Goal: Communication & Community: Answer question/provide support

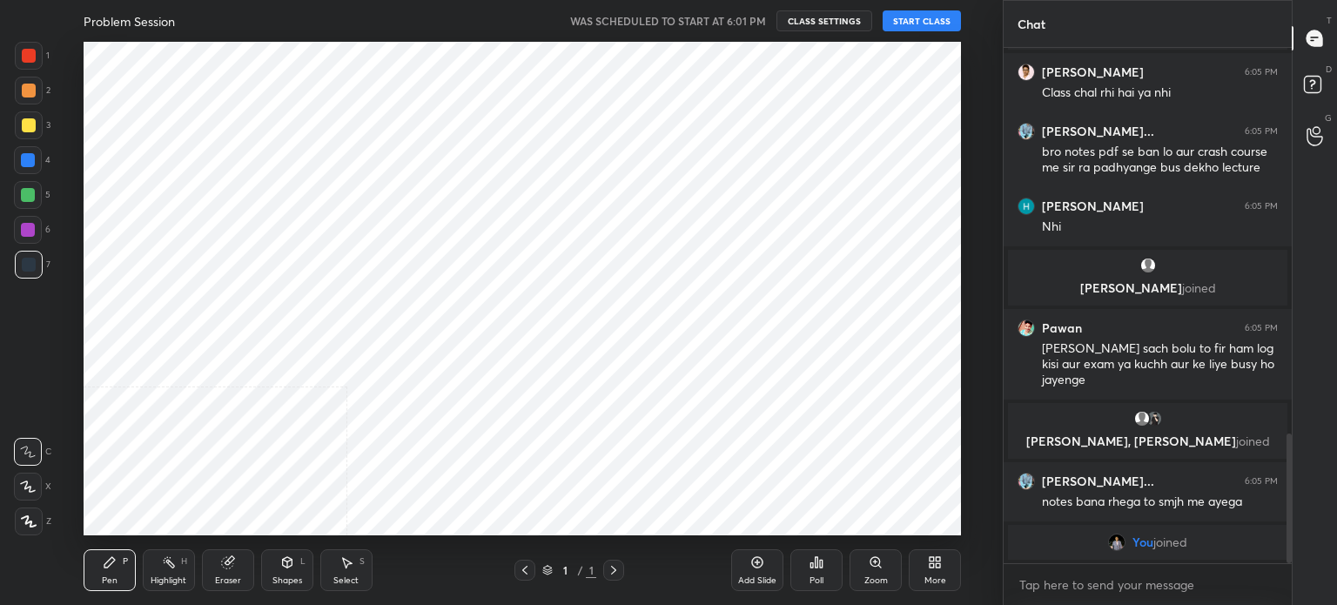
scroll to position [86537, 86098]
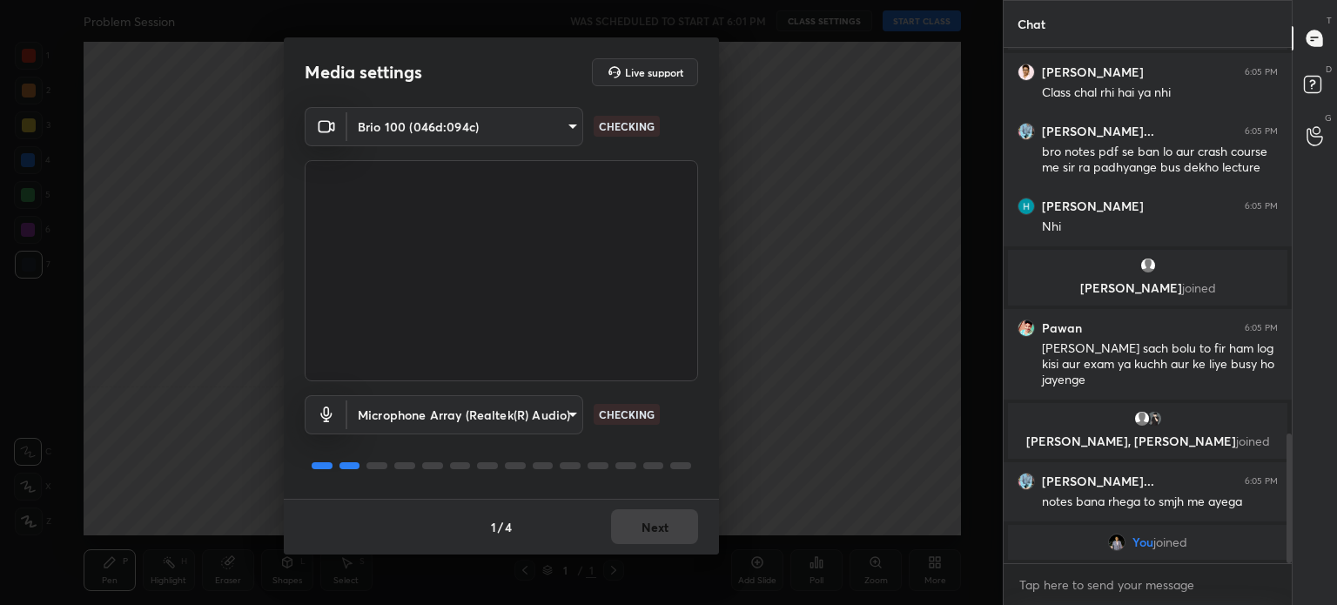
click at [695, 535] on div "1 / 4 Next" at bounding box center [501, 527] width 435 height 56
click at [670, 541] on button "Next" at bounding box center [654, 526] width 87 height 35
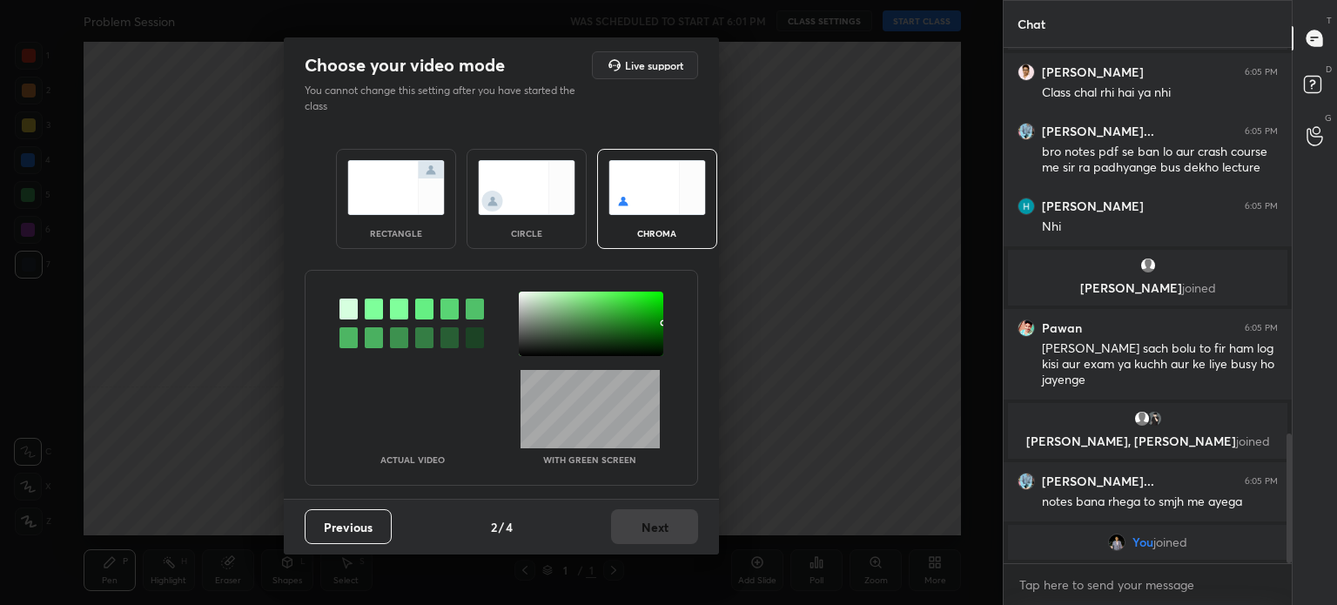
click at [657, 539] on div "Previous 2 / 4 Next" at bounding box center [501, 527] width 435 height 56
click at [654, 535] on div "Previous 2 / 4 Next" at bounding box center [501, 527] width 435 height 56
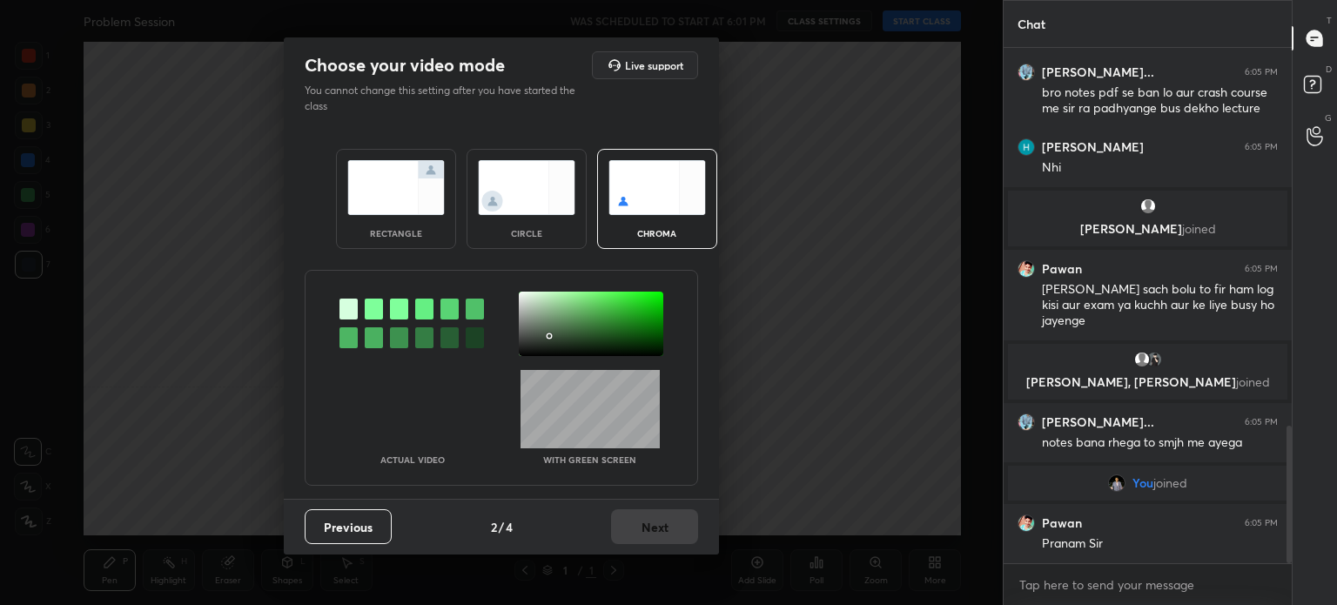
click at [549, 335] on div at bounding box center [591, 324] width 144 height 64
click at [684, 534] on button "Next" at bounding box center [654, 526] width 87 height 35
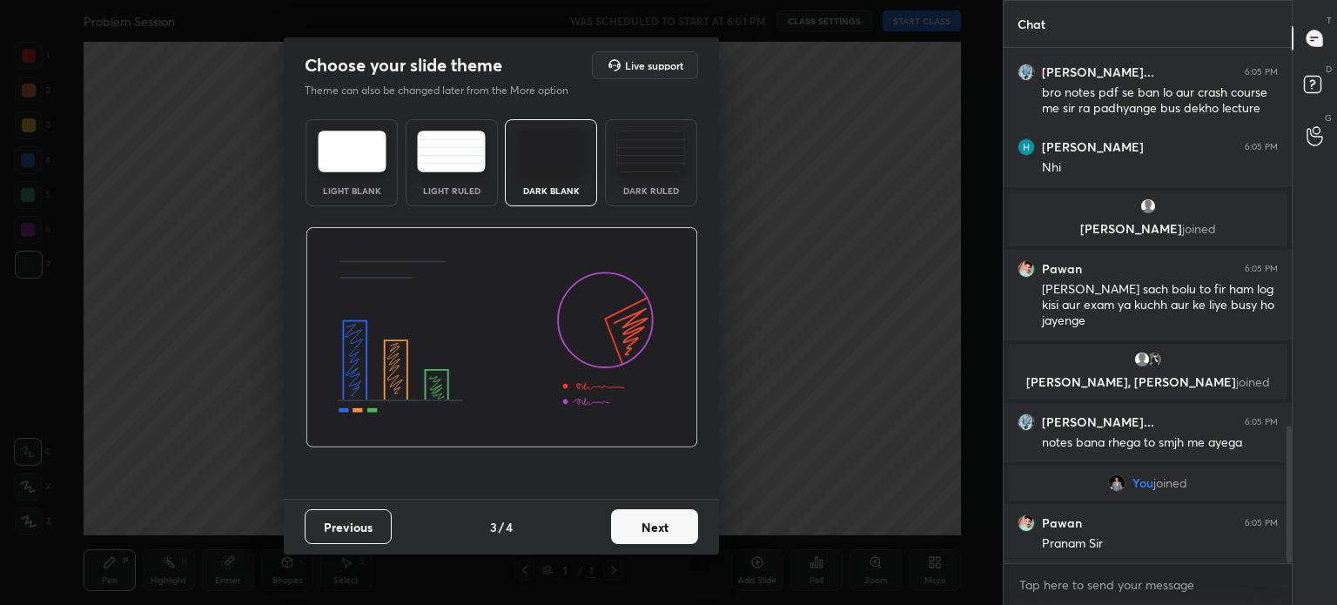
click at [658, 535] on button "Next" at bounding box center [654, 526] width 87 height 35
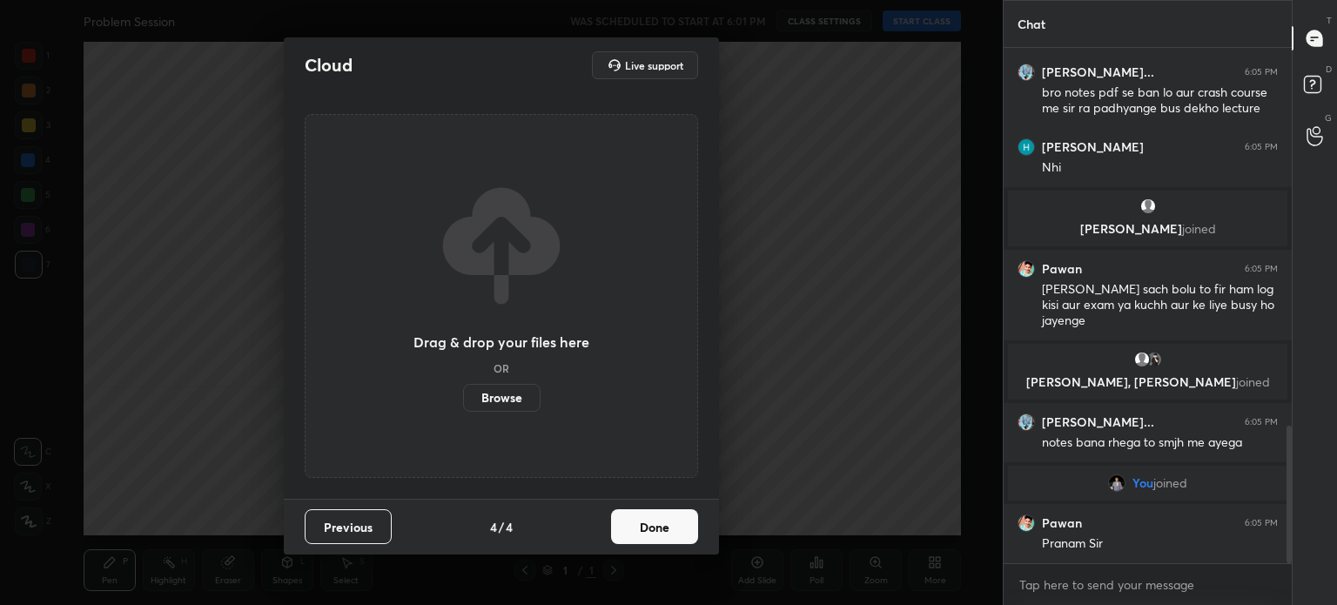
click at [671, 532] on button "Done" at bounding box center [654, 526] width 87 height 35
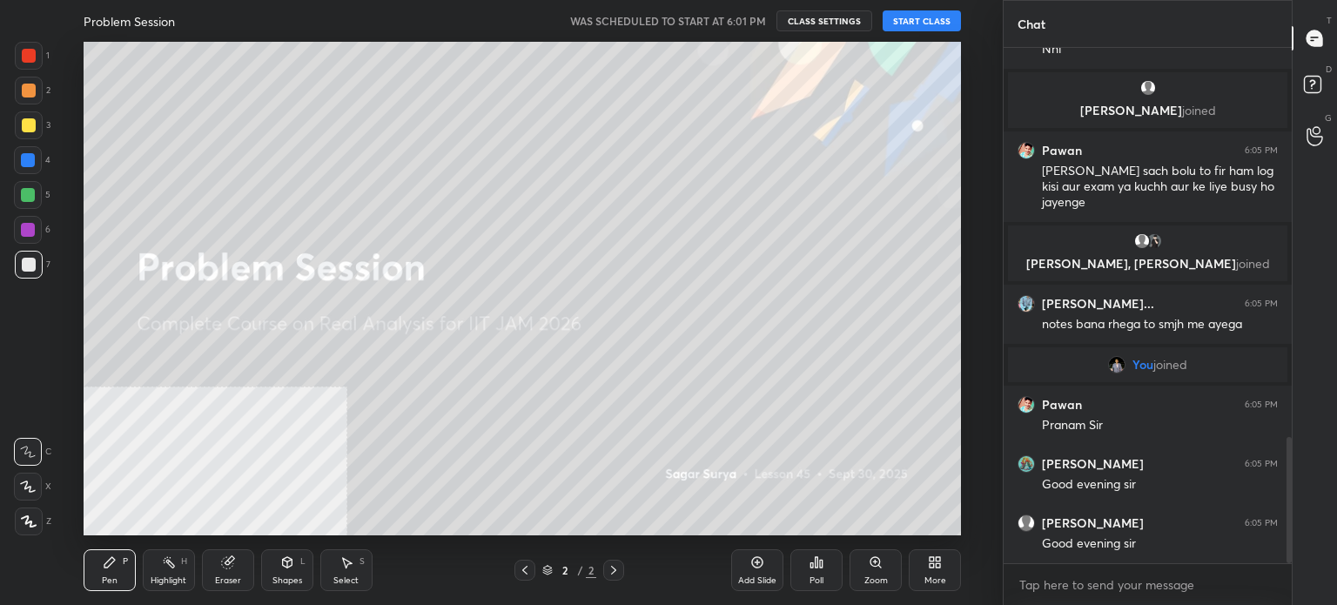
scroll to position [1594, 0]
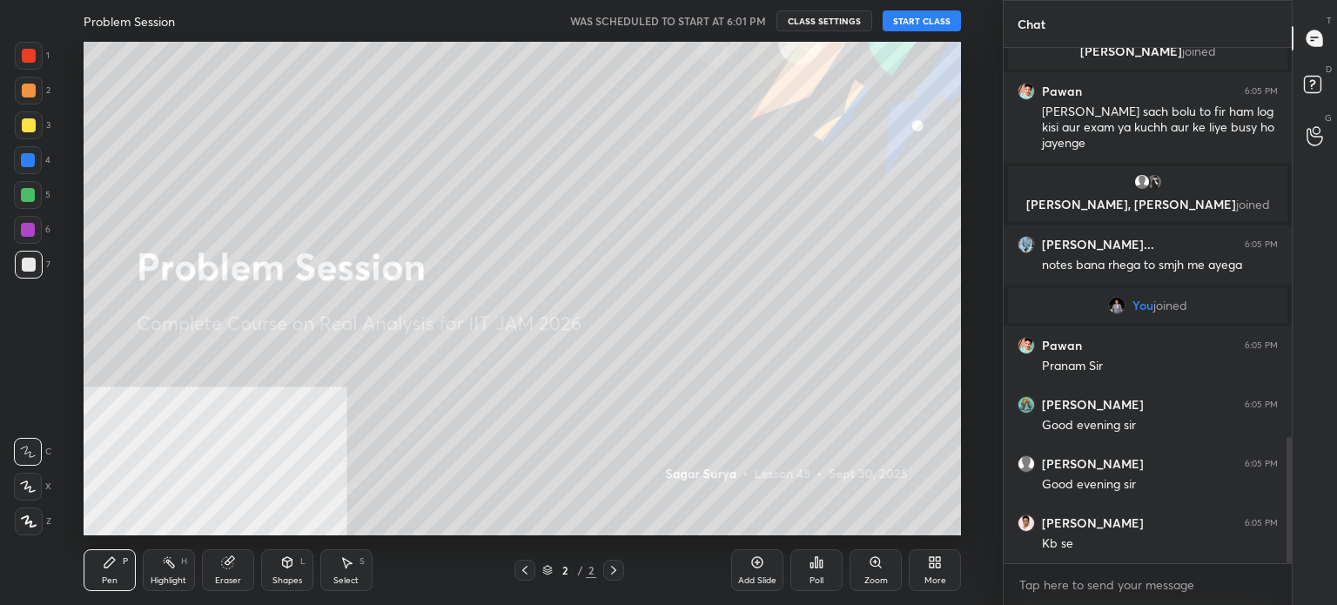
click at [915, 18] on button "START CLASS" at bounding box center [921, 20] width 78 height 21
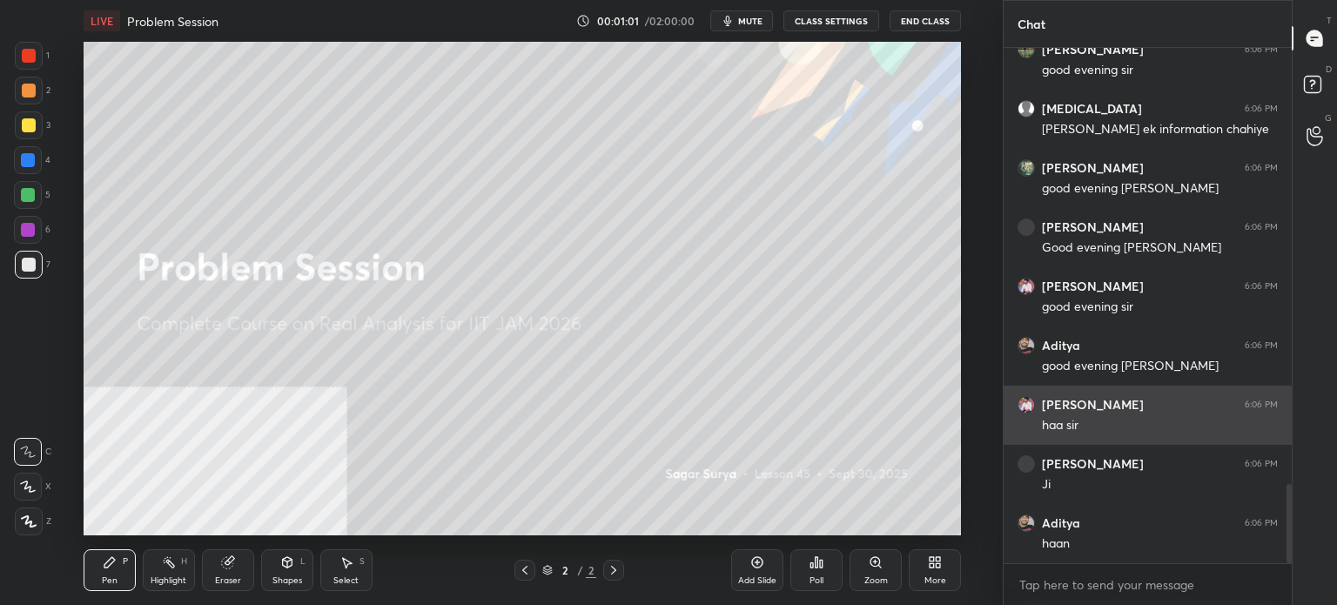
scroll to position [2837, 0]
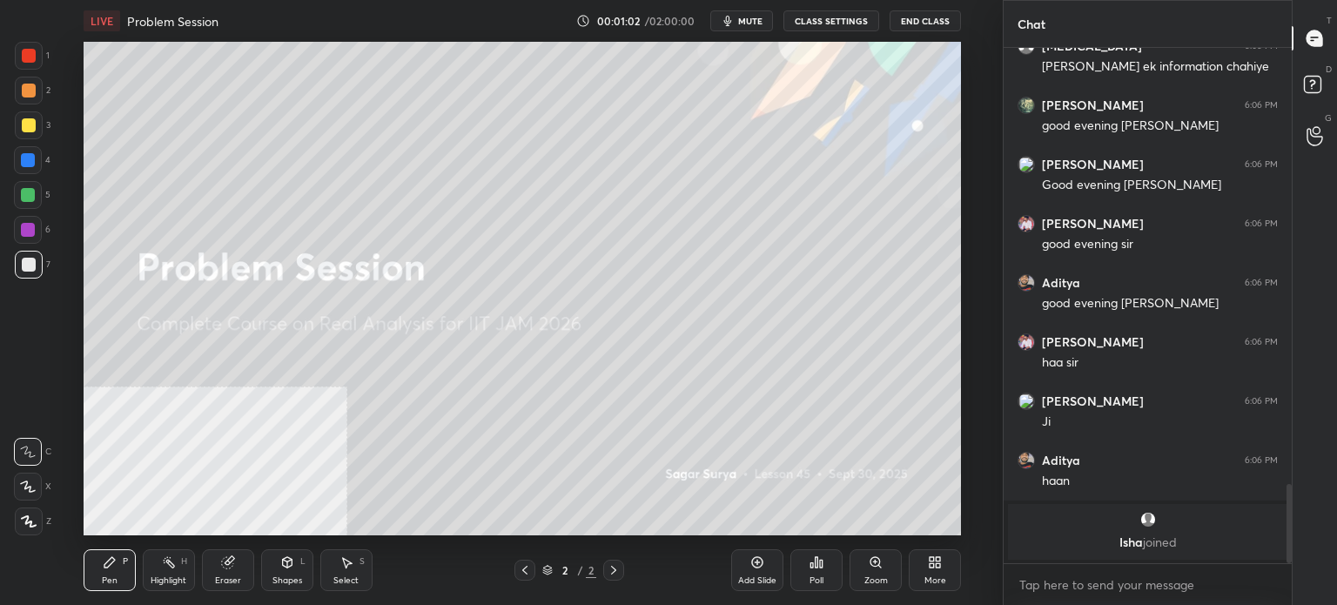
click at [755, 561] on icon at bounding box center [757, 562] width 14 height 14
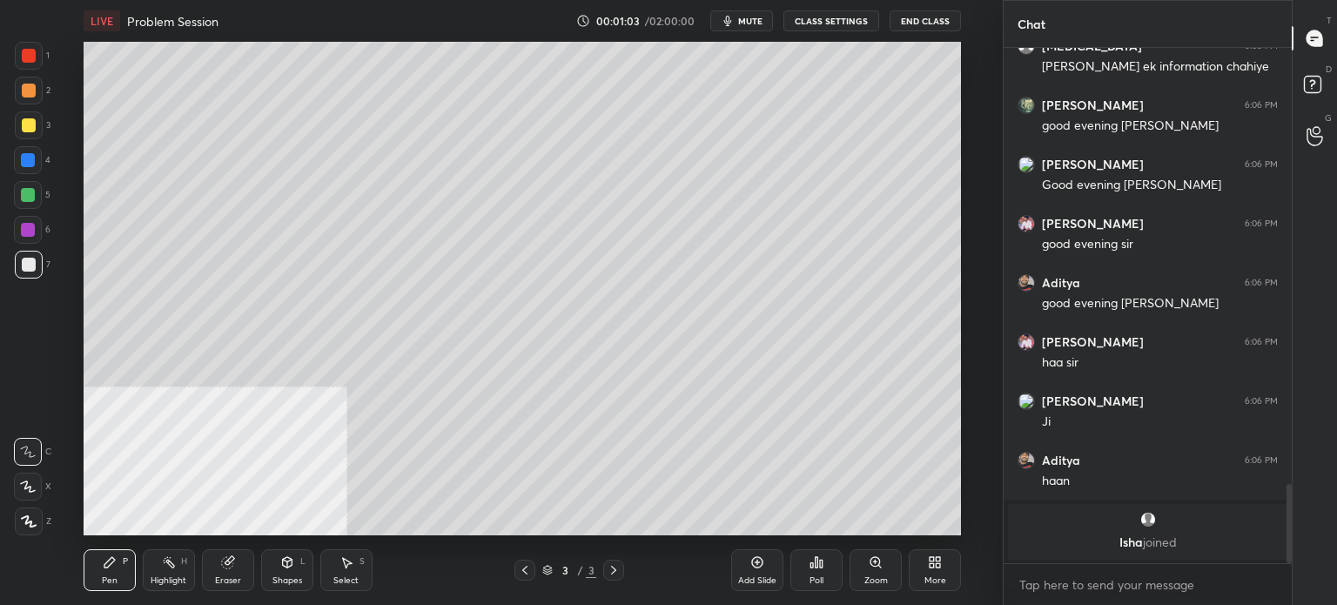
click at [31, 127] on div at bounding box center [29, 125] width 14 height 14
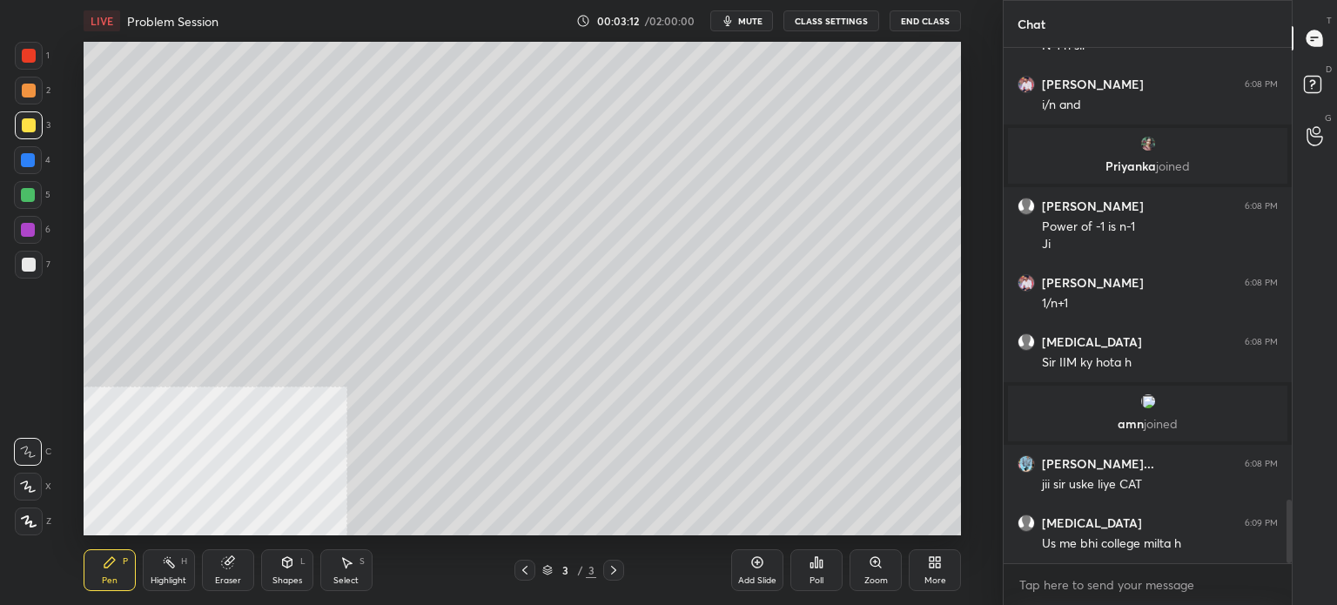
scroll to position [3706, 0]
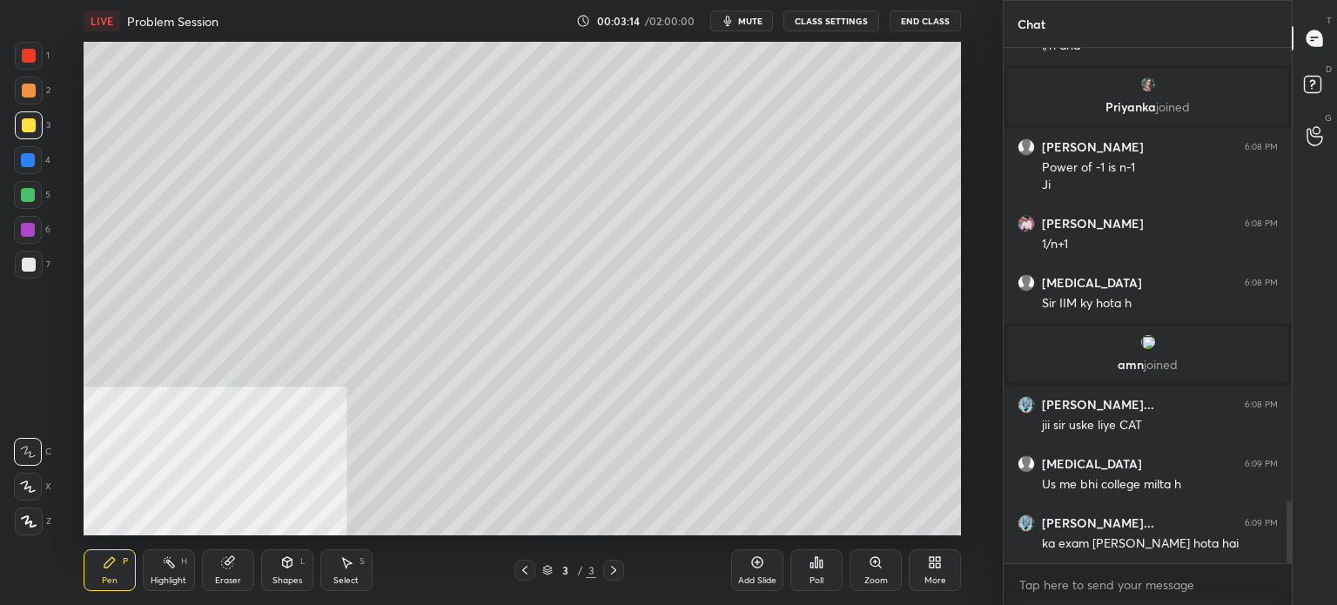
click at [224, 570] on div "Eraser" at bounding box center [228, 570] width 52 height 42
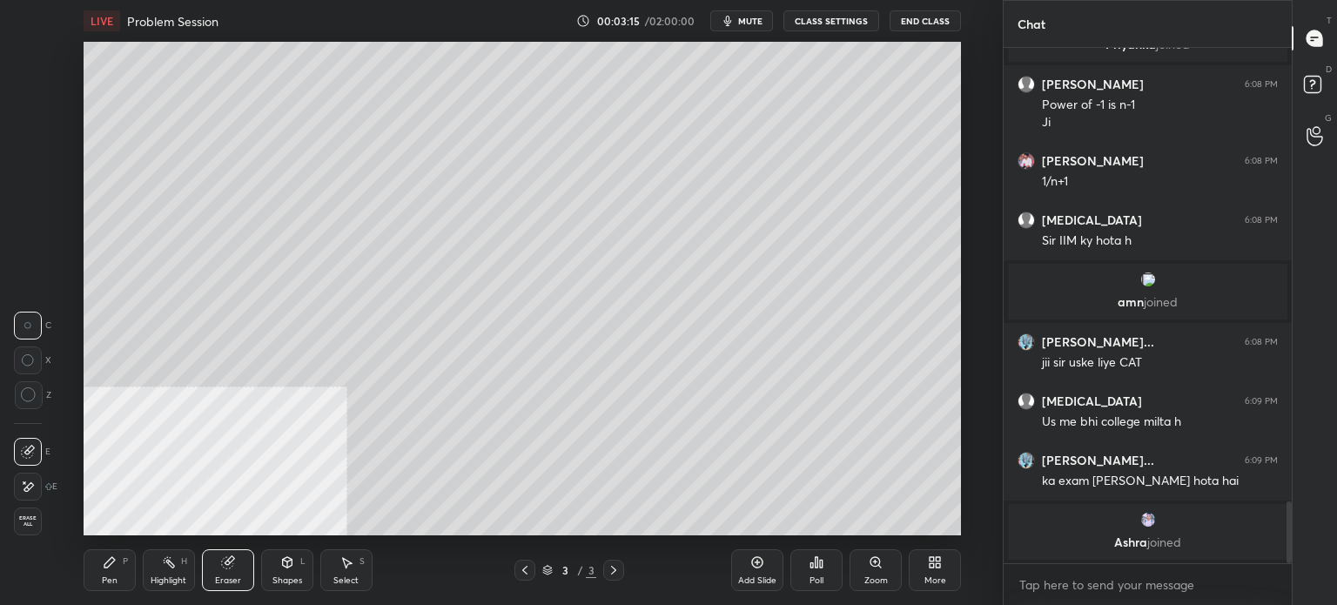
click at [18, 487] on div at bounding box center [28, 487] width 28 height 28
click at [108, 577] on div "Pen" at bounding box center [110, 580] width 16 height 9
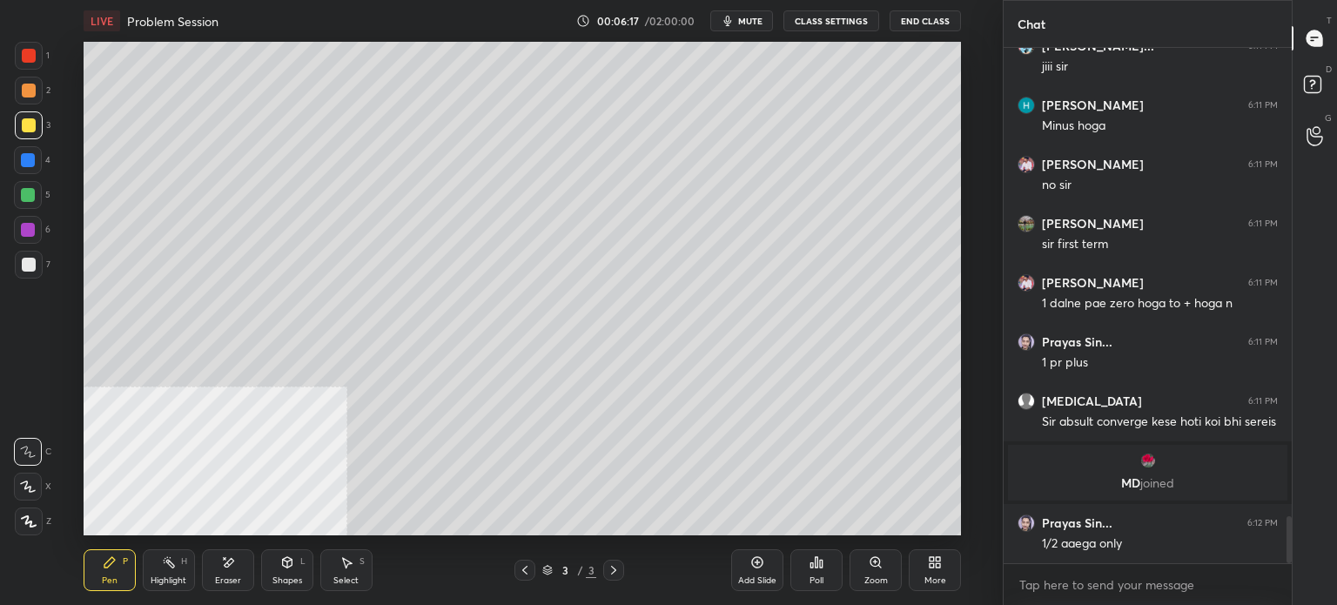
scroll to position [5220, 0]
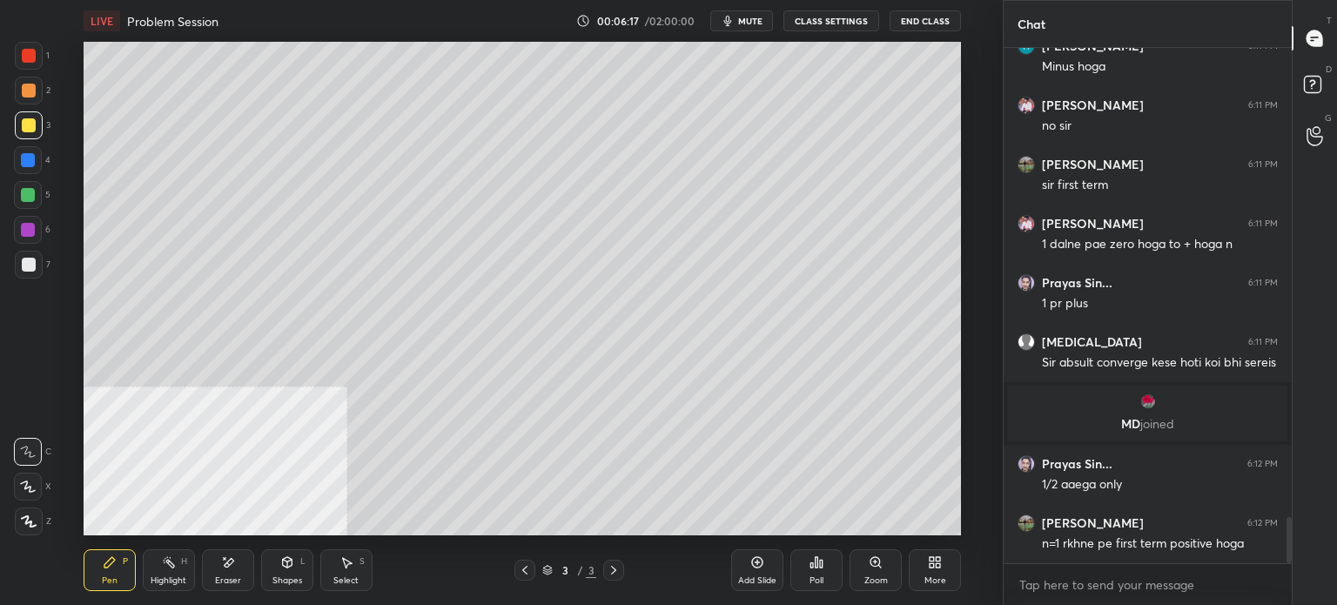
click at [231, 577] on div "Eraser" at bounding box center [228, 580] width 26 height 9
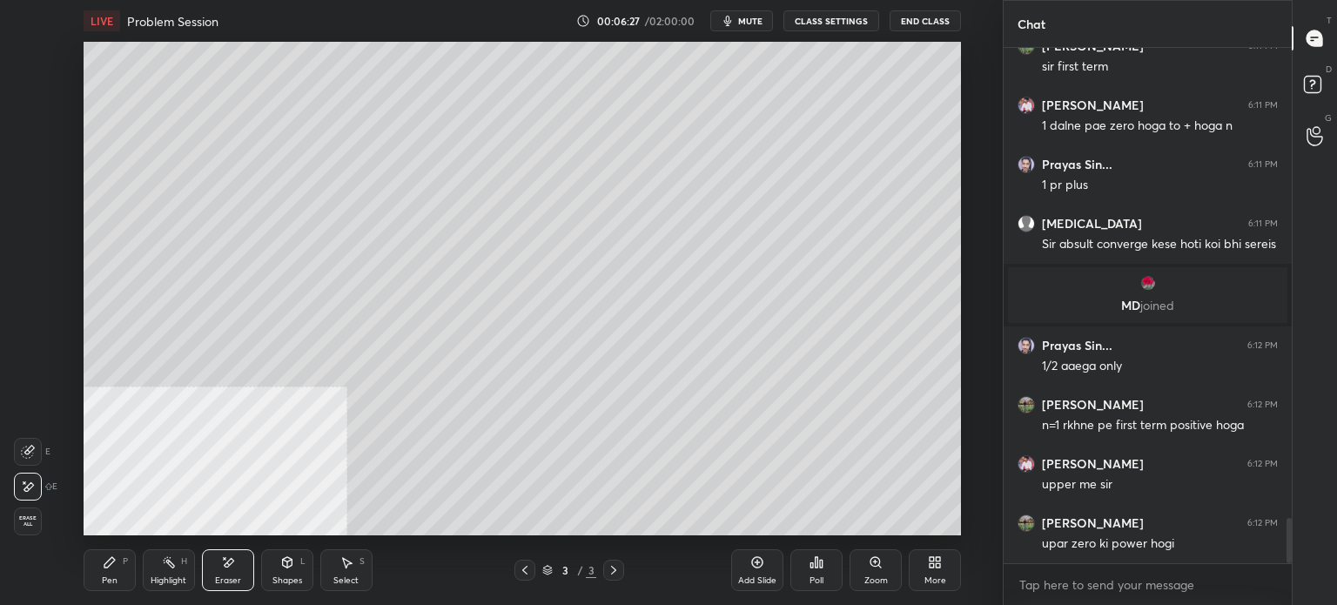
scroll to position [5398, 0]
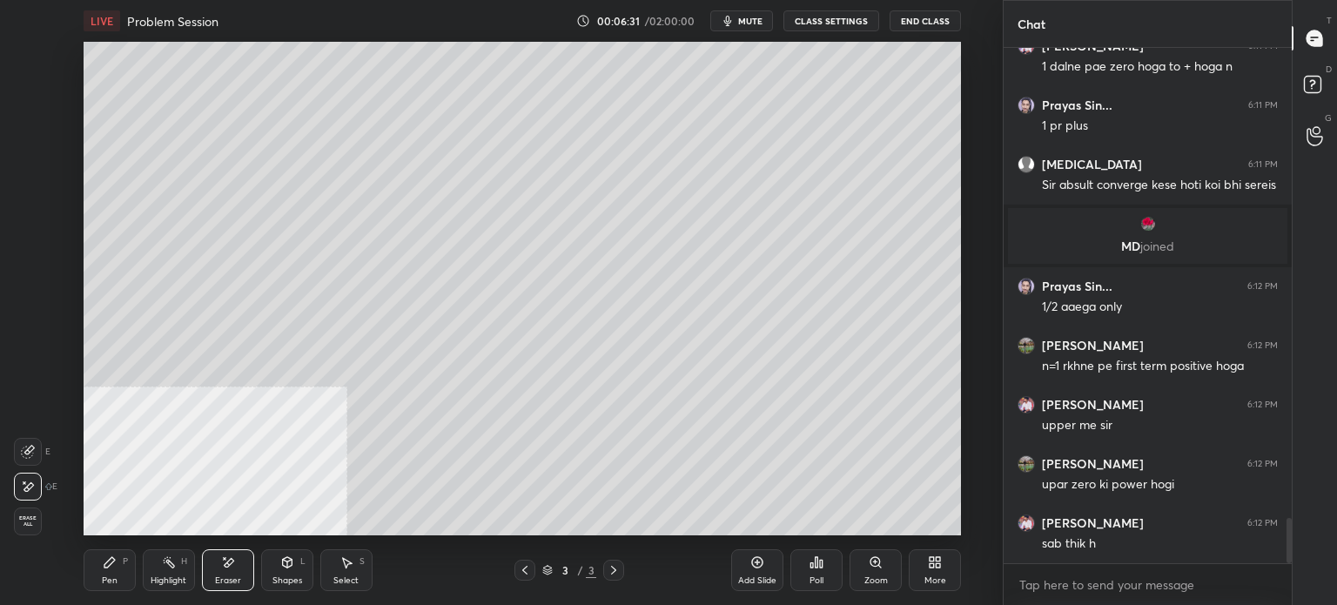
click at [132, 560] on div "Pen P" at bounding box center [110, 570] width 52 height 42
click at [129, 563] on div "Pen P" at bounding box center [110, 570] width 52 height 42
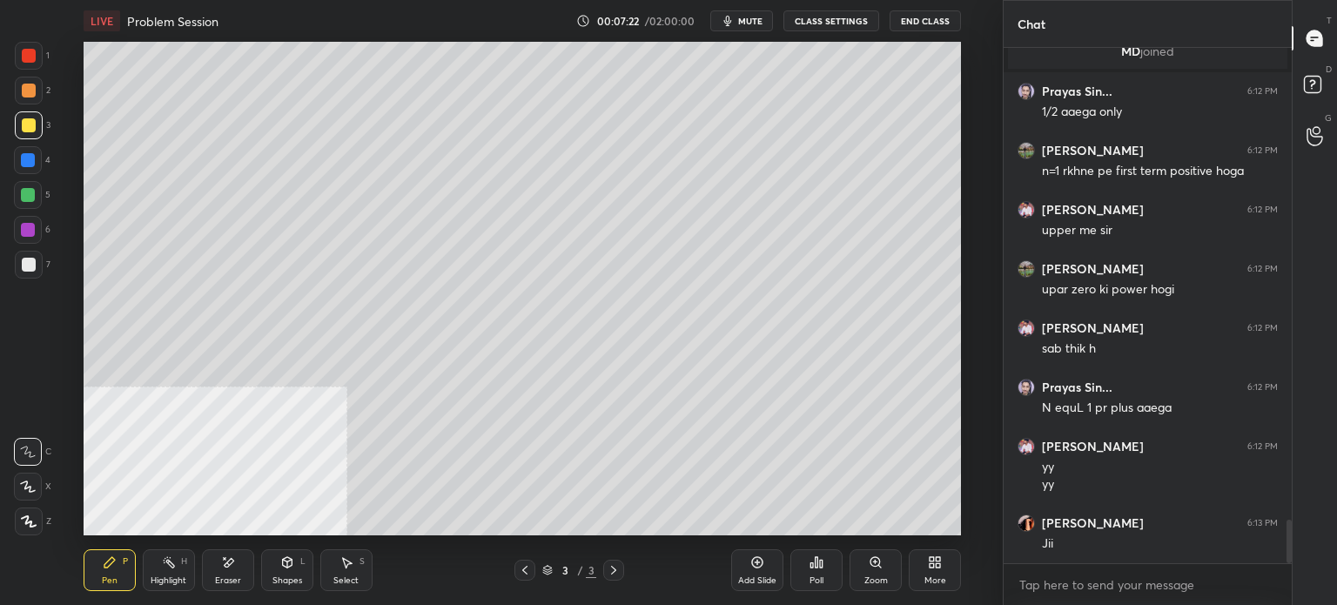
scroll to position [5667, 0]
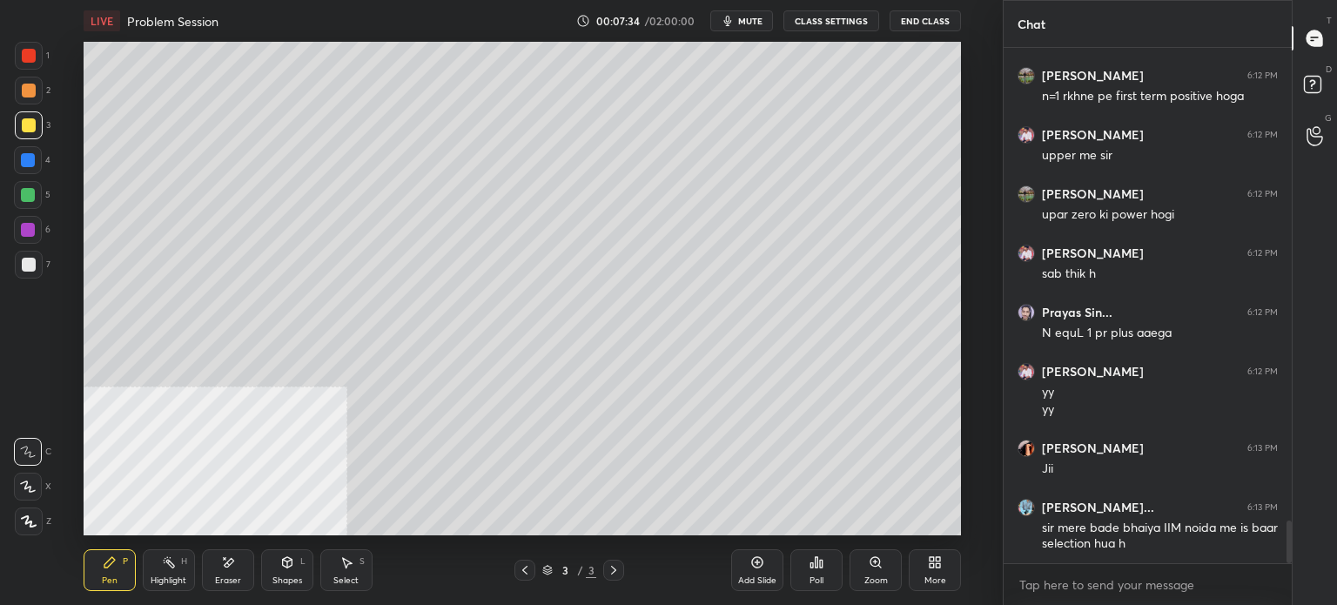
click at [27, 57] on div at bounding box center [29, 56] width 14 height 14
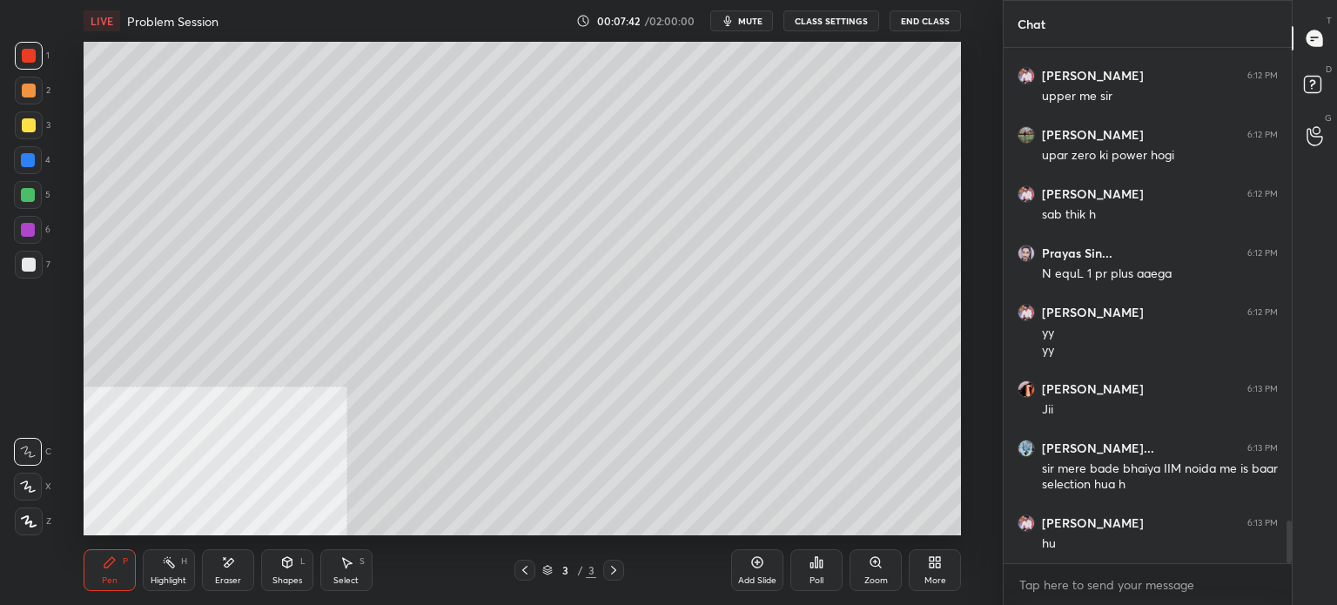
scroll to position [5786, 0]
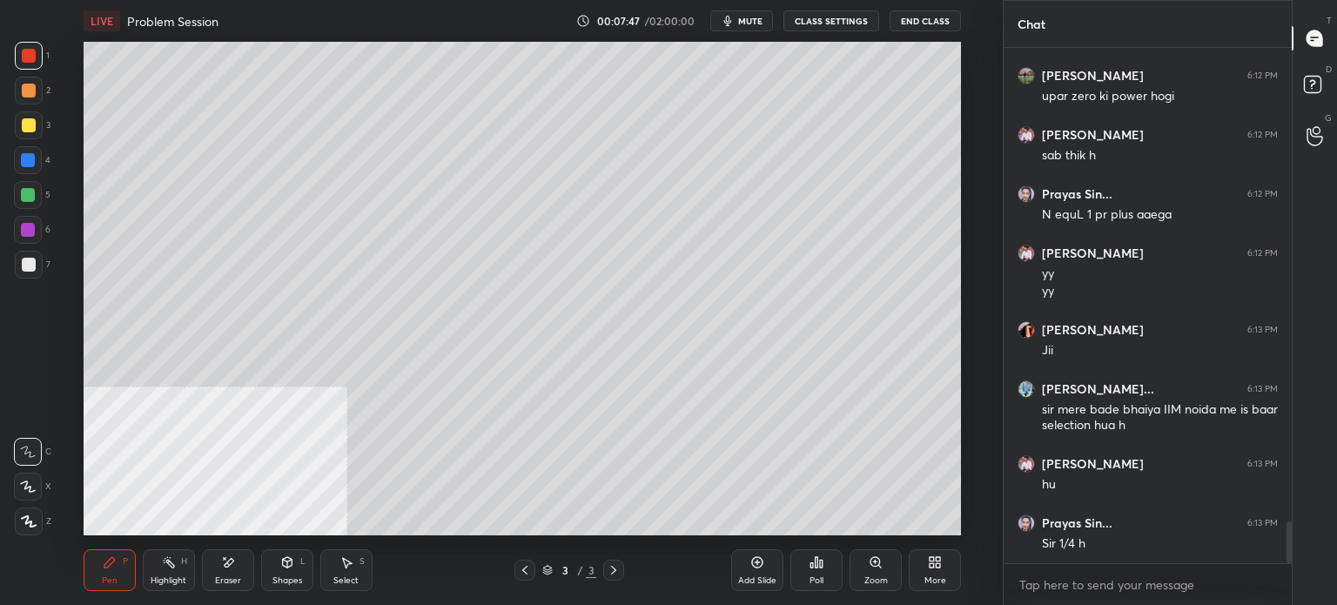
click at [244, 565] on div "Eraser" at bounding box center [228, 570] width 52 height 42
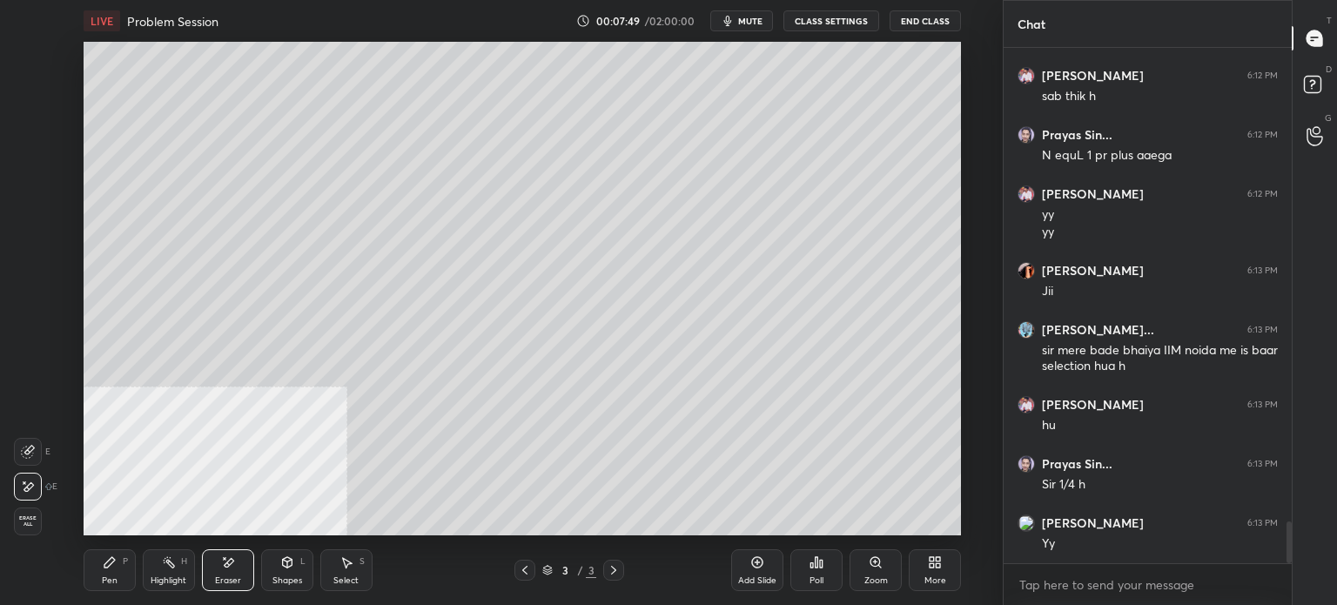
click at [115, 560] on icon at bounding box center [109, 562] width 10 height 10
click at [35, 128] on div at bounding box center [29, 125] width 28 height 28
click at [24, 157] on div at bounding box center [28, 160] width 14 height 14
click at [23, 266] on div at bounding box center [29, 265] width 14 height 14
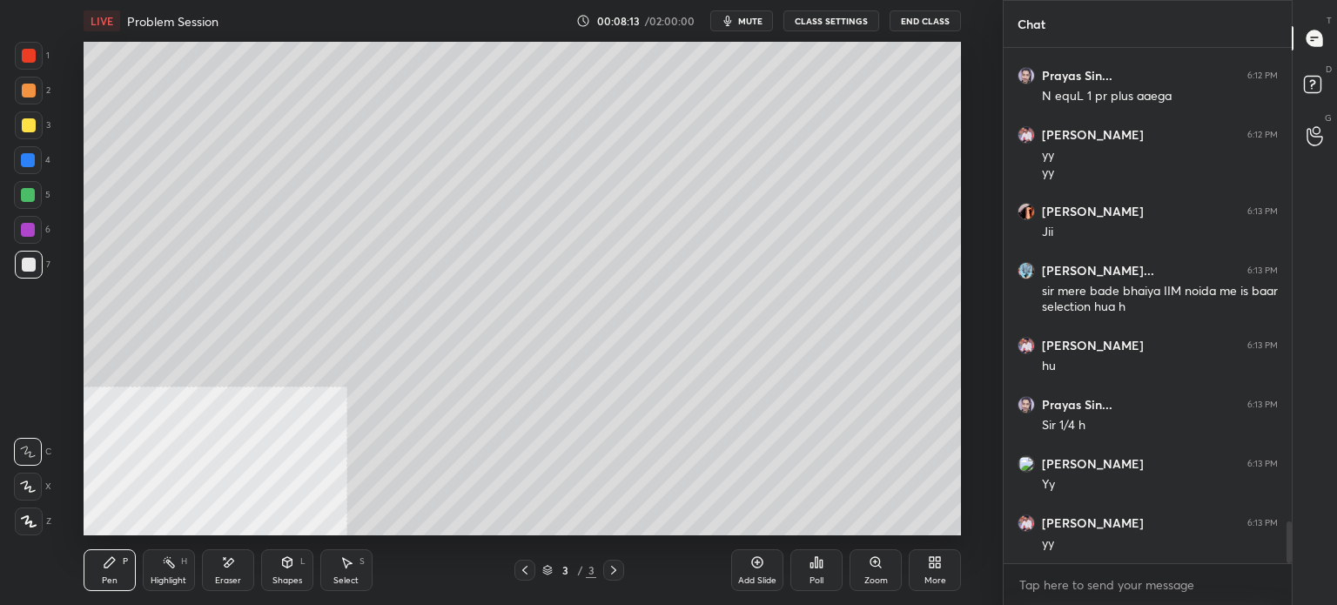
click at [29, 232] on div at bounding box center [28, 230] width 14 height 14
click at [25, 260] on div at bounding box center [29, 265] width 14 height 14
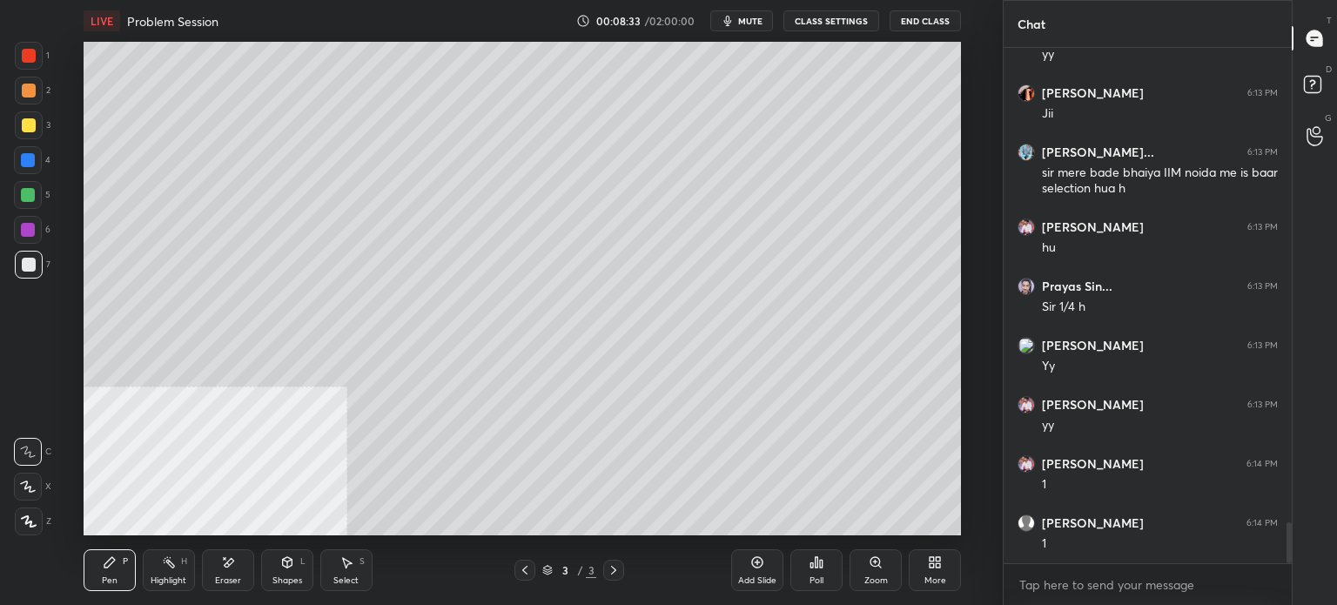
scroll to position [6082, 0]
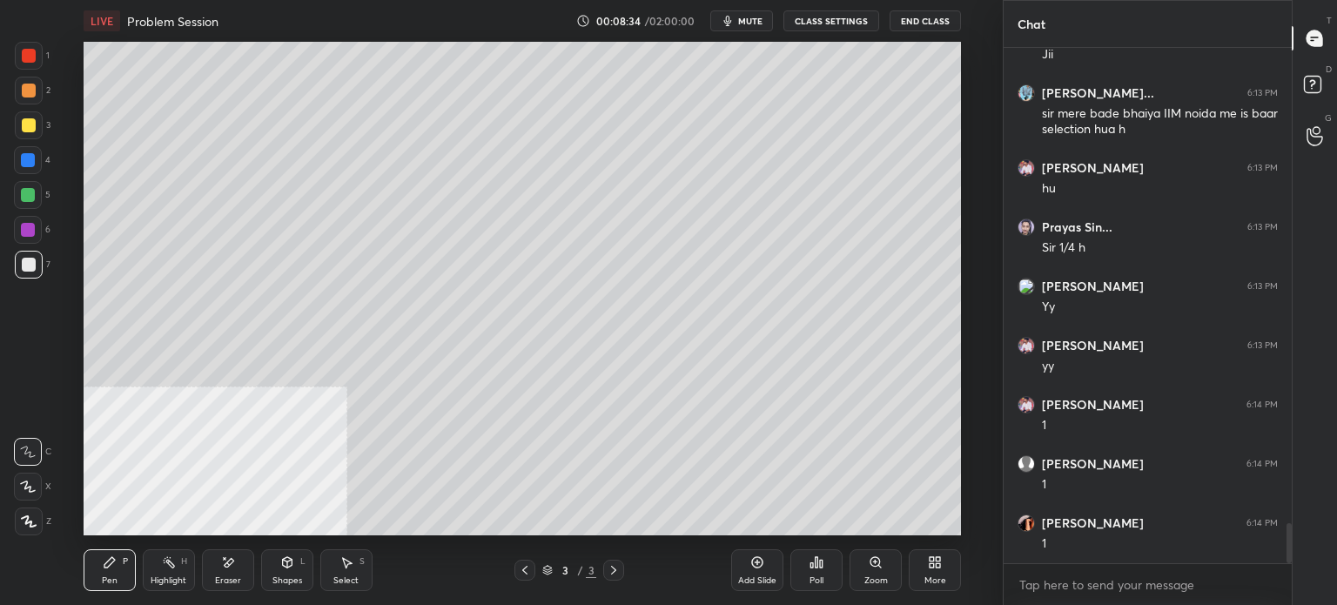
click at [230, 577] on div "Eraser" at bounding box center [228, 570] width 52 height 42
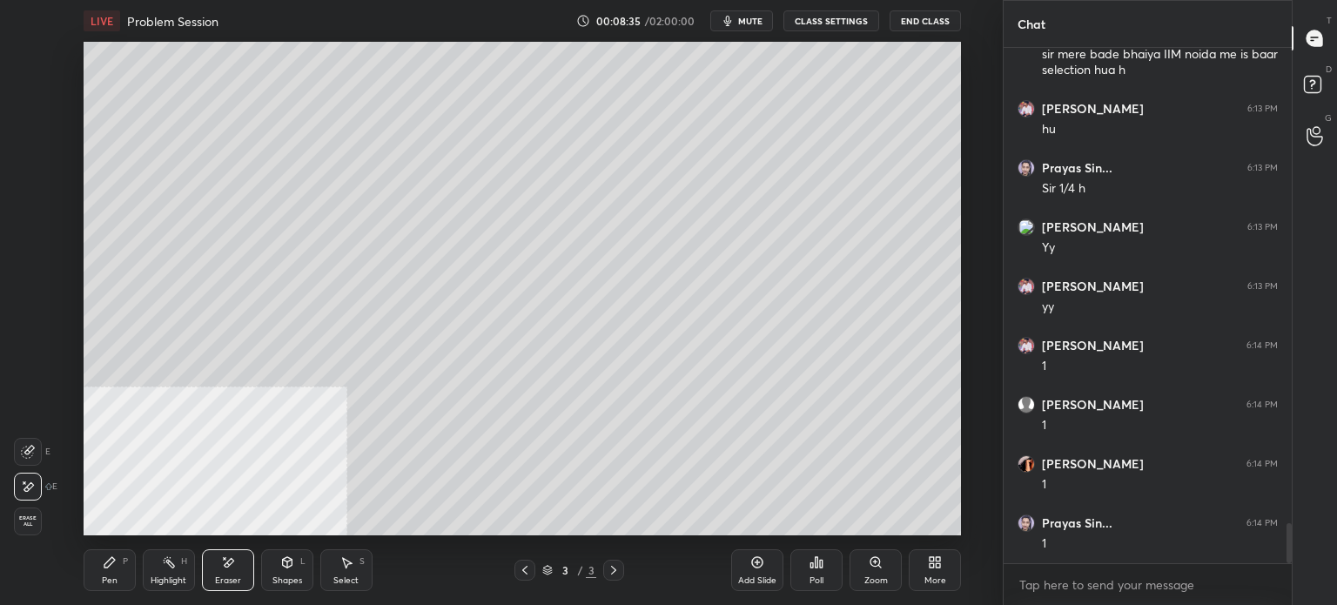
click at [932, 392] on div "Setting up your live class Poll for secs No correct answer Start poll" at bounding box center [522, 288] width 933 height 493
drag, startPoint x: 106, startPoint y: 579, endPoint x: 98, endPoint y: 591, distance: 14.5
click at [103, 587] on div "Pen P" at bounding box center [110, 570] width 52 height 42
click at [291, 567] on icon at bounding box center [287, 562] width 14 height 14
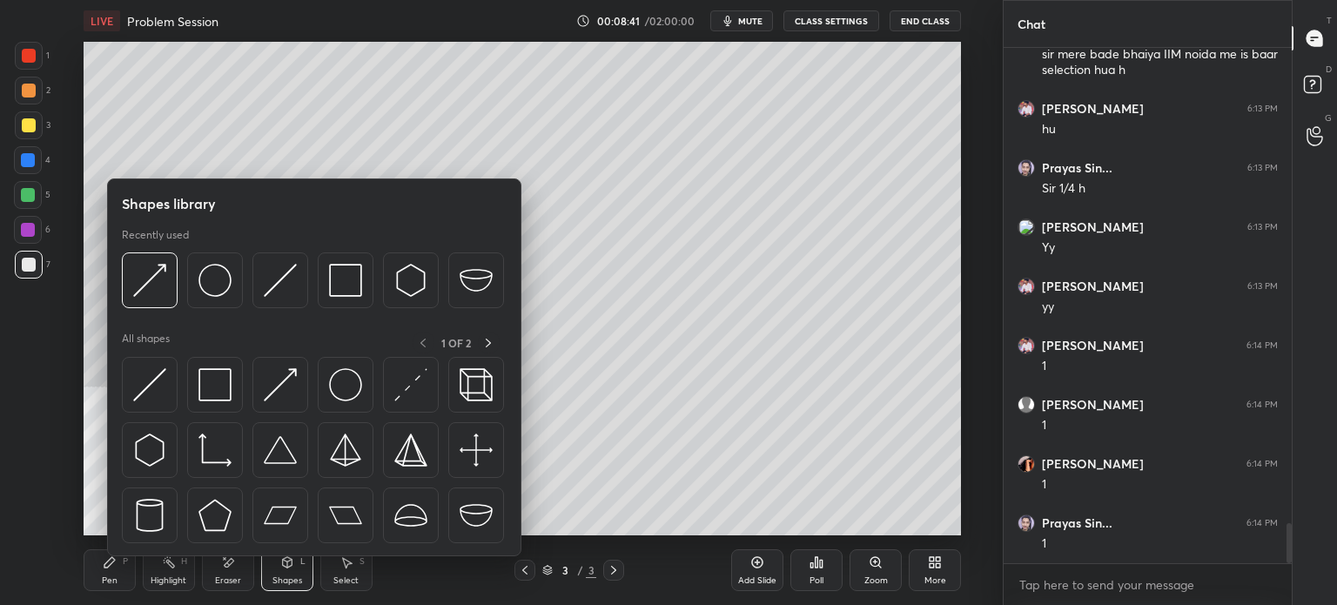
click at [181, 364] on div at bounding box center [314, 455] width 385 height 196
click at [201, 378] on img at bounding box center [214, 384] width 33 height 33
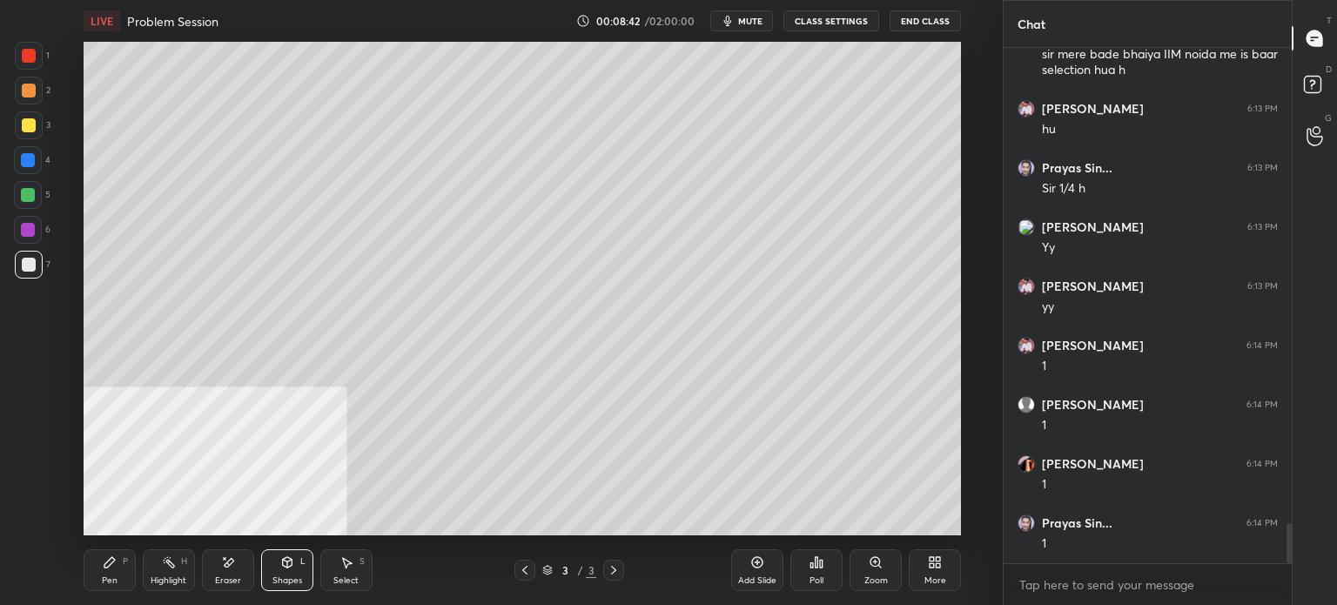
drag, startPoint x: 34, startPoint y: 224, endPoint x: 23, endPoint y: 227, distance: 11.0
click at [29, 231] on div at bounding box center [28, 230] width 14 height 14
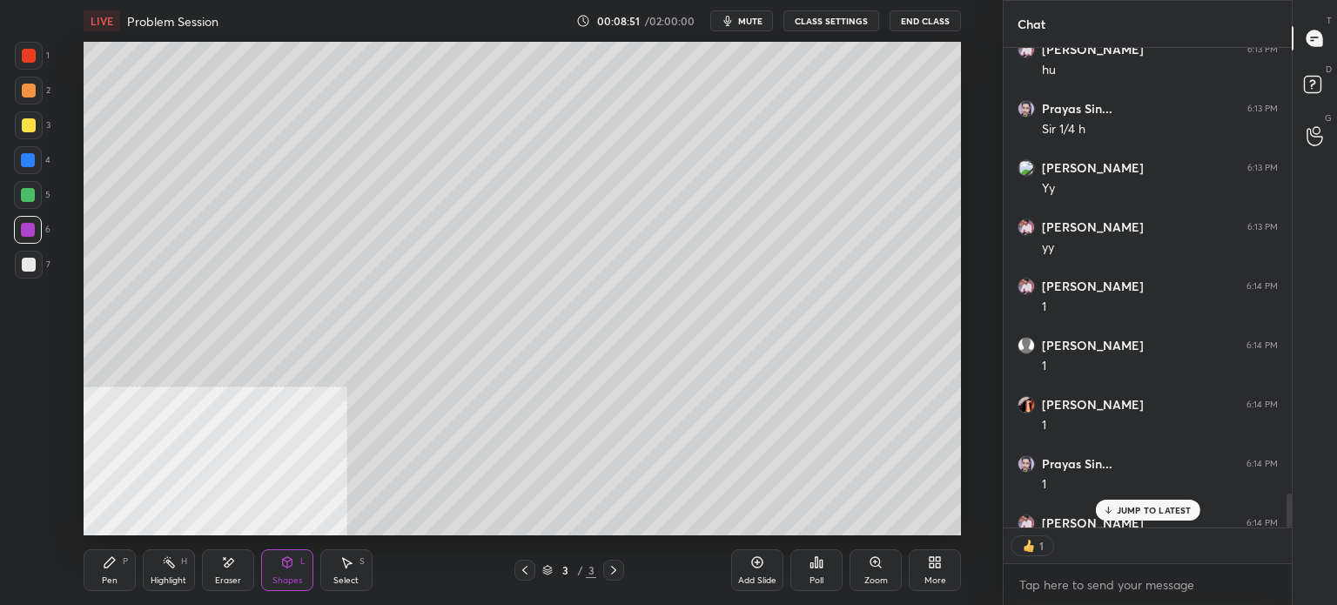
scroll to position [6294, 0]
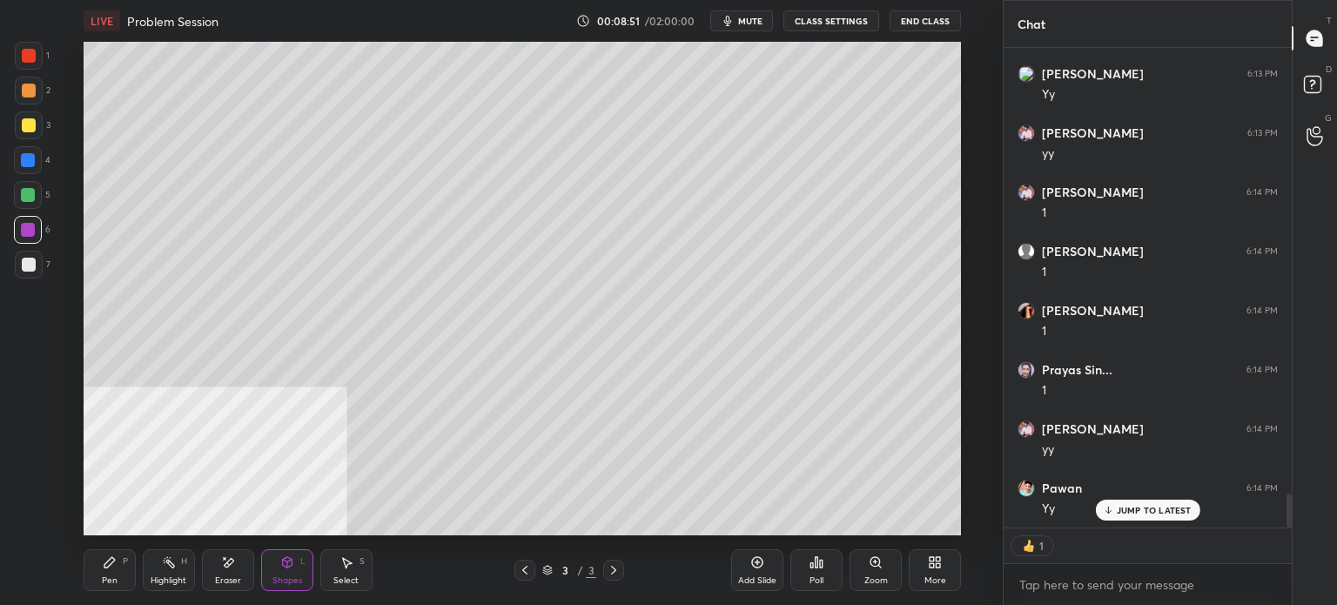
click at [762, 27] on button "mute" at bounding box center [741, 20] width 63 height 21
click at [737, 25] on span "unmute" at bounding box center [748, 21] width 37 height 12
click at [18, 278] on div "7" at bounding box center [33, 265] width 36 height 28
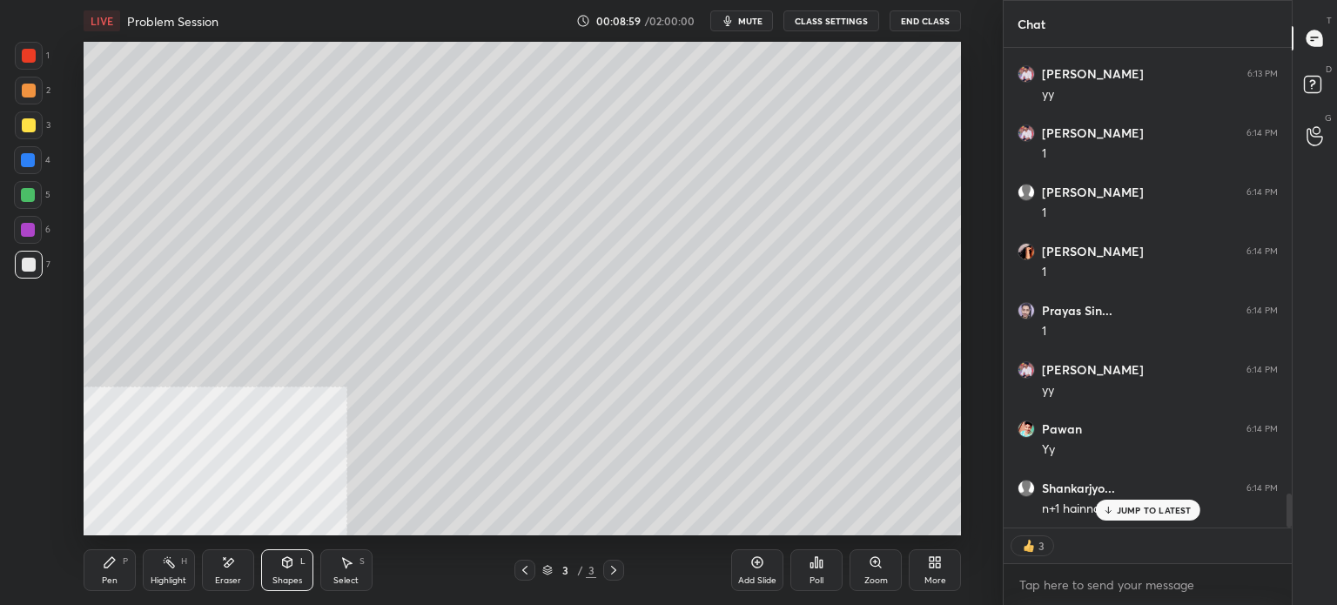
click at [129, 587] on div "Pen P" at bounding box center [110, 570] width 52 height 42
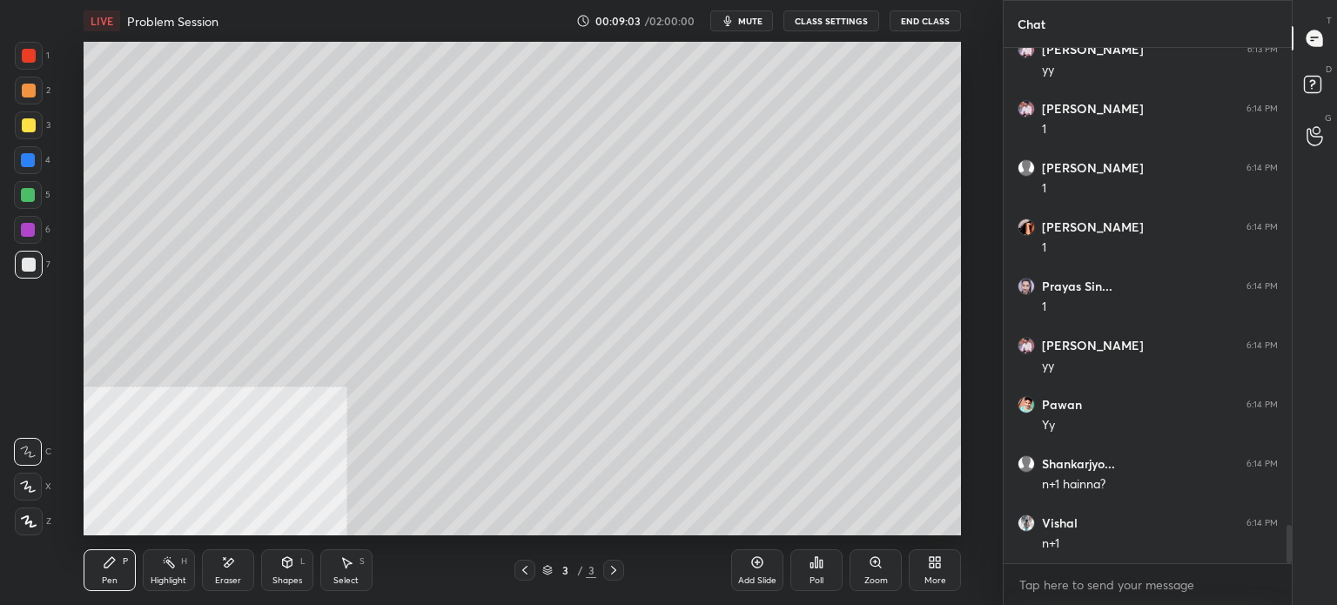
scroll to position [6452, 0]
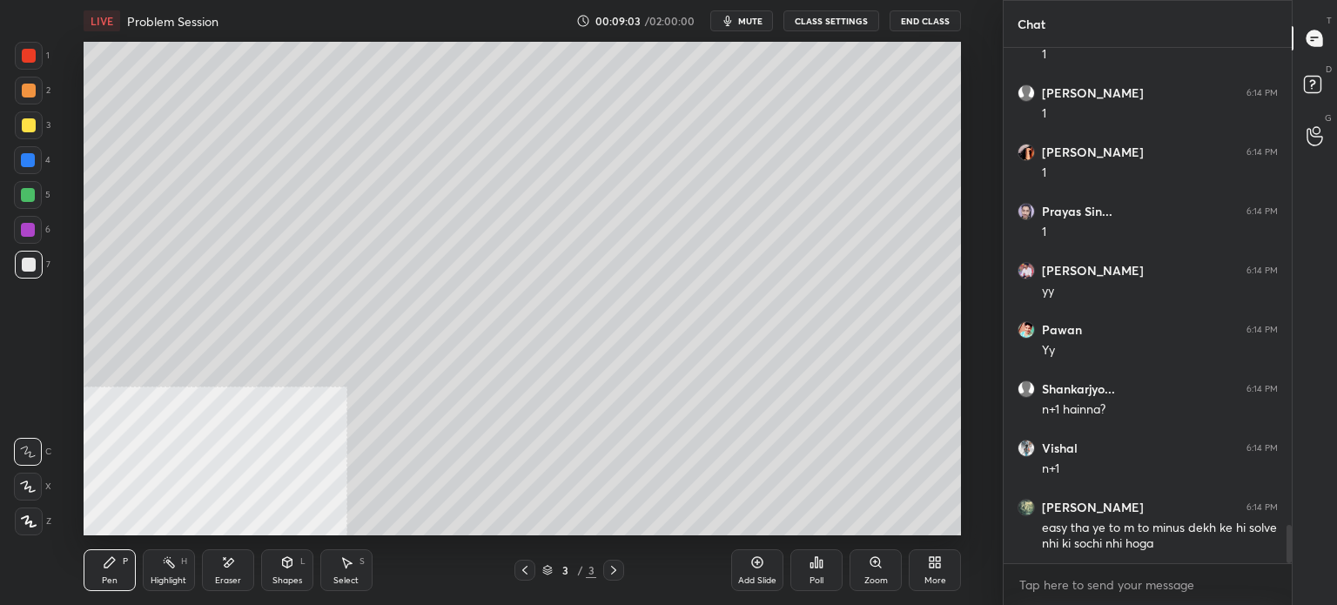
click at [762, 22] on span "mute" at bounding box center [750, 21] width 24 height 12
click at [946, 13] on button "End Class" at bounding box center [924, 20] width 71 height 21
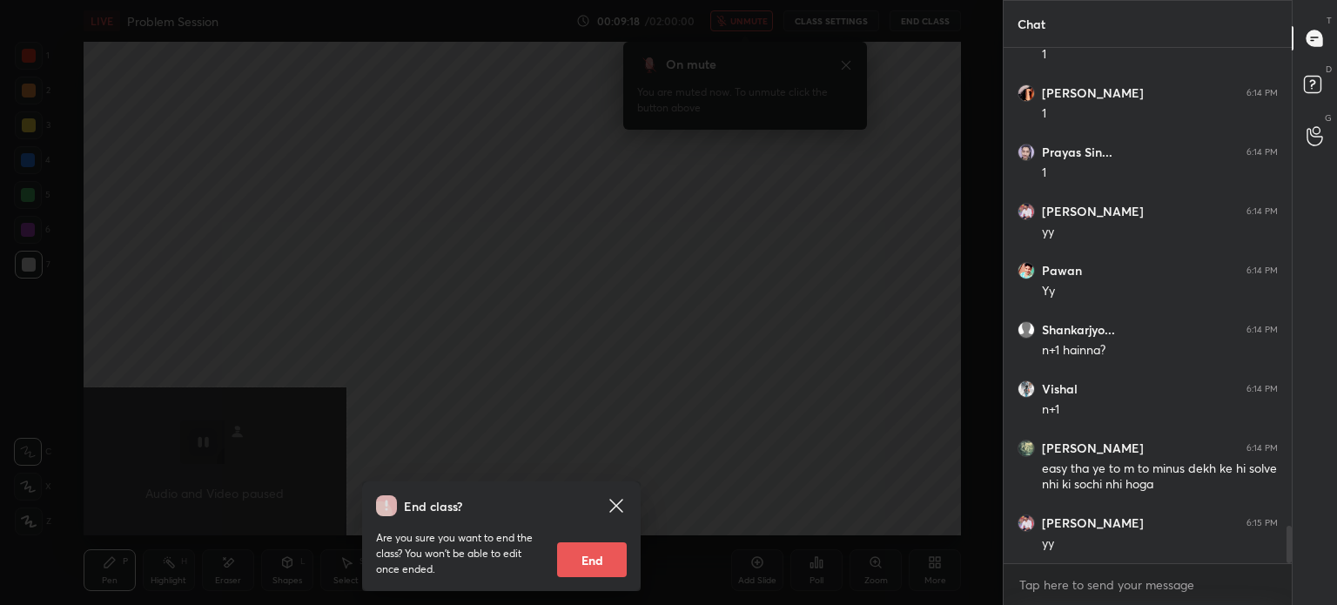
scroll to position [6571, 0]
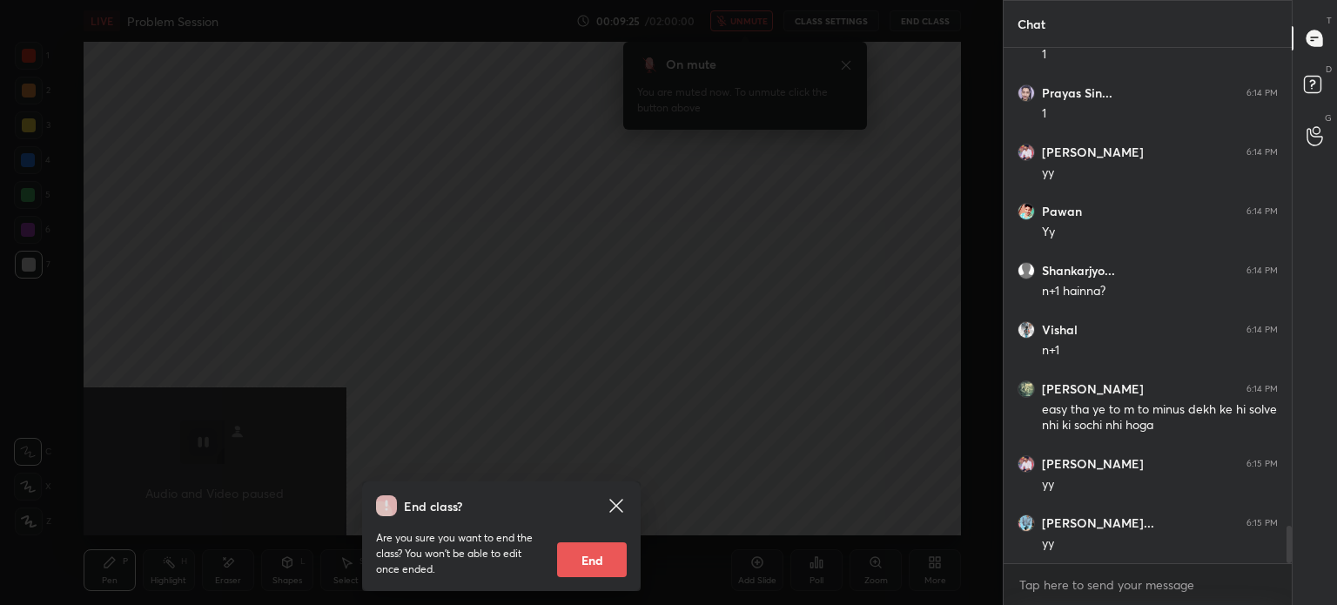
click at [616, 497] on icon at bounding box center [616, 505] width 21 height 21
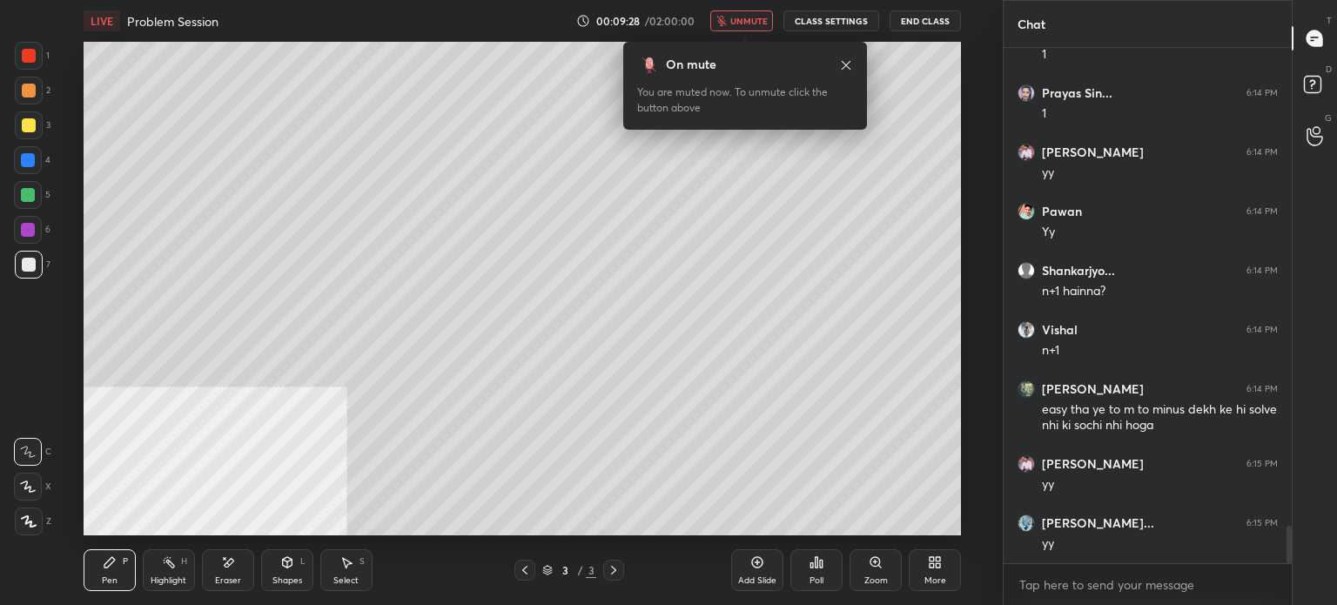
click at [768, 17] on span "unmute" at bounding box center [748, 21] width 37 height 12
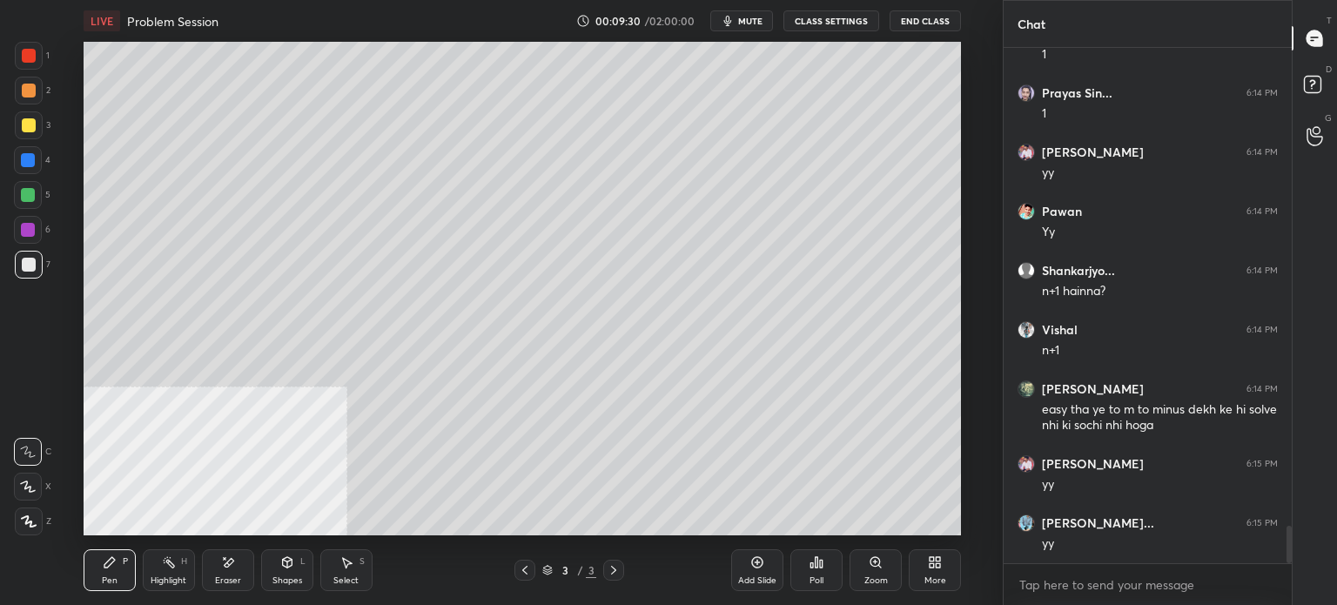
scroll to position [6630, 0]
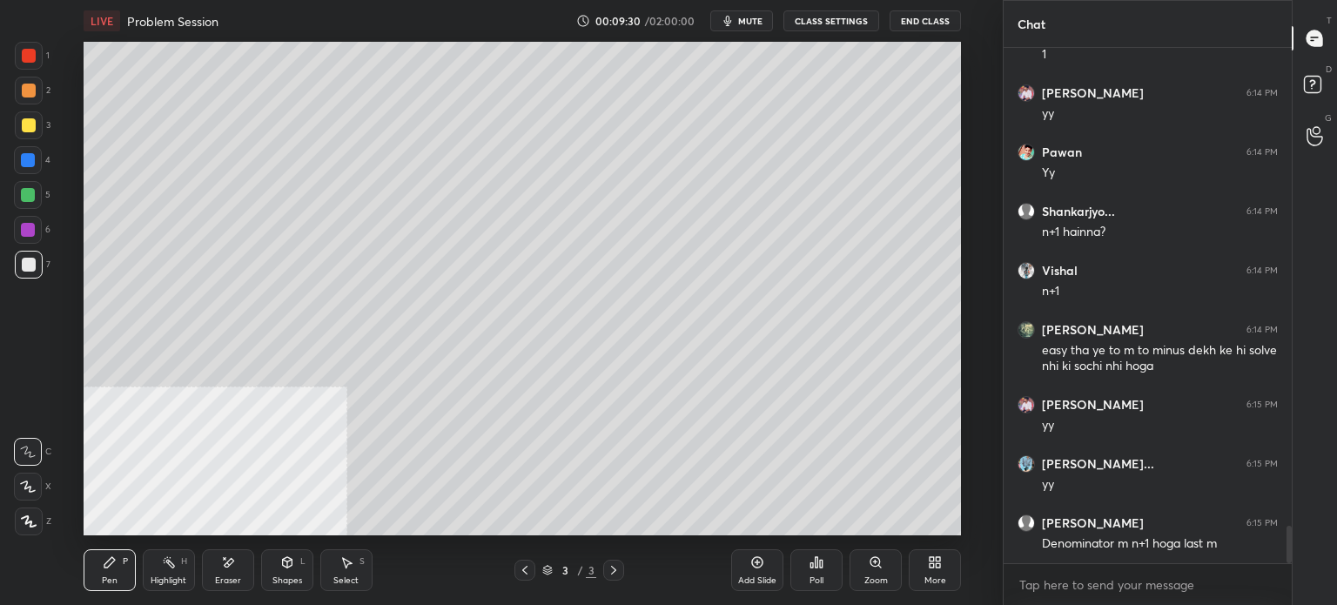
click at [527, 574] on icon at bounding box center [525, 570] width 14 height 14
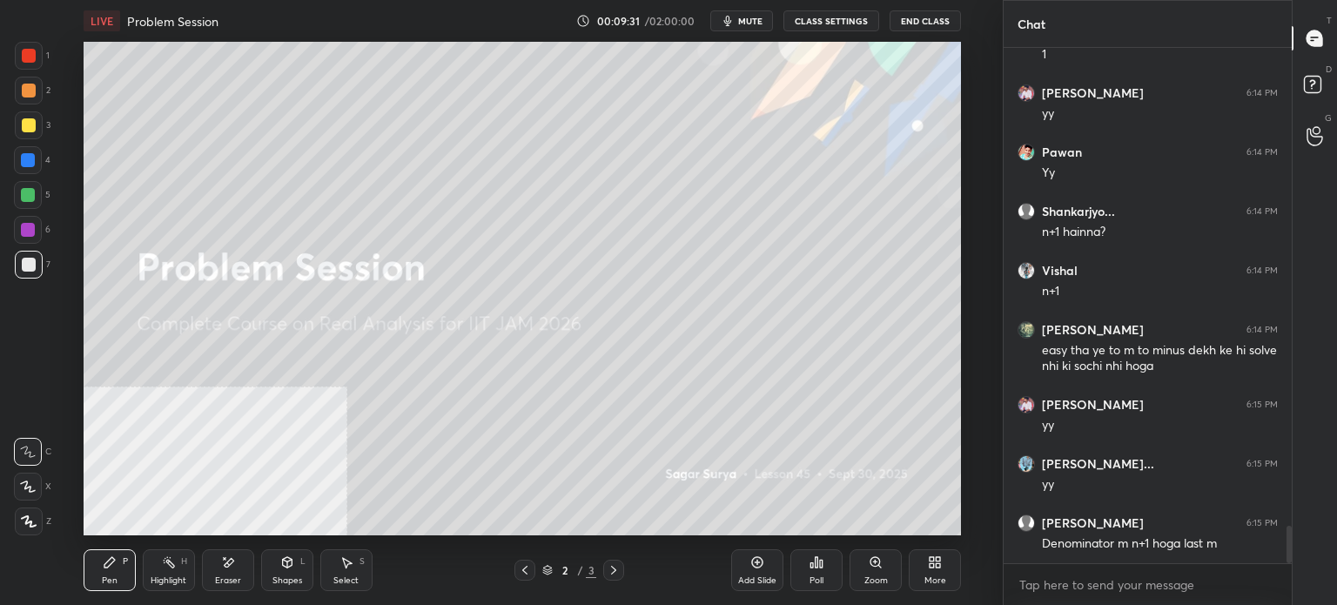
click at [612, 572] on icon at bounding box center [614, 570] width 14 height 14
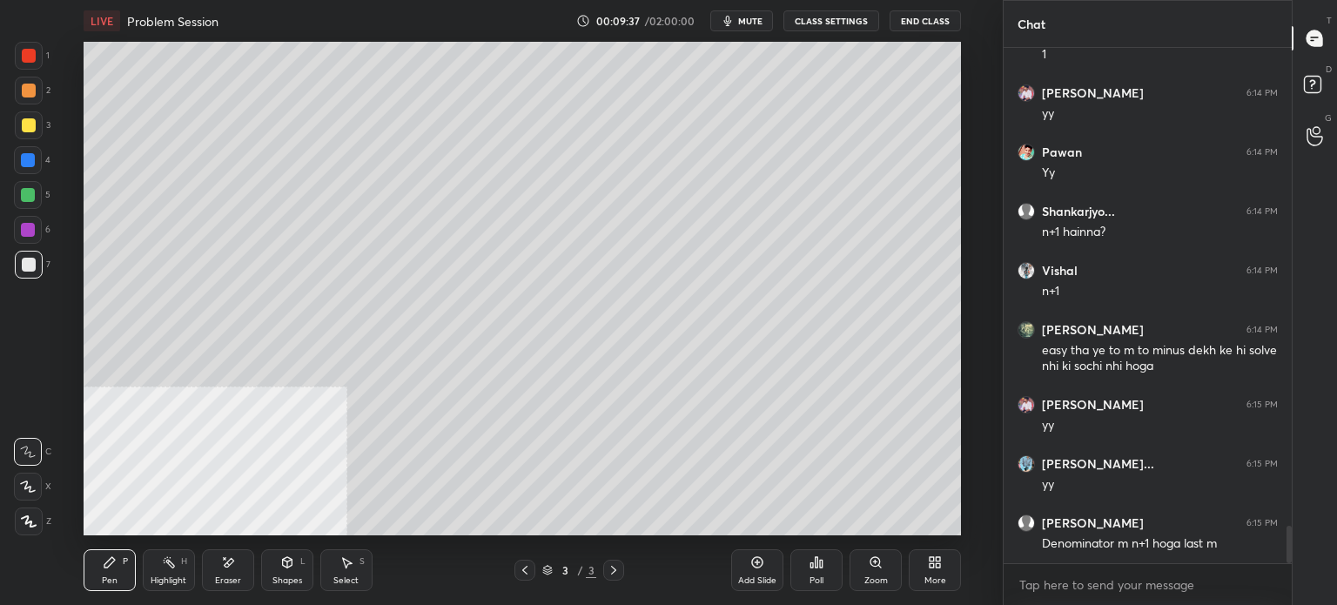
drag, startPoint x: 755, startPoint y: 587, endPoint x: 778, endPoint y: 574, distance: 26.1
click at [759, 589] on div "Add Slide" at bounding box center [757, 570] width 52 height 42
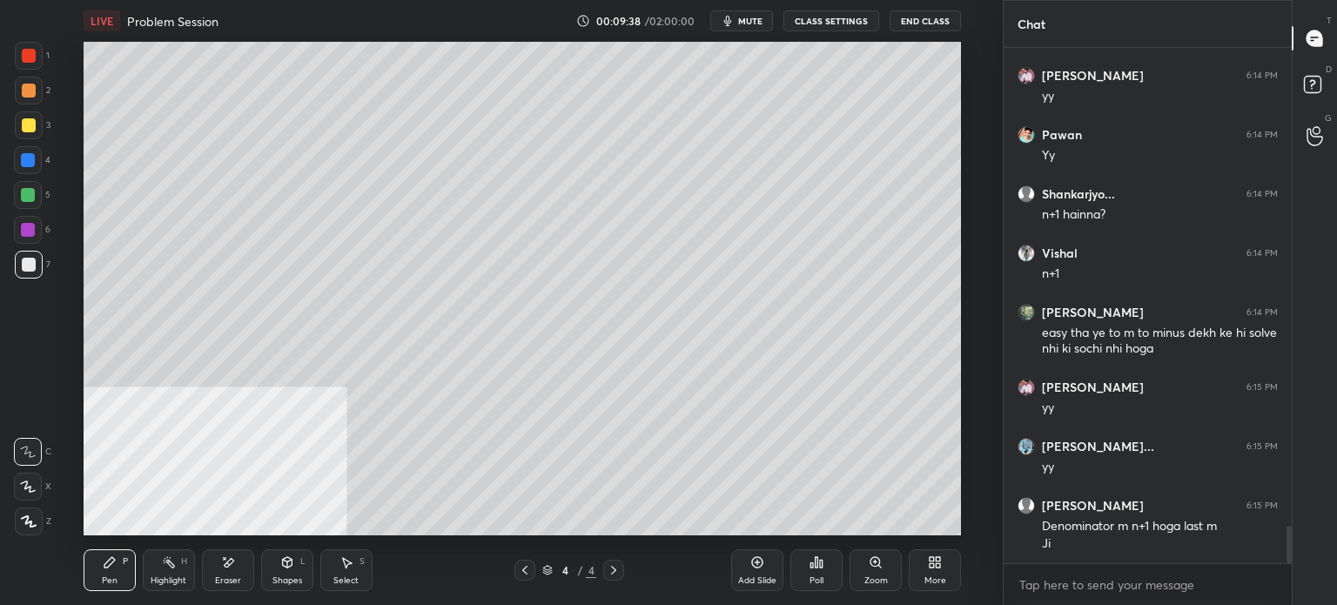
click at [31, 264] on div at bounding box center [29, 265] width 14 height 14
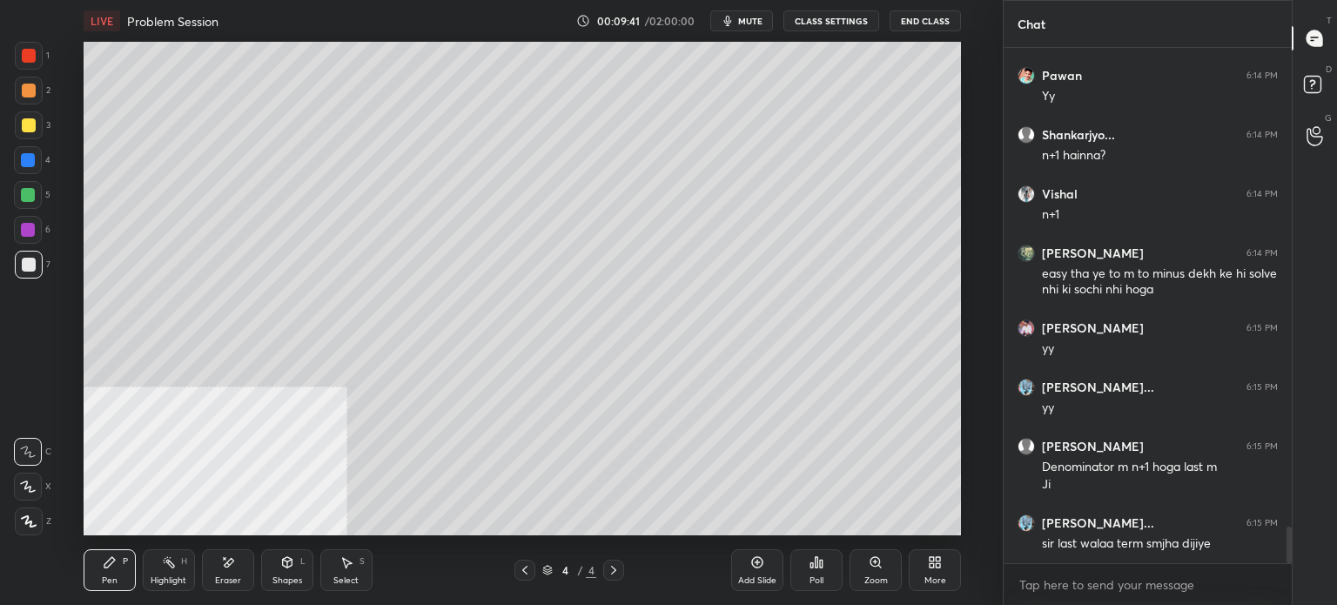
click at [526, 576] on icon at bounding box center [525, 570] width 14 height 14
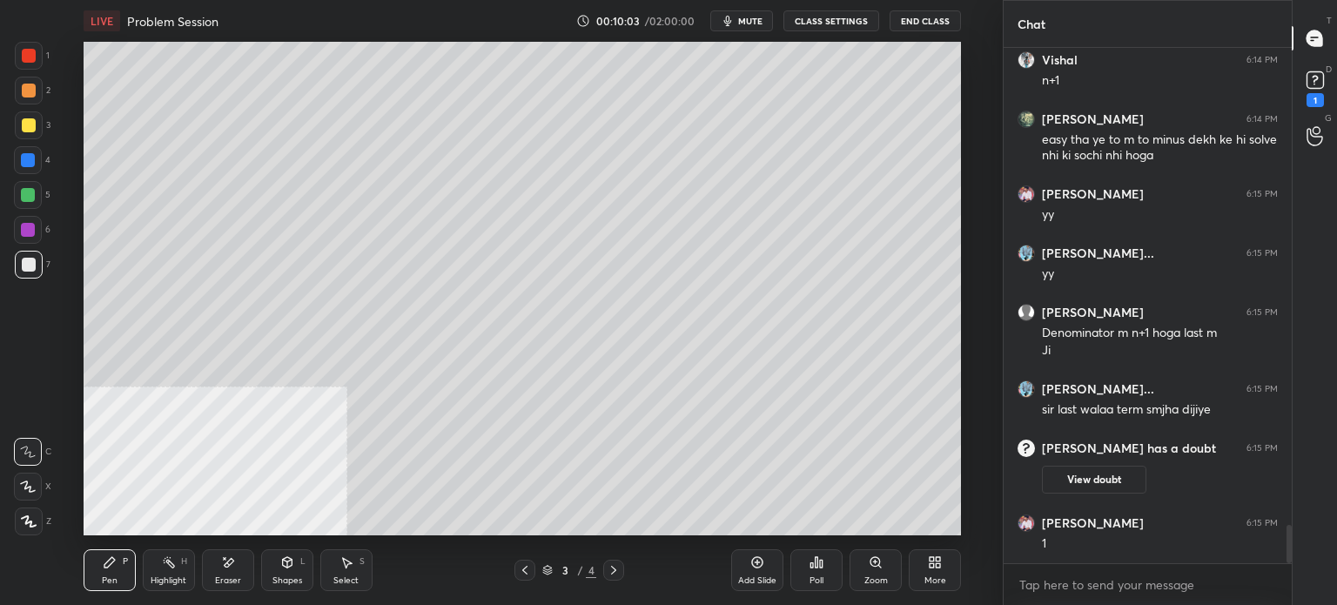
scroll to position [6421, 0]
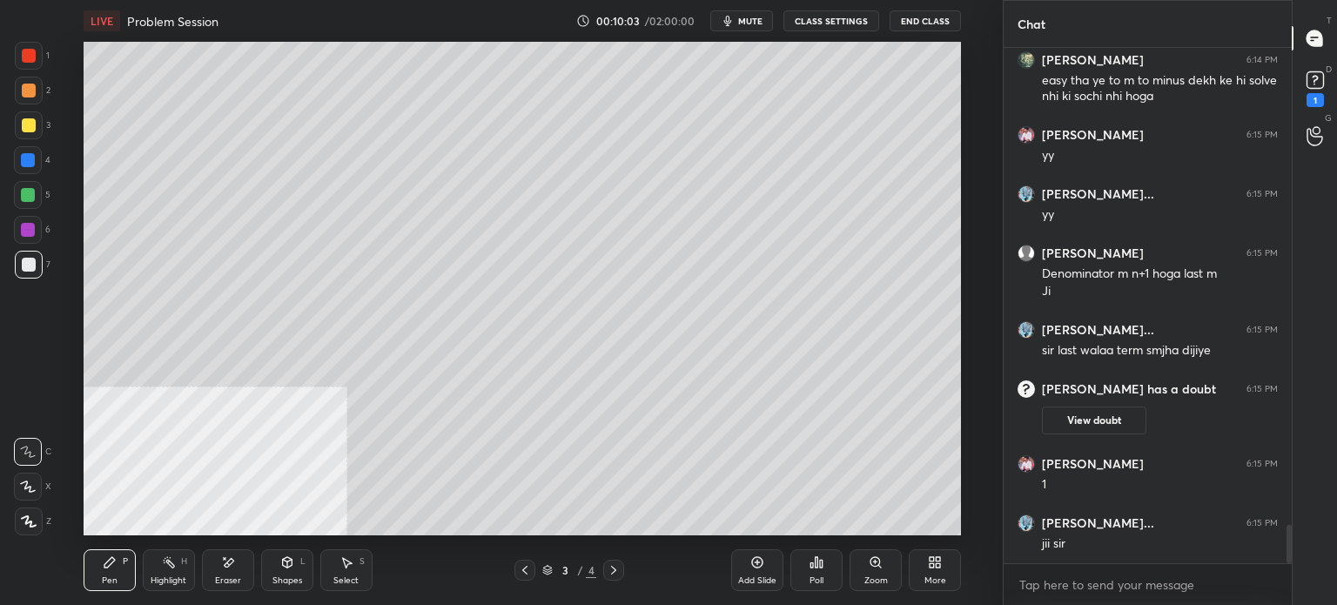
click at [623, 567] on div at bounding box center [613, 570] width 21 height 21
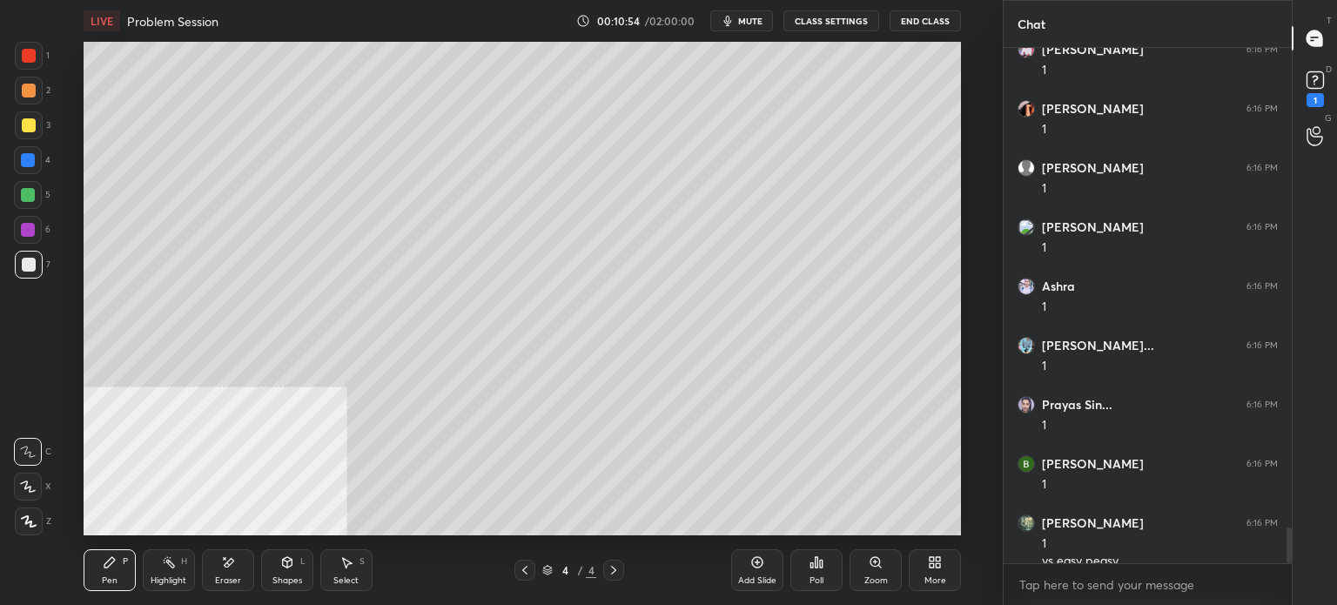
scroll to position [6983, 0]
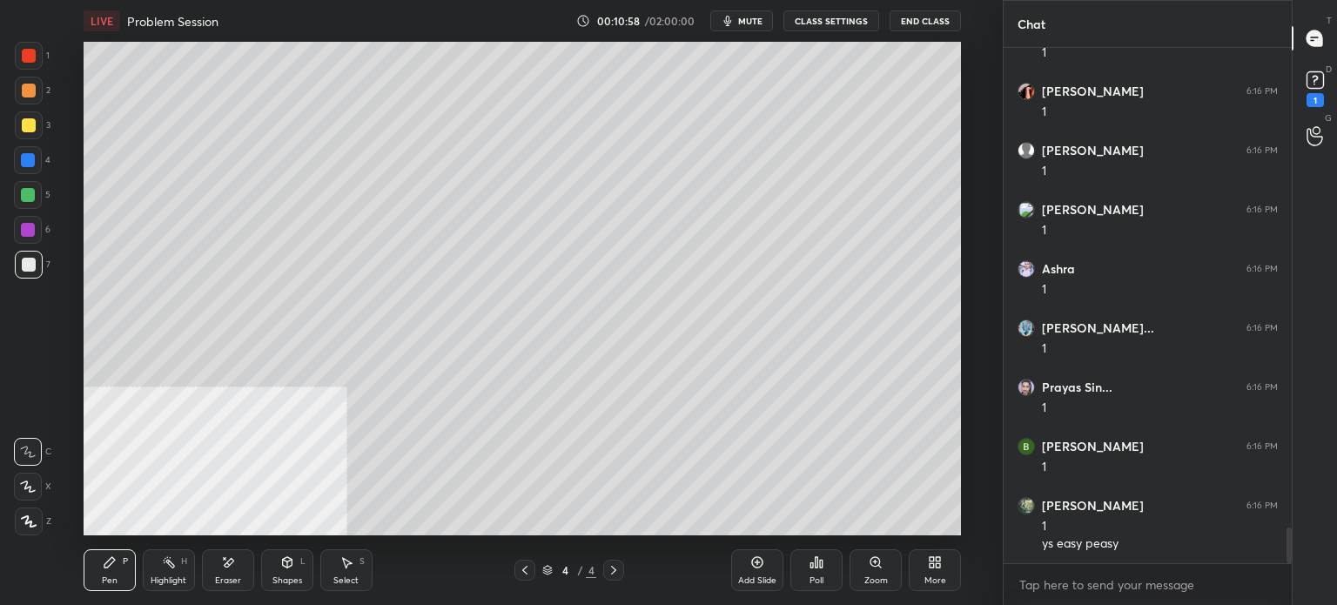
drag, startPoint x: 16, startPoint y: 234, endPoint x: 25, endPoint y: 230, distance: 10.5
click at [17, 235] on div at bounding box center [28, 230] width 28 height 28
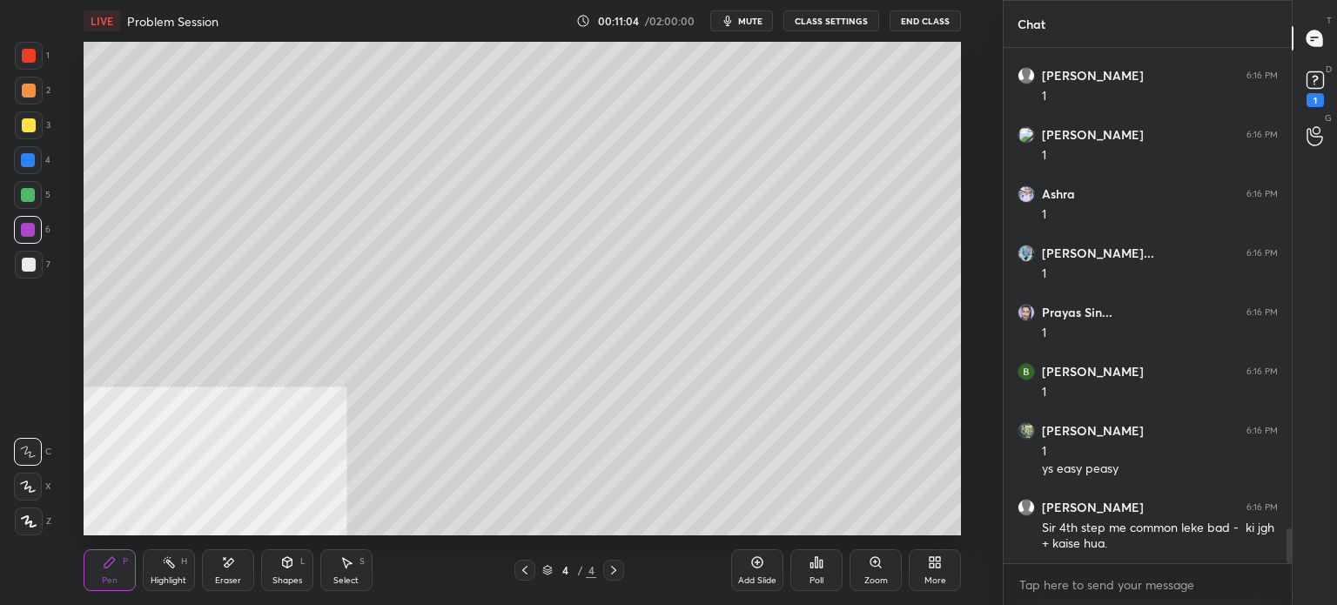
click at [38, 277] on div at bounding box center [29, 265] width 28 height 28
click at [522, 577] on div at bounding box center [524, 570] width 21 height 21
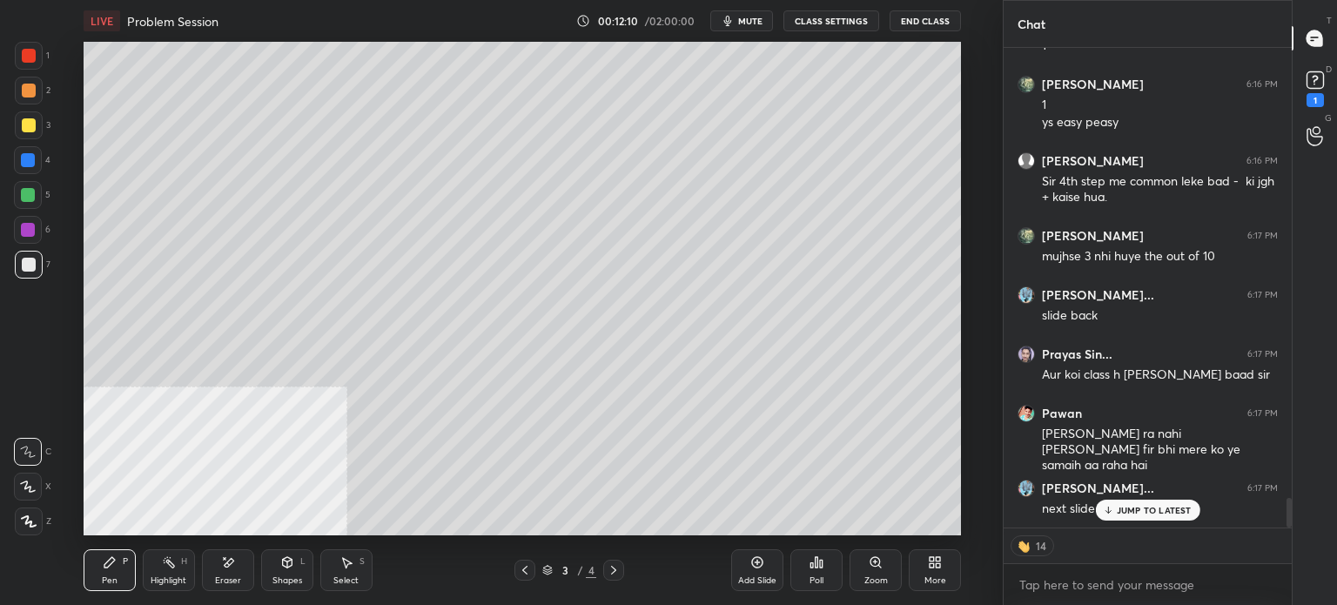
scroll to position [7464, 0]
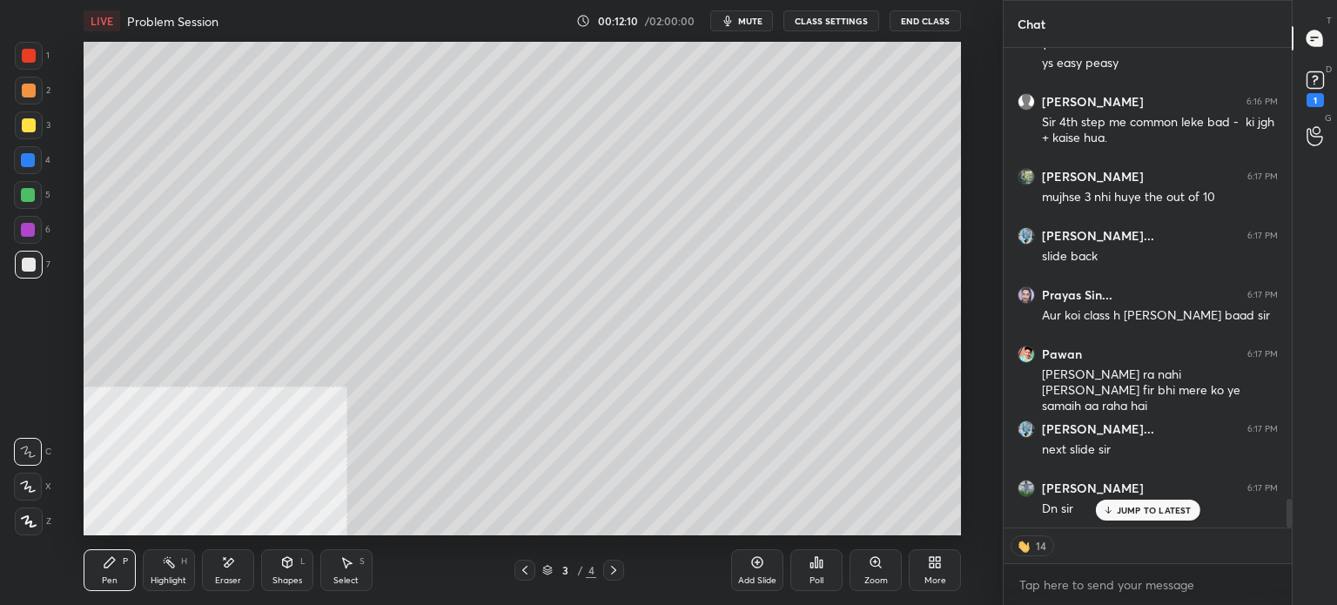
click at [620, 569] on icon at bounding box center [614, 570] width 14 height 14
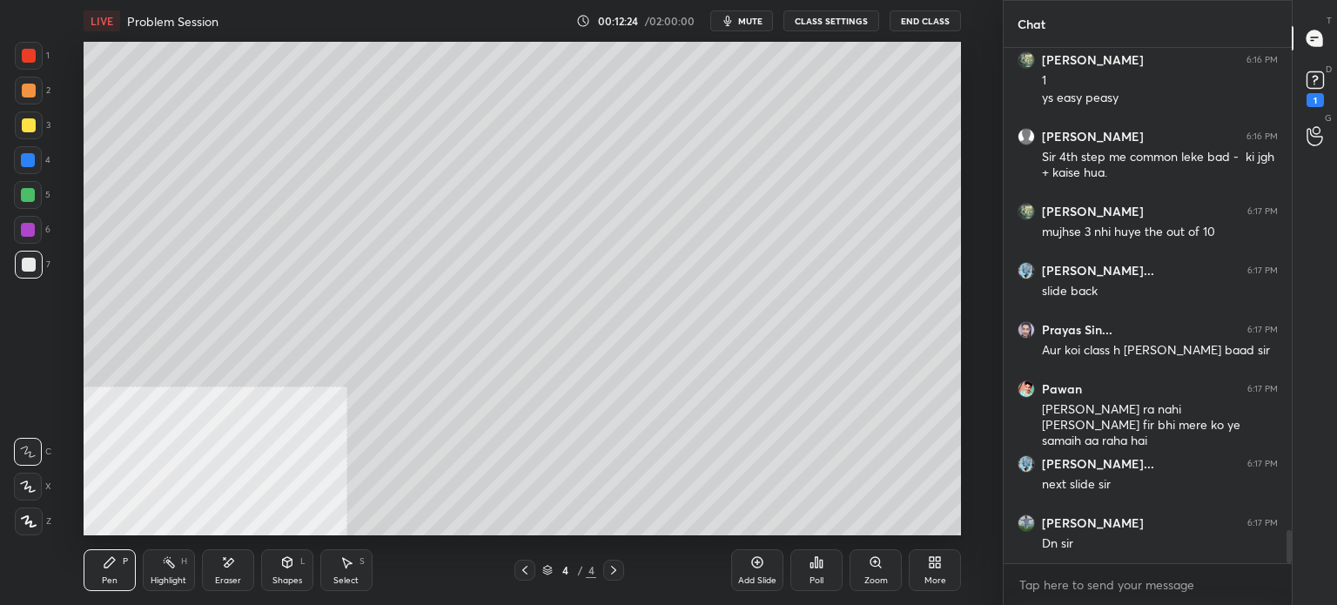
scroll to position [7488, 0]
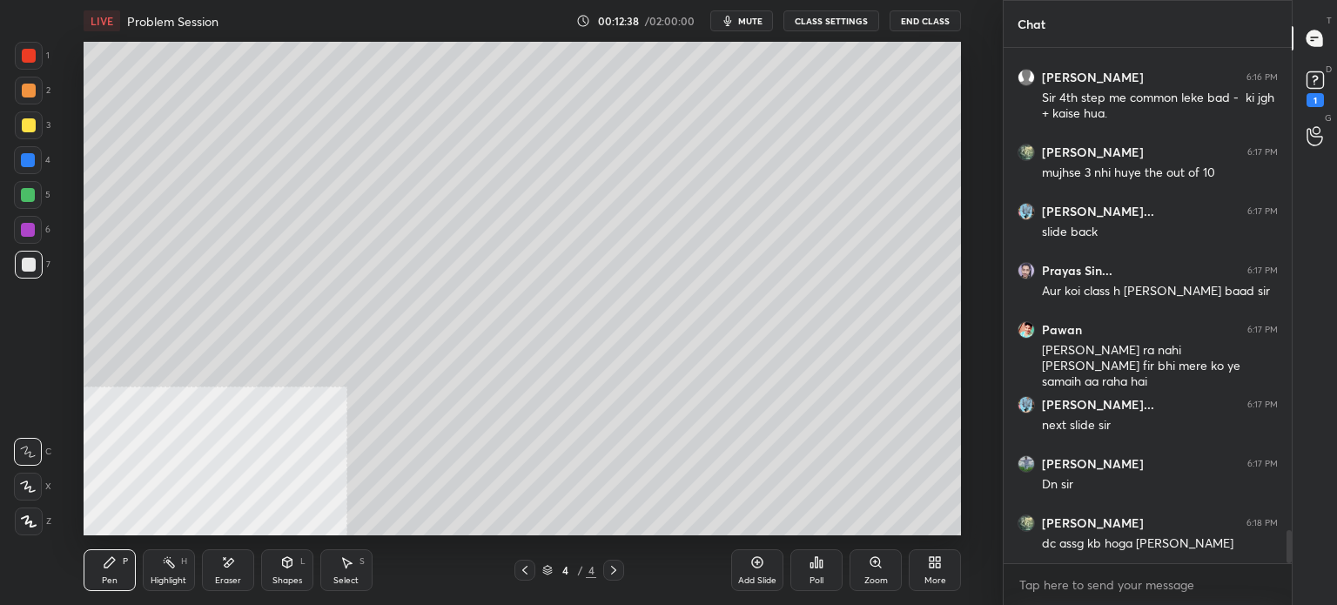
click at [614, 563] on icon at bounding box center [614, 570] width 14 height 14
click at [526, 574] on icon at bounding box center [525, 570] width 14 height 14
click at [527, 570] on icon at bounding box center [525, 570] width 14 height 14
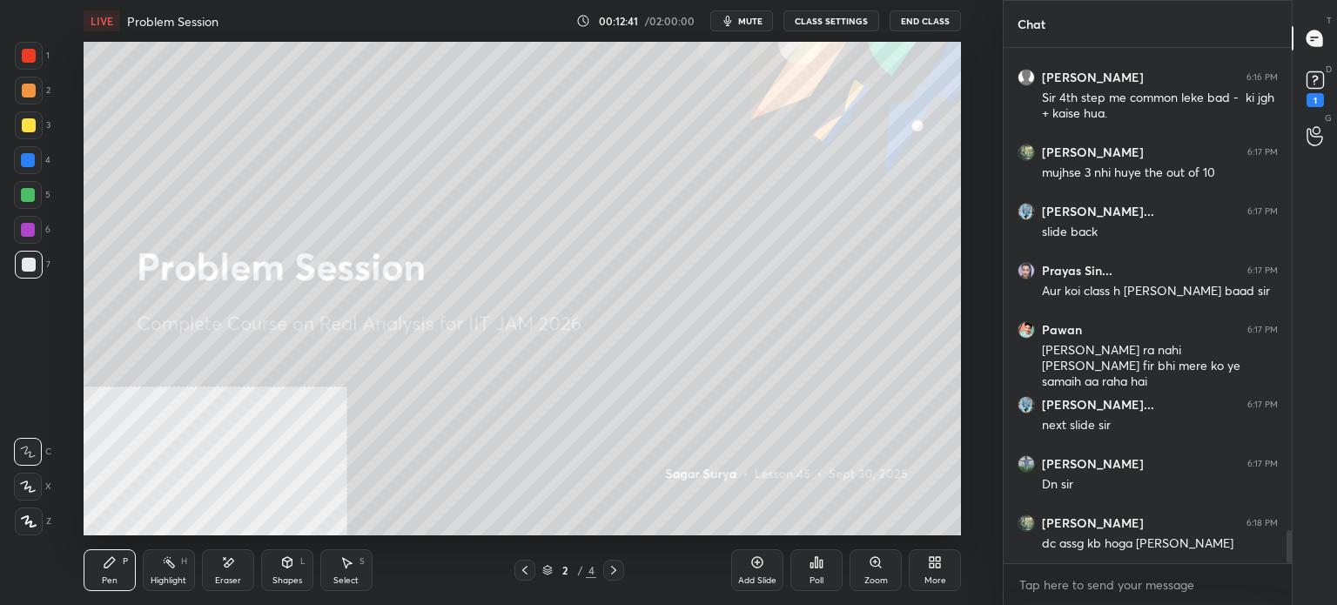
drag, startPoint x: 526, startPoint y: 570, endPoint x: 601, endPoint y: 564, distance: 75.1
click at [528, 570] on icon at bounding box center [525, 570] width 14 height 14
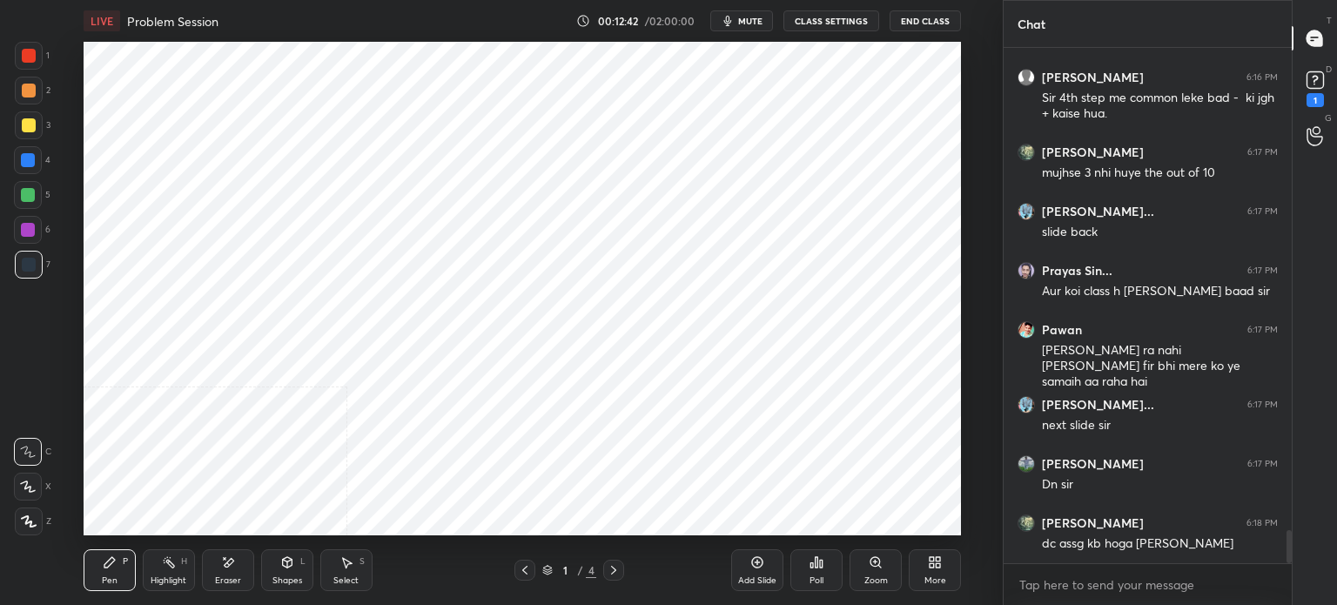
click at [613, 574] on icon at bounding box center [614, 570] width 14 height 14
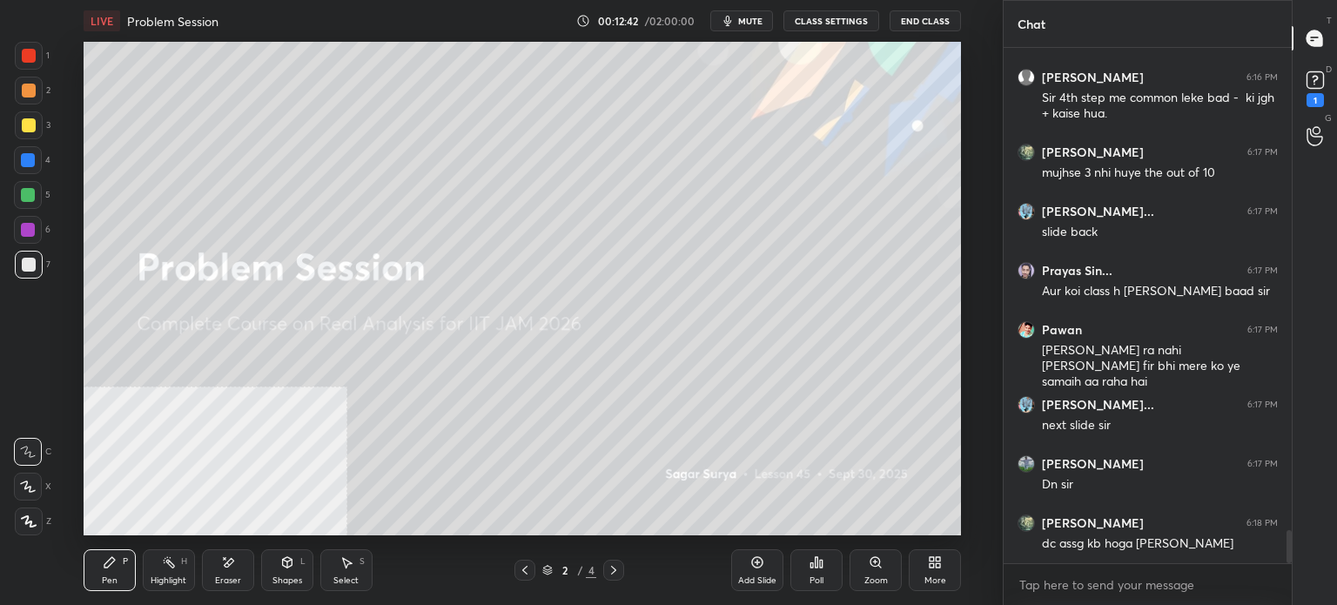
click at [613, 570] on icon at bounding box center [614, 570] width 14 height 14
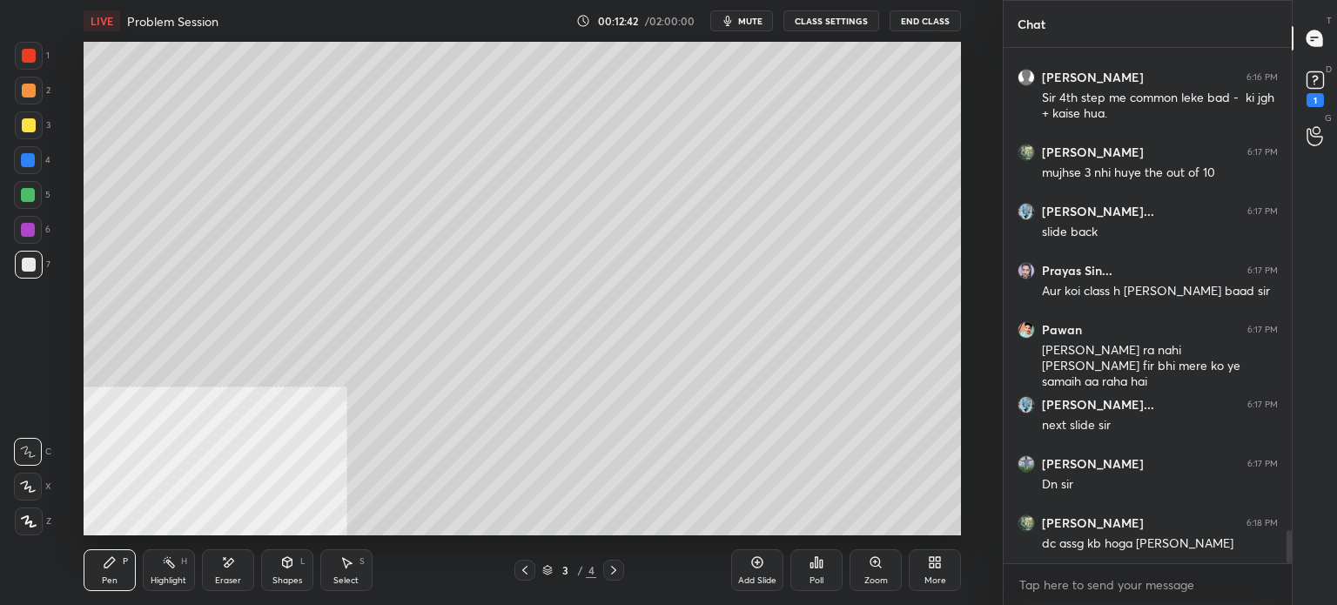
click at [614, 570] on icon at bounding box center [614, 570] width 14 height 14
click at [612, 570] on icon at bounding box center [614, 570] width 14 height 14
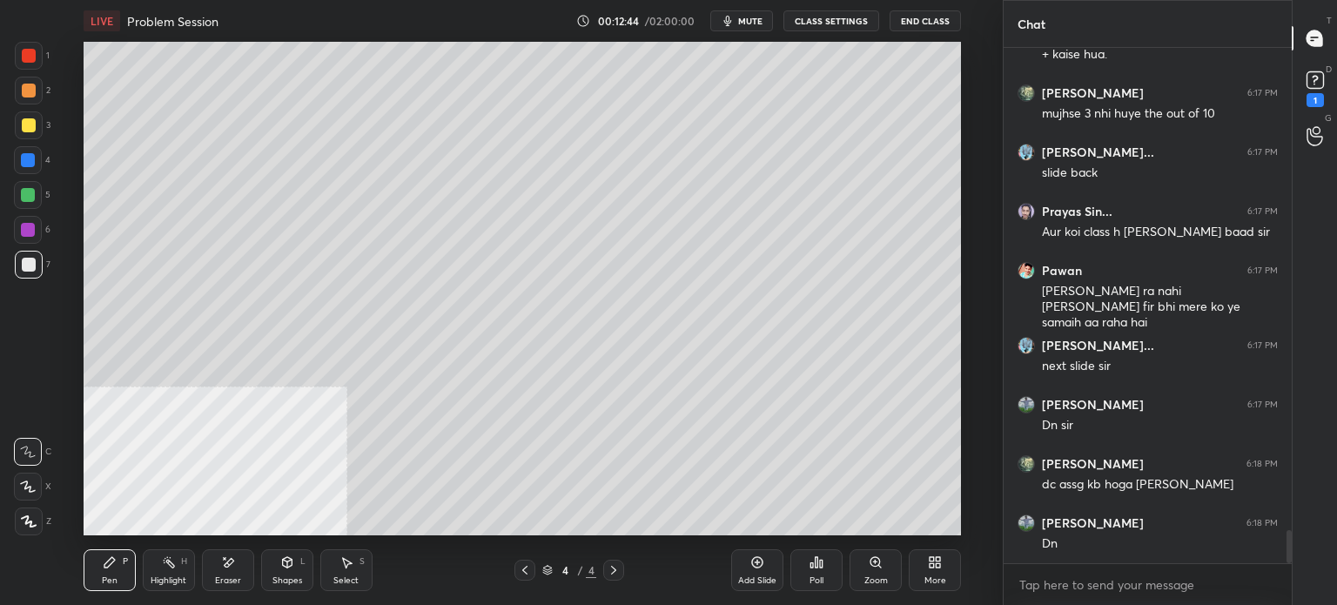
click at [756, 572] on div "Add Slide" at bounding box center [757, 570] width 52 height 42
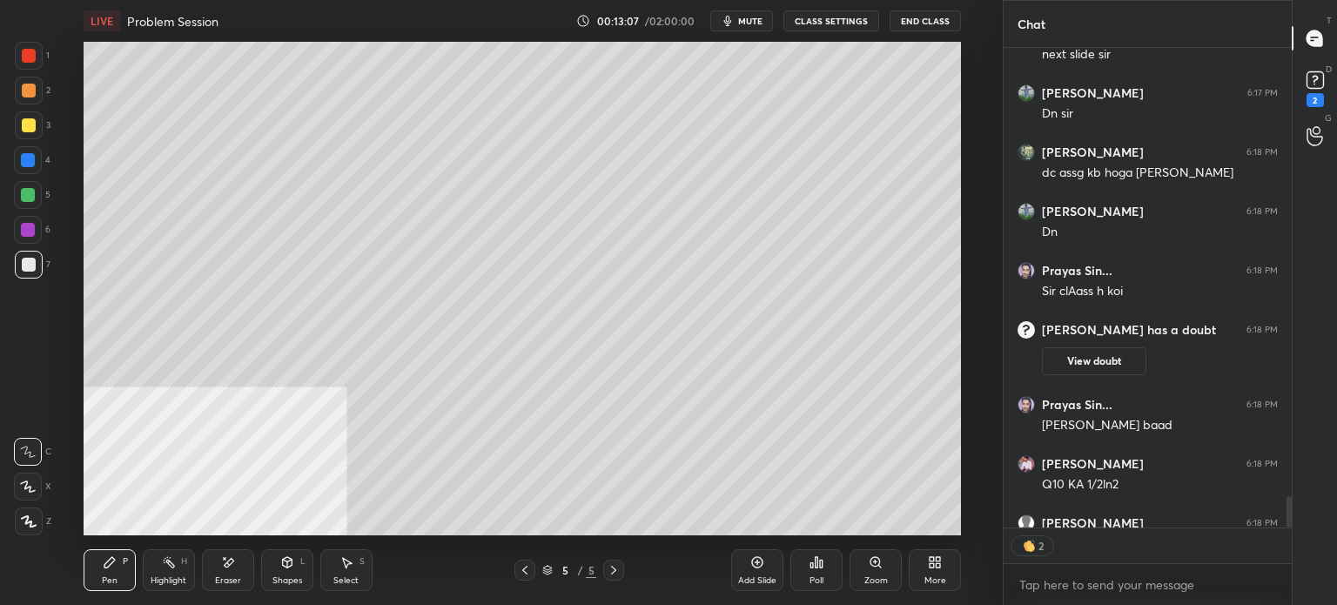
scroll to position [7560, 0]
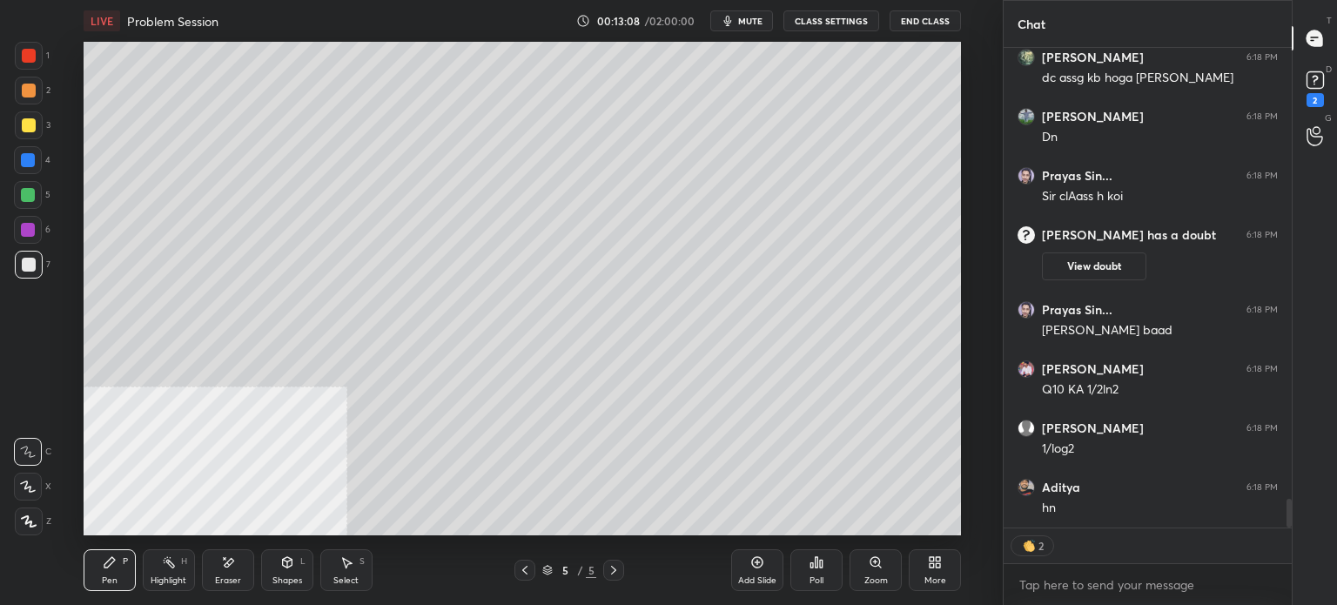
drag, startPoint x: 1289, startPoint y: 513, endPoint x: 1288, endPoint y: 537, distance: 23.5
click at [1288, 535] on div "Ranjeet 6:17 PM Dn sir Achyut 6:18 PM dc assg kb hoga sir ji Ranjeet 6:18 PM Dn…" at bounding box center [1147, 326] width 288 height 557
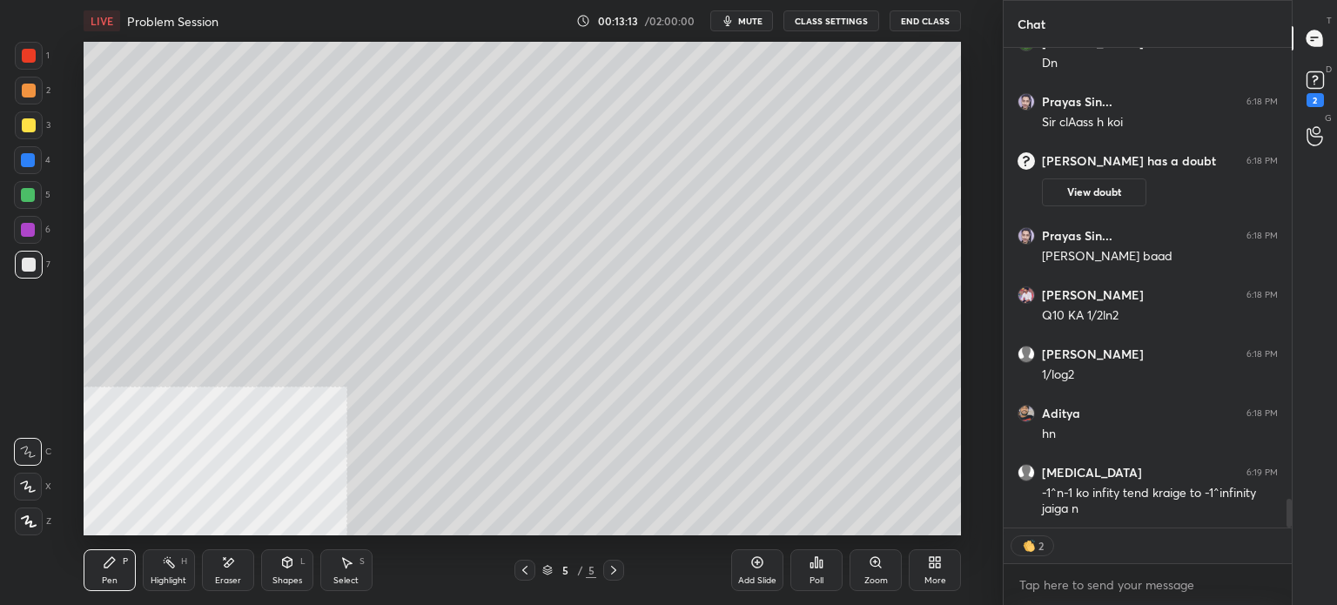
scroll to position [7694, 0]
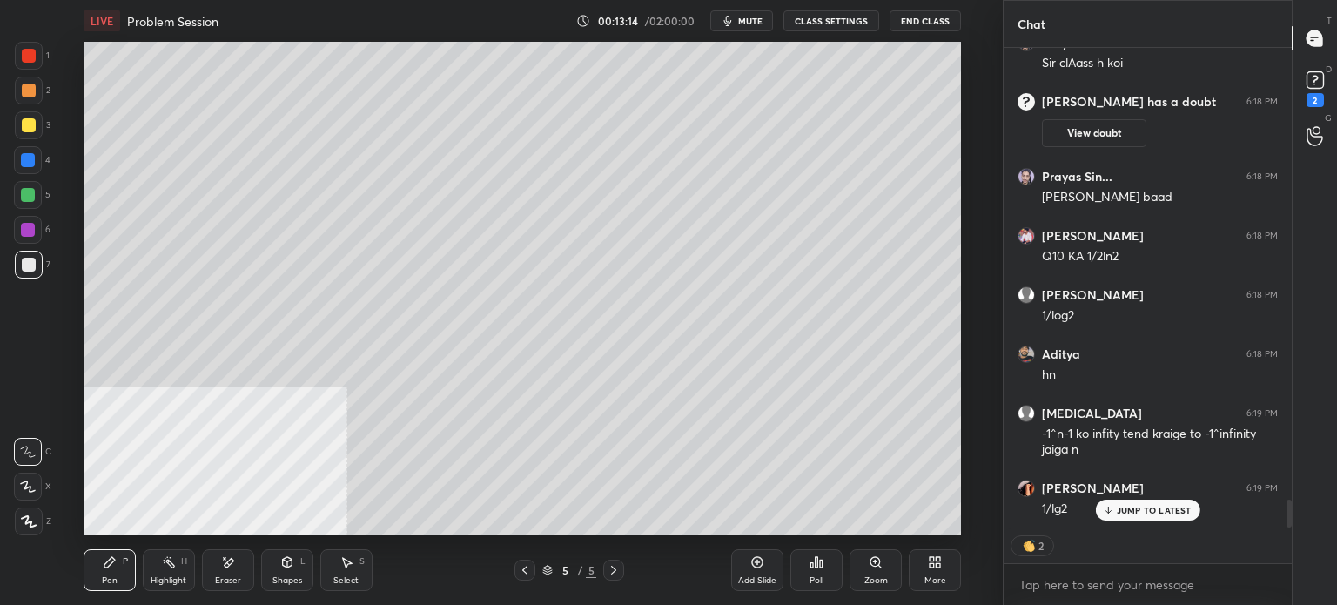
click at [294, 574] on div "Shapes L" at bounding box center [287, 570] width 52 height 42
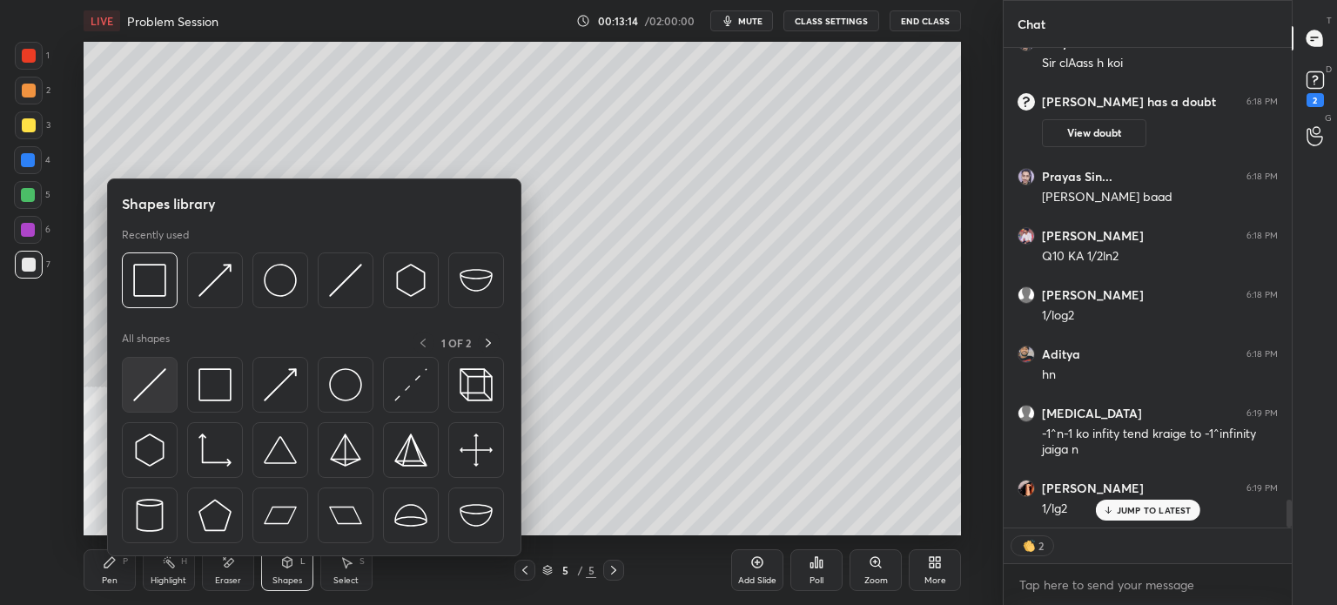
click at [151, 395] on img at bounding box center [149, 384] width 33 height 33
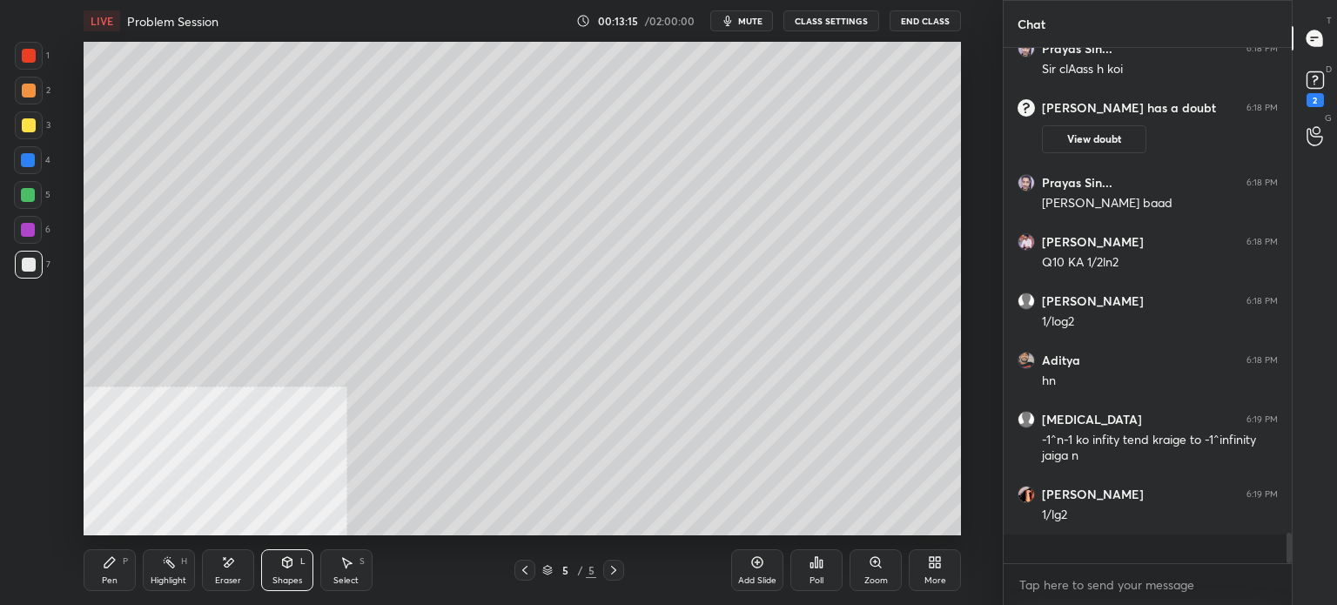
scroll to position [510, 283]
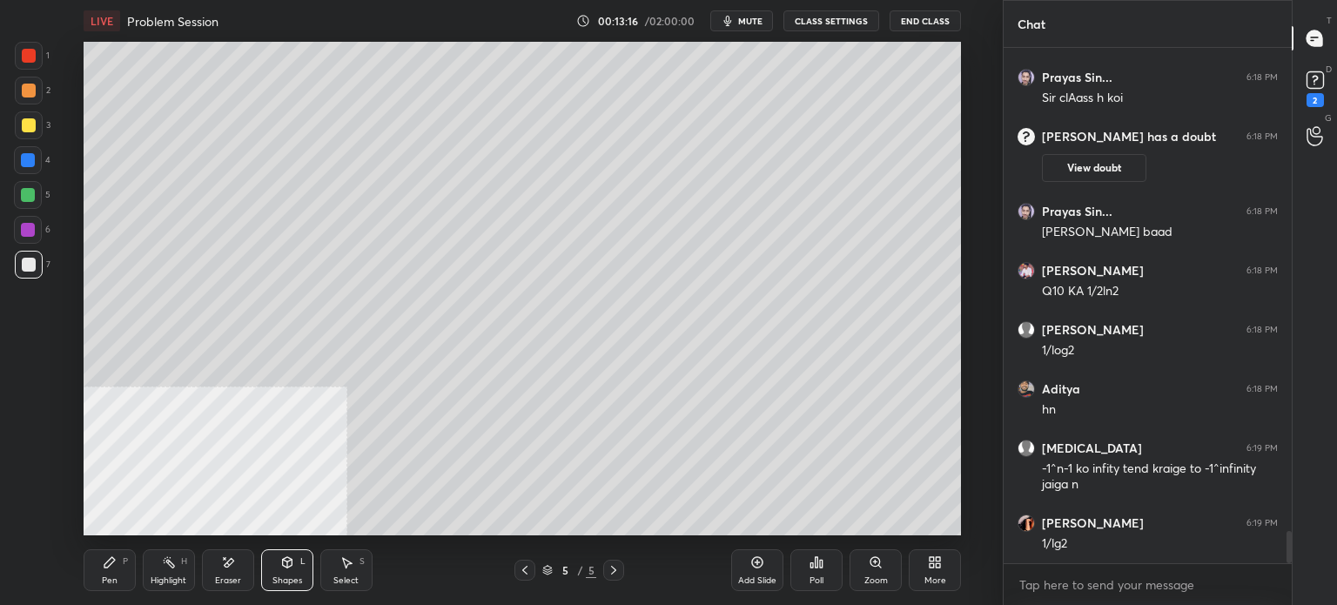
click at [108, 566] on icon at bounding box center [110, 562] width 14 height 14
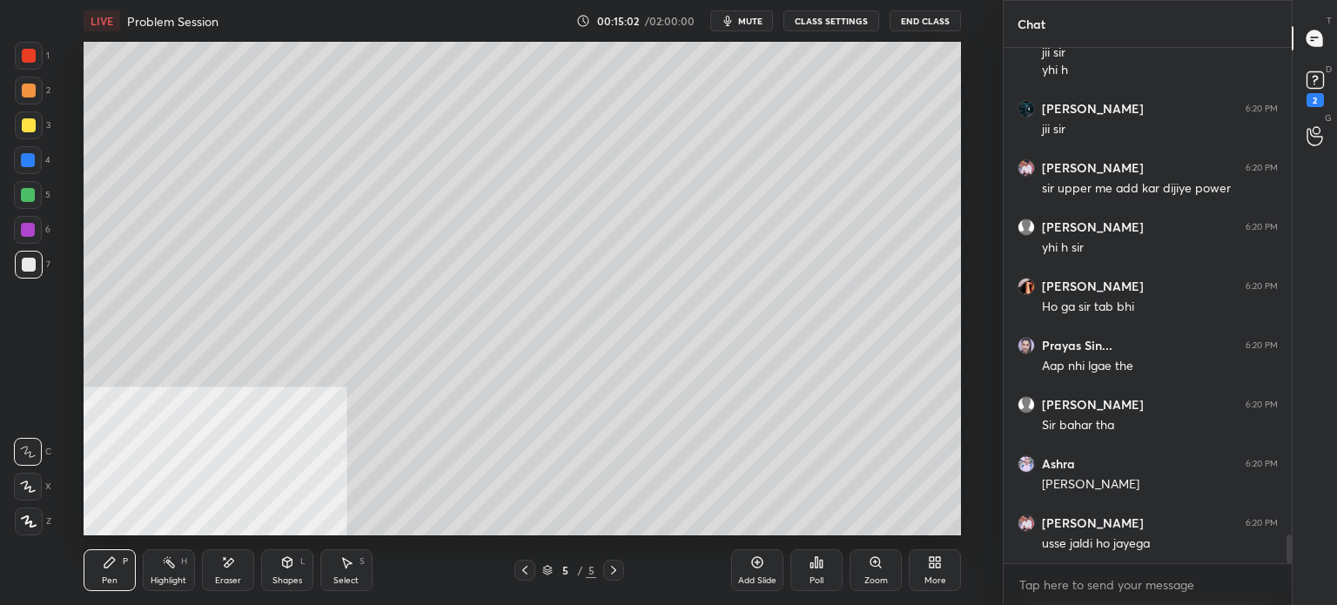
scroll to position [8828, 0]
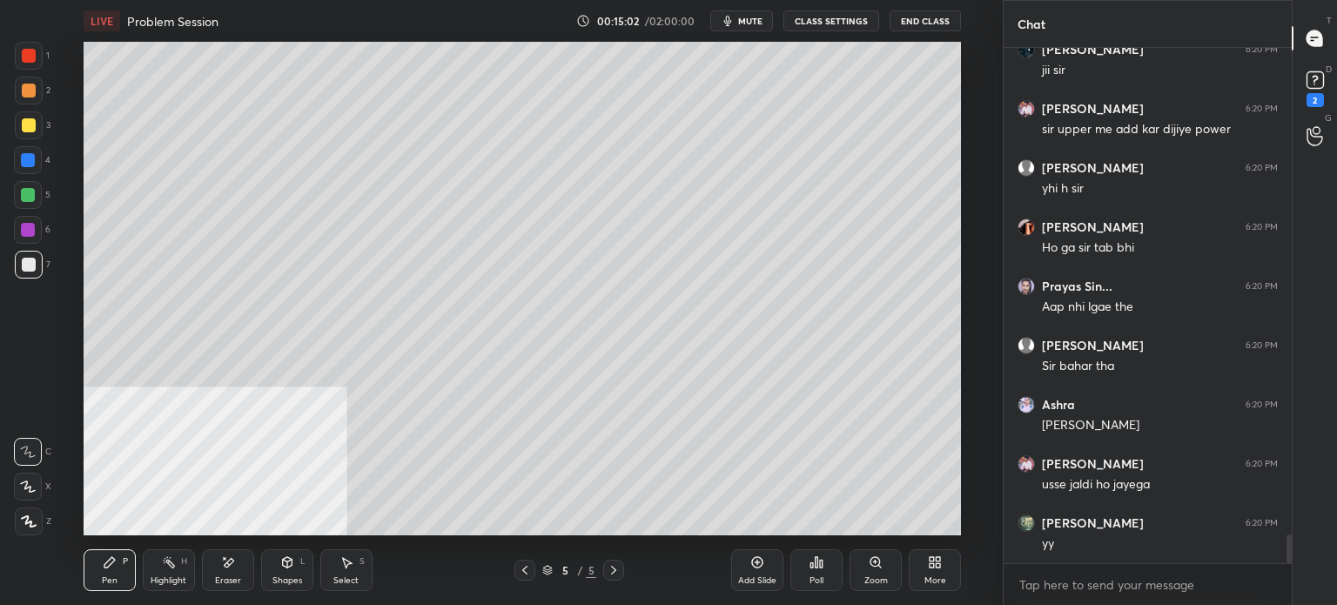
click at [224, 582] on div "Eraser" at bounding box center [228, 570] width 52 height 42
click at [106, 576] on div "Pen" at bounding box center [110, 580] width 16 height 9
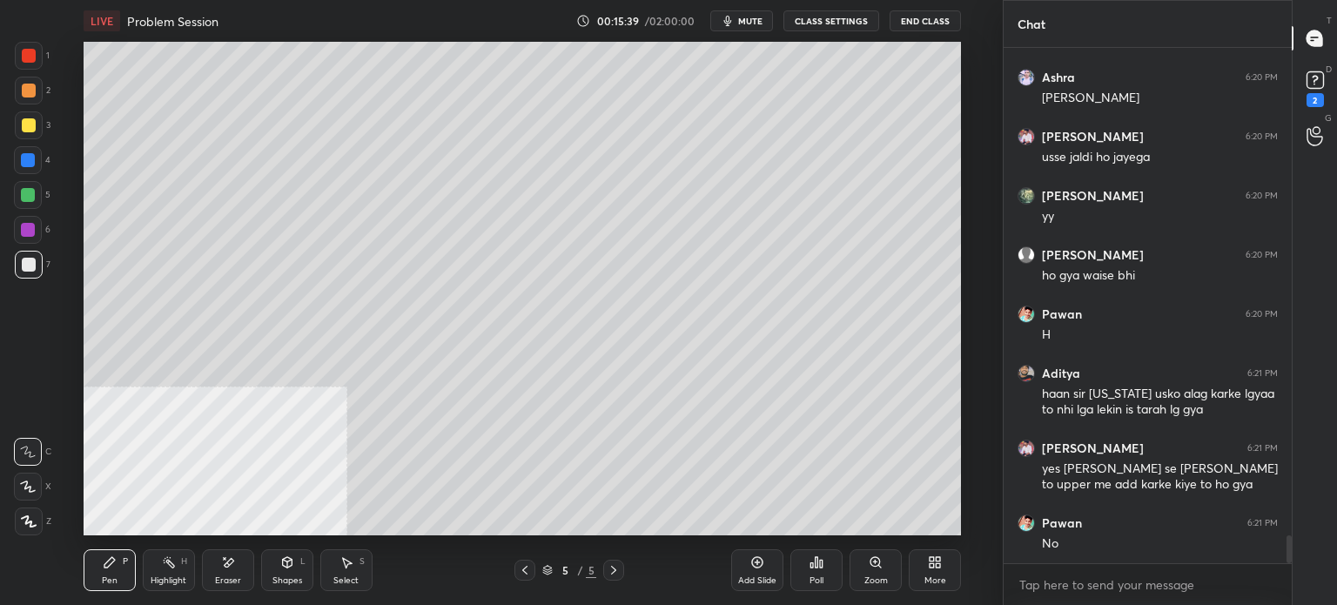
scroll to position [9215, 0]
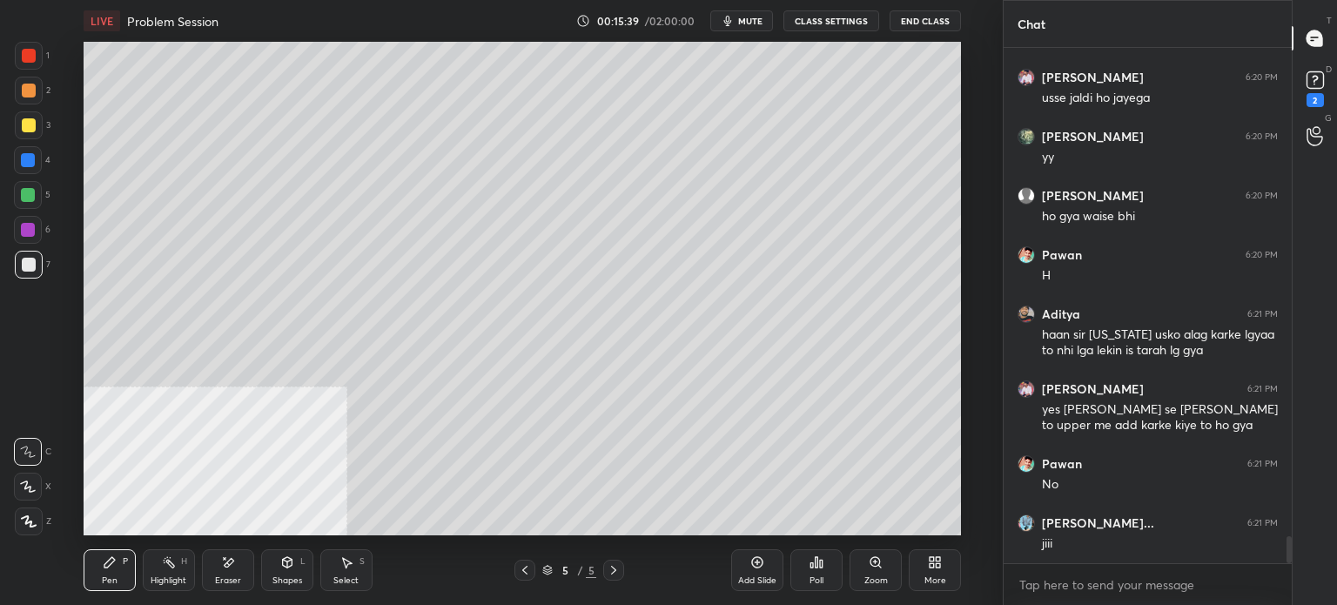
click at [30, 240] on div at bounding box center [28, 230] width 28 height 28
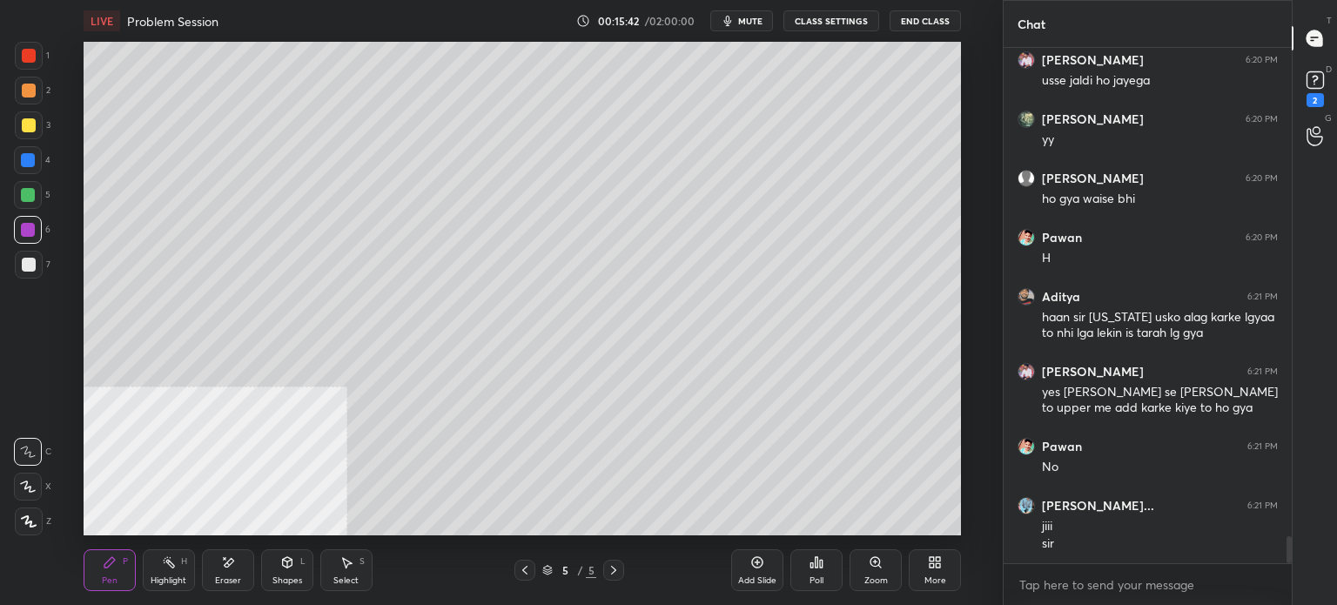
click at [32, 276] on div at bounding box center [29, 265] width 28 height 28
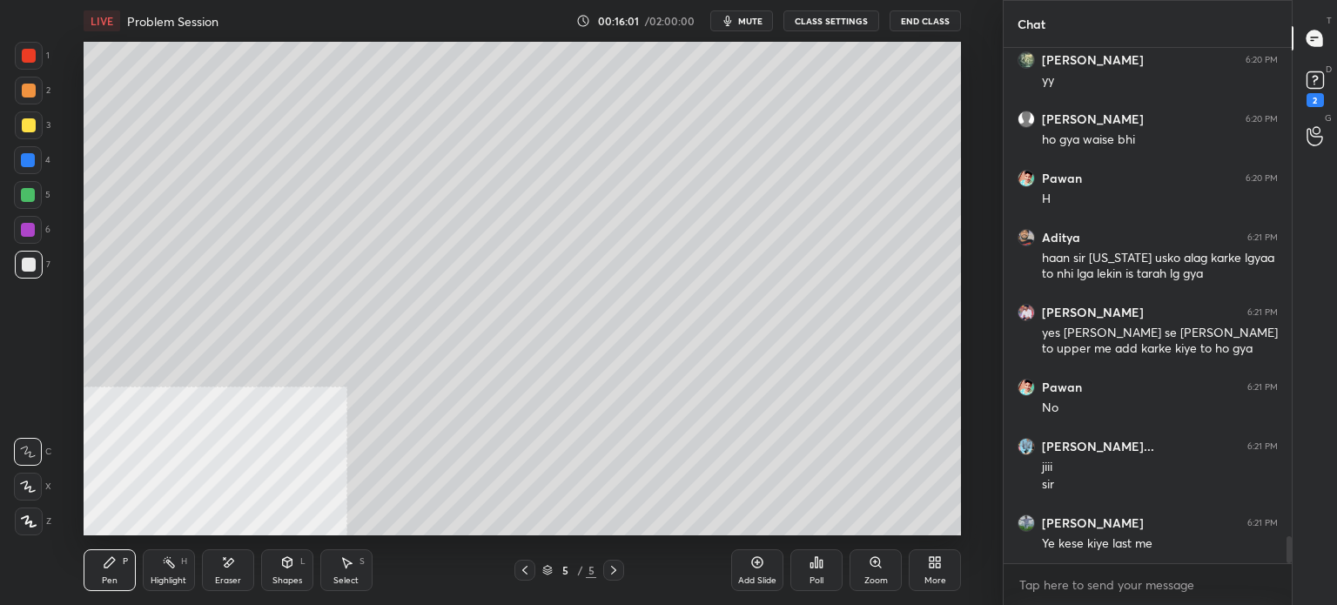
click at [230, 574] on div "Eraser" at bounding box center [228, 570] width 52 height 42
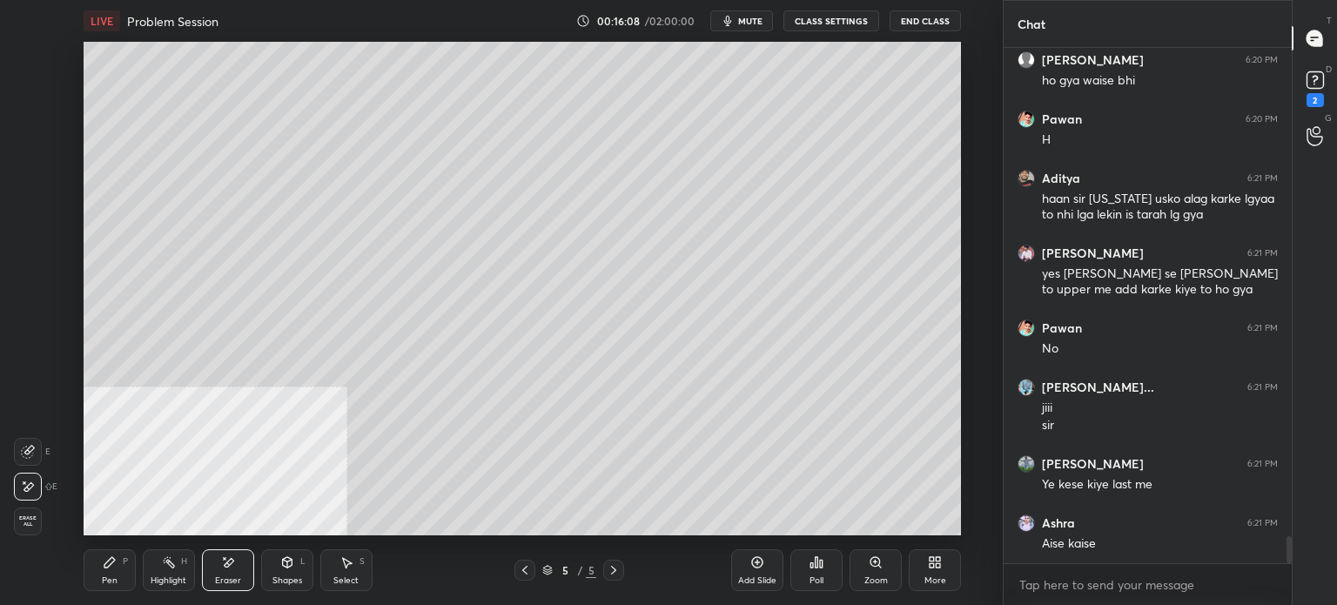
scroll to position [9410, 0]
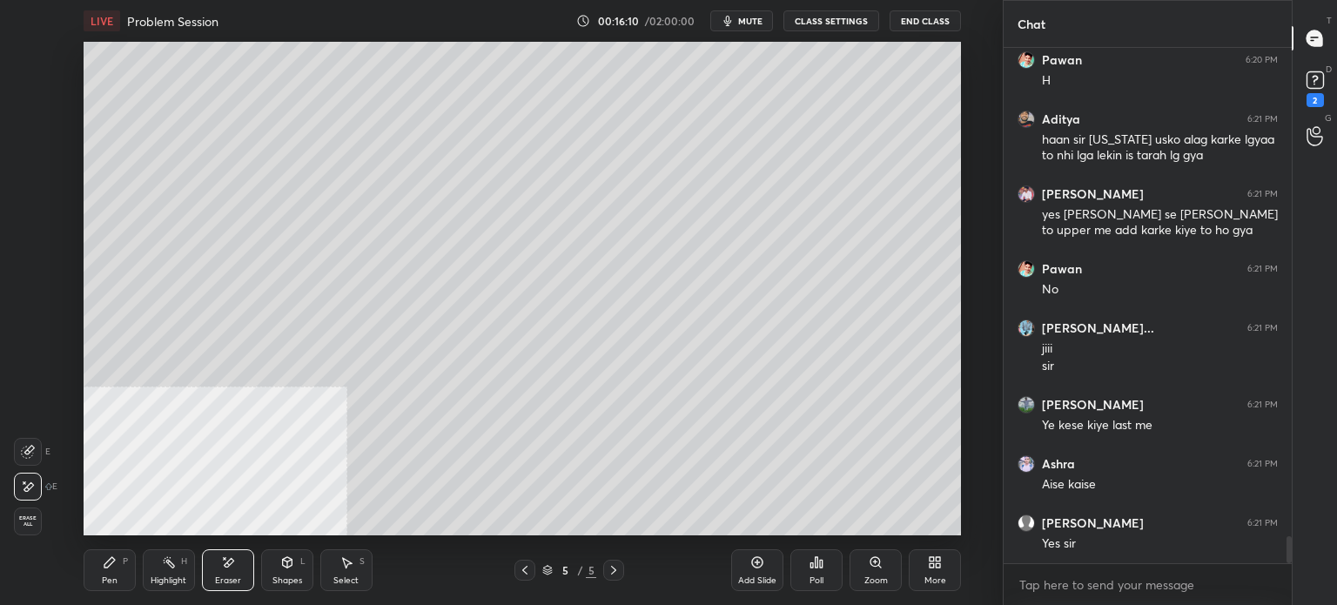
click at [120, 574] on div "Pen P" at bounding box center [110, 570] width 52 height 42
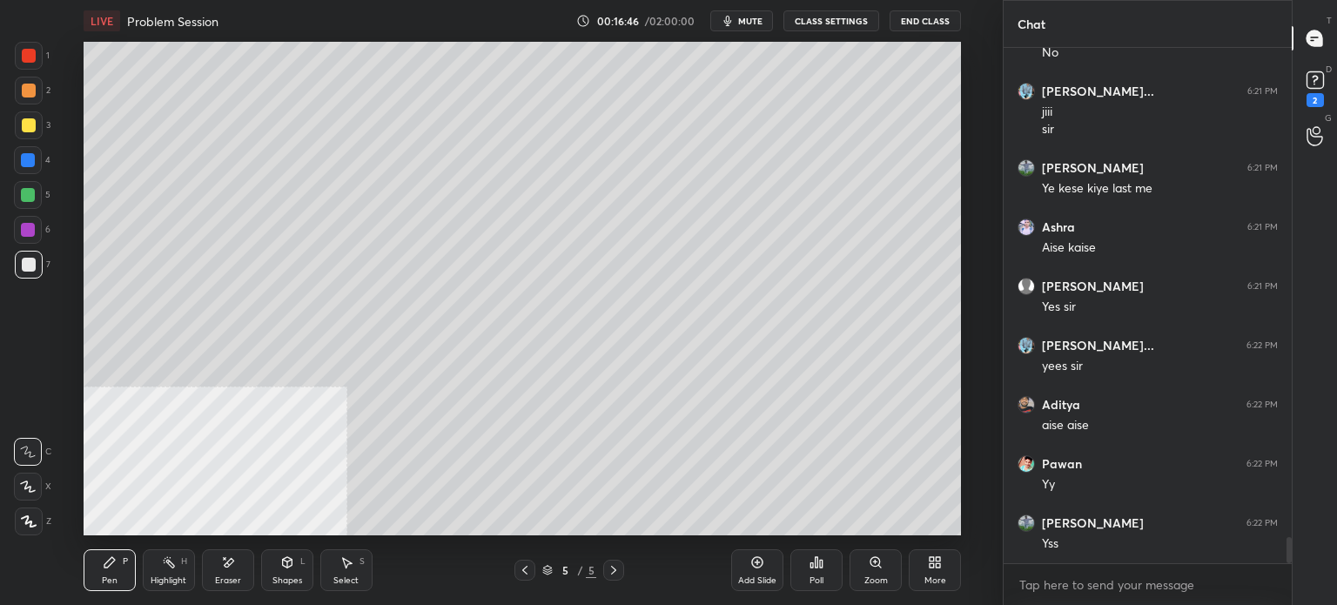
scroll to position [9706, 0]
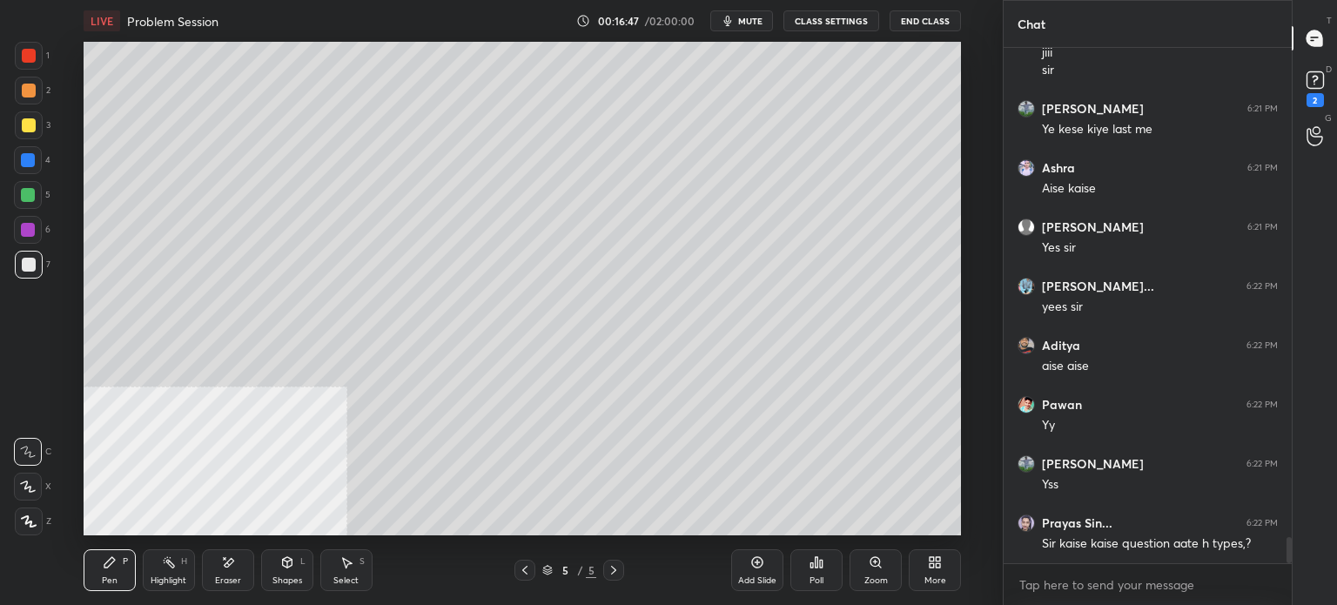
click at [939, 574] on div "More" at bounding box center [935, 570] width 52 height 42
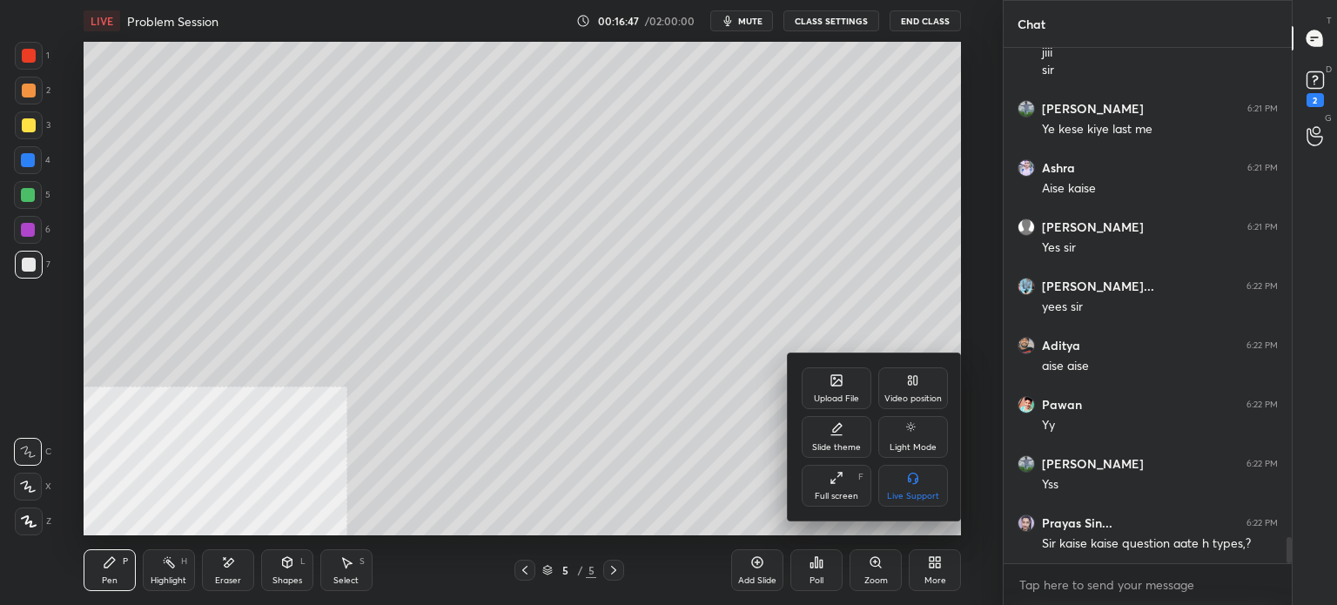
click at [920, 395] on div "Video position" at bounding box center [912, 398] width 57 height 9
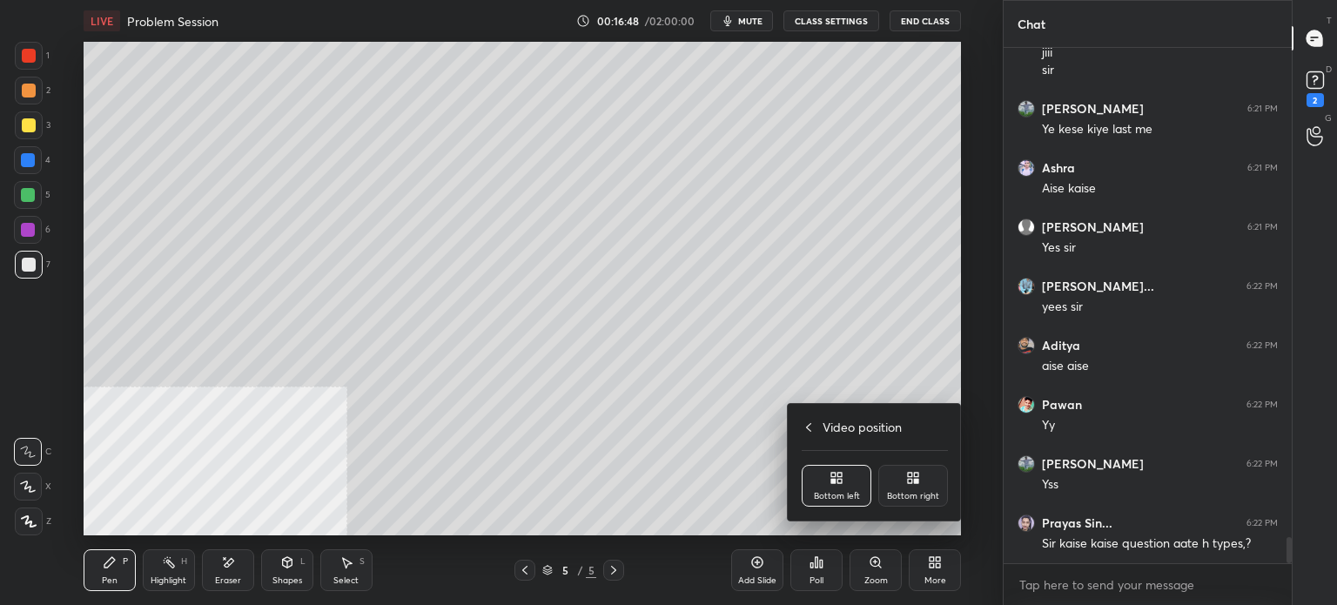
click at [911, 494] on div "Bottom right" at bounding box center [913, 496] width 52 height 9
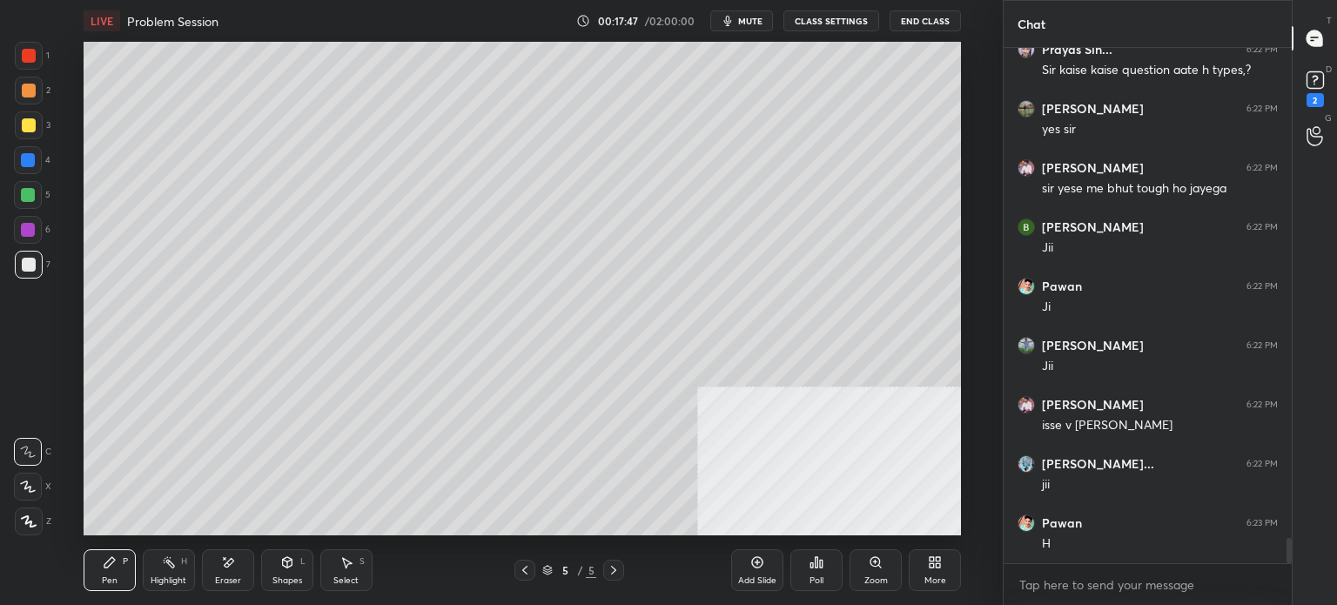
scroll to position [10238, 0]
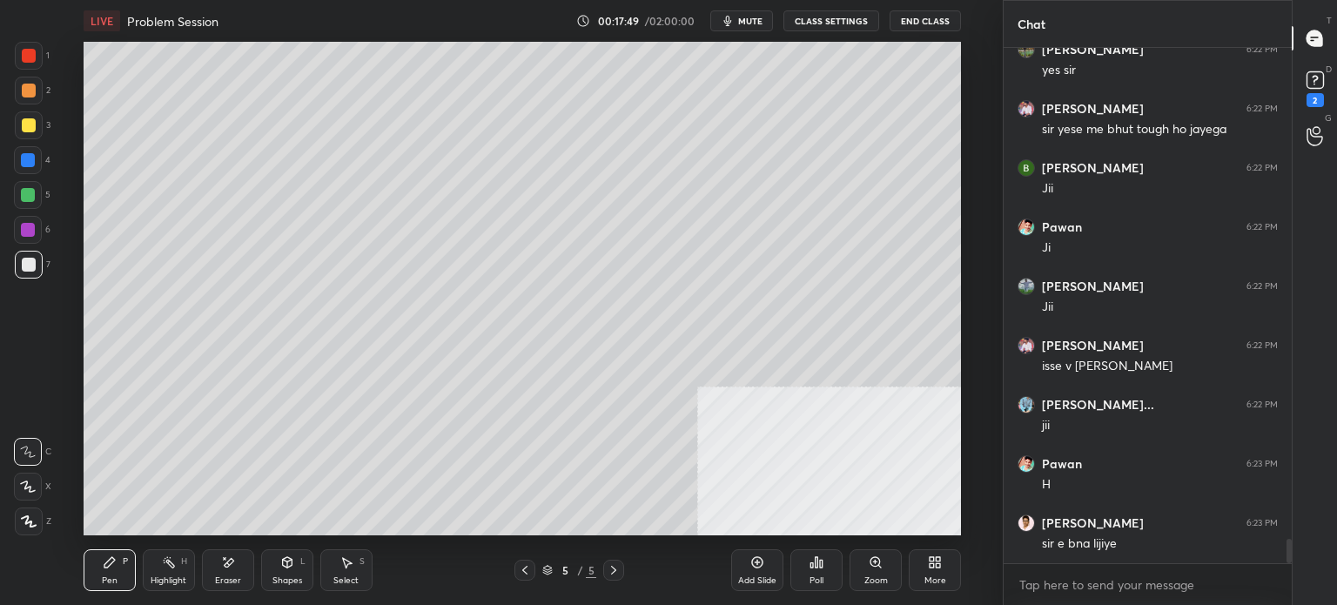
click at [251, 565] on div "Eraser" at bounding box center [228, 570] width 52 height 42
click at [31, 485] on icon at bounding box center [28, 487] width 14 height 15
click at [129, 566] on div "Pen P" at bounding box center [110, 570] width 52 height 42
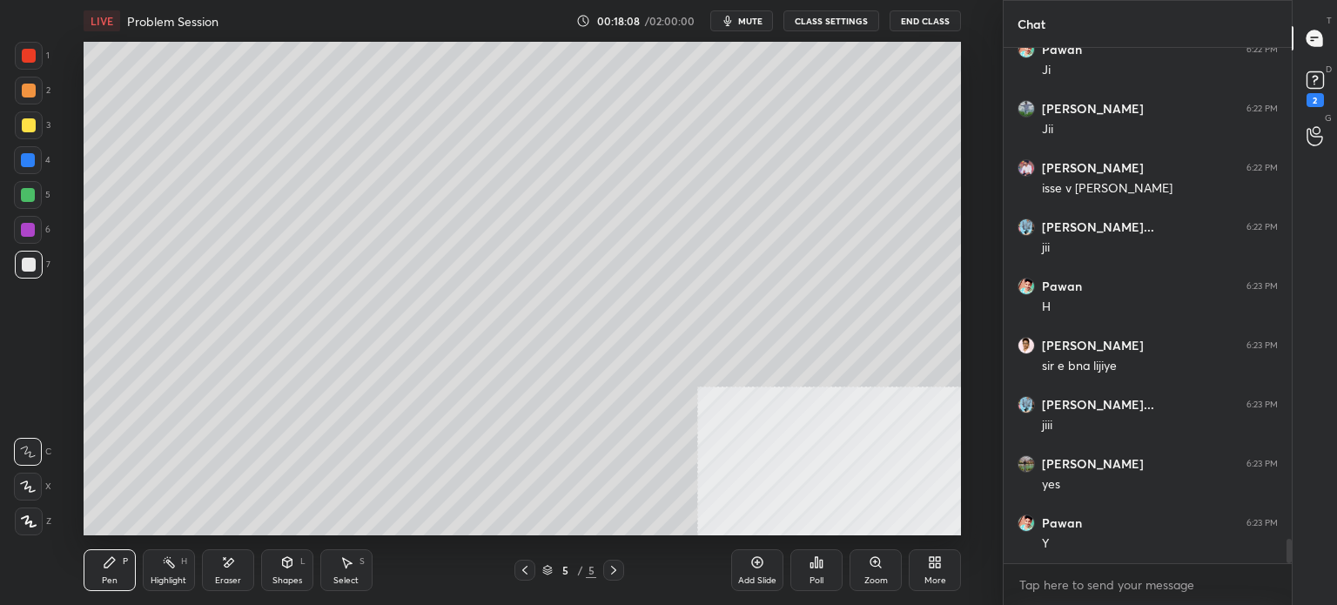
scroll to position [10475, 0]
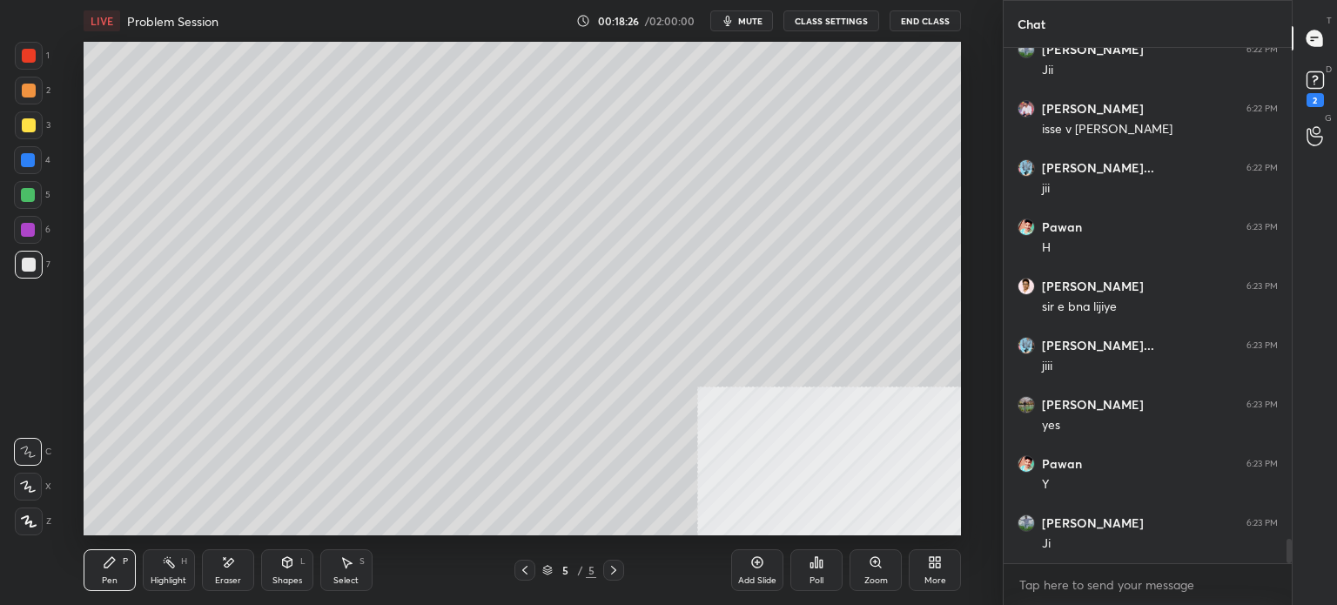
click at [235, 554] on div "Eraser" at bounding box center [228, 570] width 52 height 42
click at [285, 565] on icon at bounding box center [287, 562] width 14 height 14
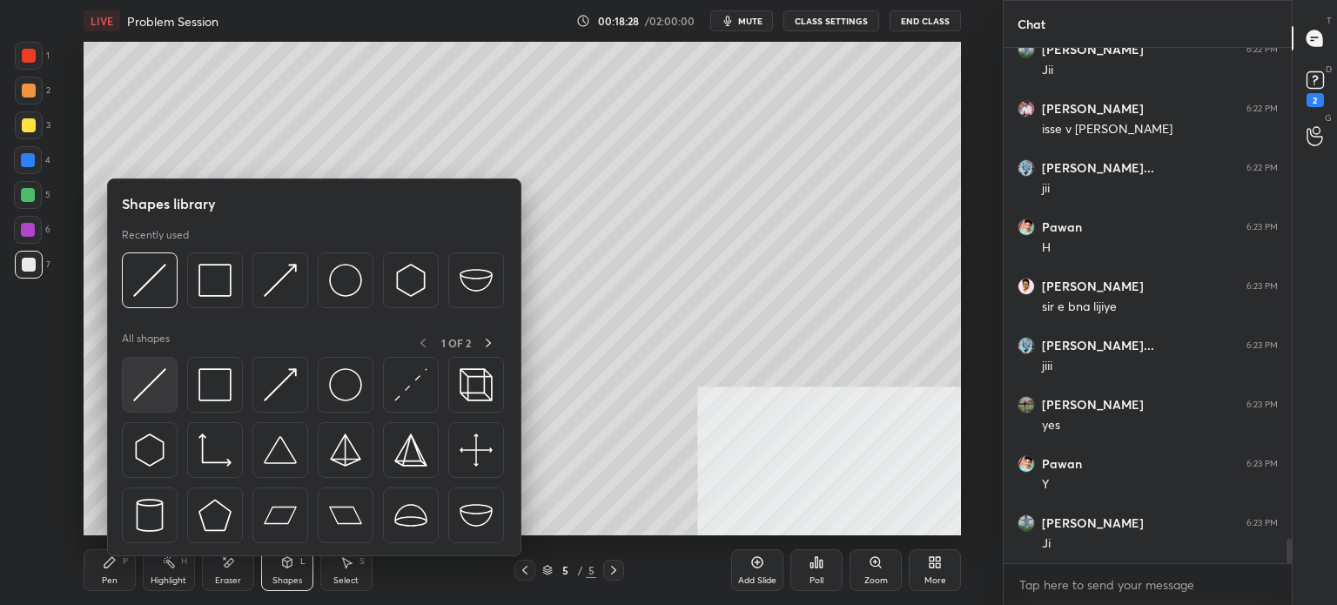
click at [164, 397] on img at bounding box center [149, 384] width 33 height 33
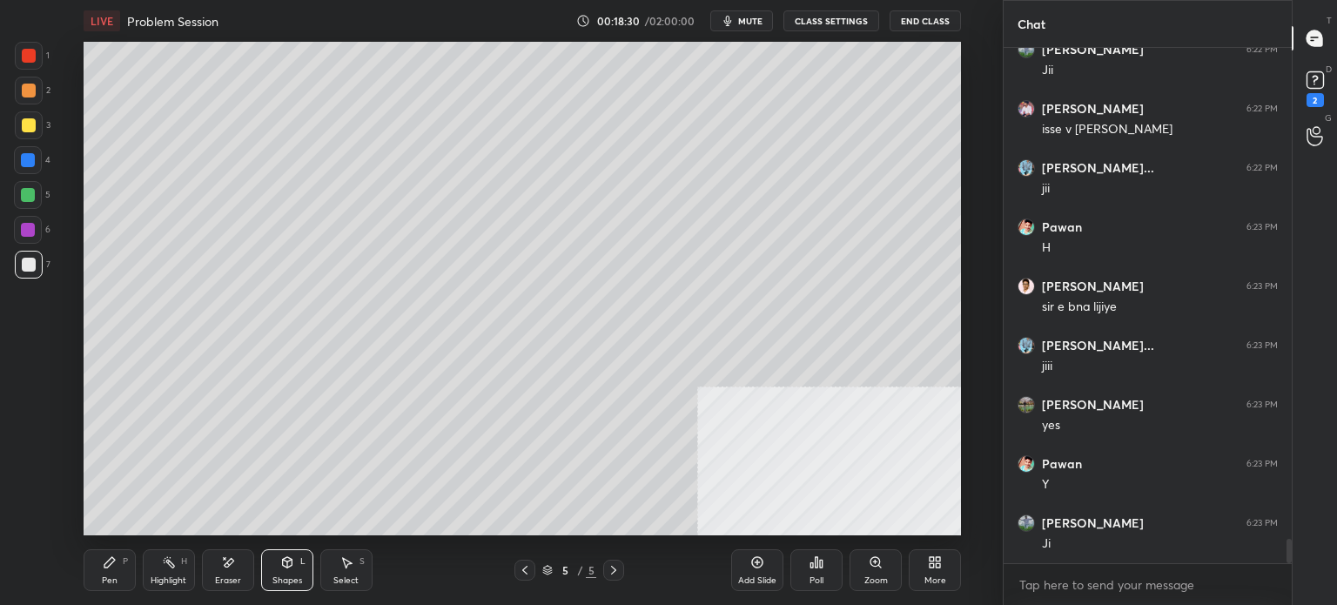
click at [116, 566] on icon at bounding box center [110, 562] width 14 height 14
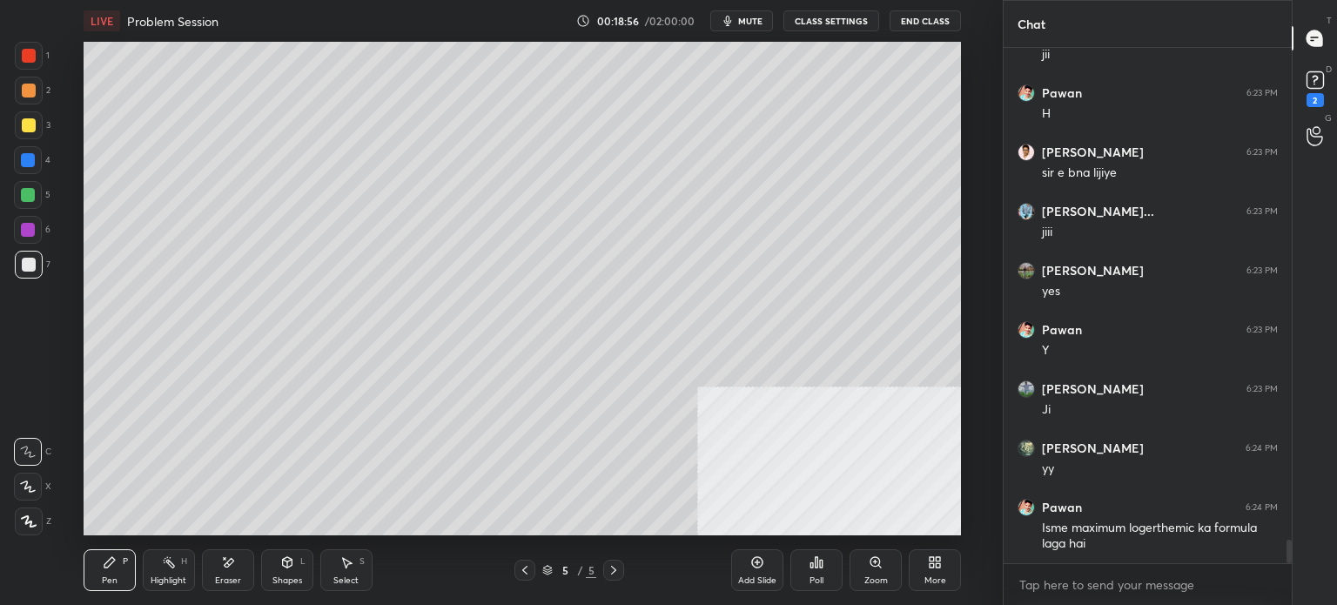
scroll to position [10668, 0]
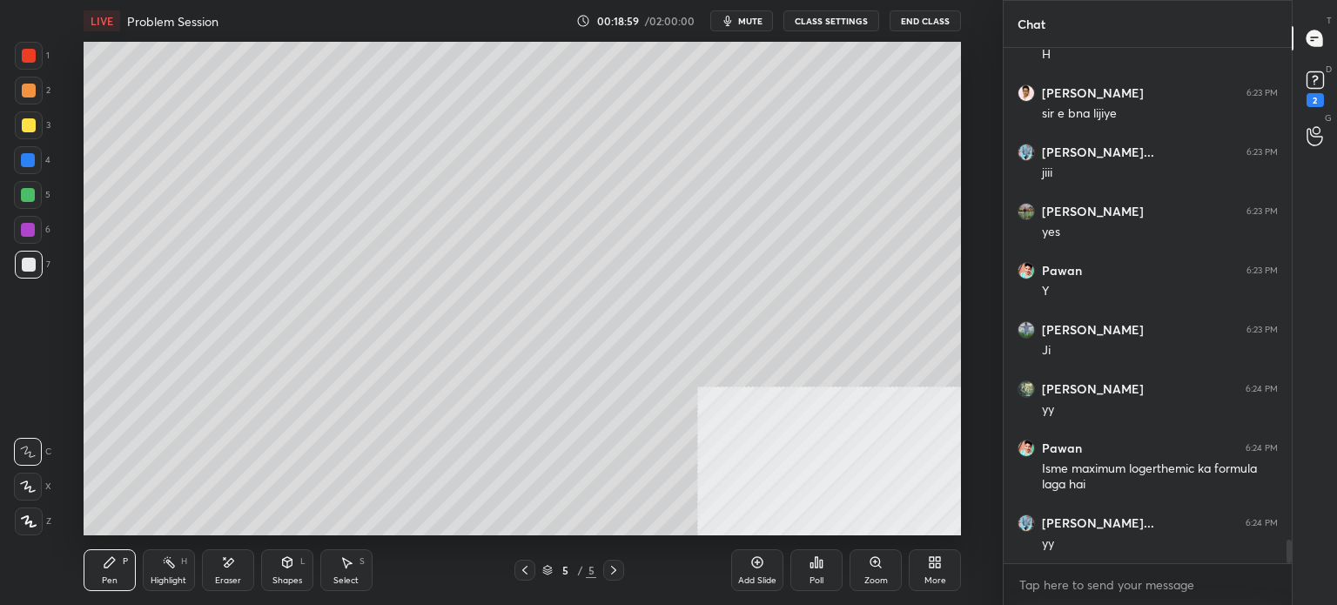
click at [22, 87] on div at bounding box center [29, 91] width 14 height 14
click at [32, 262] on div at bounding box center [29, 265] width 14 height 14
click at [24, 131] on div at bounding box center [29, 125] width 14 height 14
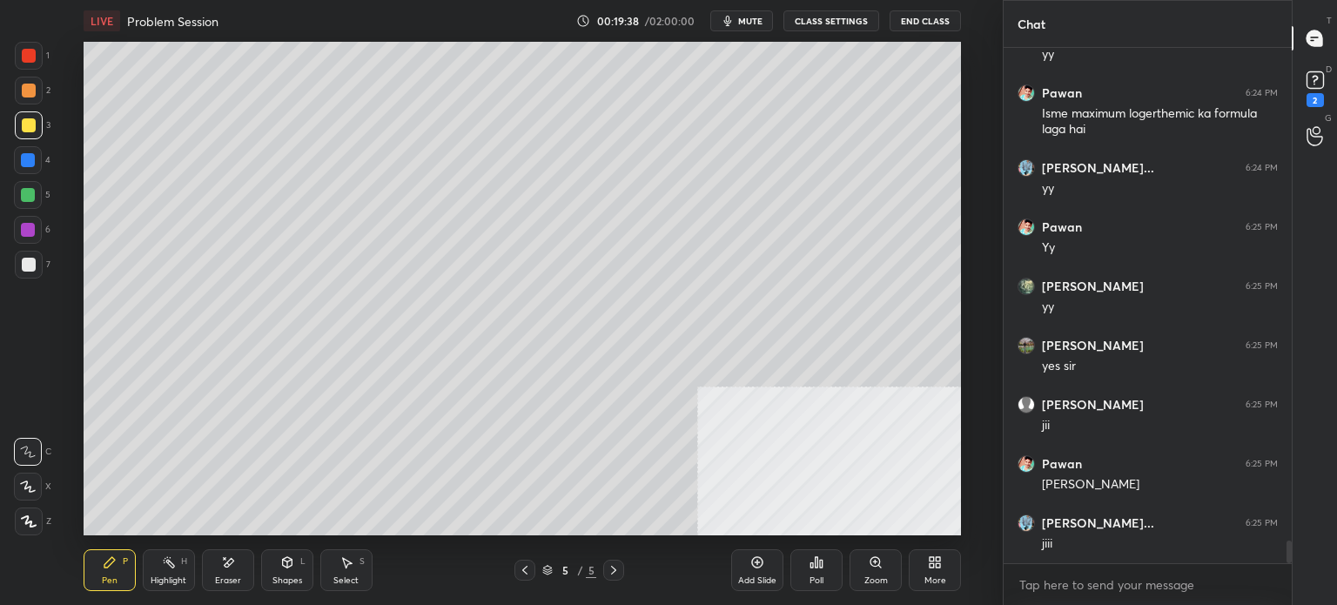
scroll to position [11083, 0]
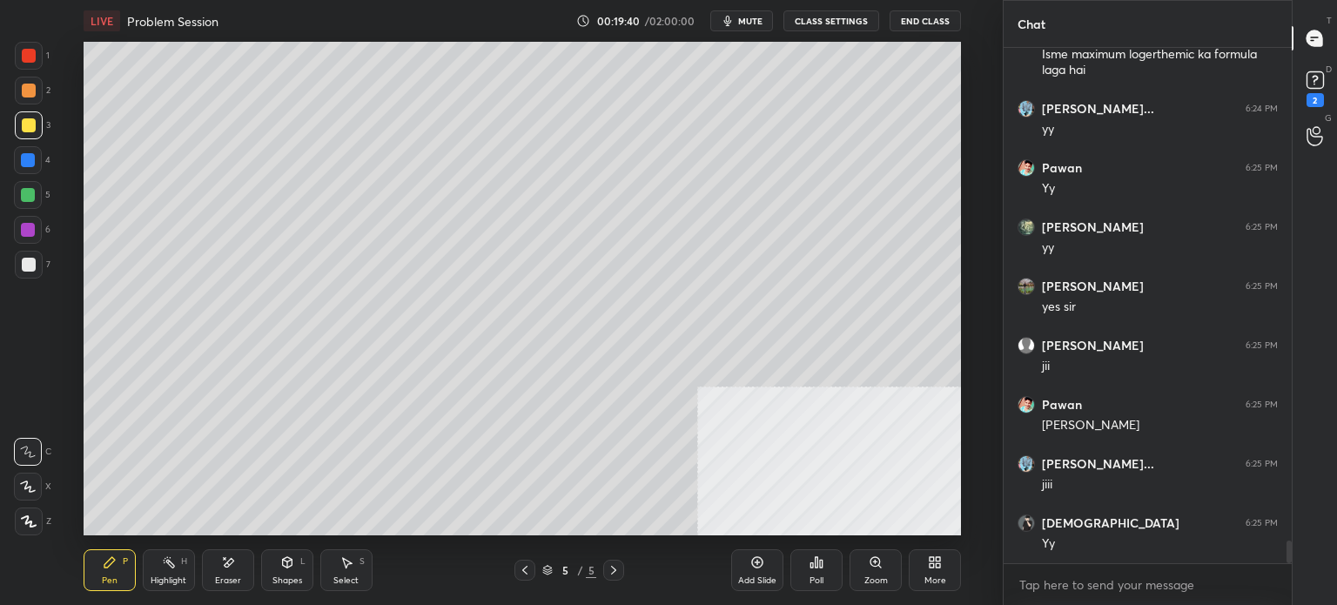
click at [26, 262] on div at bounding box center [29, 265] width 14 height 14
click at [755, 583] on div "Add Slide" at bounding box center [757, 580] width 38 height 9
click at [526, 574] on icon at bounding box center [525, 570] width 14 height 14
click at [609, 575] on icon at bounding box center [614, 570] width 14 height 14
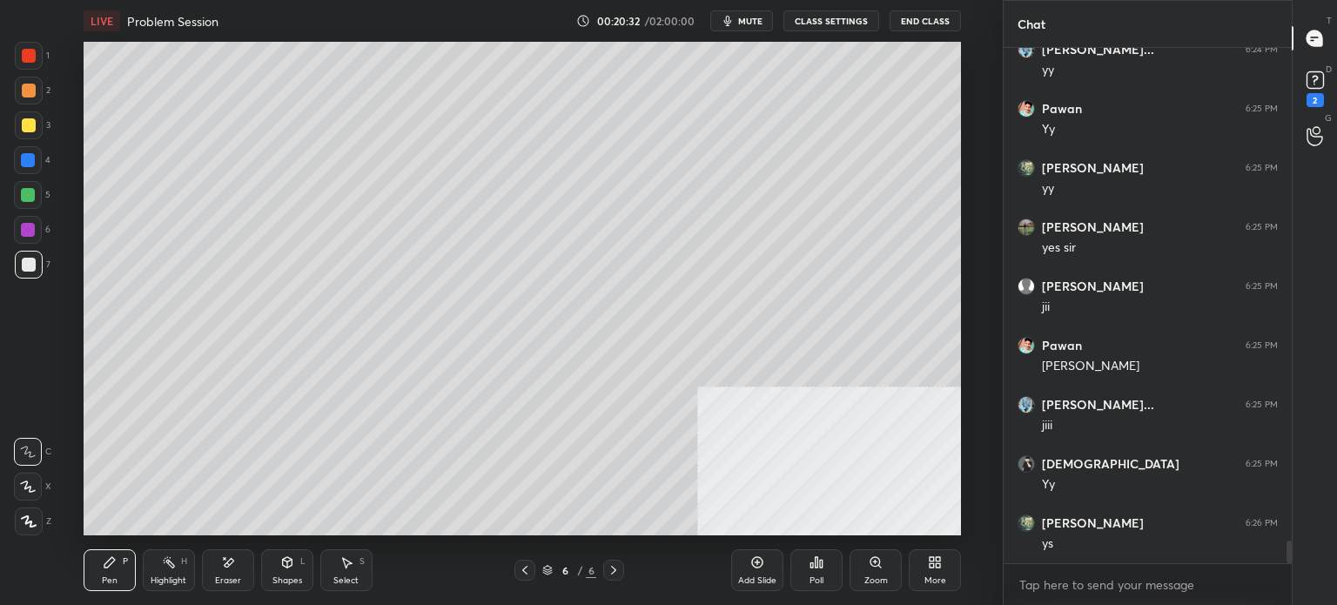
scroll to position [11201, 0]
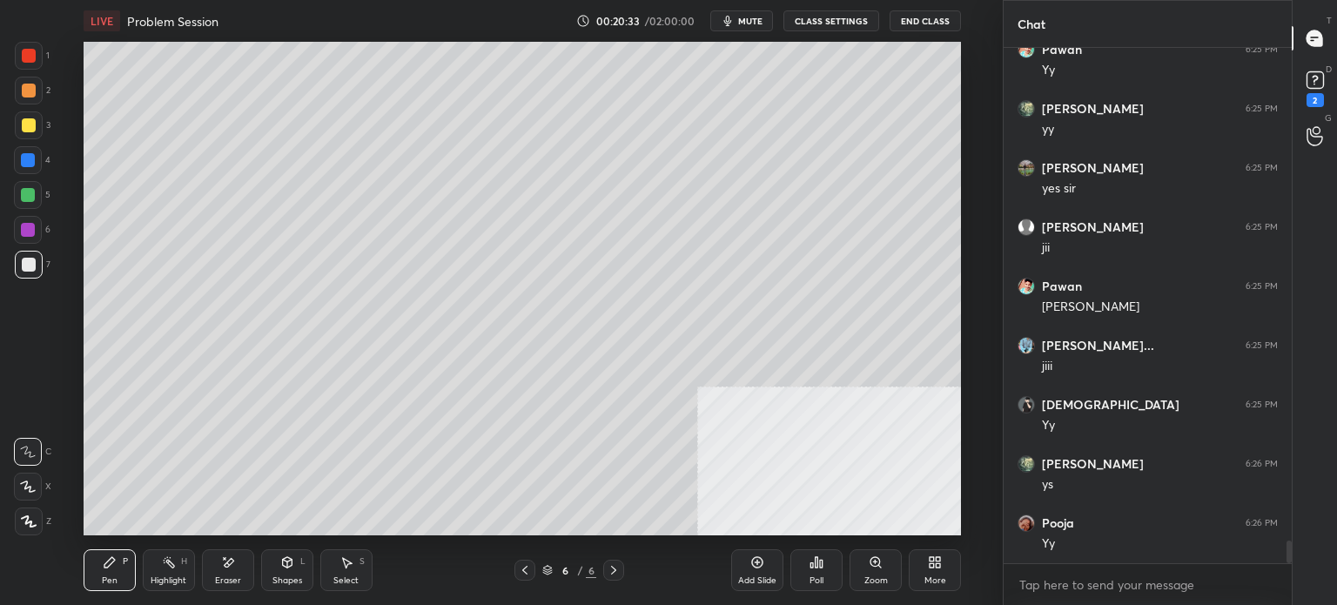
drag, startPoint x: 233, startPoint y: 556, endPoint x: 230, endPoint y: 537, distance: 19.5
click at [233, 556] on icon at bounding box center [228, 562] width 14 height 15
click at [110, 571] on div "Pen P" at bounding box center [110, 570] width 52 height 42
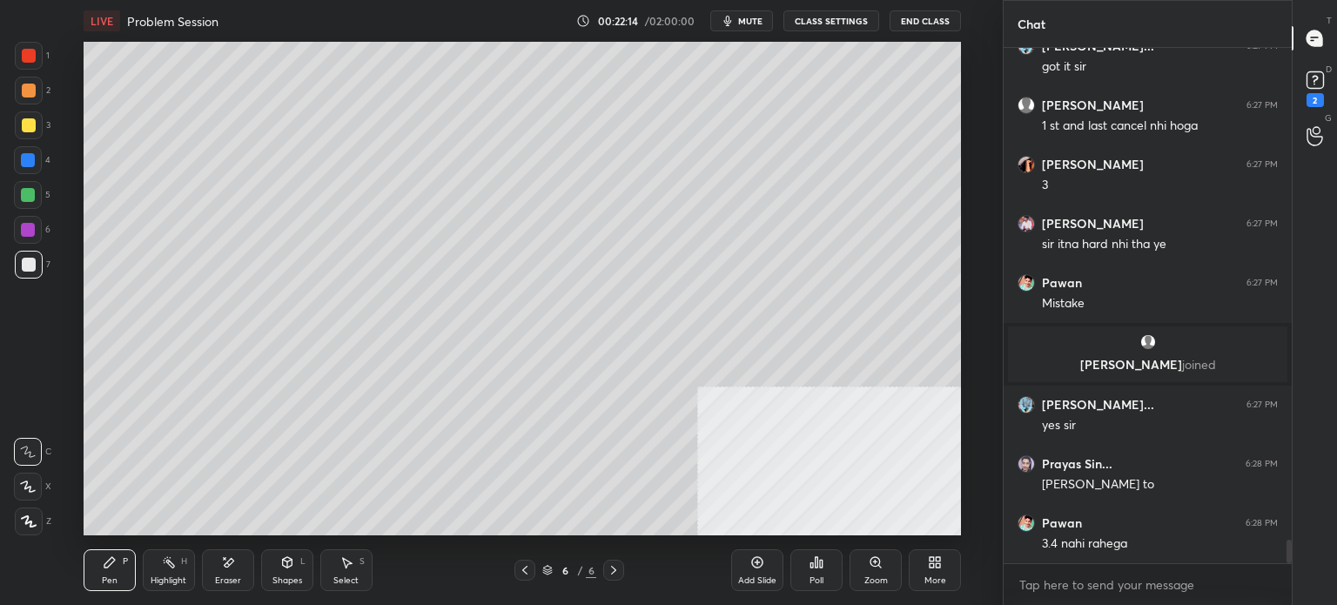
scroll to position [10806, 0]
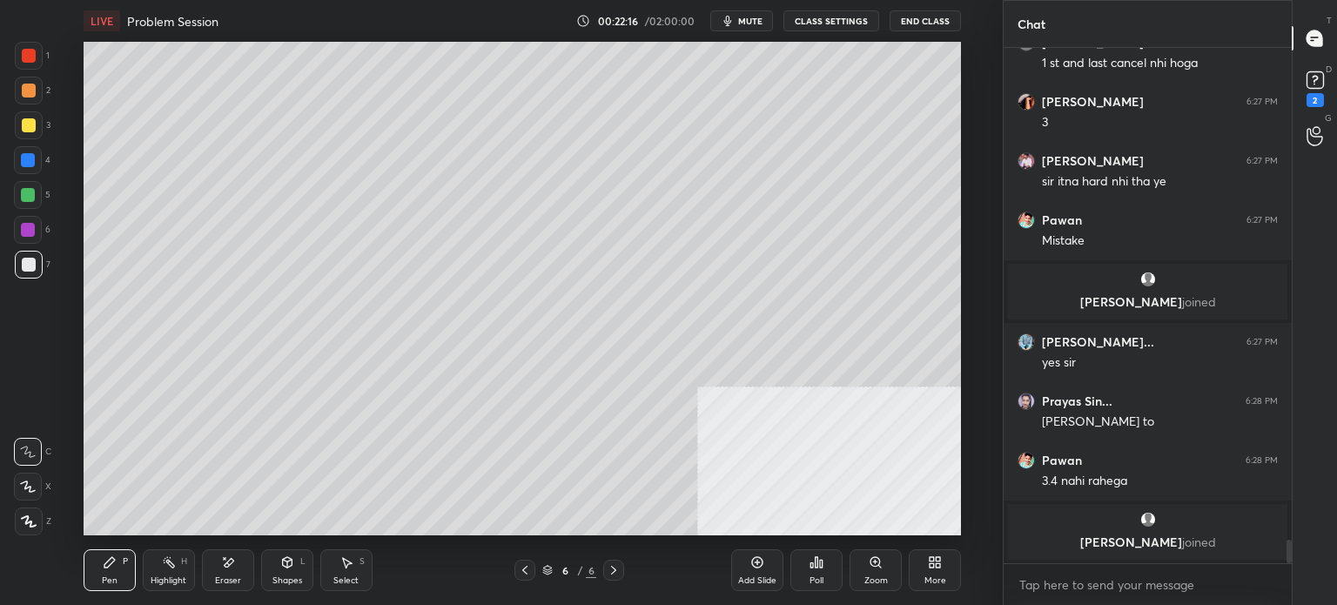
click at [218, 578] on div "Eraser" at bounding box center [228, 580] width 26 height 9
click at [108, 584] on div "Pen" at bounding box center [110, 580] width 16 height 9
drag, startPoint x: 233, startPoint y: 560, endPoint x: 227, endPoint y: 572, distance: 12.8
click at [231, 564] on icon at bounding box center [228, 562] width 14 height 15
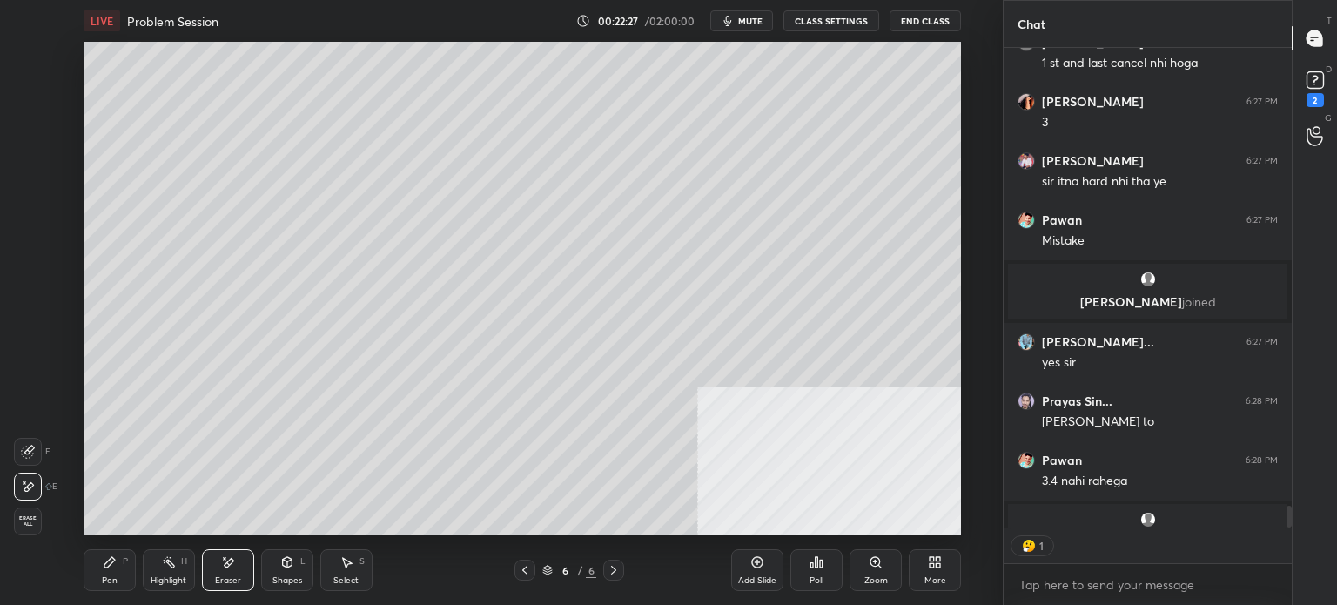
scroll to position [5, 5]
click at [104, 566] on icon at bounding box center [110, 562] width 14 height 14
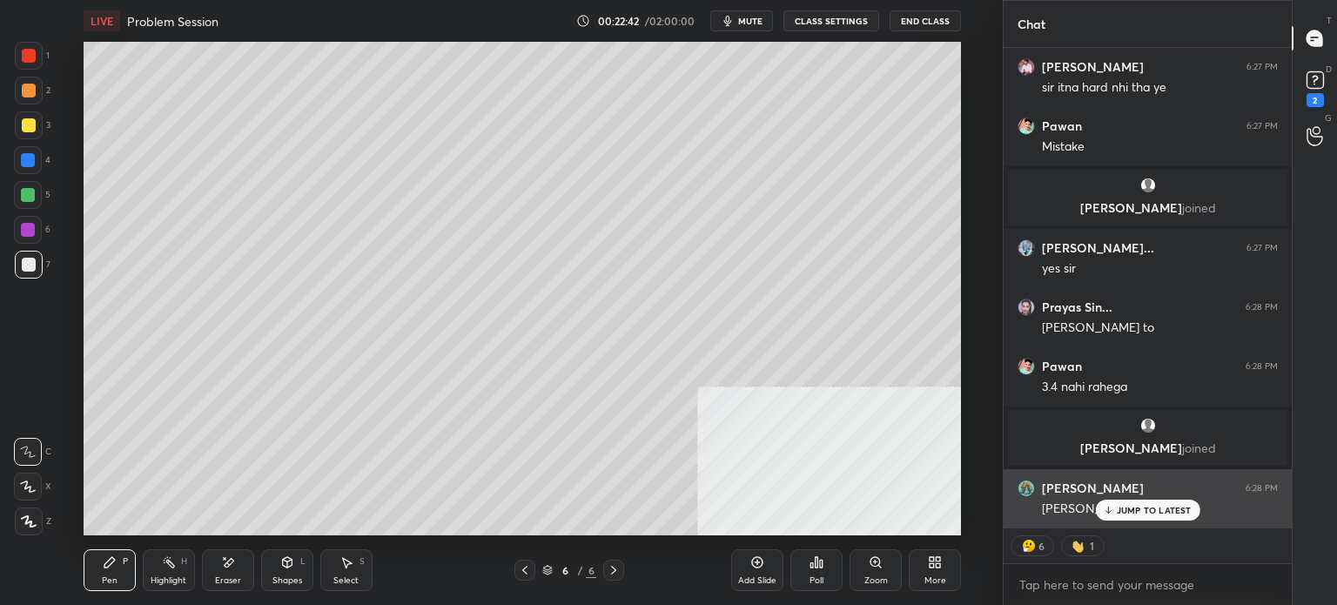
click at [1127, 507] on p "JUMP TO LATEST" at bounding box center [1154, 510] width 75 height 10
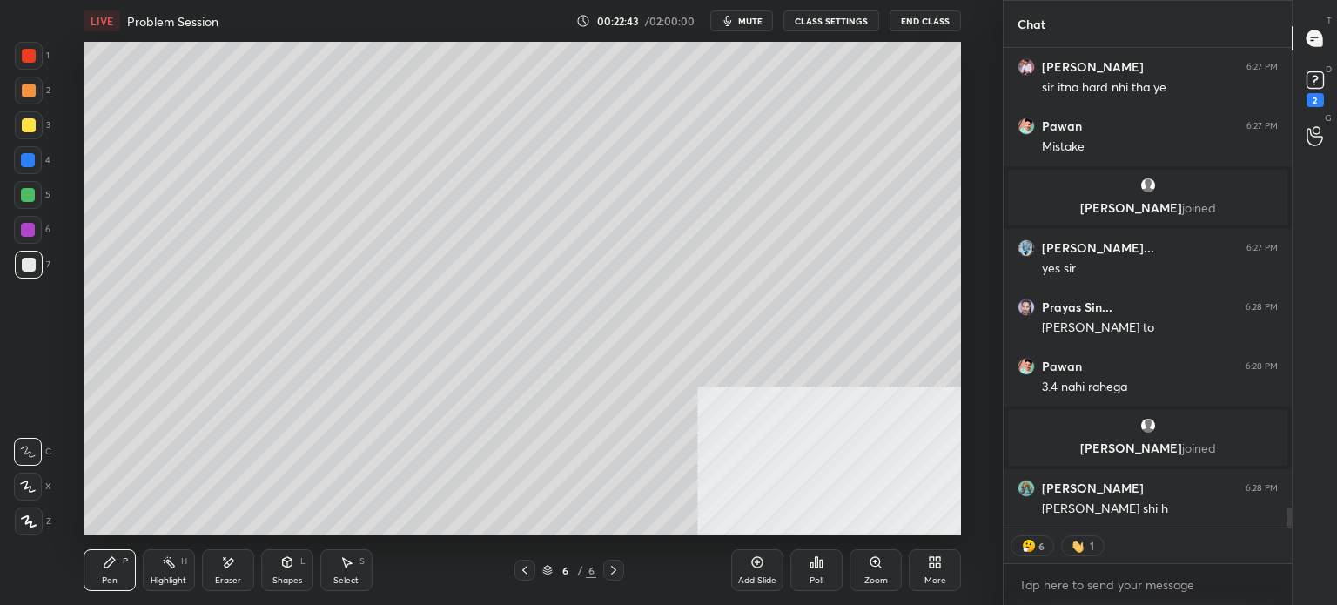
type textarea "x"
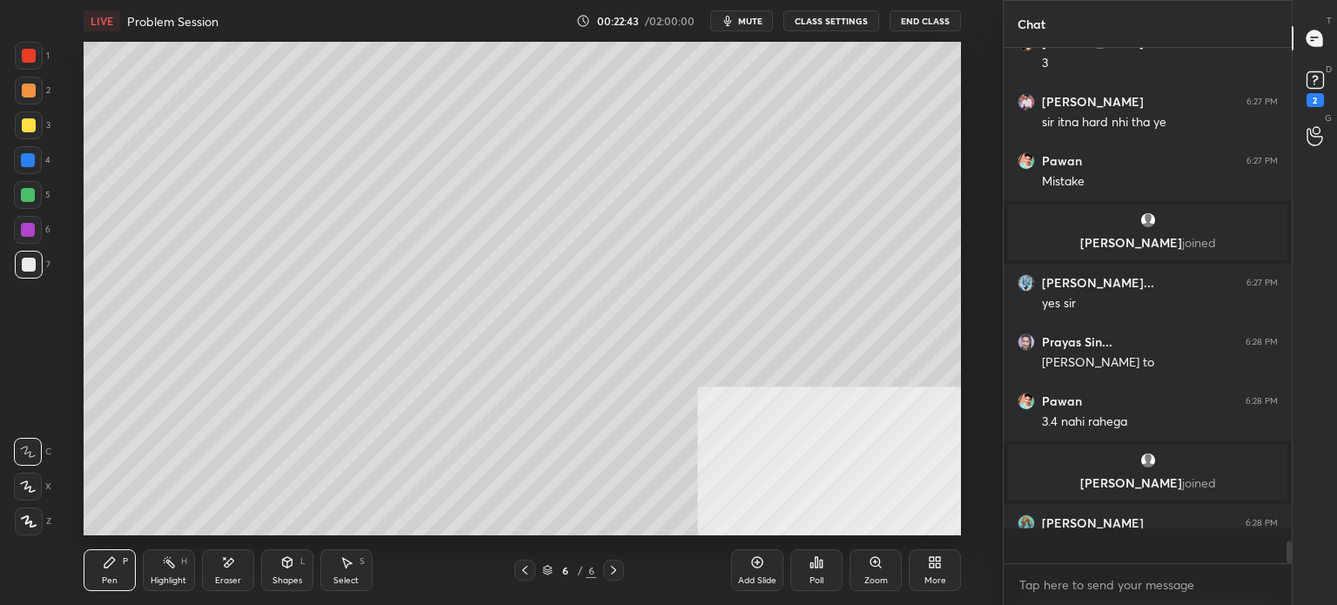
click at [522, 578] on div at bounding box center [524, 570] width 21 height 21
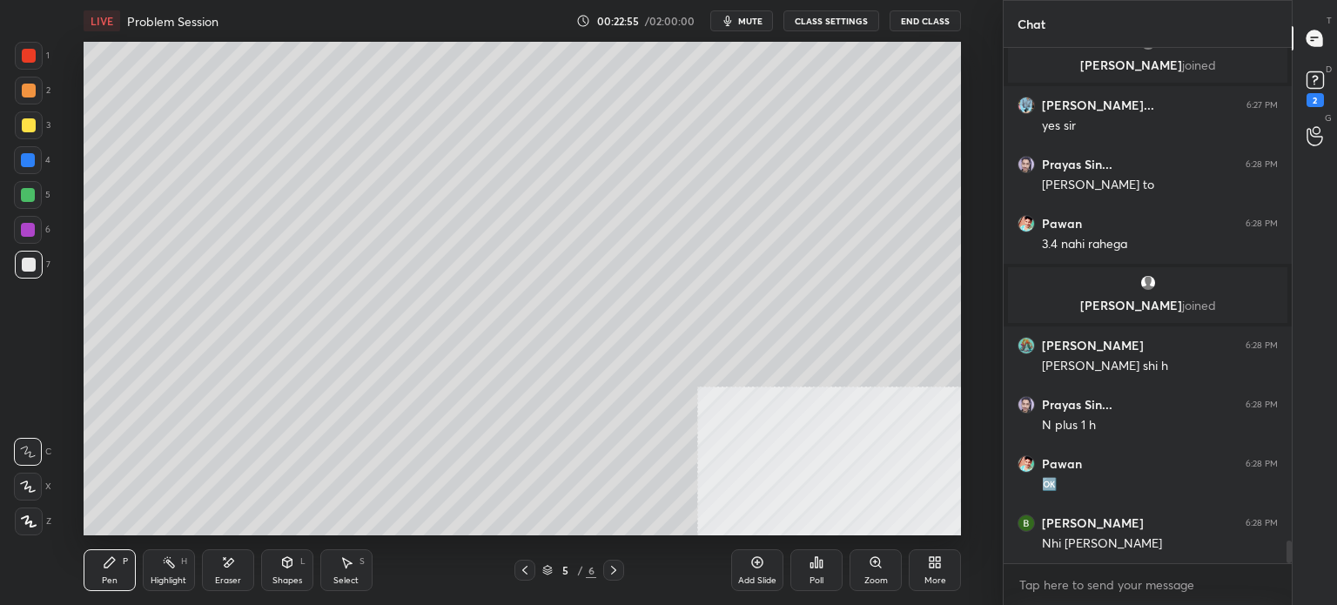
scroll to position [11039, 0]
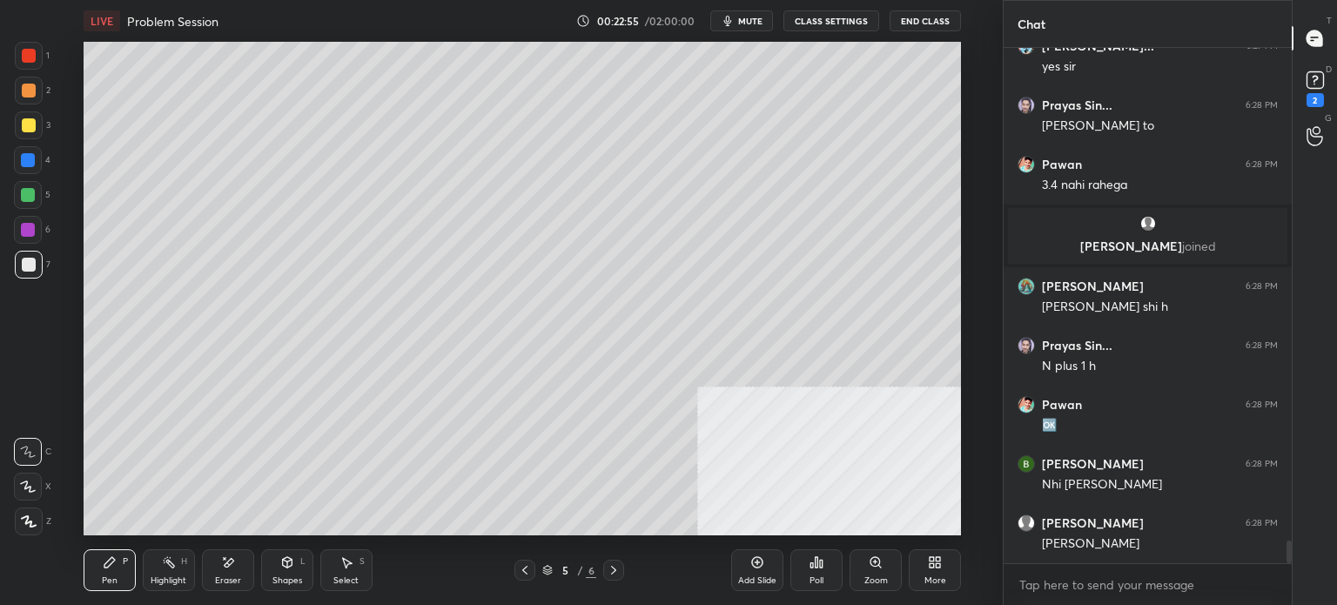
click at [611, 573] on icon at bounding box center [614, 570] width 14 height 14
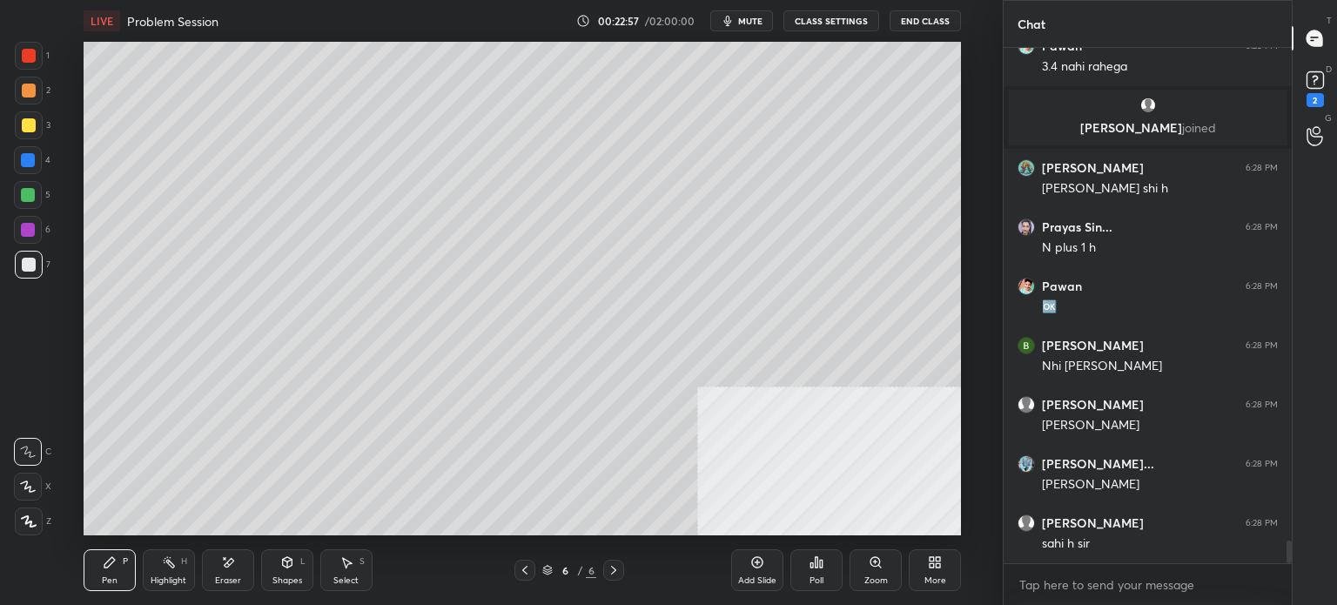
scroll to position [11217, 0]
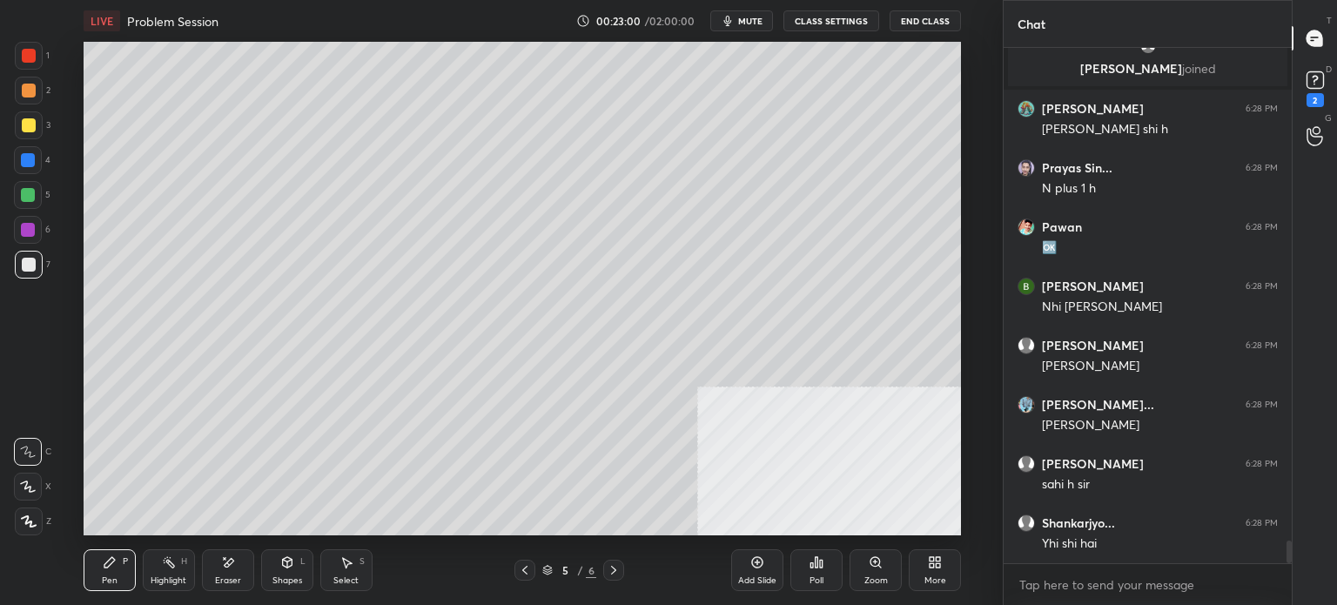
click at [772, 580] on div "Add Slide" at bounding box center [757, 580] width 38 height 9
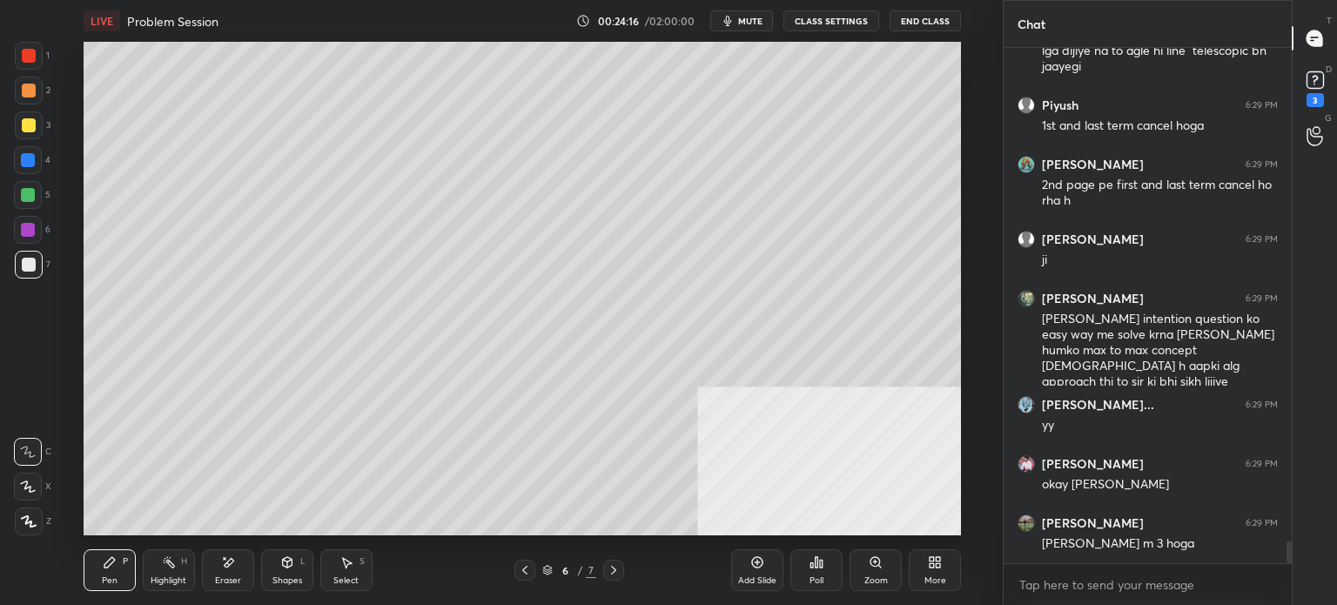
scroll to position [11789, 0]
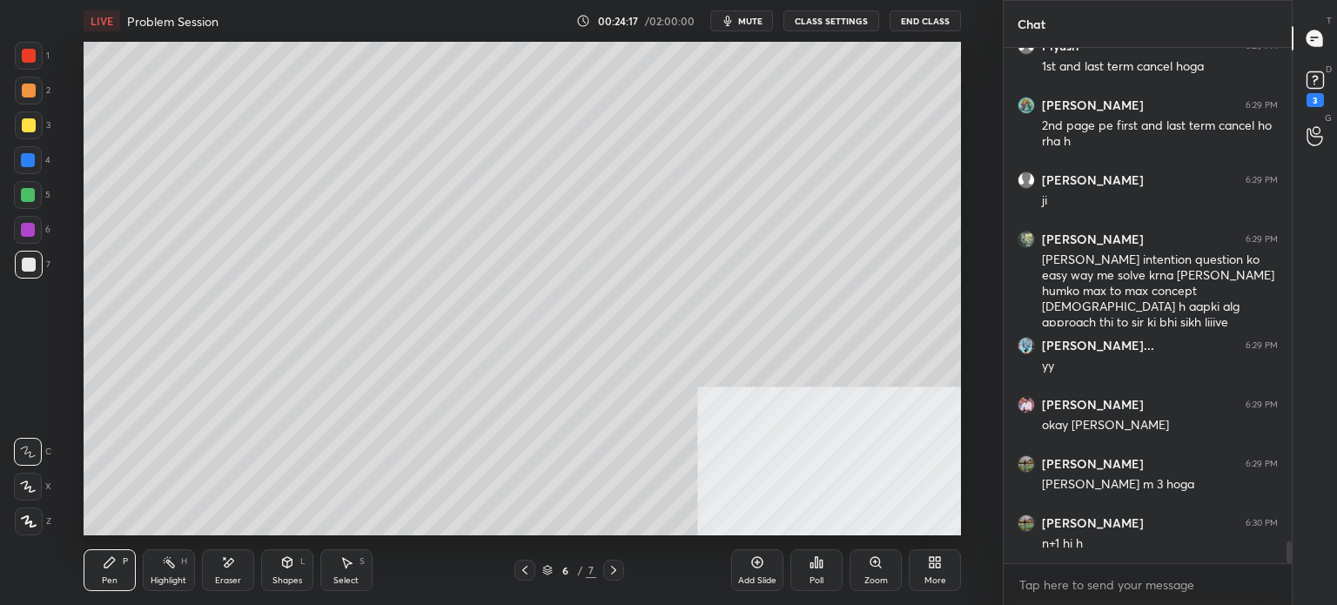
click at [223, 569] on div "Eraser" at bounding box center [228, 570] width 52 height 42
click at [115, 567] on icon at bounding box center [110, 562] width 14 height 14
click at [241, 567] on div "Eraser" at bounding box center [228, 570] width 52 height 42
click at [108, 567] on div "Pen P" at bounding box center [110, 570] width 52 height 42
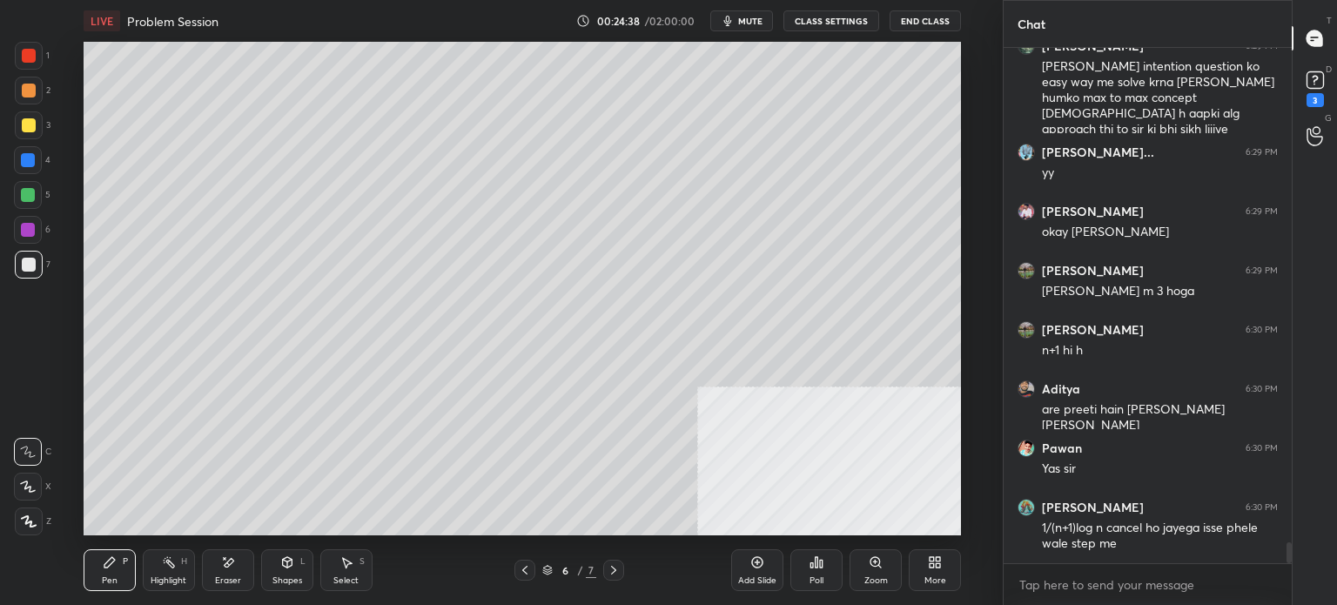
scroll to position [12045, 0]
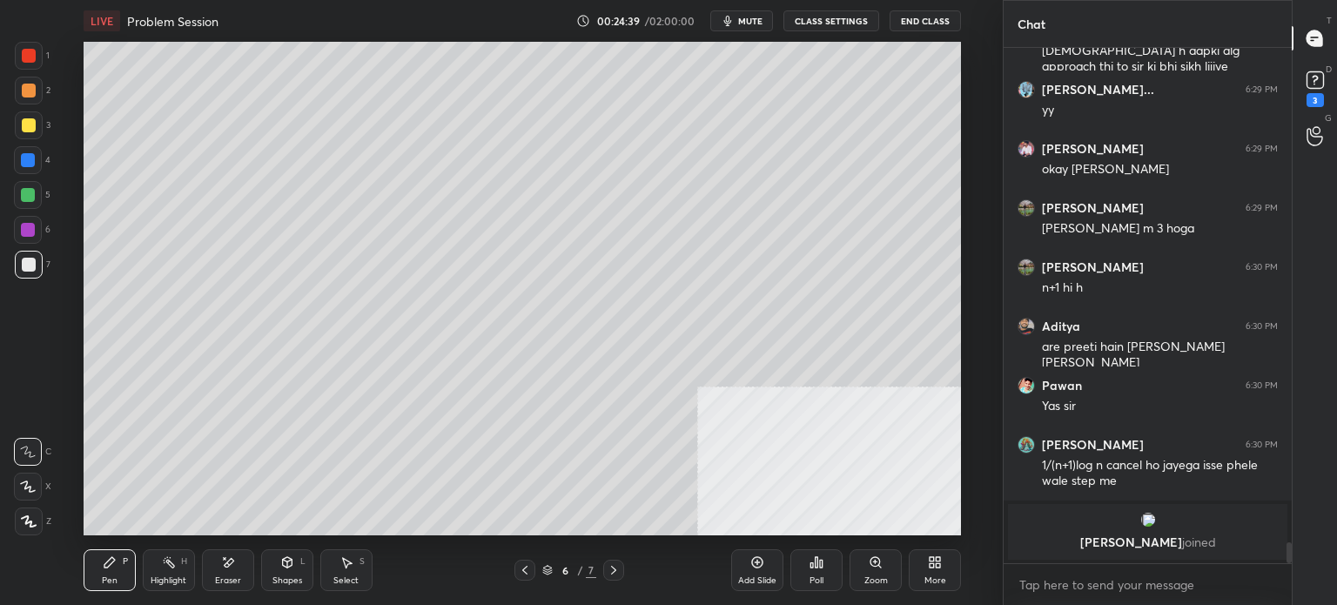
click at [524, 566] on div at bounding box center [524, 570] width 21 height 21
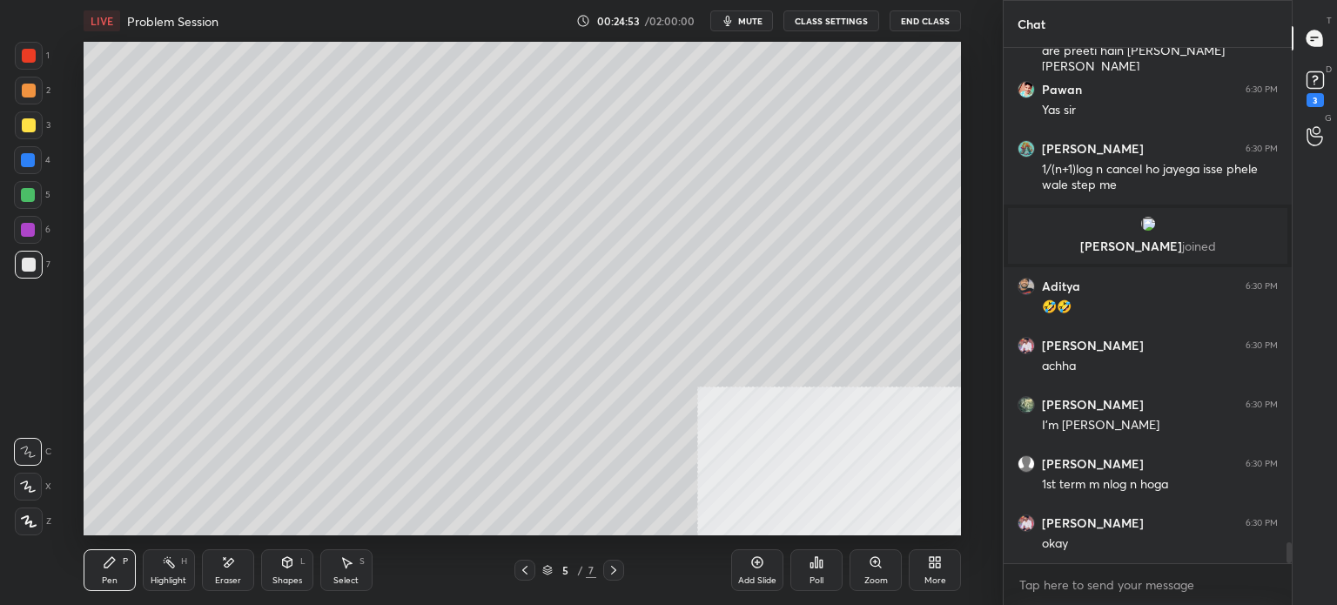
scroll to position [12221, 0]
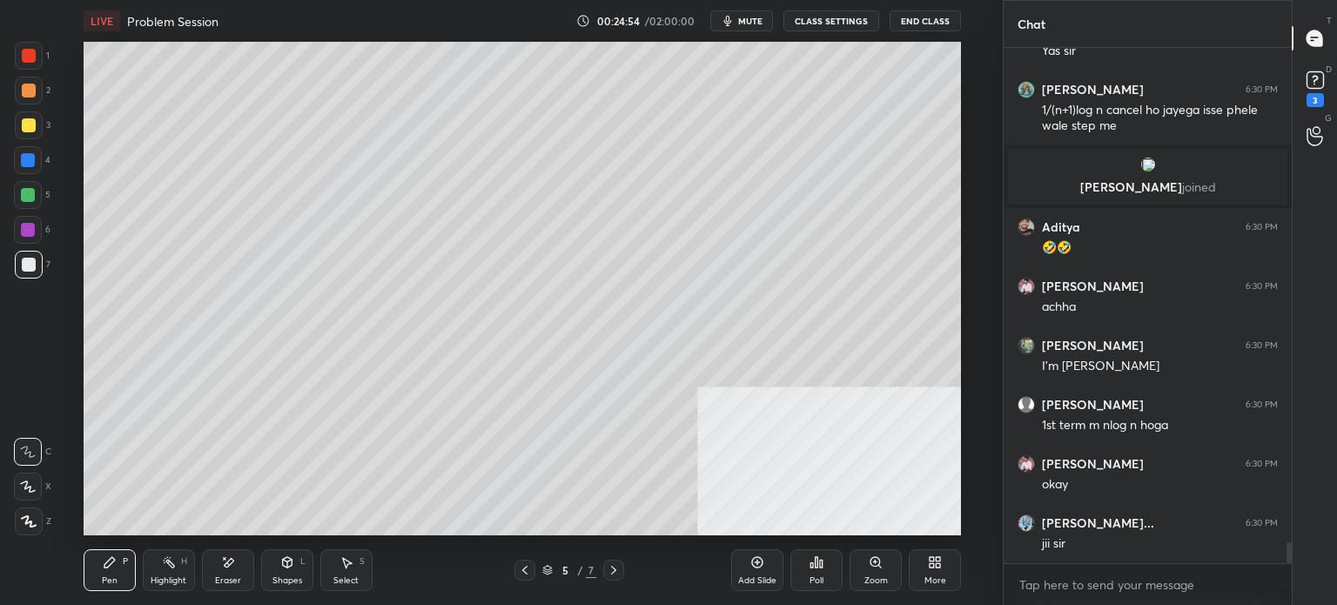
click at [859, 22] on button "CLASS SETTINGS" at bounding box center [831, 20] width 96 height 21
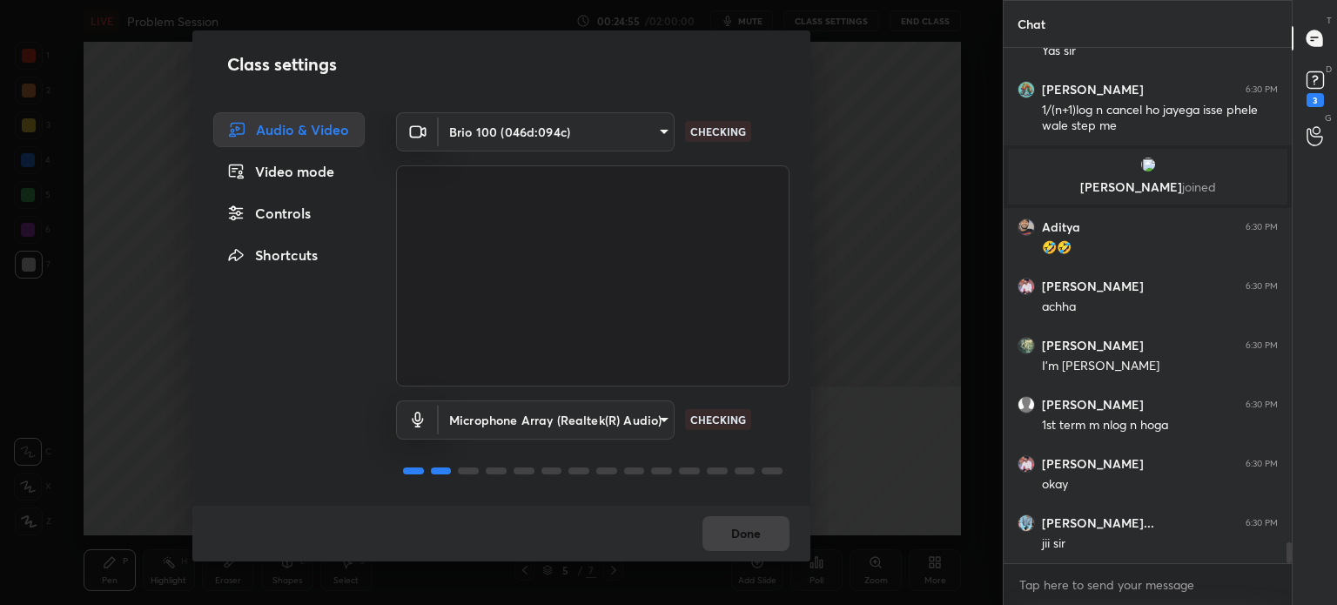
drag, startPoint x: 303, startPoint y: 212, endPoint x: 396, endPoint y: 196, distance: 94.6
click at [303, 214] on div "Controls" at bounding box center [288, 213] width 151 height 35
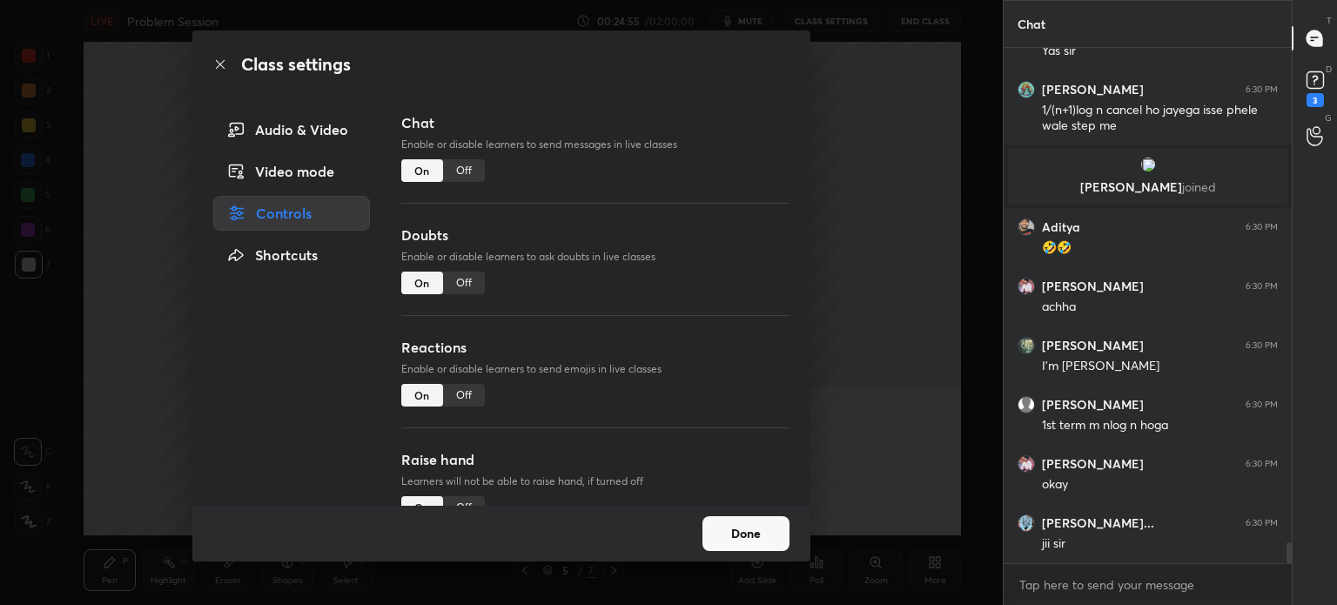
click at [466, 167] on div "Off" at bounding box center [464, 170] width 42 height 23
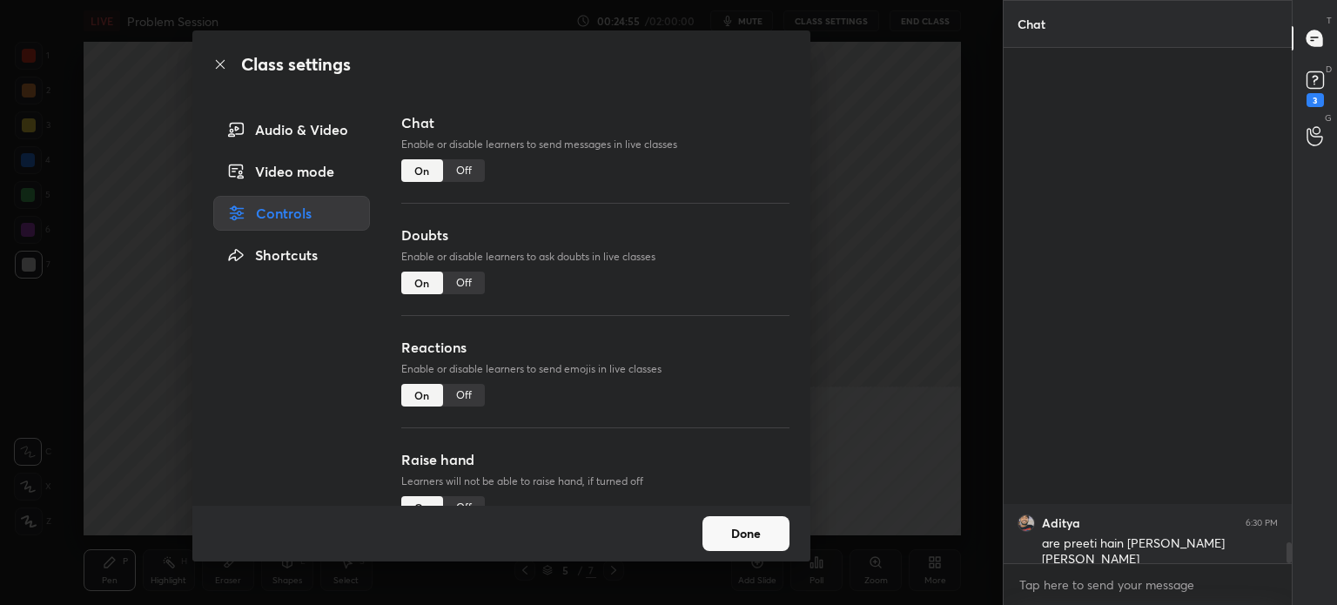
scroll to position [5, 5]
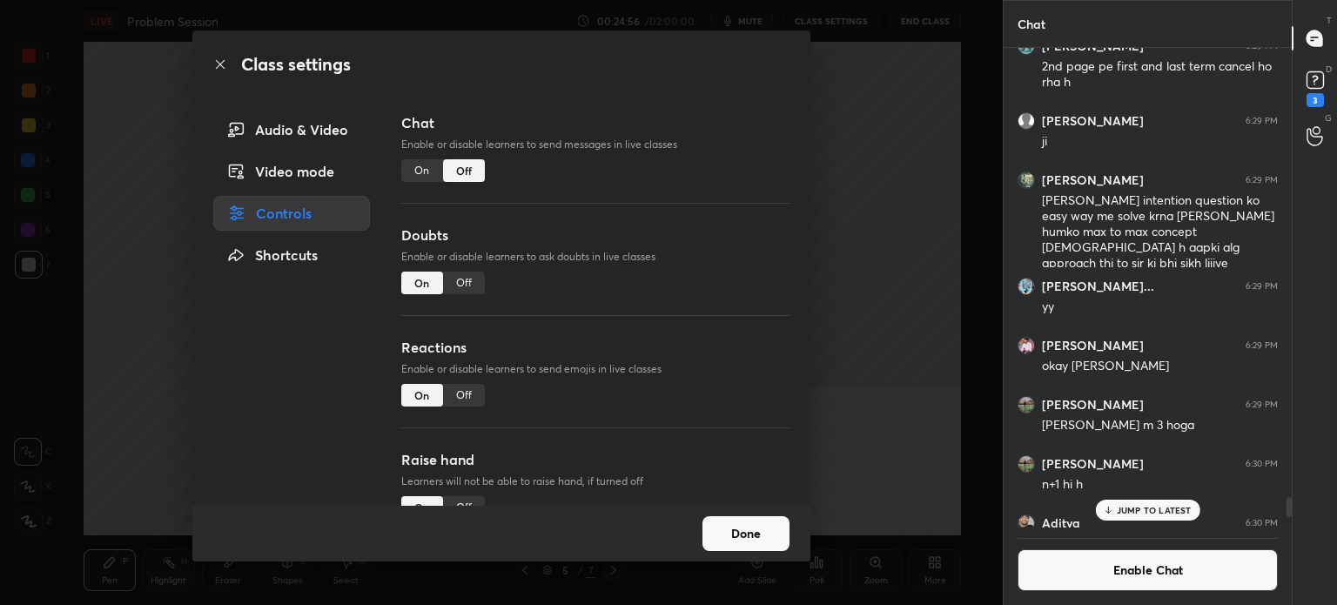
click at [0, 391] on div "Class settings Audio & Video Video mode Controls Shortcuts Chat Enable or disab…" at bounding box center [501, 302] width 1003 height 605
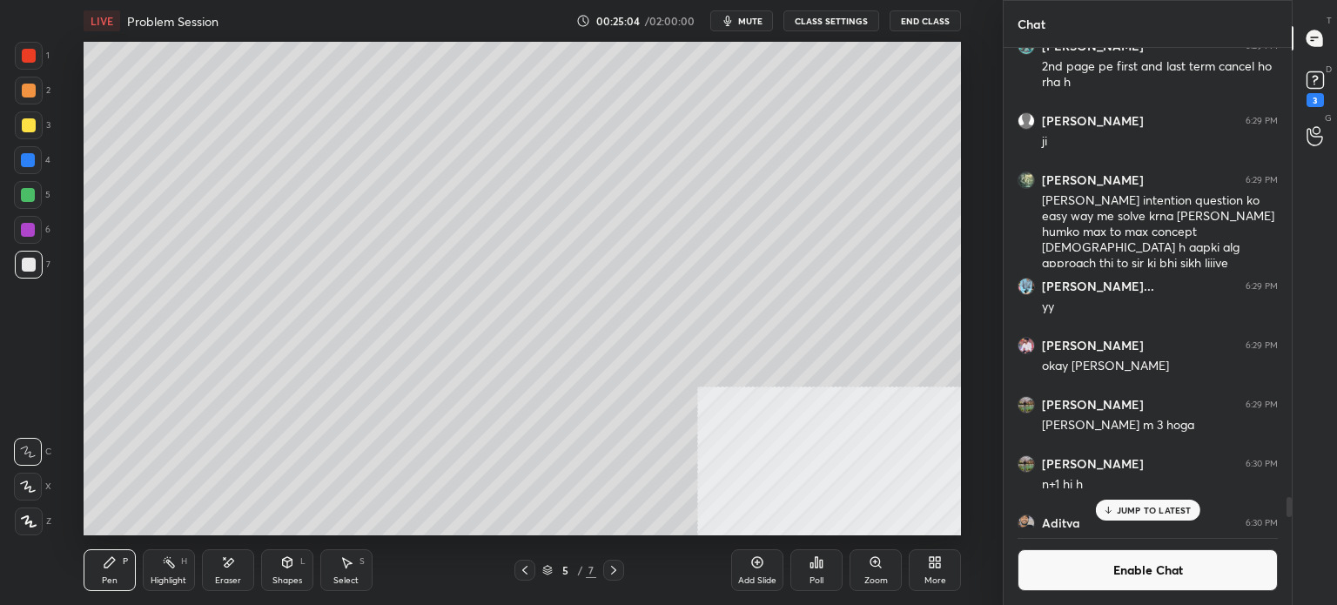
click at [761, 577] on div "Add Slide" at bounding box center [757, 580] width 38 height 9
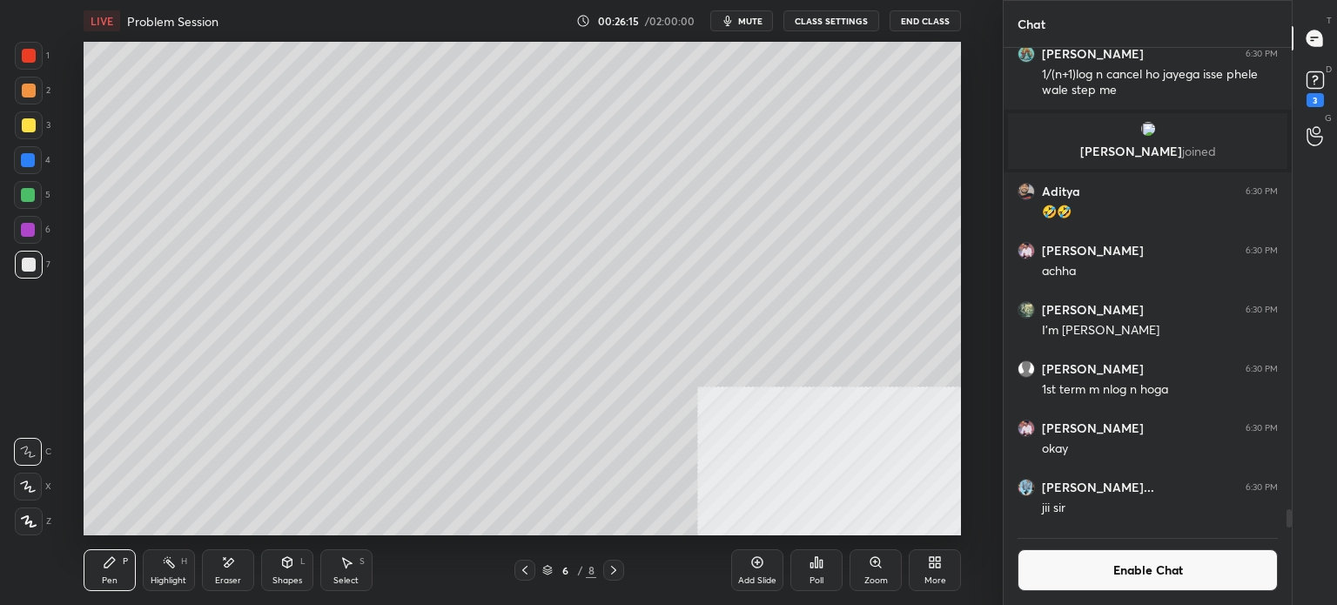
click at [1104, 575] on button "Enable Chat" at bounding box center [1147, 570] width 260 height 42
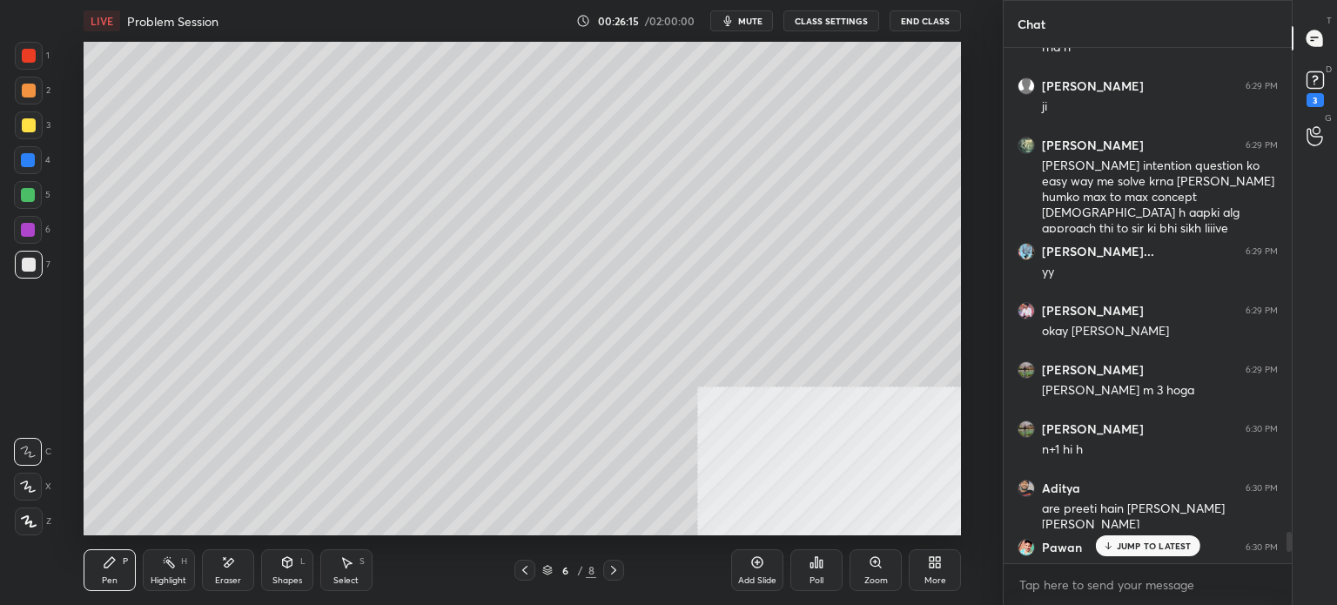
click at [1131, 544] on p "JUMP TO LATEST" at bounding box center [1154, 545] width 75 height 10
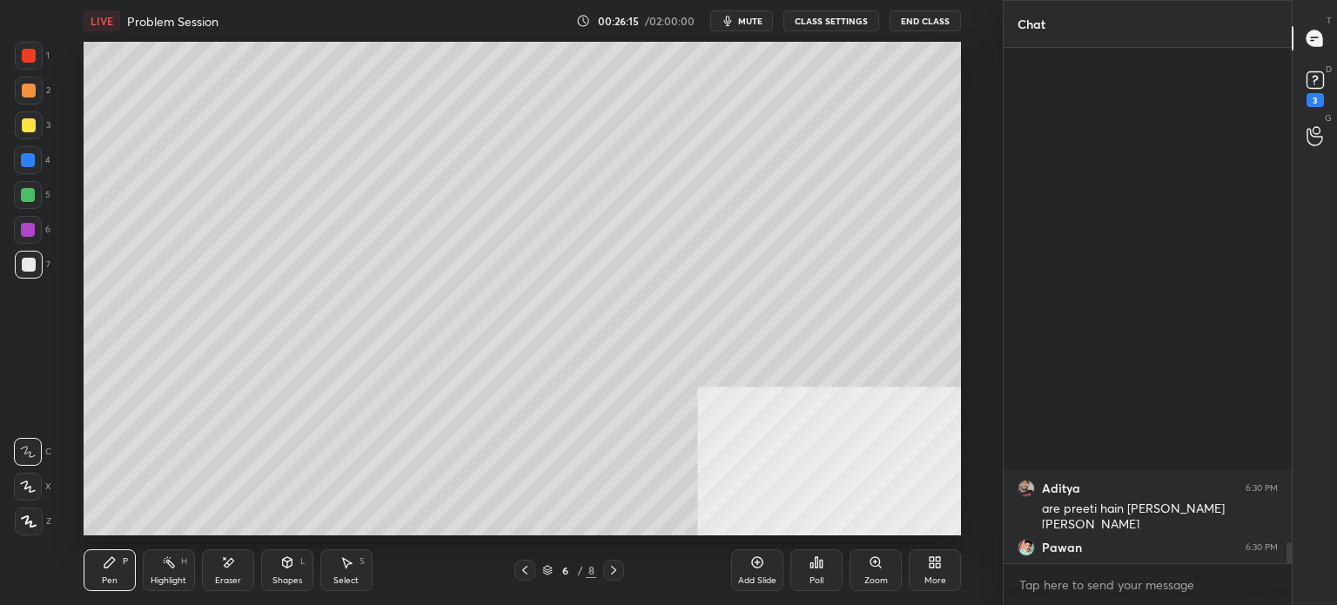
scroll to position [12221, 0]
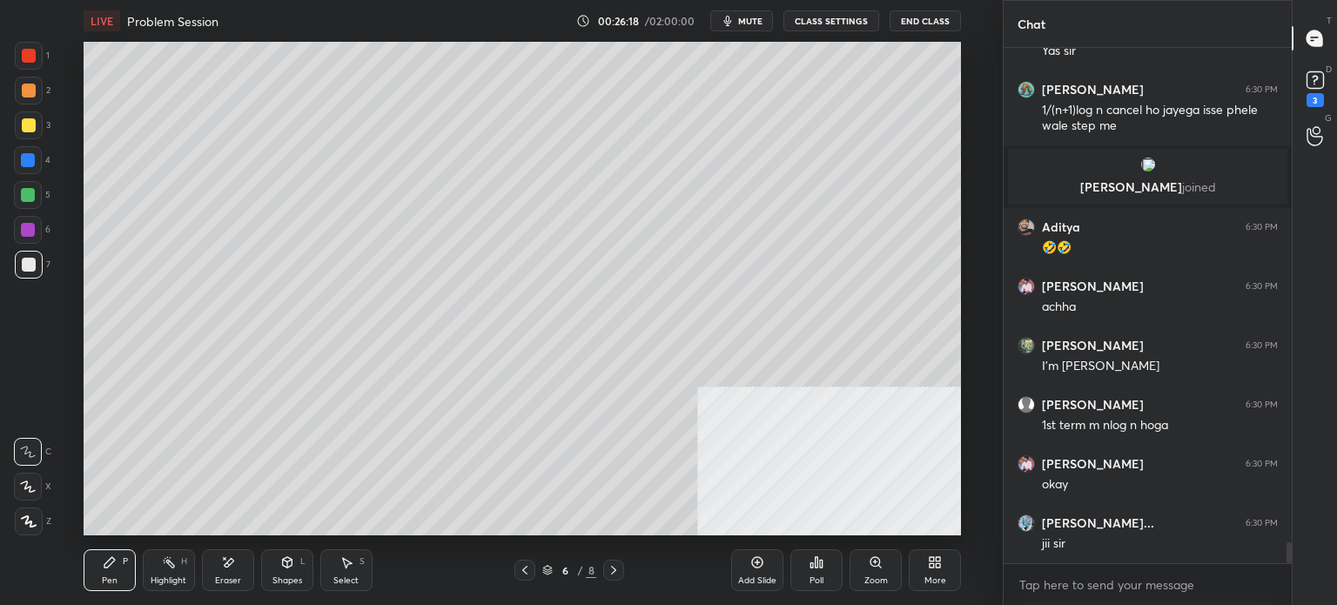
click at [841, 16] on button "CLASS SETTINGS" at bounding box center [831, 20] width 96 height 21
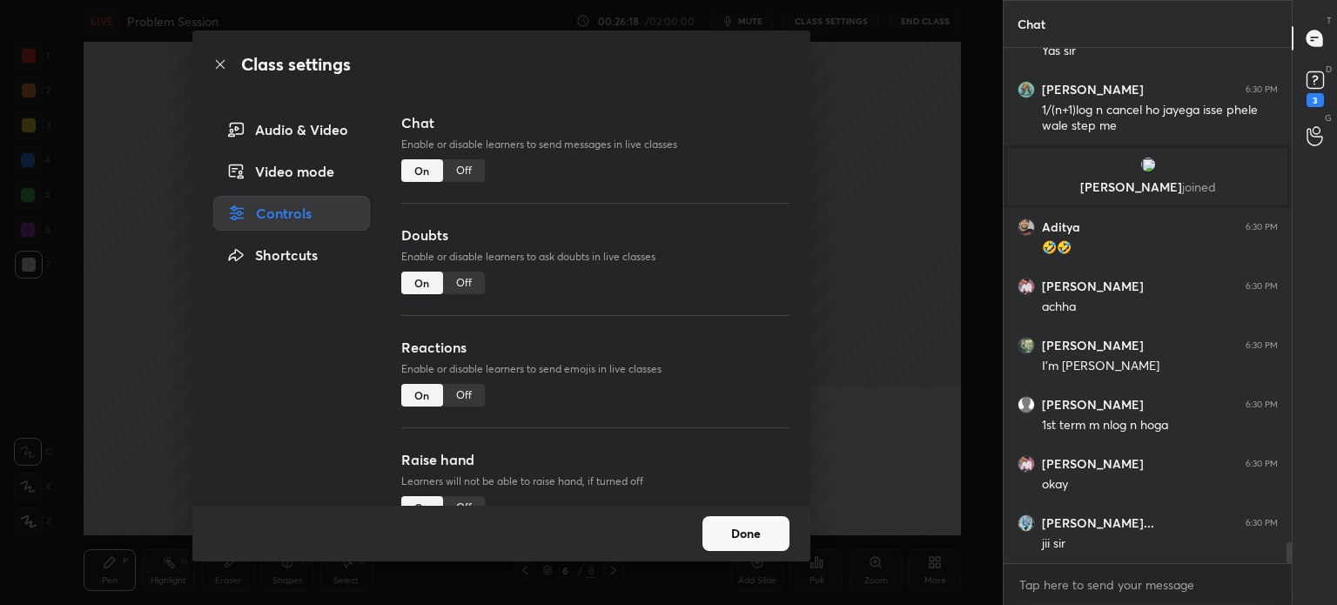
click at [466, 164] on div "Off" at bounding box center [464, 170] width 42 height 23
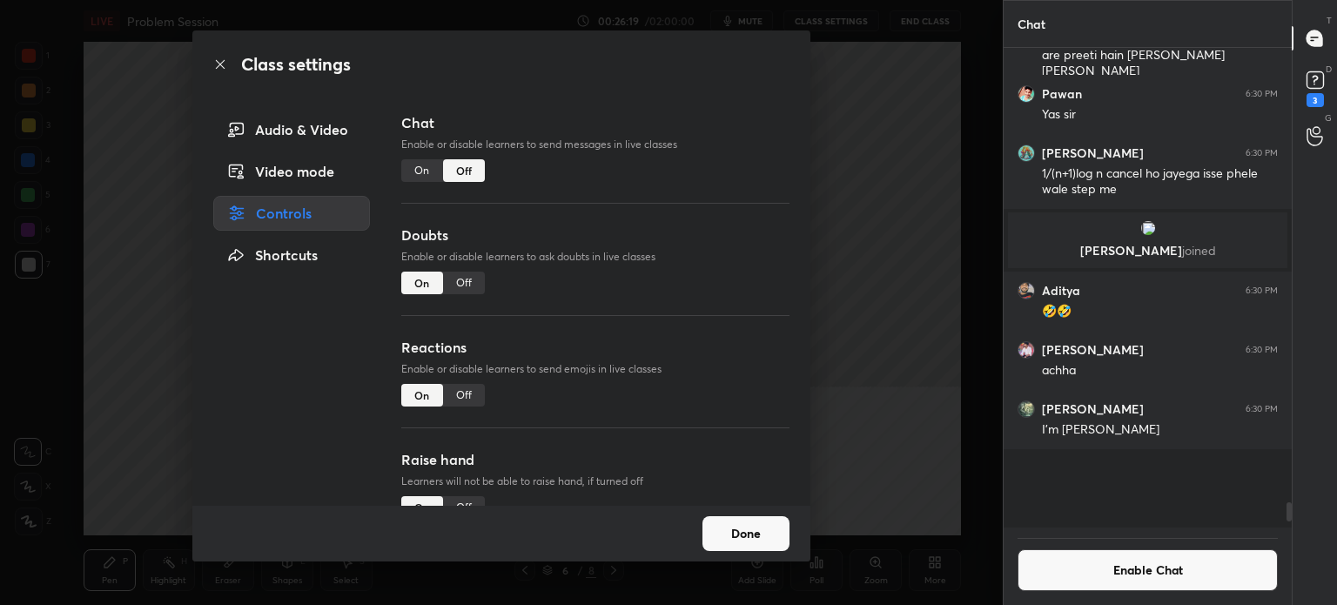
scroll to position [5, 5]
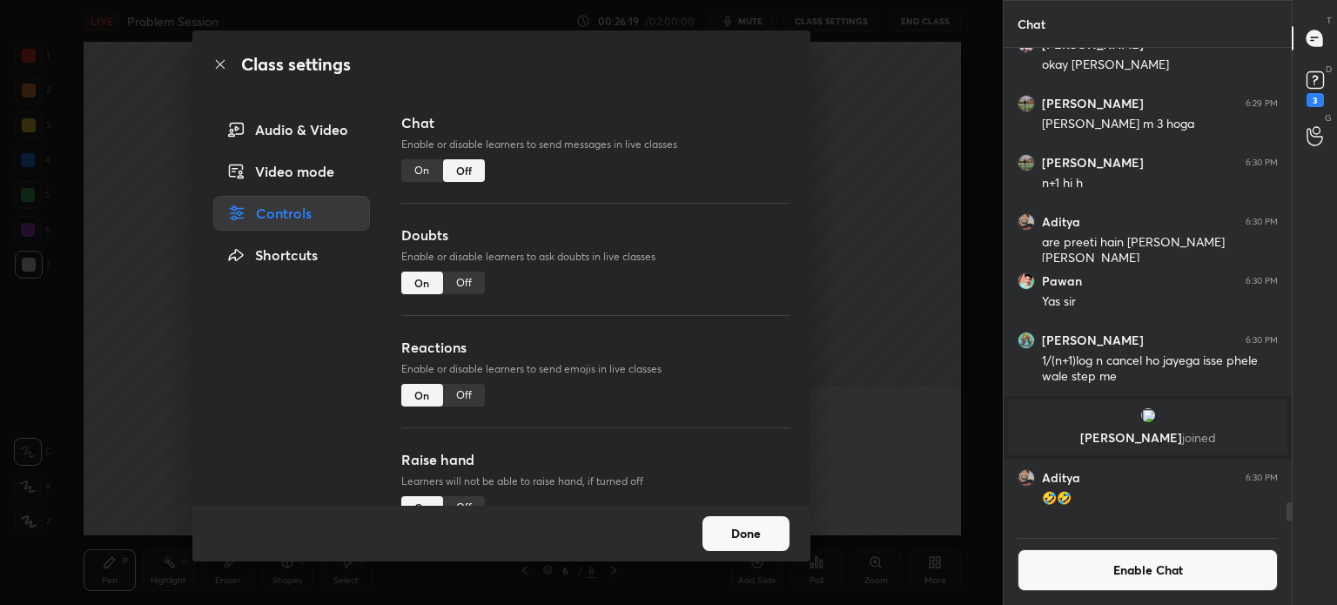
click at [86, 286] on div "Class settings Audio & Video Video mode Controls Shortcuts Chat Enable or disab…" at bounding box center [501, 302] width 1003 height 605
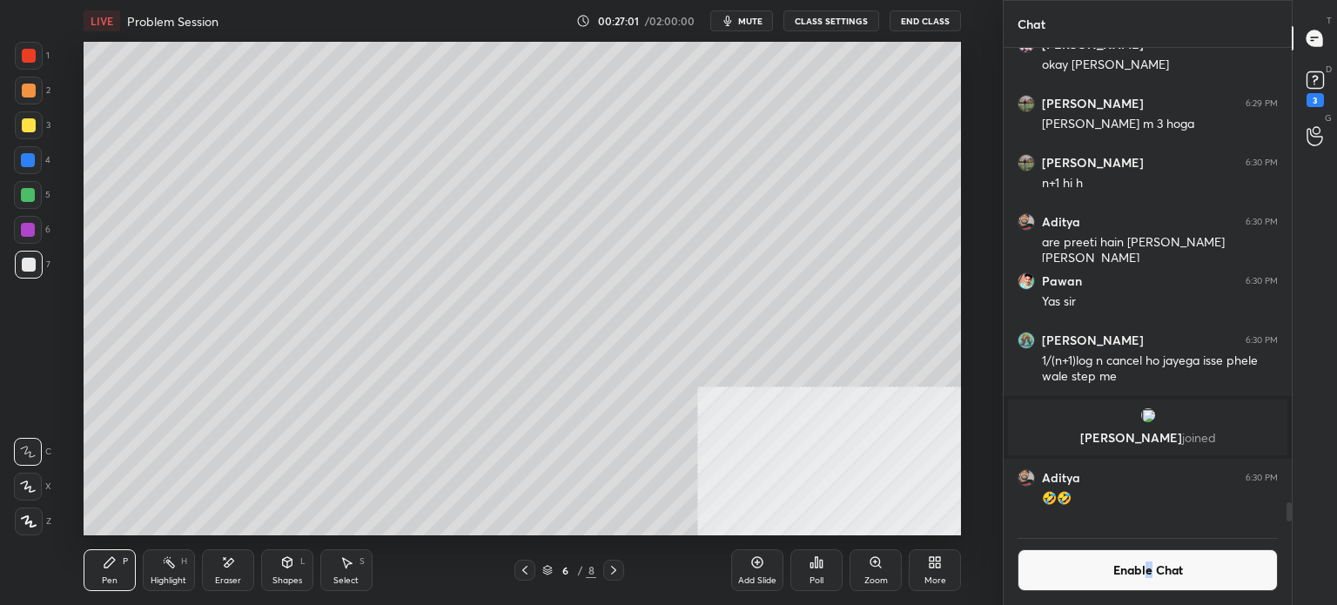
click at [1145, 580] on button "Enable Chat" at bounding box center [1147, 570] width 260 height 42
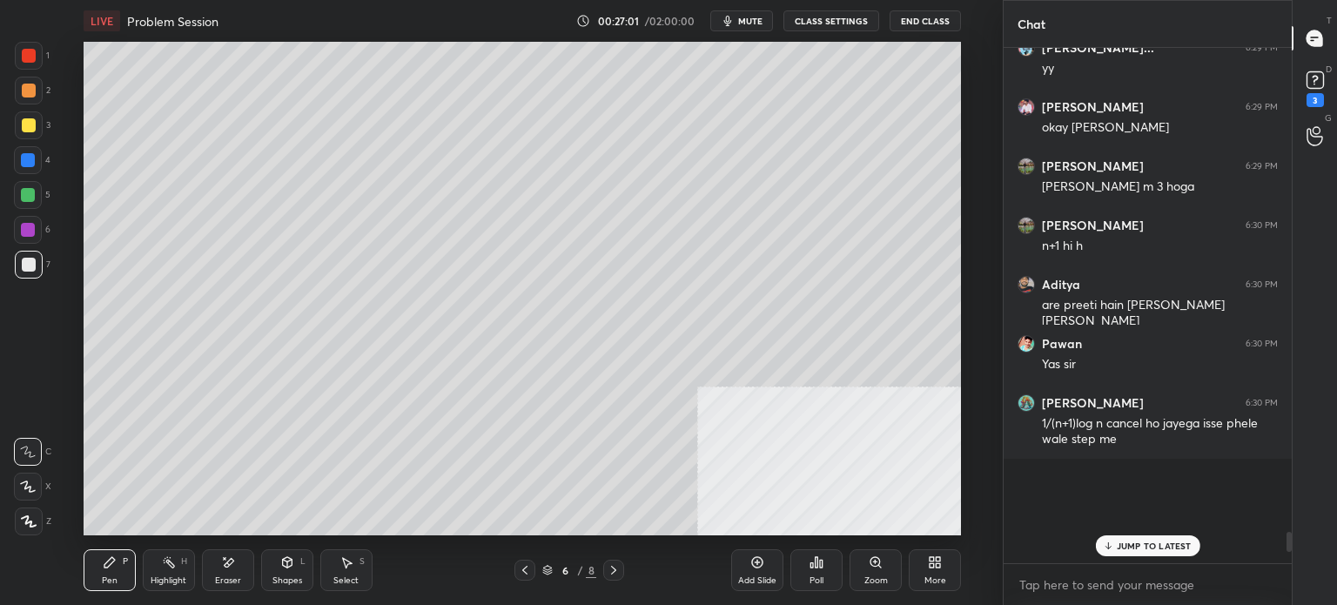
scroll to position [510, 283]
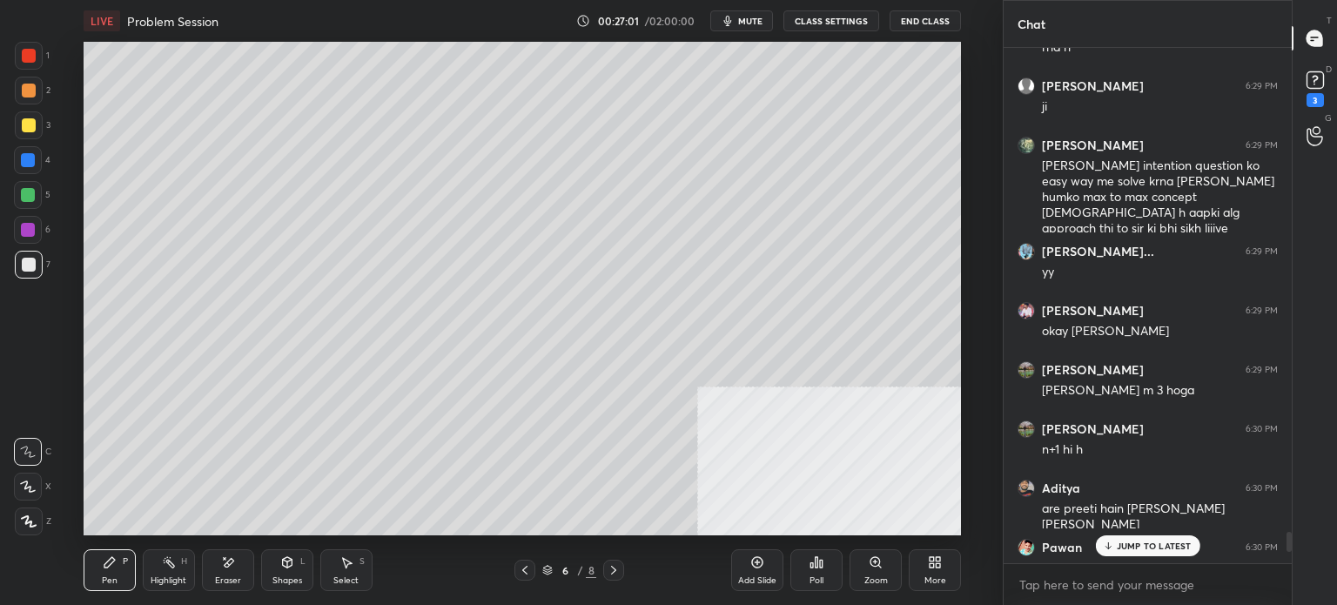
click at [1160, 542] on p "JUMP TO LATEST" at bounding box center [1154, 545] width 75 height 10
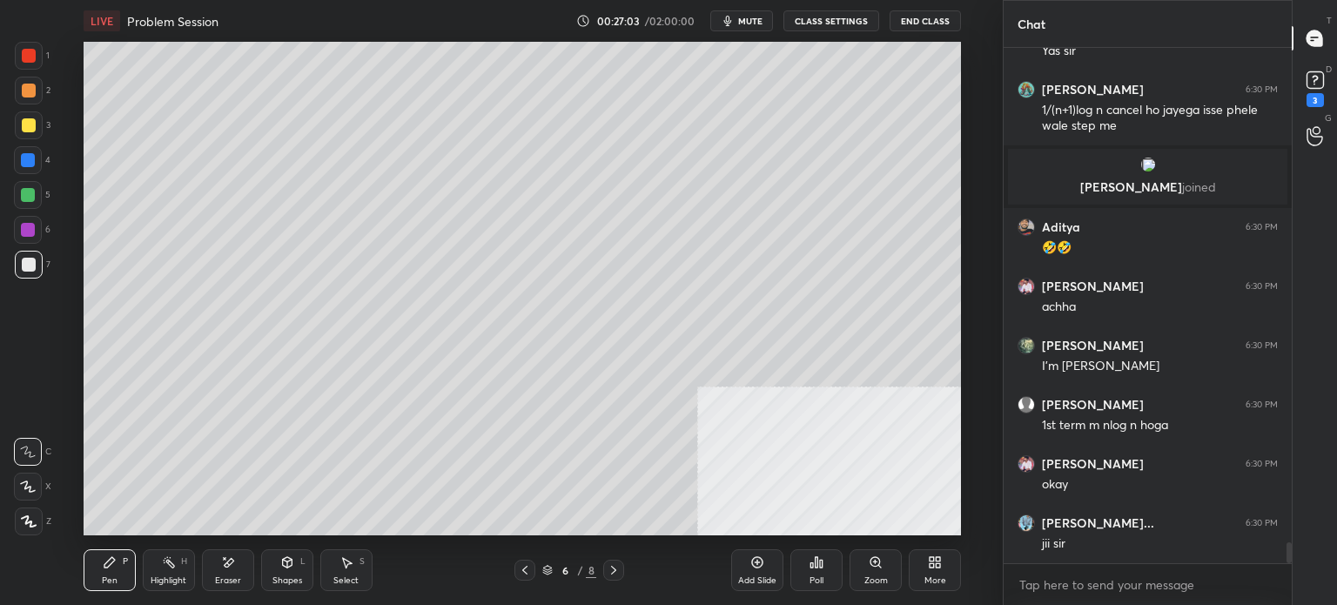
click at [35, 198] on div at bounding box center [28, 195] width 28 height 28
click at [28, 271] on div at bounding box center [29, 265] width 14 height 14
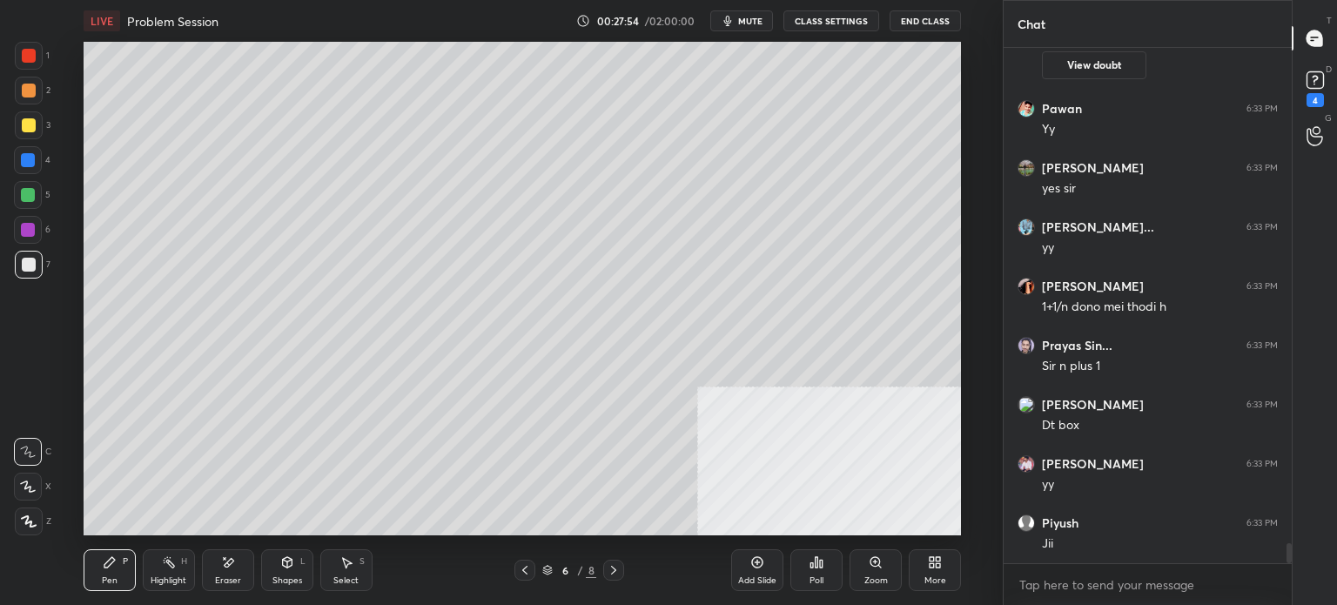
scroll to position [12743, 0]
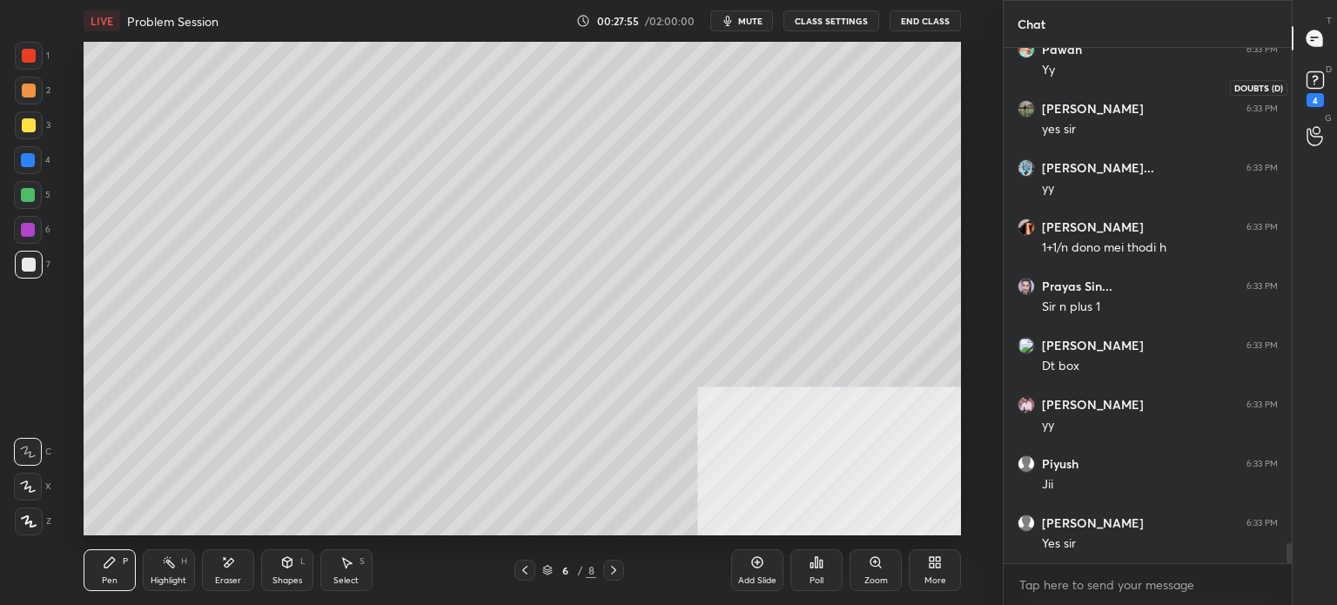
click at [1320, 91] on icon at bounding box center [1315, 80] width 26 height 26
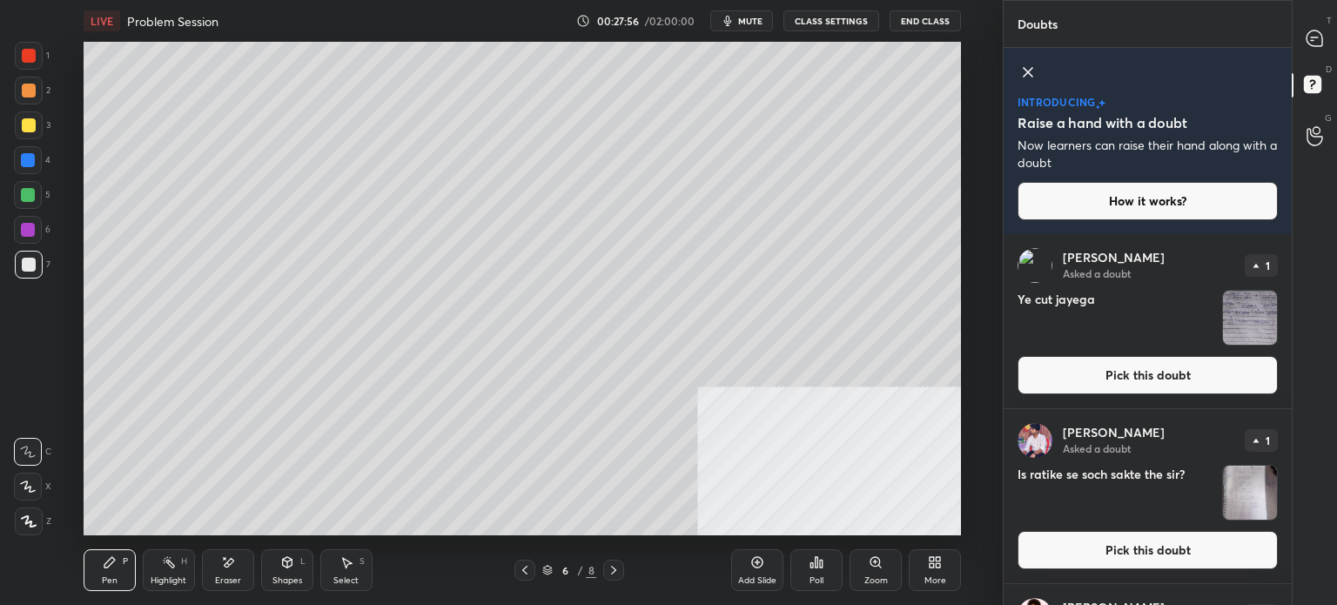
click at [1182, 372] on button "Pick this doubt" at bounding box center [1147, 375] width 260 height 38
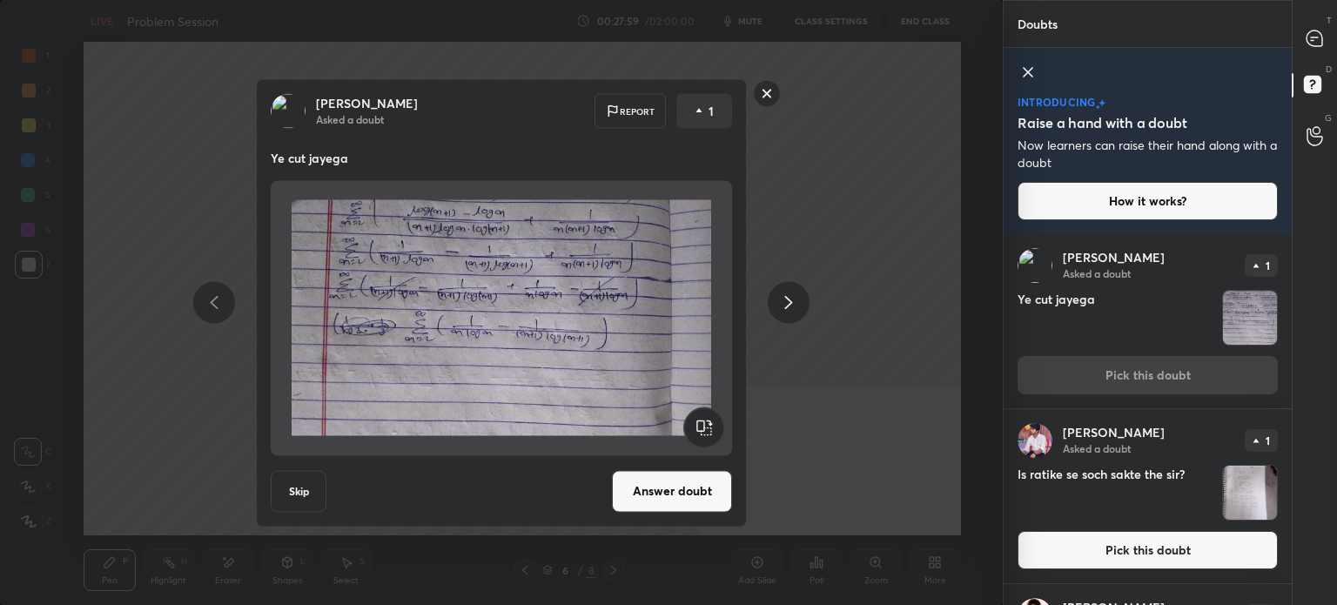
click at [0, 323] on div "Vinit Asked a doubt Report 1 Ye cut jayega Skip Answer doubt" at bounding box center [501, 302] width 1003 height 605
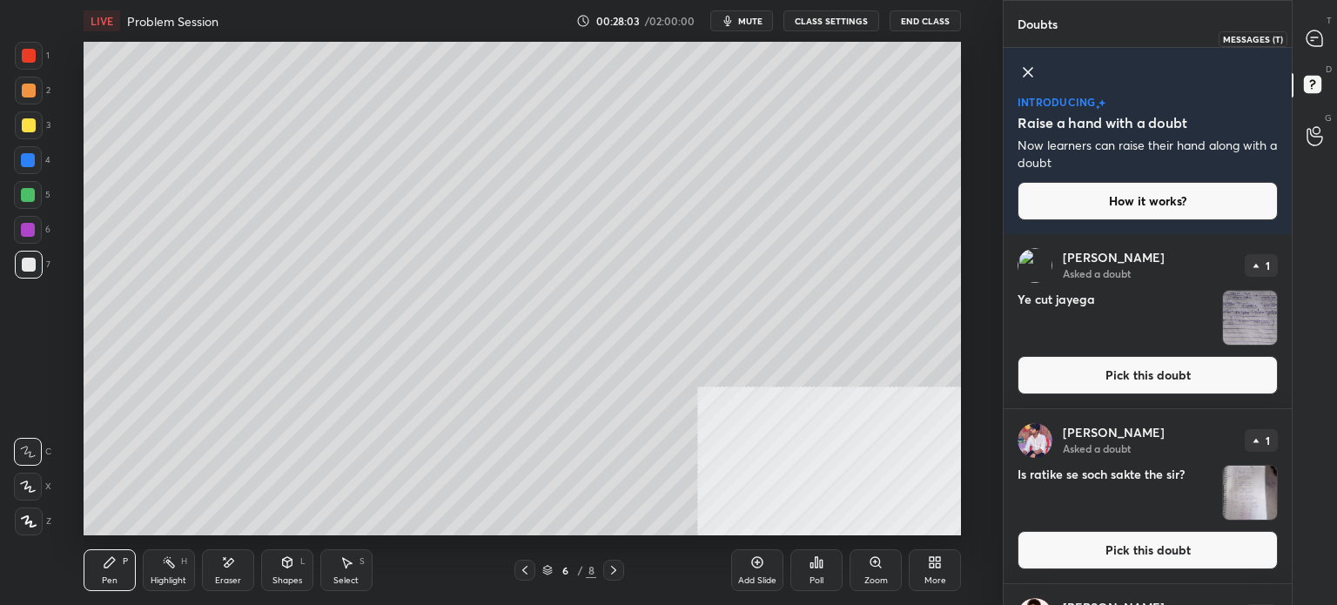
click at [1314, 33] on icon at bounding box center [1314, 38] width 16 height 16
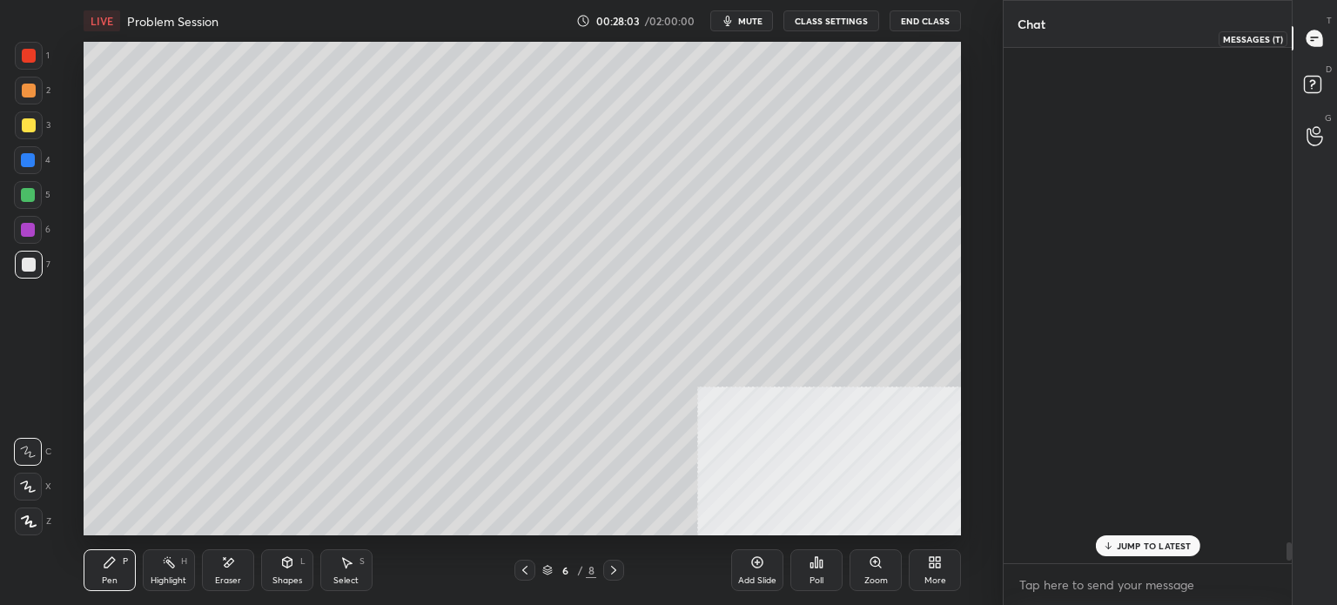
scroll to position [510, 283]
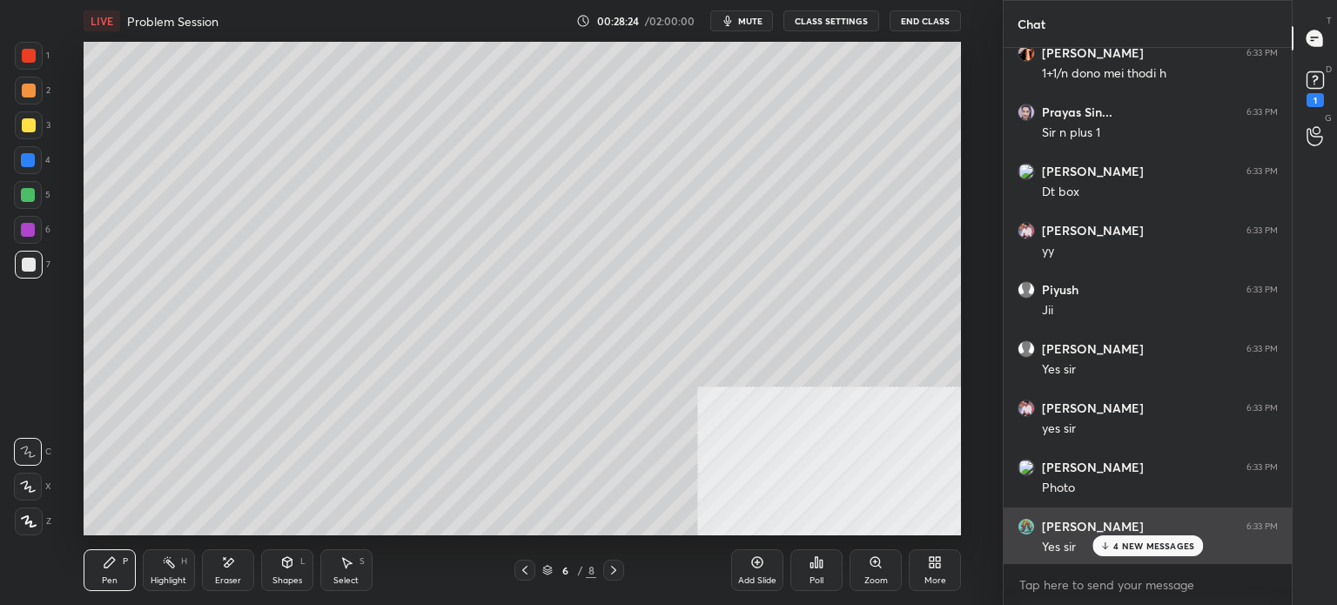
click at [1185, 533] on div "Akriti 6:33 PM" at bounding box center [1147, 526] width 260 height 17
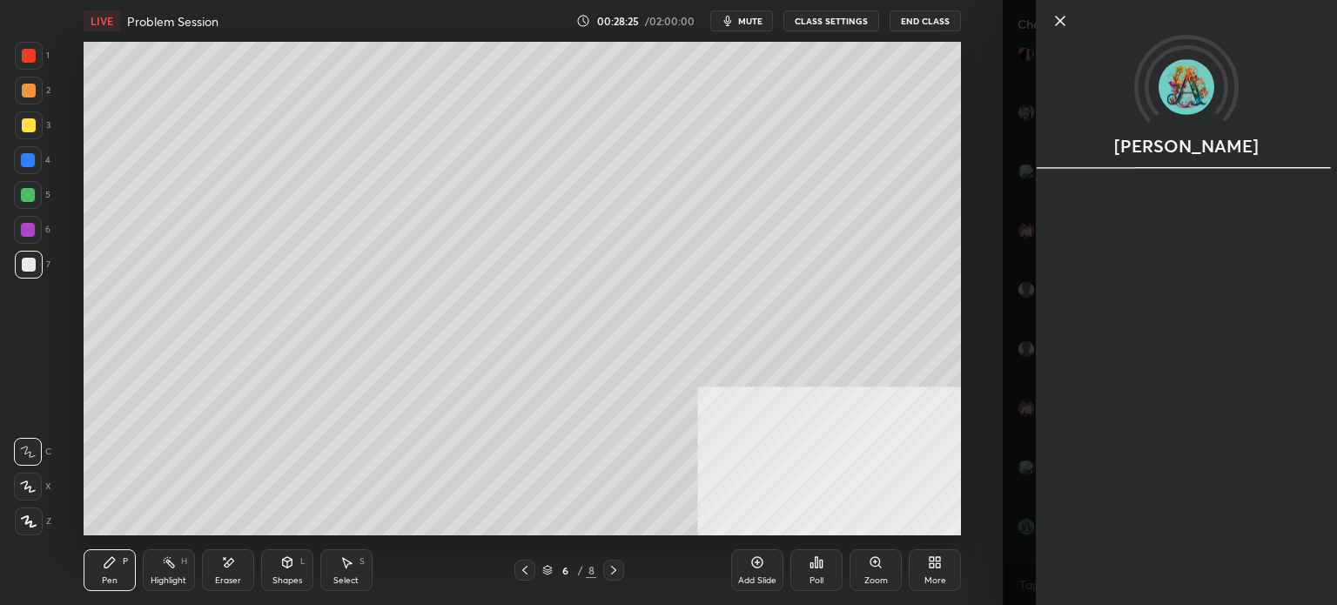
click at [1182, 540] on div "Akriti" at bounding box center [1186, 302] width 301 height 605
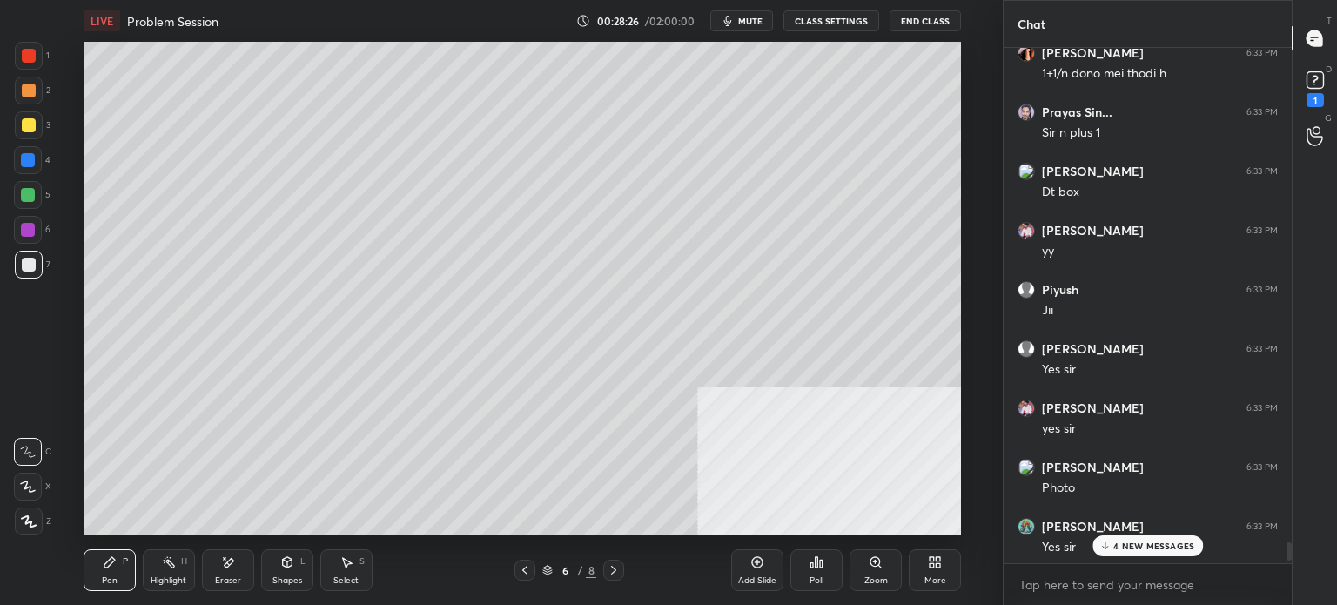
click at [1173, 554] on div "4 NEW MESSAGES" at bounding box center [1147, 545] width 111 height 21
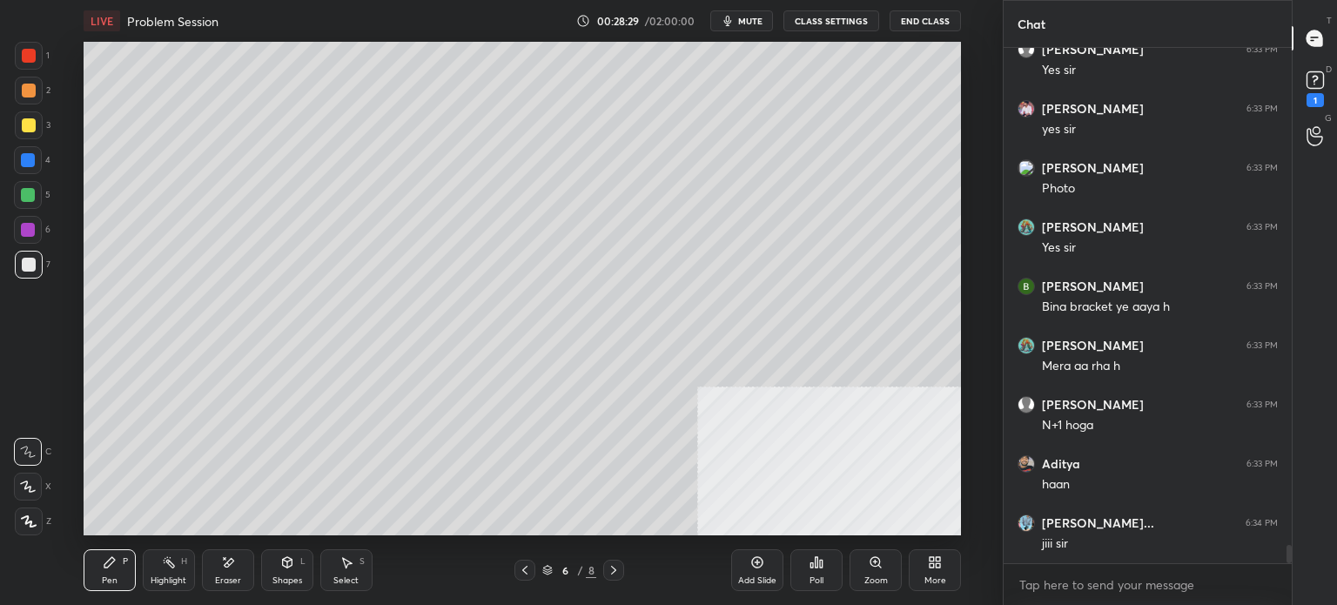
scroll to position [13774, 0]
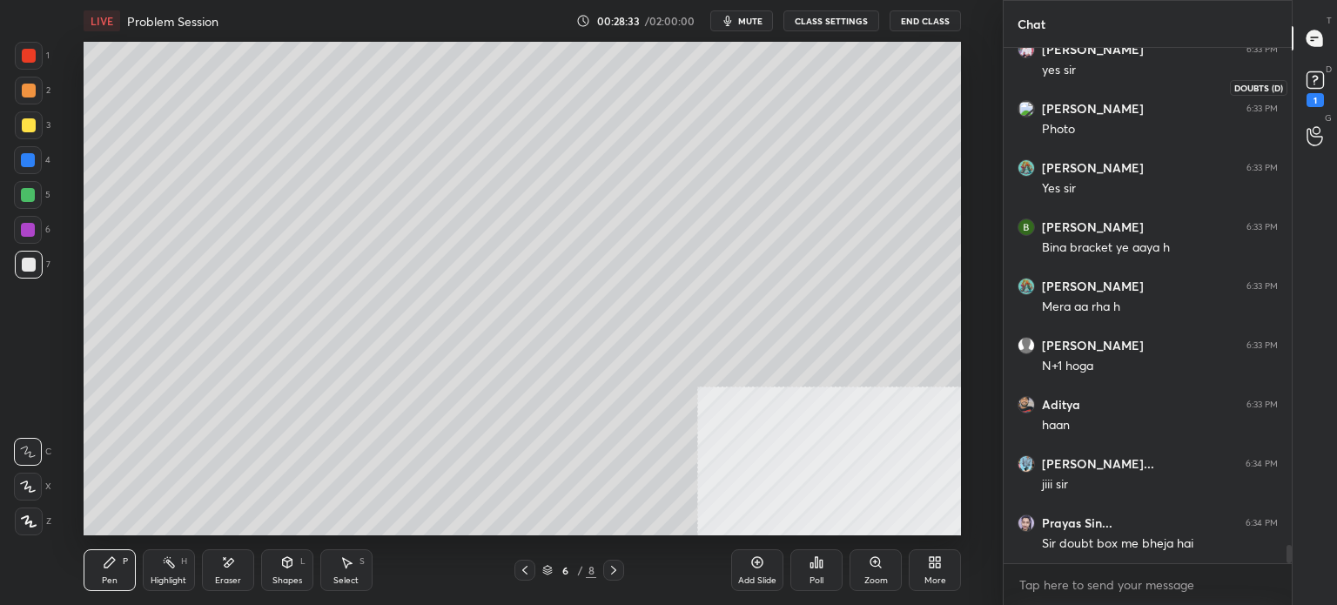
click at [1315, 85] on rect at bounding box center [1314, 80] width 17 height 17
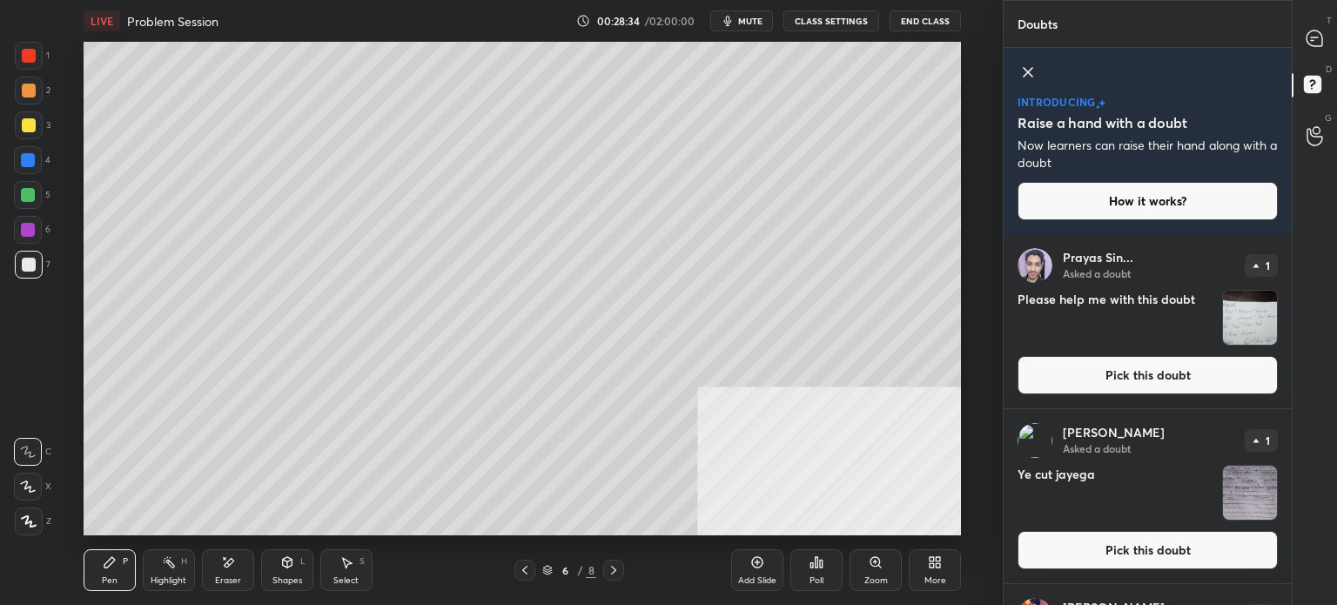
click at [1143, 537] on button "Pick this doubt" at bounding box center [1147, 550] width 260 height 38
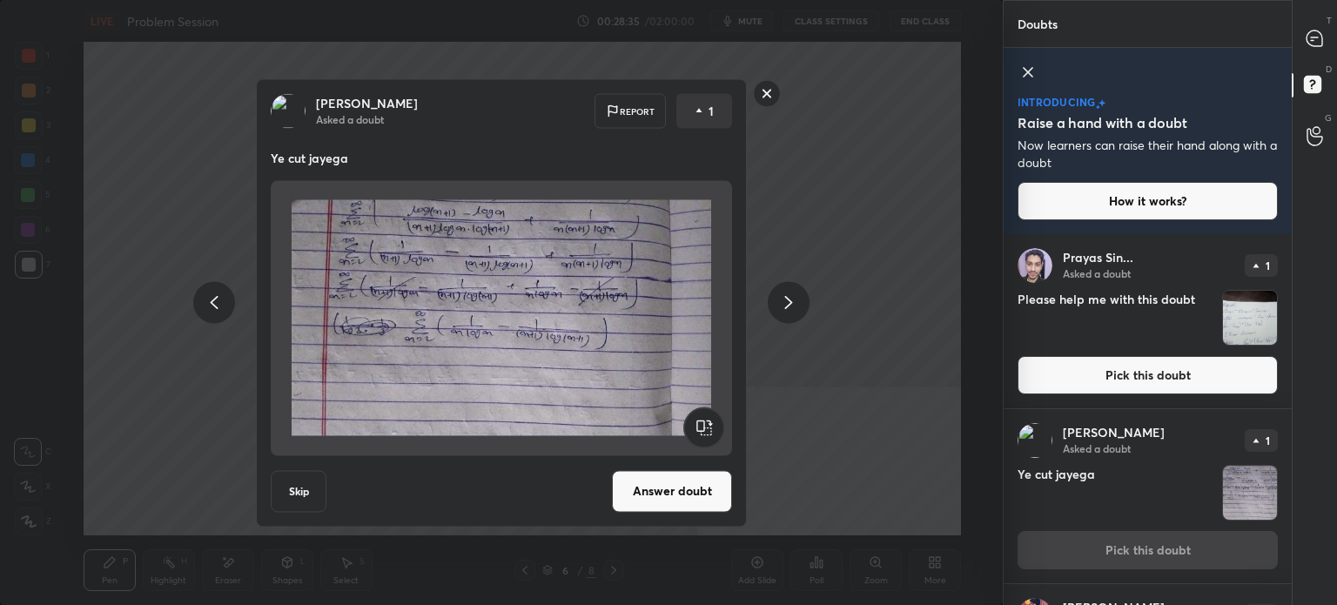
click at [725, 490] on button "Answer doubt" at bounding box center [672, 491] width 120 height 42
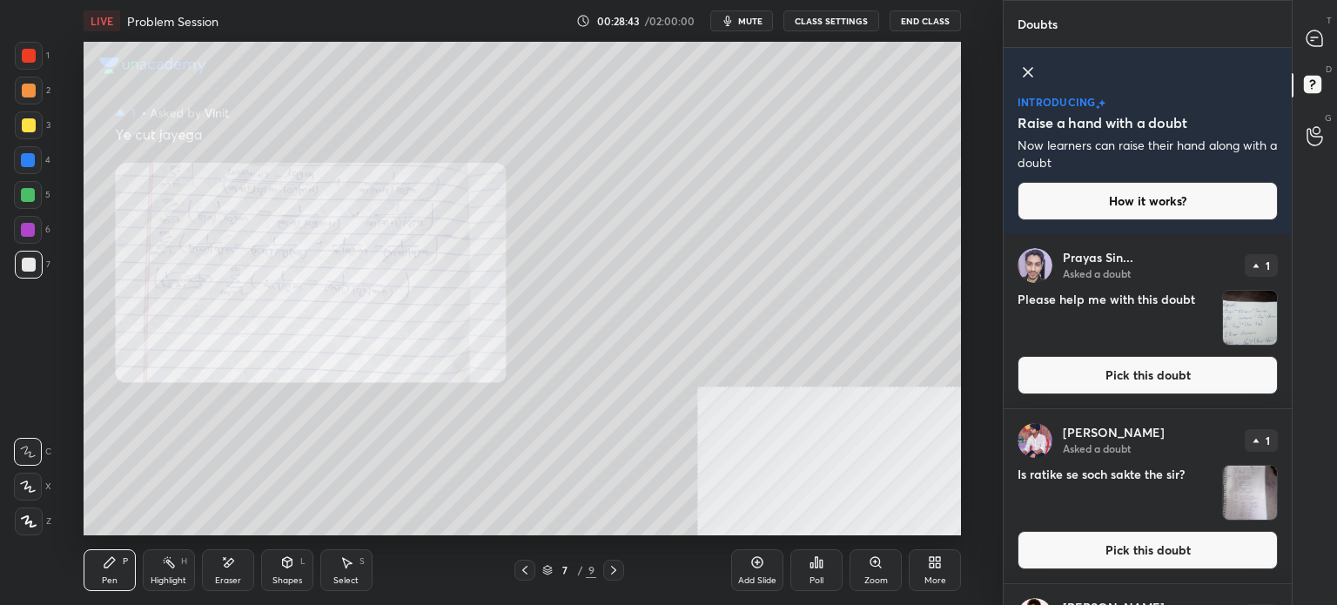
click at [878, 570] on div "Zoom" at bounding box center [875, 570] width 52 height 42
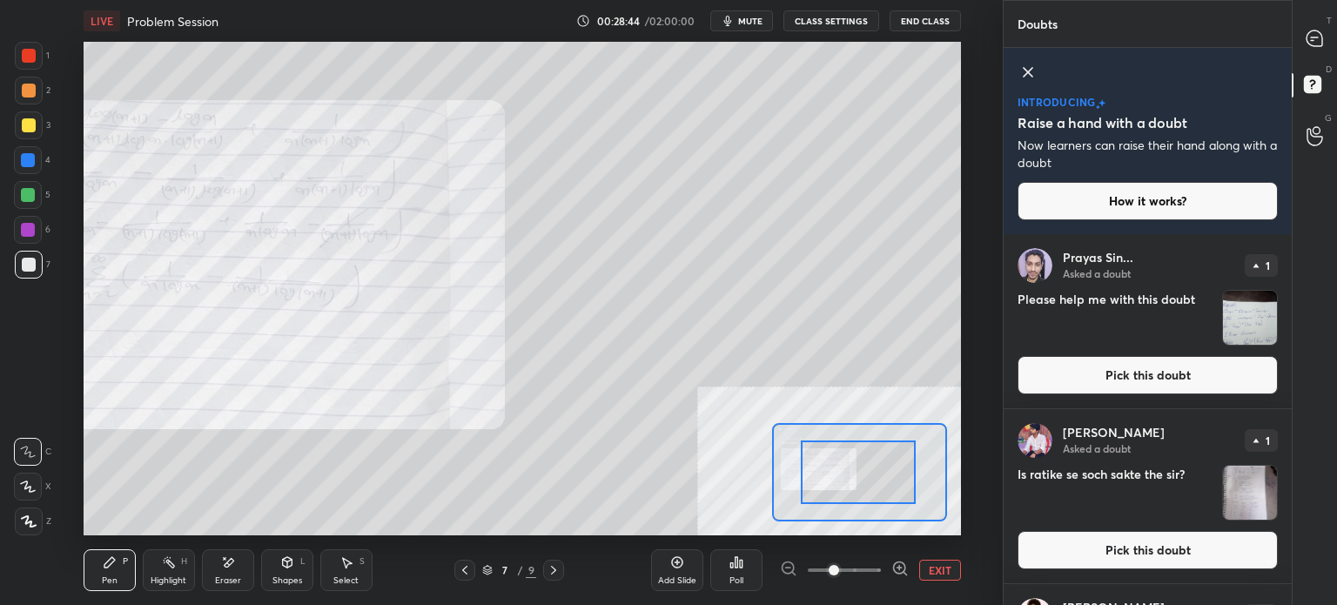
drag, startPoint x: 837, startPoint y: 469, endPoint x: 807, endPoint y: 462, distance: 31.2
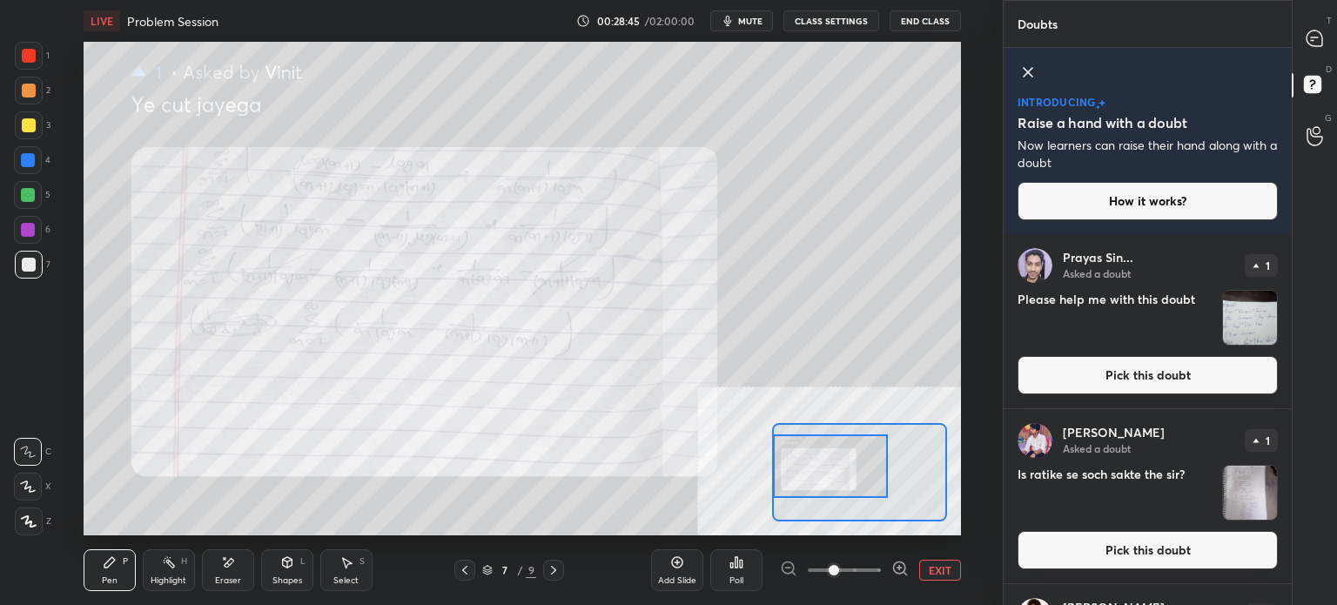
click at [760, 469] on div "Setting up your live class Poll for secs No correct answer Start poll" at bounding box center [522, 288] width 877 height 493
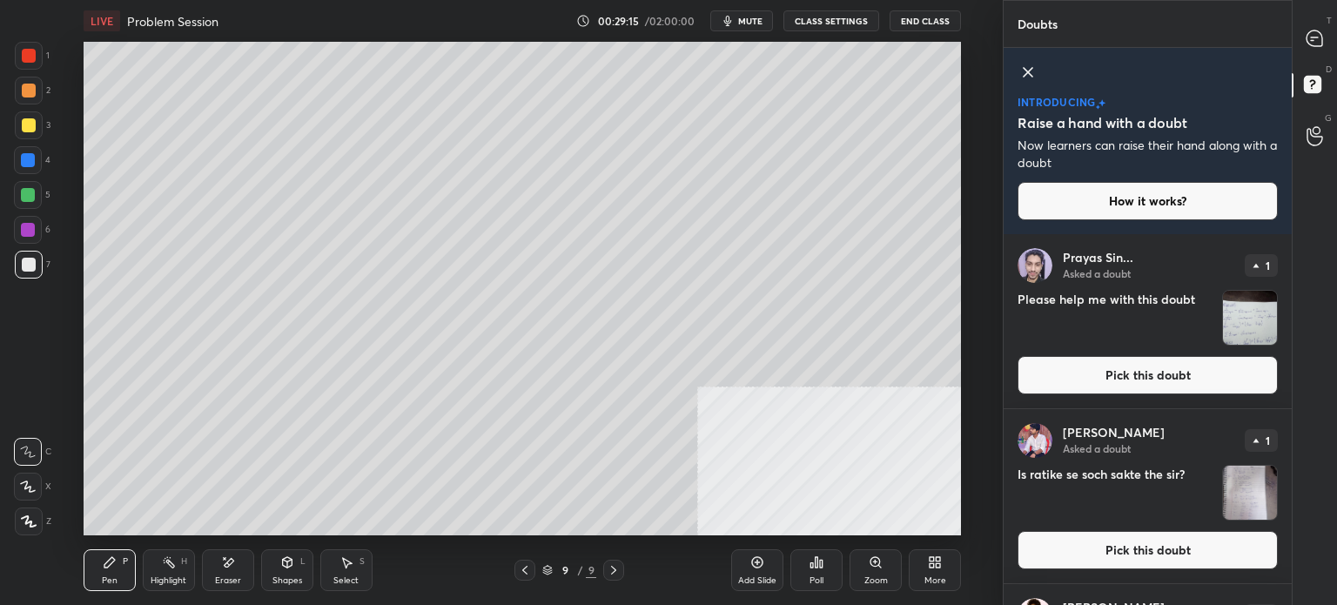
click at [232, 563] on icon at bounding box center [228, 562] width 14 height 15
click at [1319, 30] on div at bounding box center [1315, 38] width 35 height 31
type textarea "x"
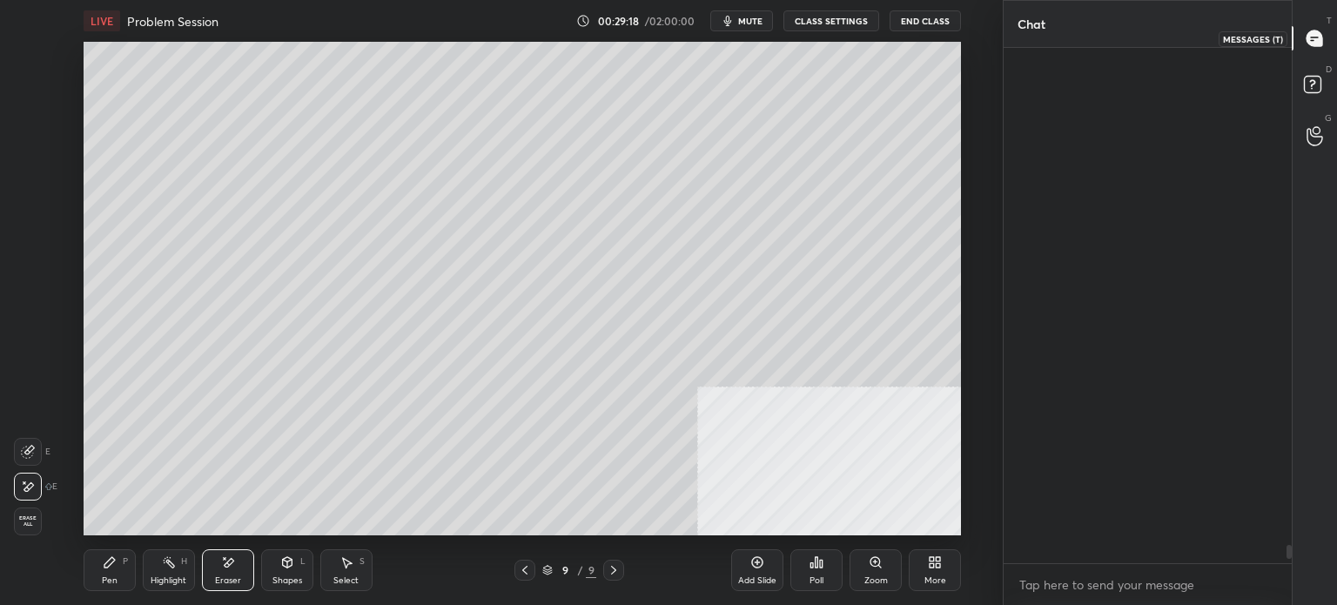
scroll to position [510, 283]
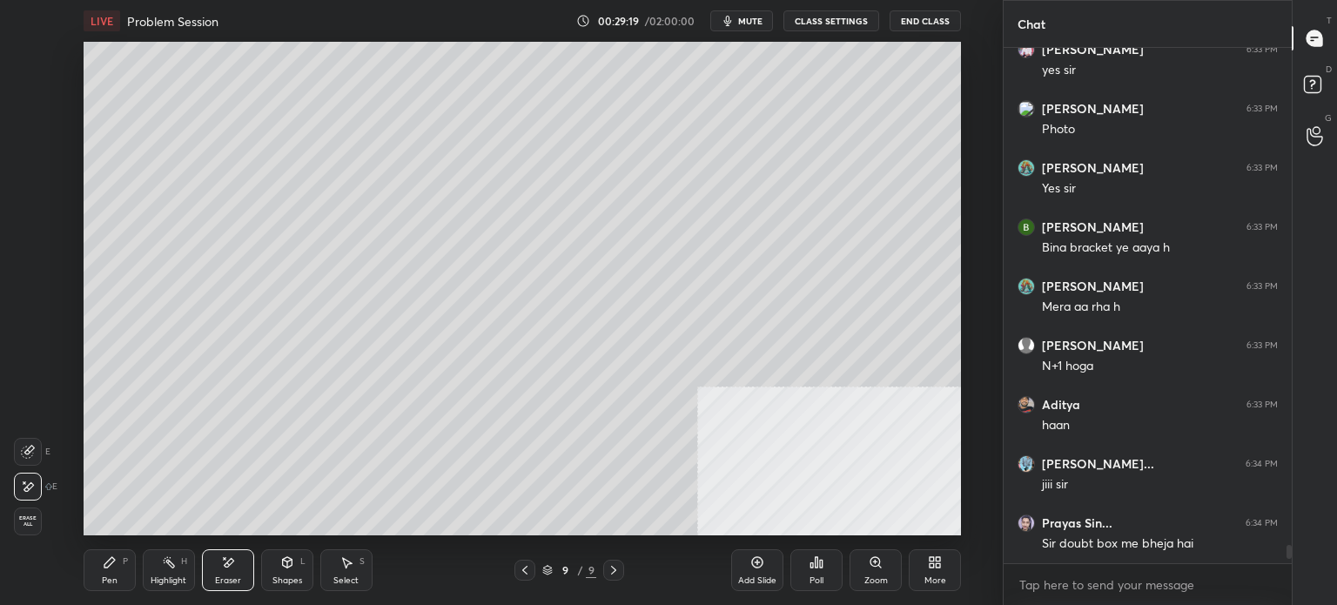
click at [118, 567] on div "Pen P" at bounding box center [110, 570] width 52 height 42
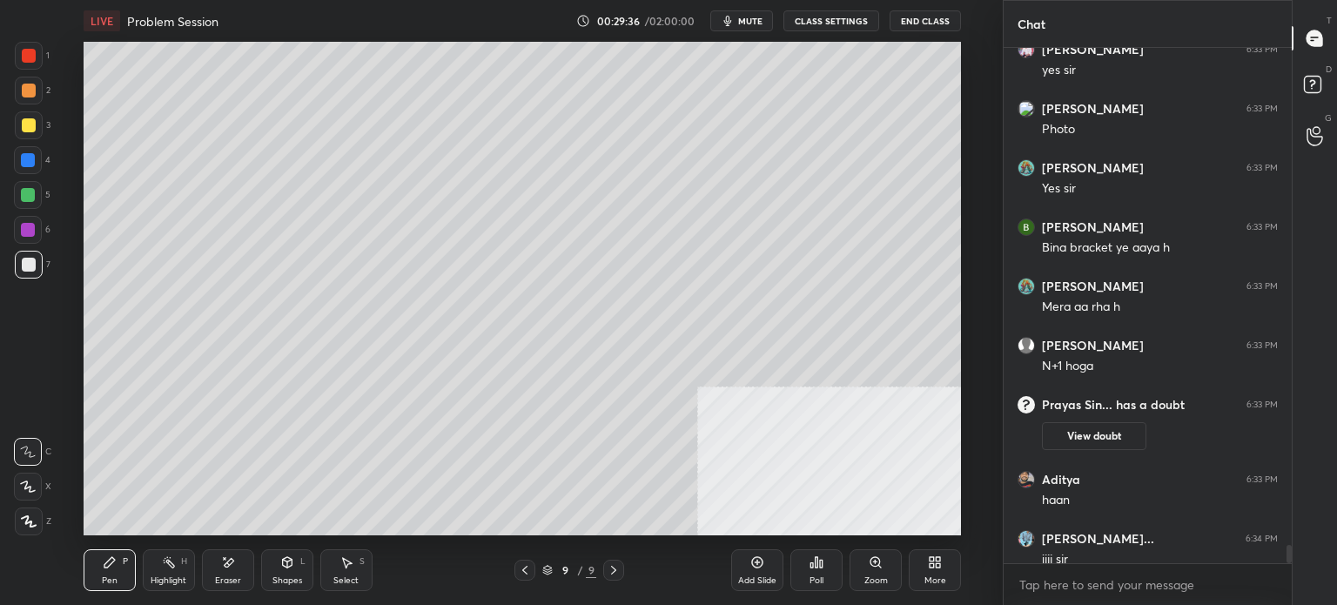
scroll to position [12971, 0]
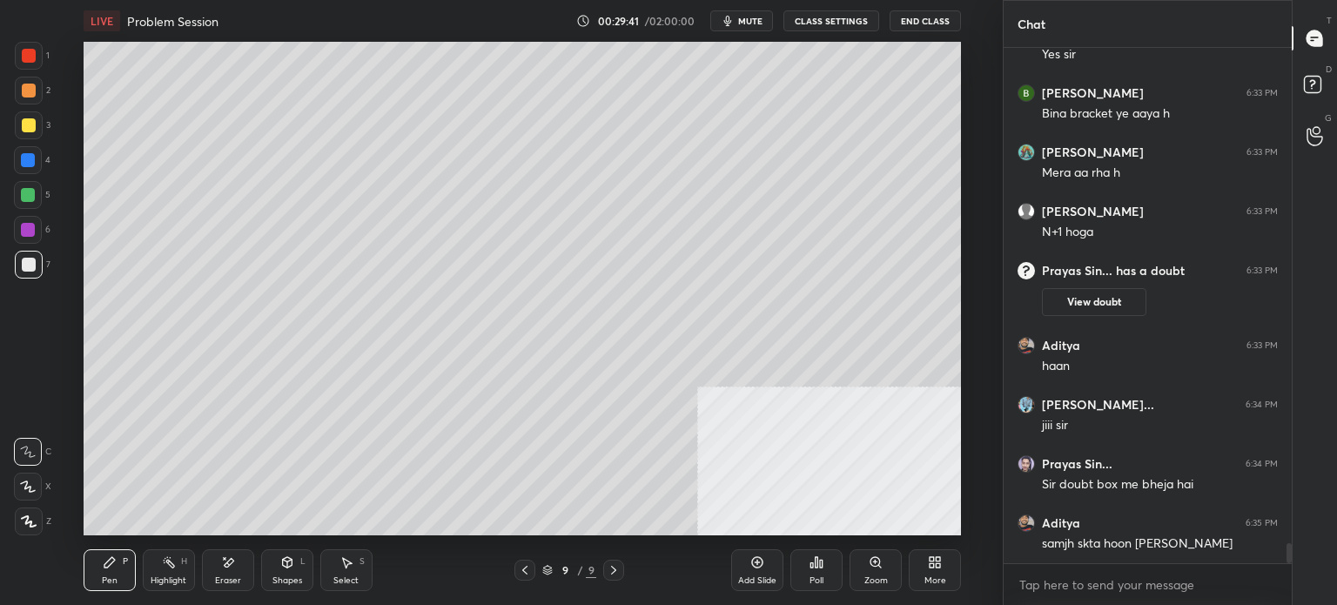
click at [34, 58] on div at bounding box center [29, 56] width 14 height 14
click at [289, 37] on div "LIVE Problem Session 00:29:44 / 02:00:00 mute CLASS SETTINGS End Class Setting …" at bounding box center [522, 302] width 933 height 605
click at [533, 568] on div "9 / 9" at bounding box center [569, 570] width 110 height 21
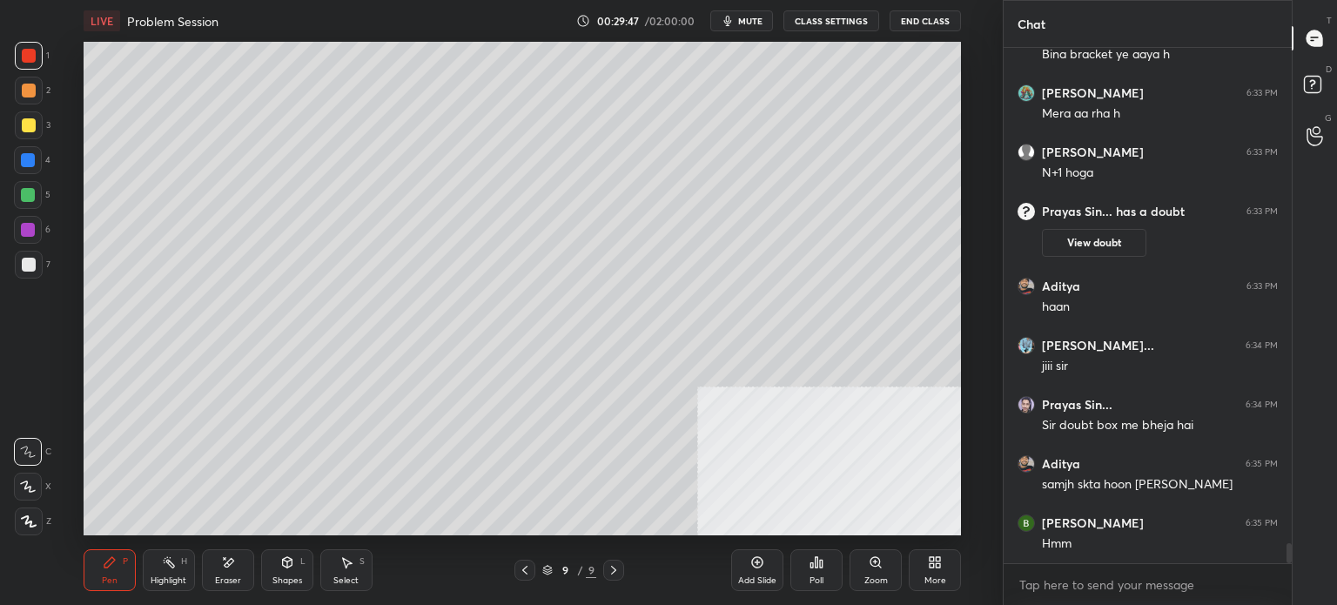
click at [533, 567] on div at bounding box center [524, 570] width 21 height 21
click at [533, 570] on div at bounding box center [524, 570] width 21 height 21
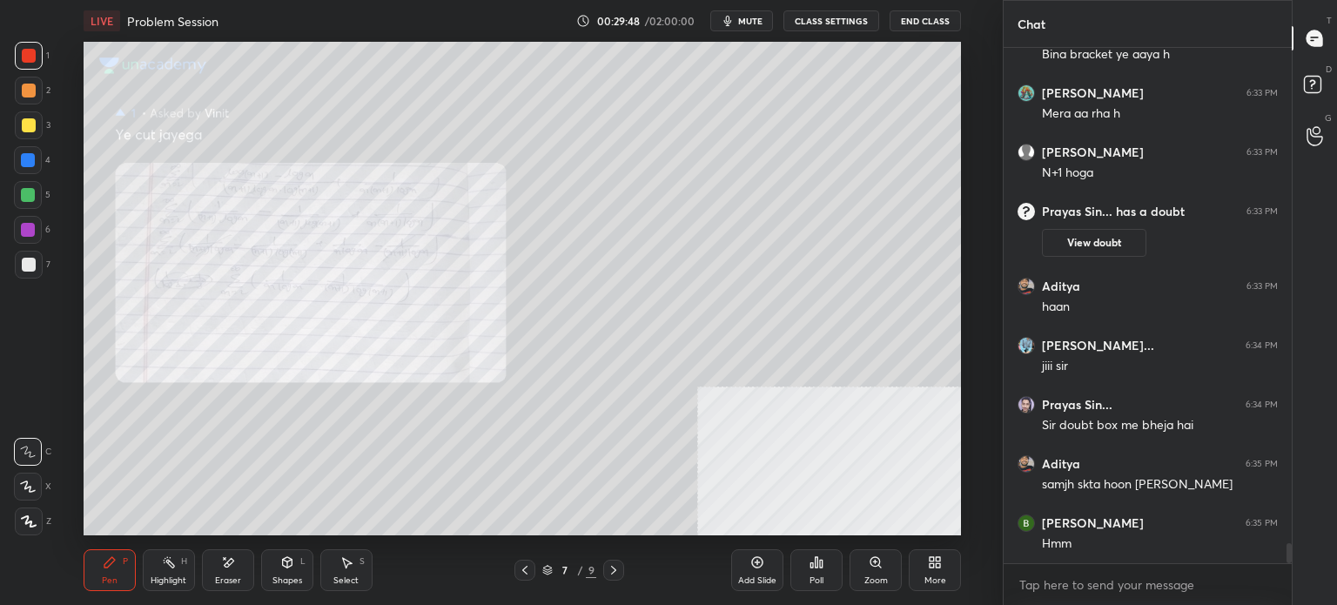
click at [536, 575] on div "7 / 9" at bounding box center [569, 570] width 110 height 21
click at [529, 577] on icon at bounding box center [525, 570] width 14 height 14
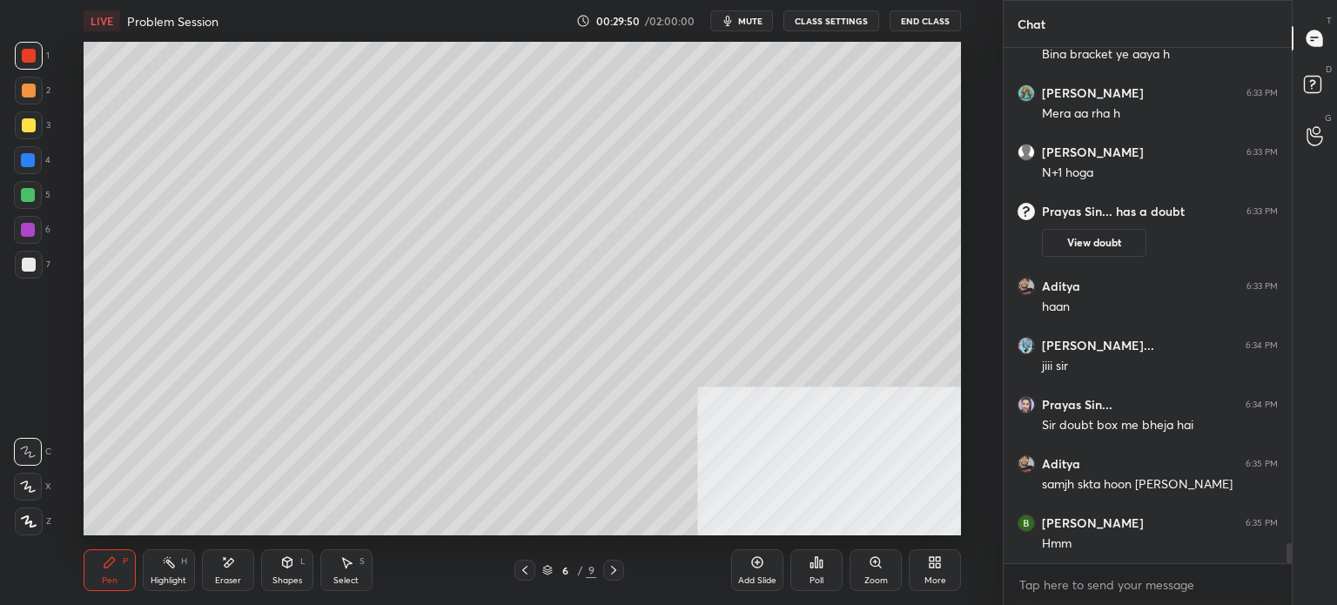
click at [529, 573] on icon at bounding box center [525, 570] width 14 height 14
click at [612, 577] on div at bounding box center [613, 570] width 21 height 21
click at [616, 570] on icon at bounding box center [614, 570] width 14 height 14
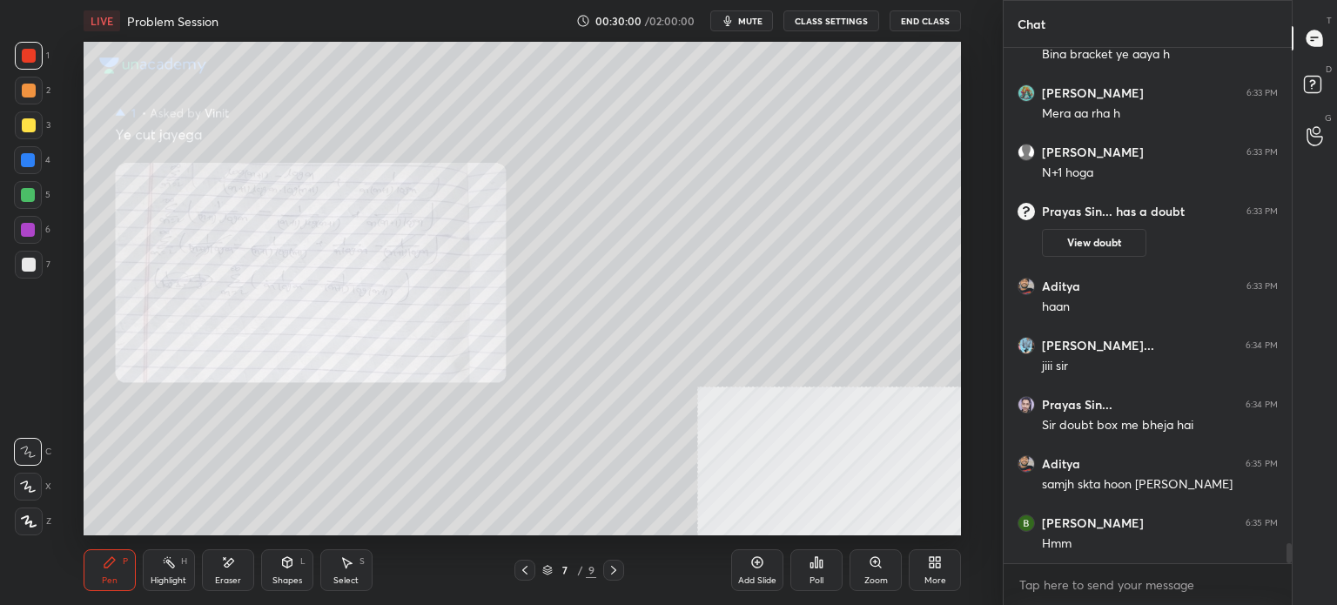
click at [613, 576] on icon at bounding box center [614, 570] width 14 height 14
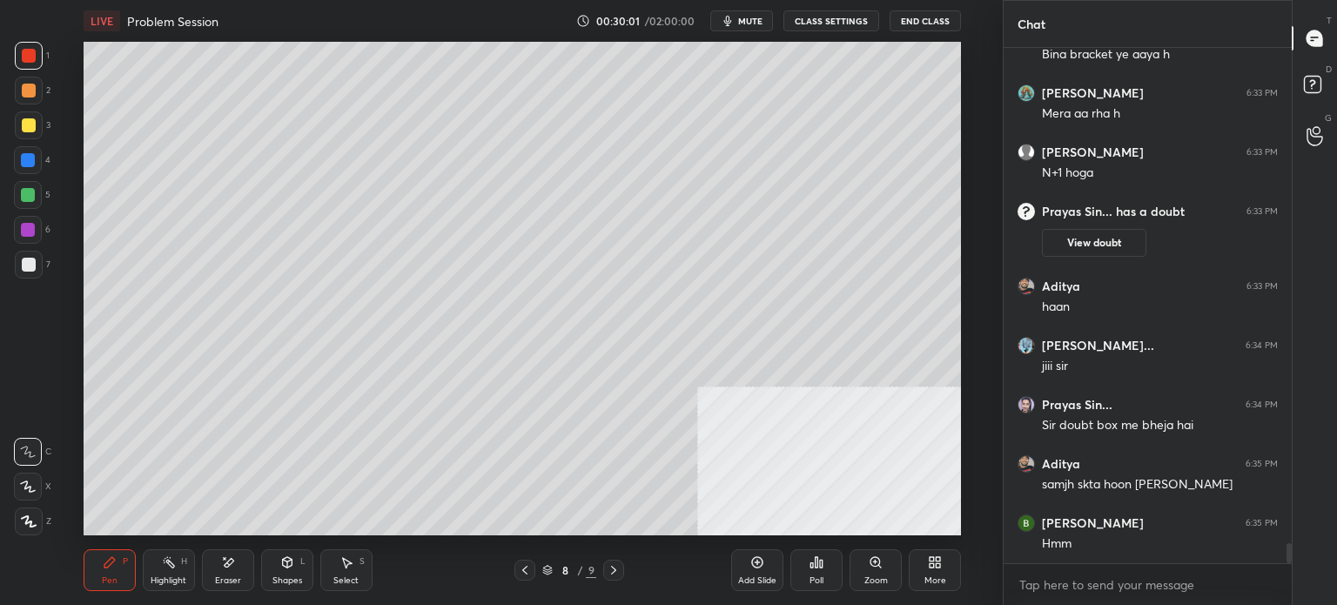
click at [612, 570] on icon at bounding box center [614, 570] width 14 height 14
click at [107, 89] on div "Setting up your live class Poll for secs No correct answer Start poll" at bounding box center [522, 288] width 933 height 493
click at [31, 124] on div at bounding box center [29, 125] width 14 height 14
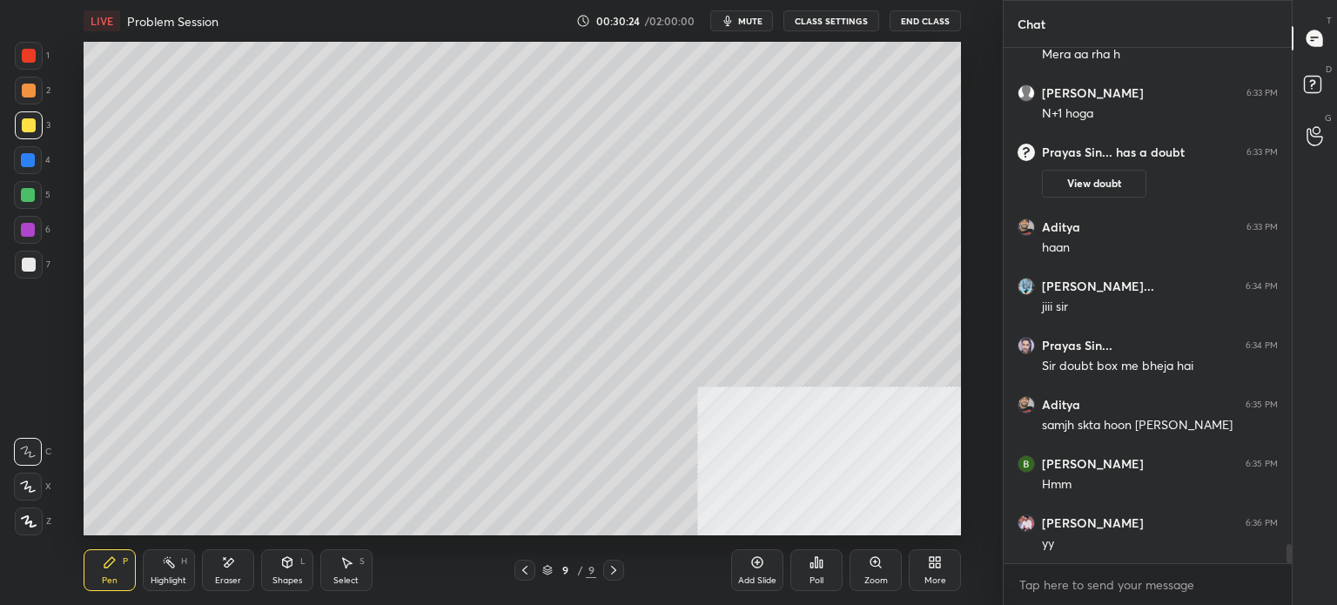
click at [522, 567] on icon at bounding box center [525, 570] width 14 height 14
click at [526, 568] on icon at bounding box center [525, 570] width 14 height 14
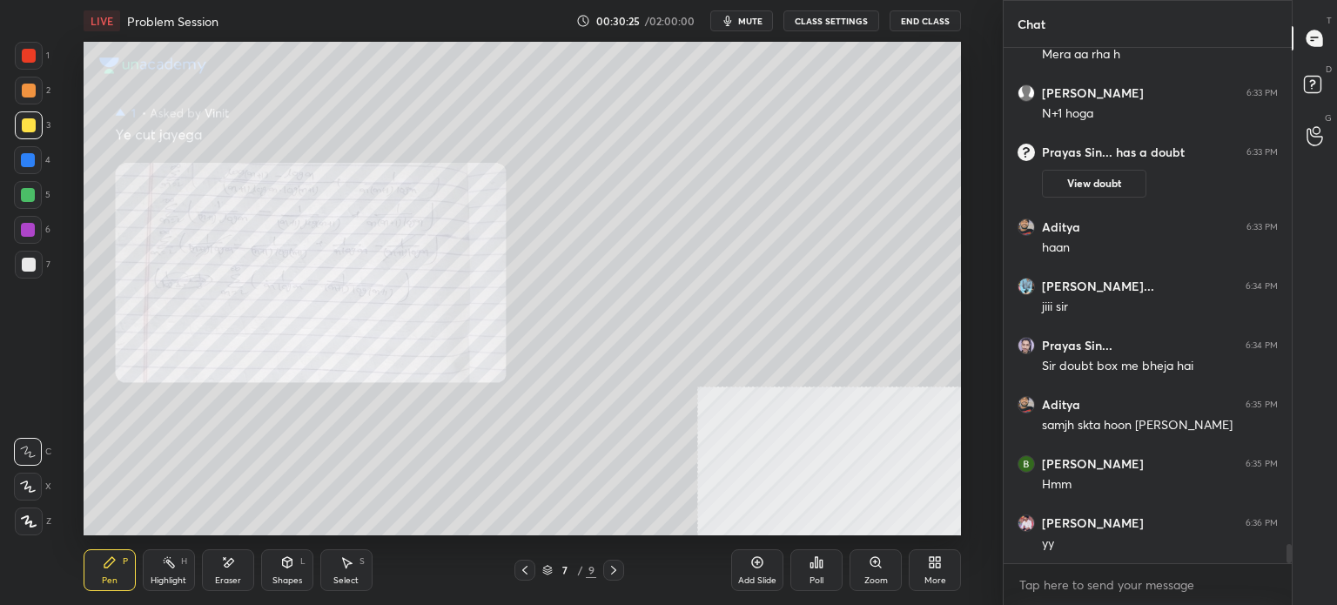
click at [607, 571] on icon at bounding box center [614, 570] width 14 height 14
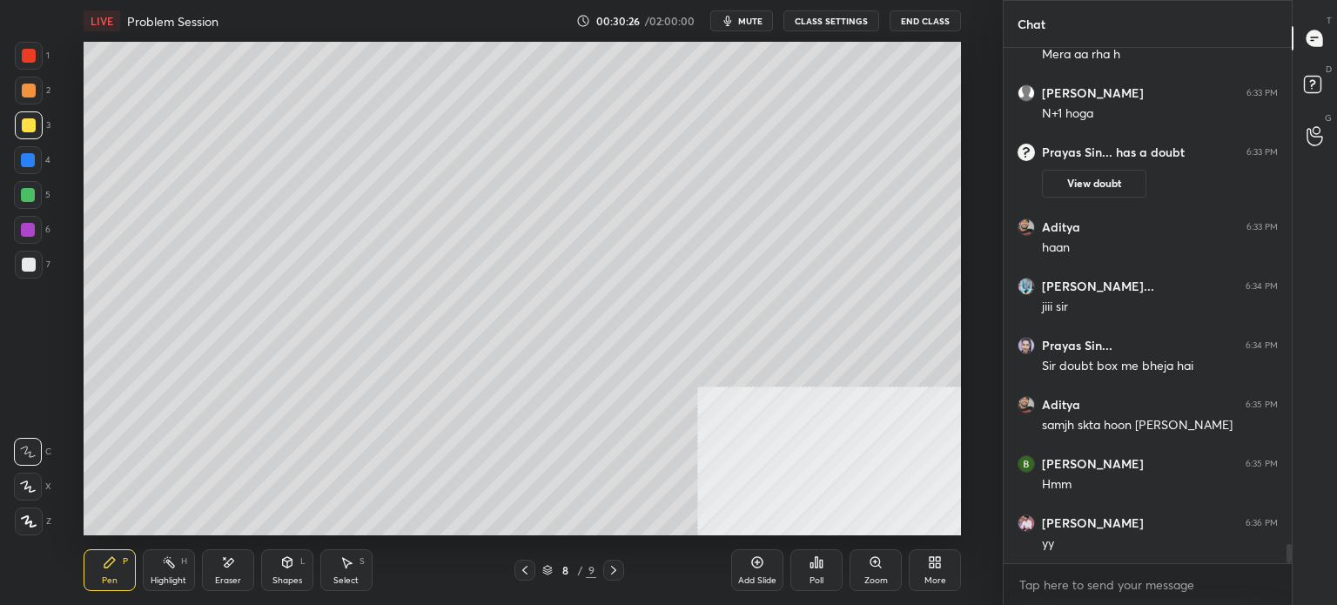
click at [222, 576] on div "Eraser" at bounding box center [228, 580] width 26 height 9
click at [25, 519] on span "Erase all" at bounding box center [28, 521] width 26 height 12
click at [517, 574] on div at bounding box center [524, 570] width 21 height 21
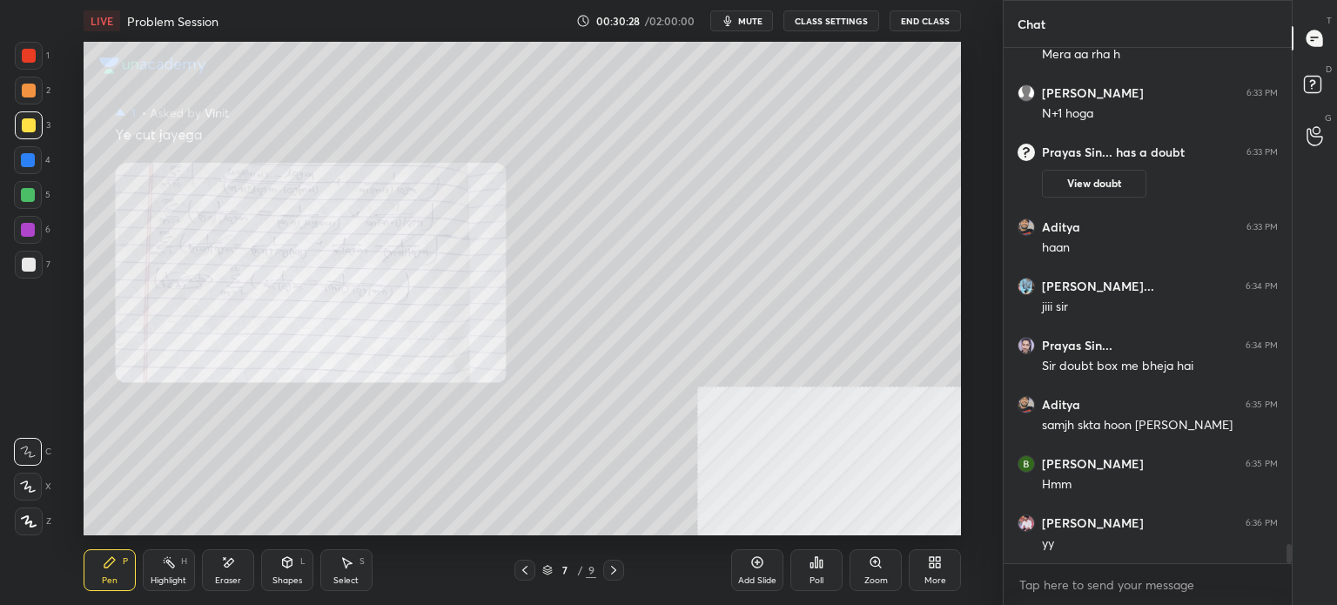
click at [520, 574] on icon at bounding box center [525, 570] width 14 height 14
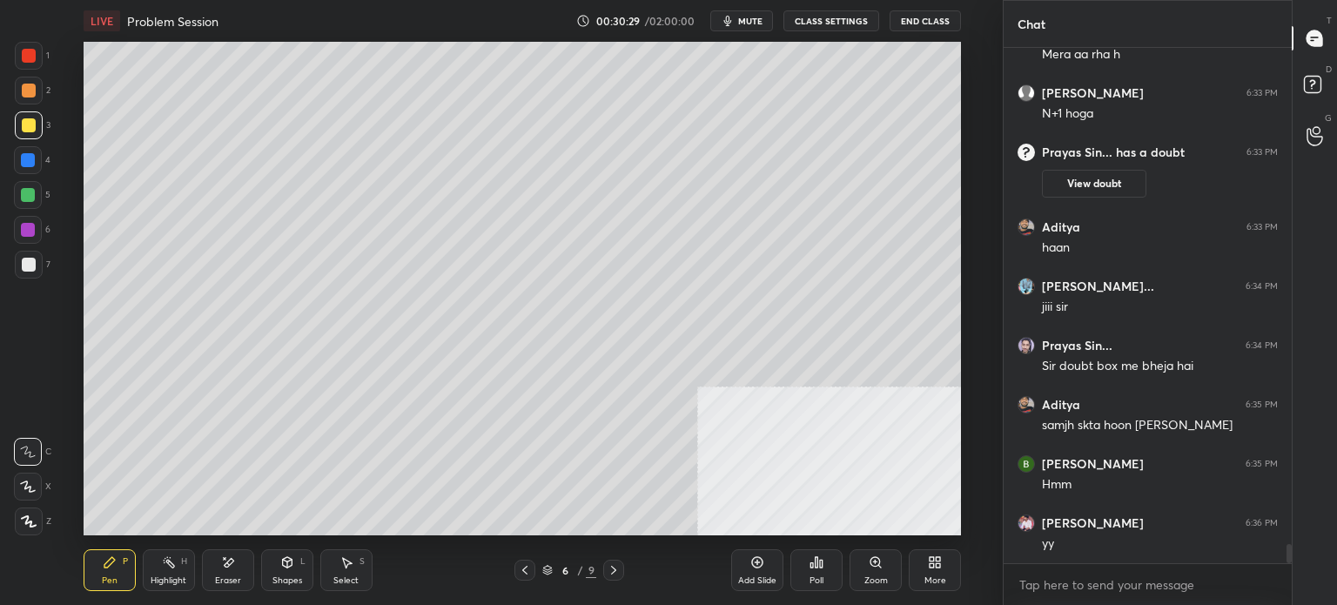
click at [287, 567] on icon at bounding box center [287, 562] width 10 height 10
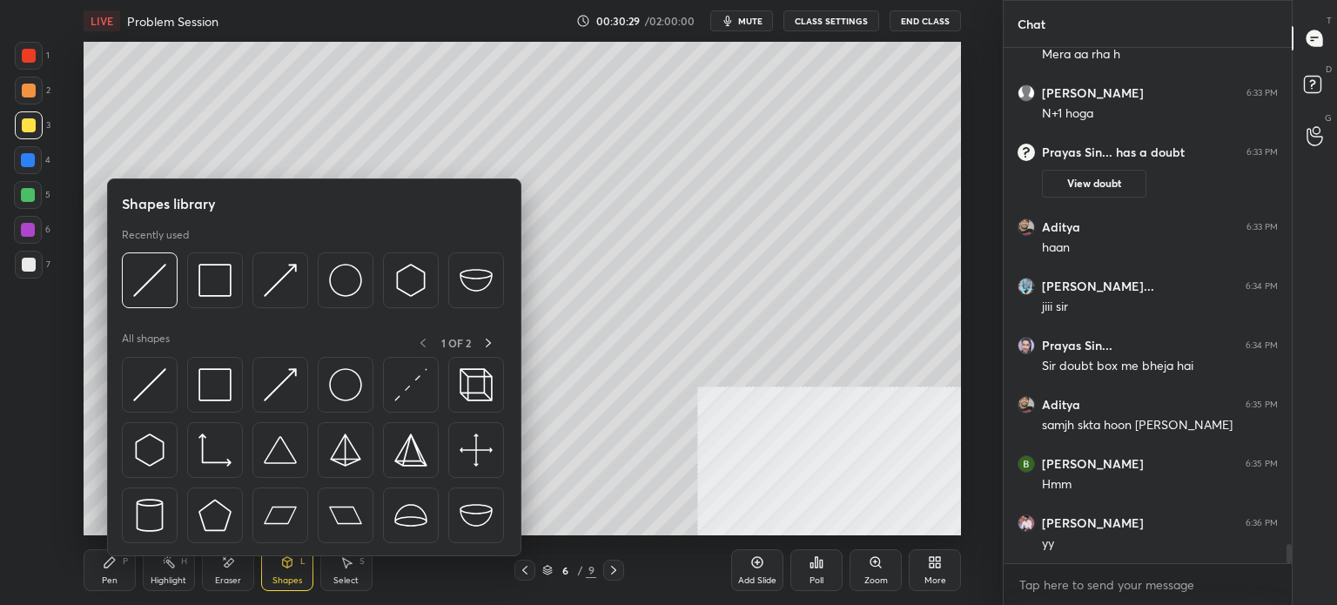
click at [235, 565] on div "Eraser" at bounding box center [228, 570] width 52 height 42
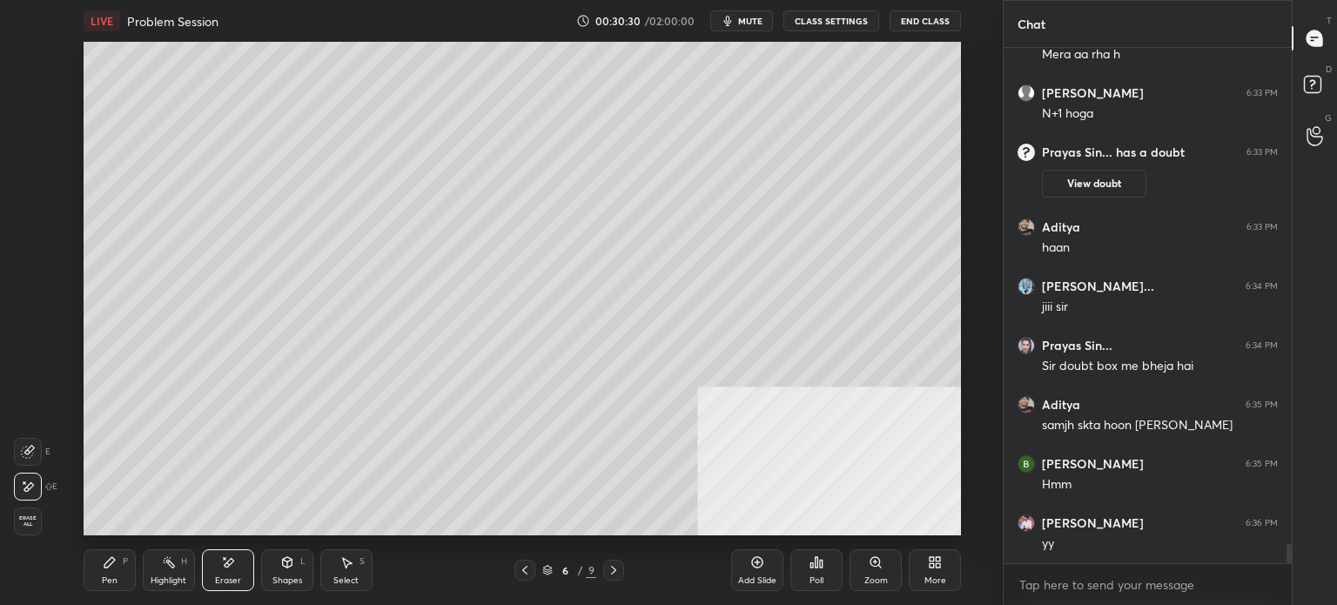
click at [23, 518] on span "Erase all" at bounding box center [28, 521] width 26 height 12
click at [522, 567] on icon at bounding box center [525, 570] width 14 height 14
click at [616, 573] on icon at bounding box center [614, 570] width 14 height 14
click at [616, 574] on icon at bounding box center [614, 570] width 14 height 14
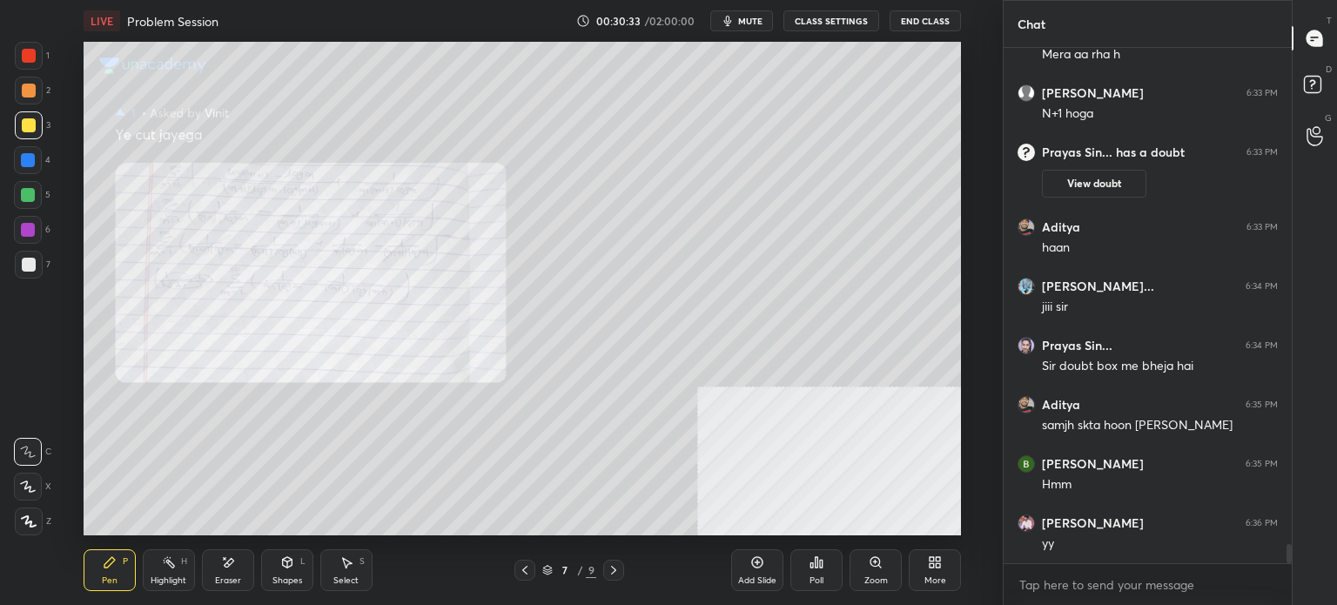
click at [615, 576] on icon at bounding box center [614, 570] width 14 height 14
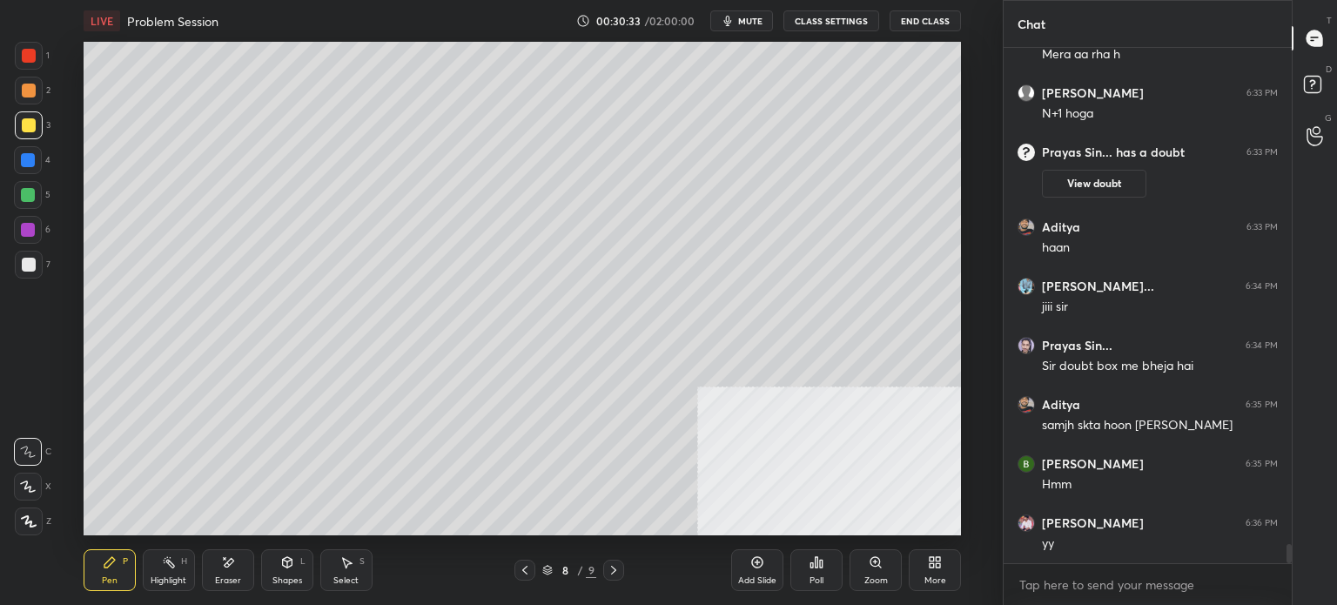
click at [614, 575] on icon at bounding box center [614, 570] width 14 height 14
drag, startPoint x: 23, startPoint y: 259, endPoint x: 32, endPoint y: 253, distance: 10.6
click at [26, 259] on div at bounding box center [29, 265] width 14 height 14
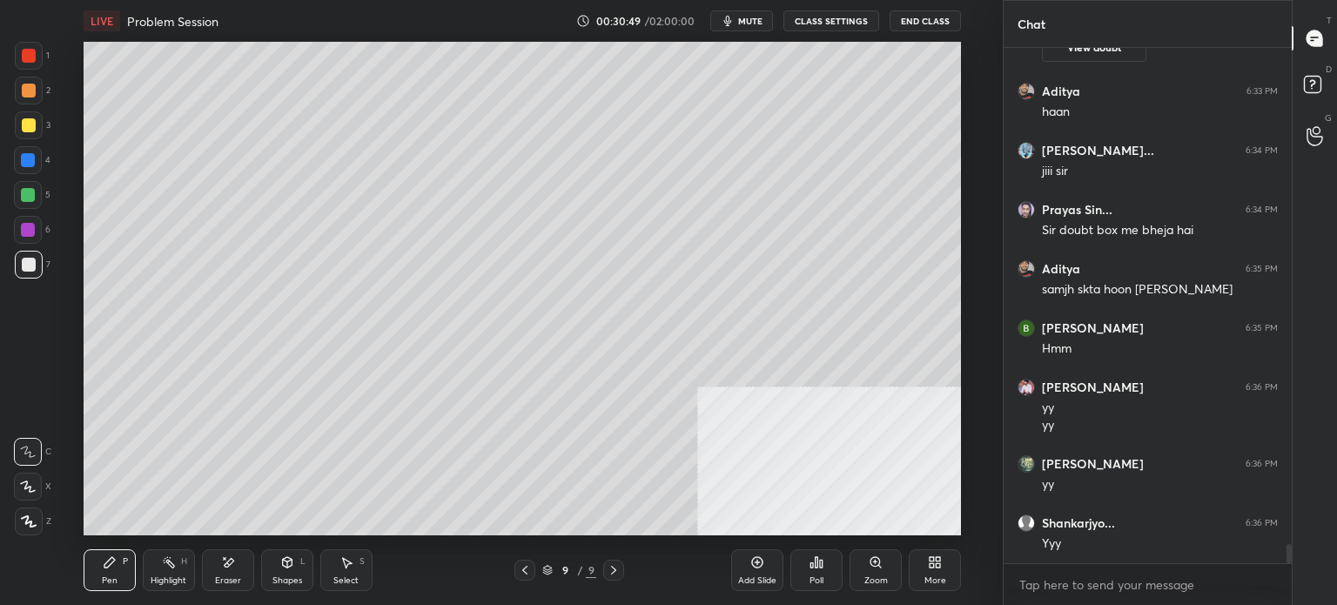
scroll to position [13284, 0]
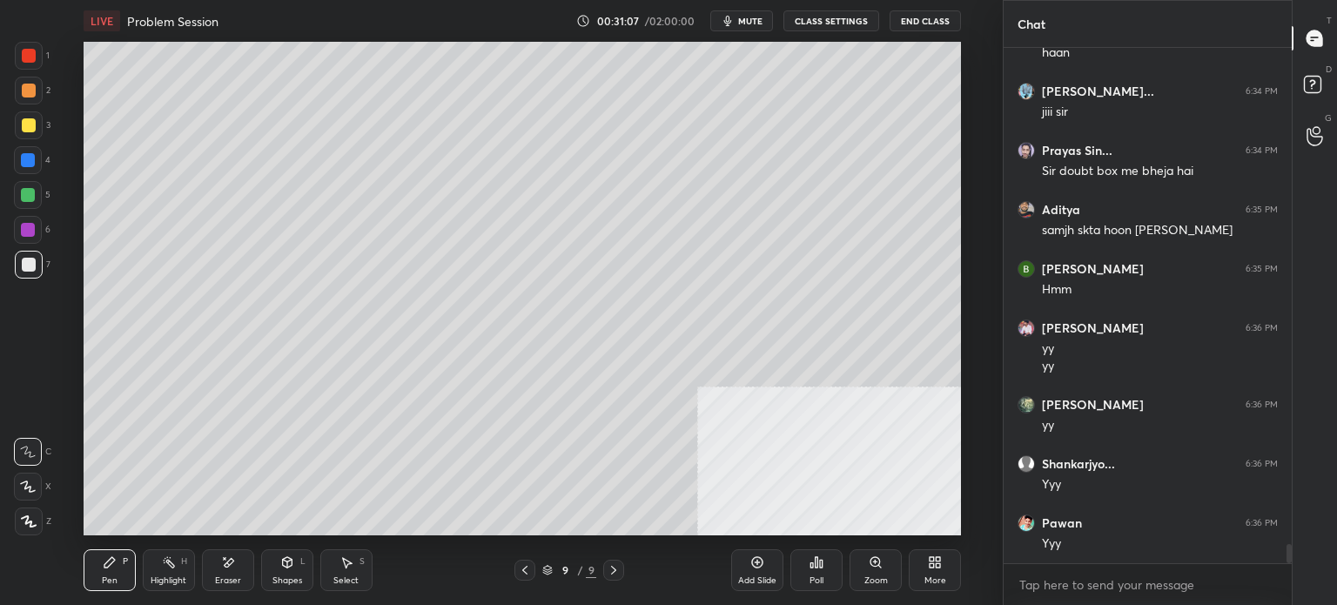
click at [852, 16] on button "CLASS SETTINGS" at bounding box center [831, 20] width 96 height 21
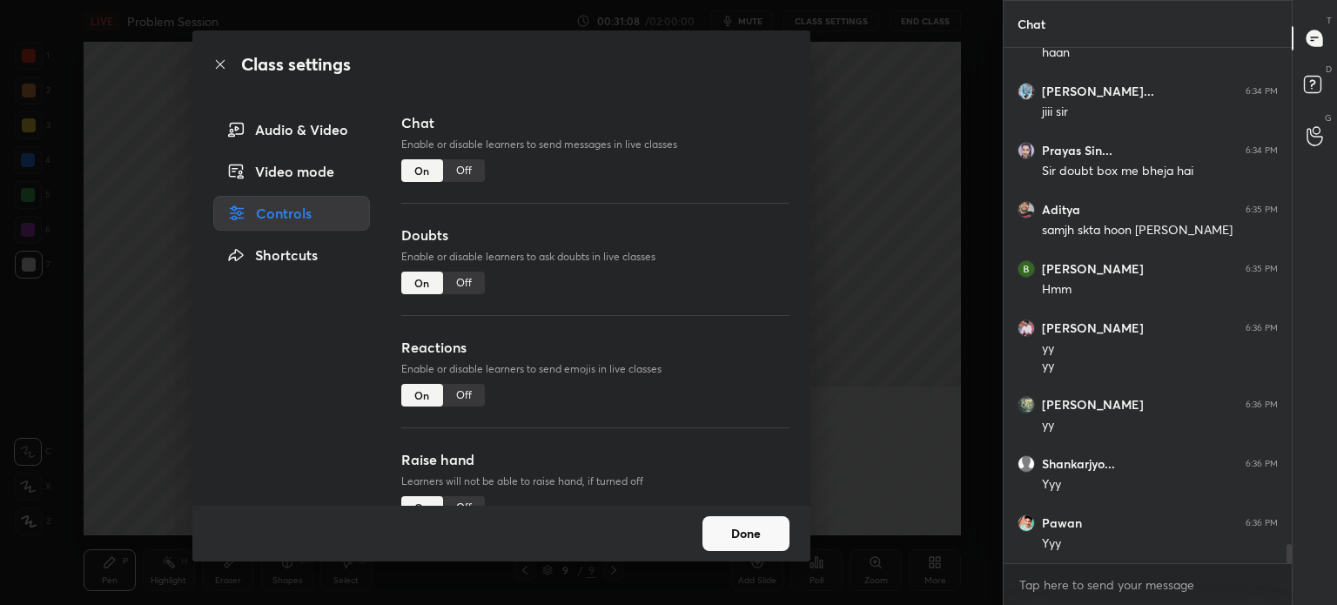
click at [469, 163] on div "Off" at bounding box center [464, 170] width 42 height 23
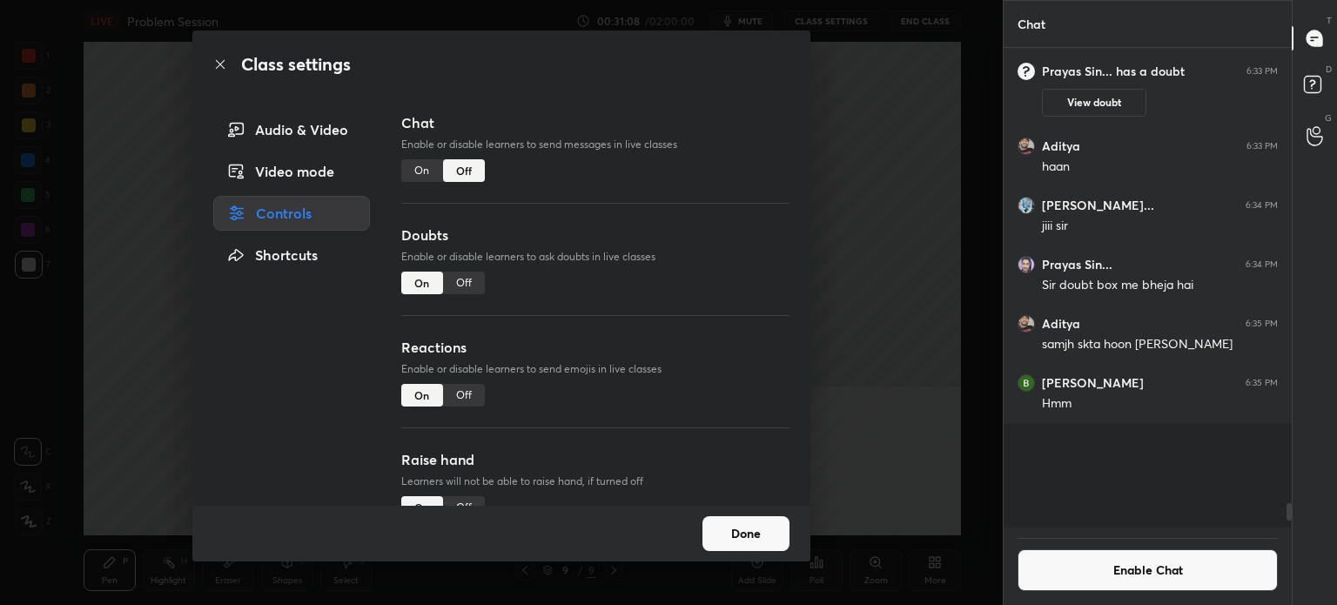
scroll to position [5, 5]
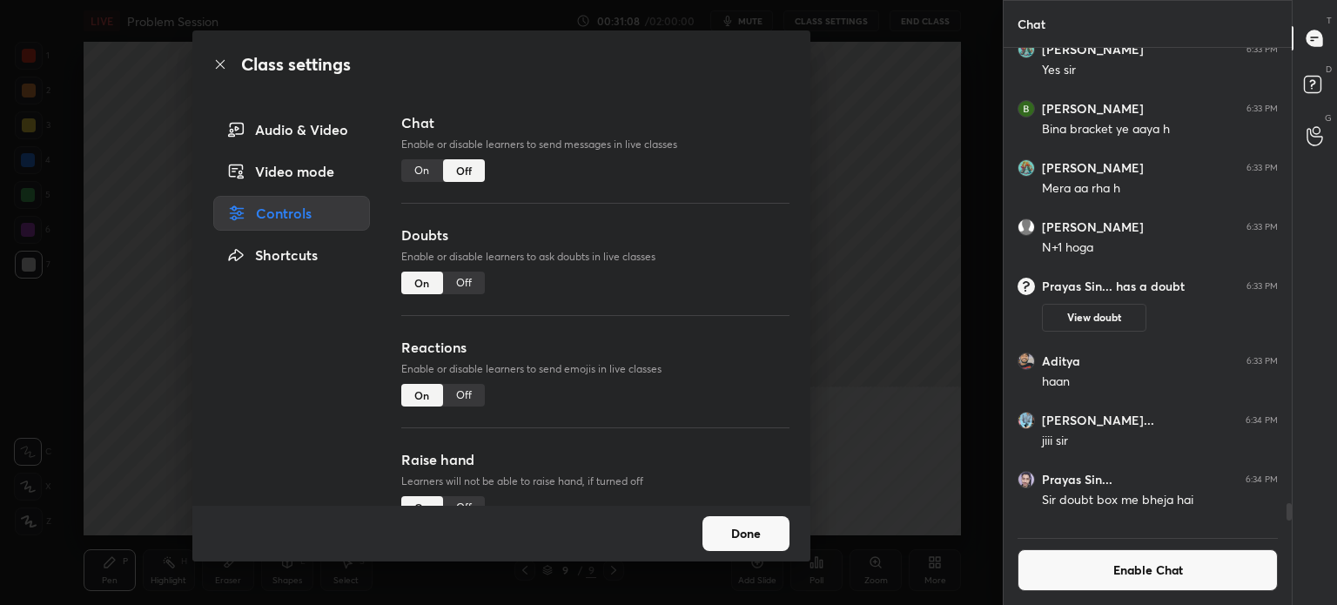
click at [52, 333] on div "Class settings Audio & Video Video mode Controls Shortcuts Chat Enable or disab…" at bounding box center [501, 302] width 1003 height 605
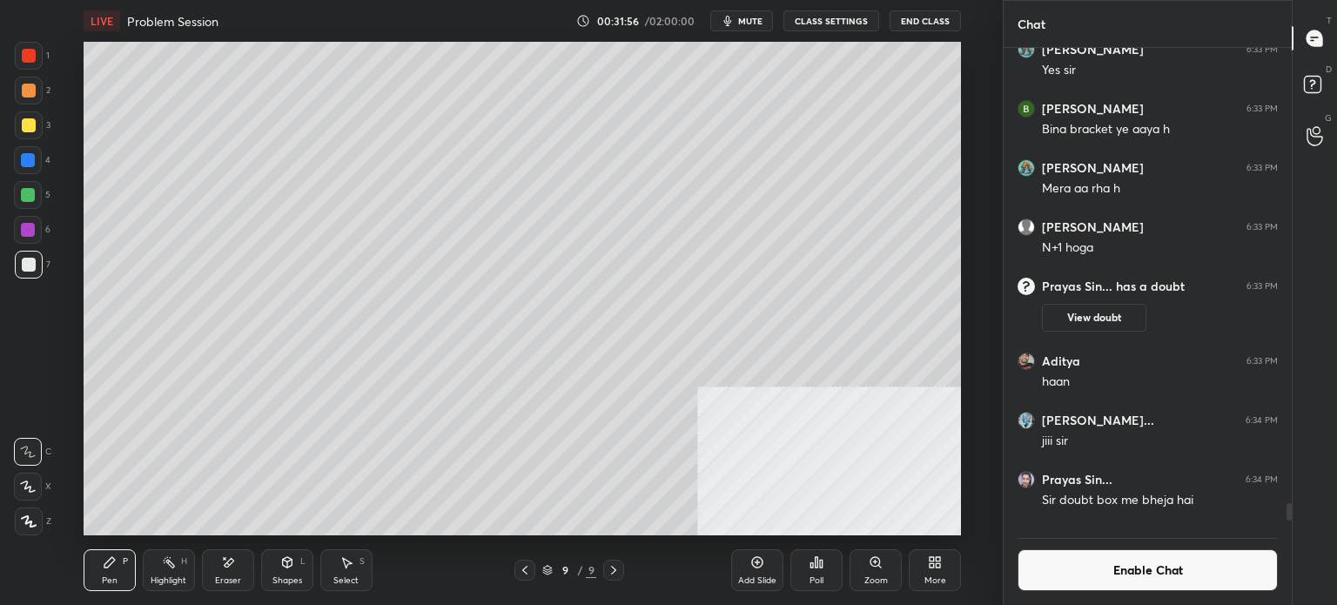
click at [931, 573] on div "More" at bounding box center [935, 570] width 52 height 42
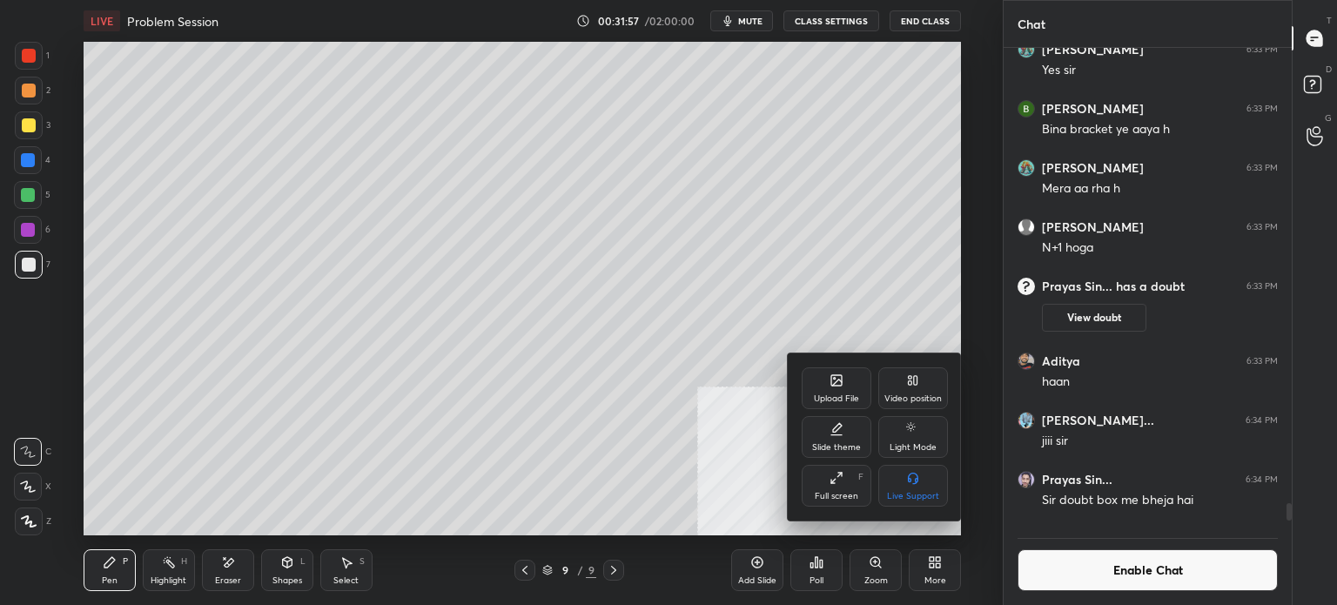
click at [841, 384] on div "Upload File" at bounding box center [837, 388] width 70 height 42
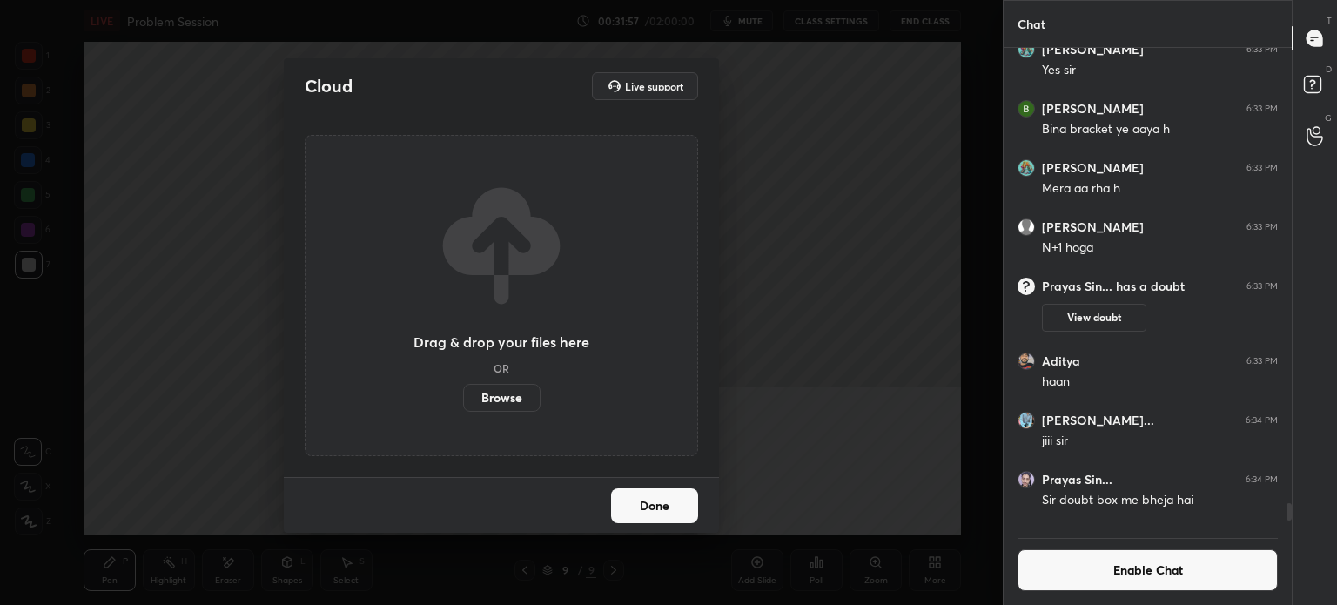
click at [515, 390] on label "Browse" at bounding box center [501, 398] width 77 height 28
click at [463, 390] on input "Browse" at bounding box center [463, 398] width 0 height 28
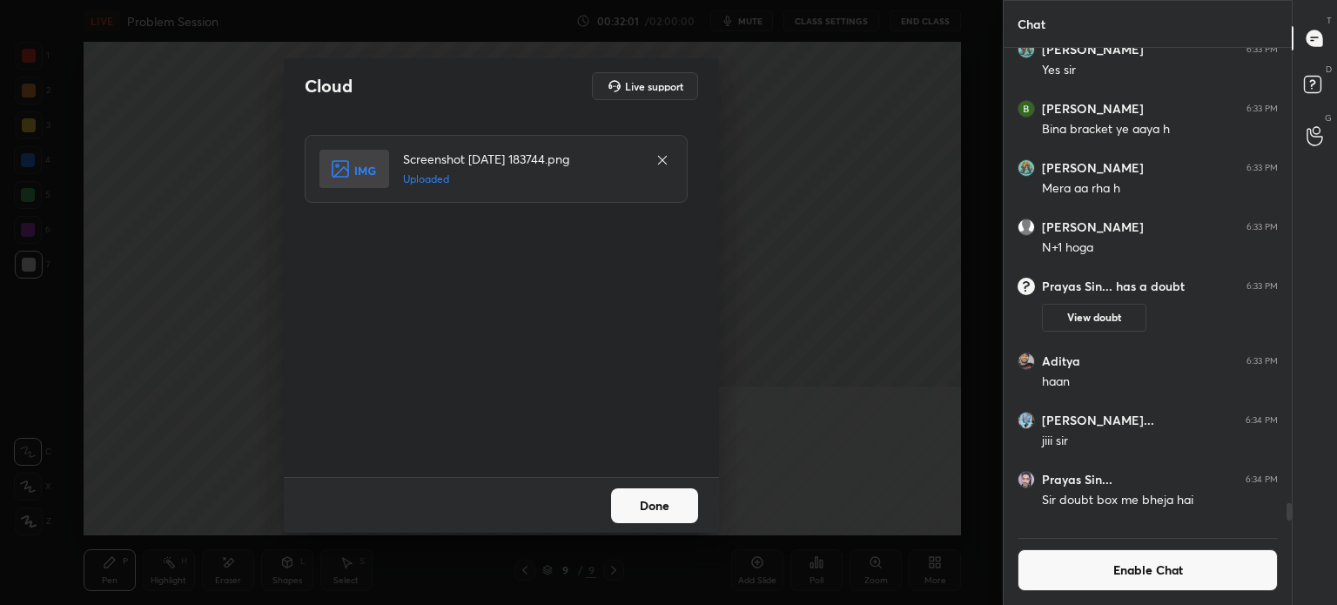
click at [679, 501] on button "Done" at bounding box center [654, 505] width 87 height 35
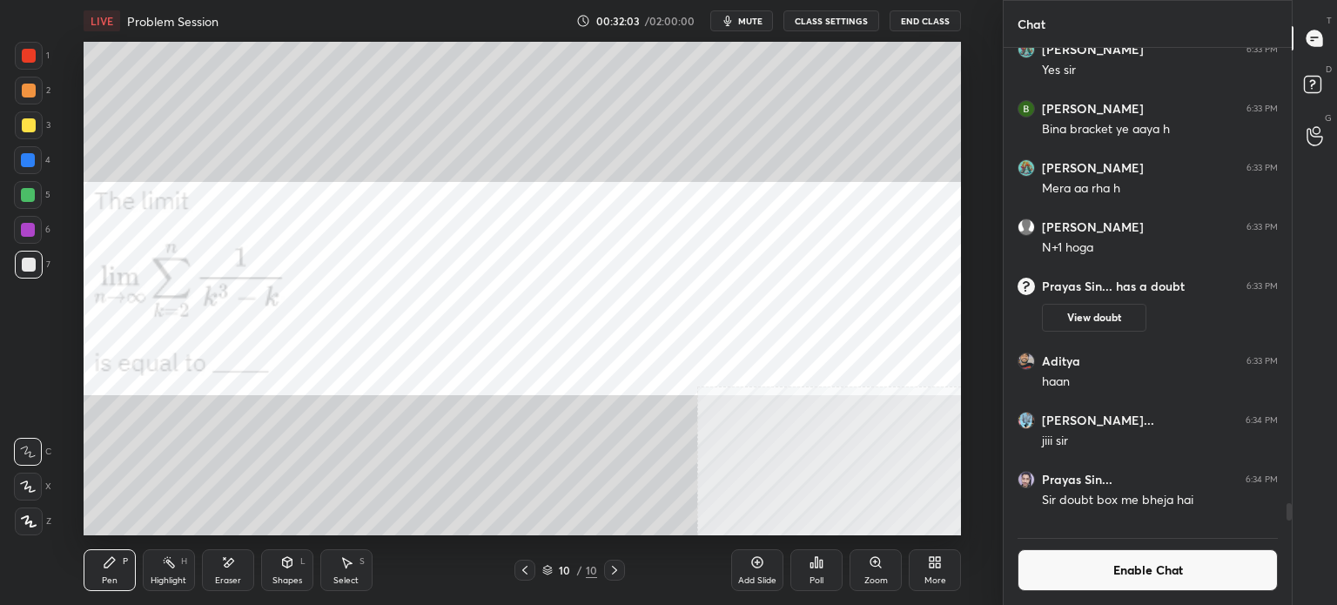
click at [24, 89] on div at bounding box center [29, 91] width 14 height 14
click at [756, 18] on button "mute" at bounding box center [741, 20] width 63 height 21
click at [228, 570] on div "Eraser" at bounding box center [228, 570] width 52 height 42
click at [102, 576] on div "Pen P" at bounding box center [110, 570] width 52 height 42
click at [949, 20] on button "End Class" at bounding box center [924, 20] width 71 height 21
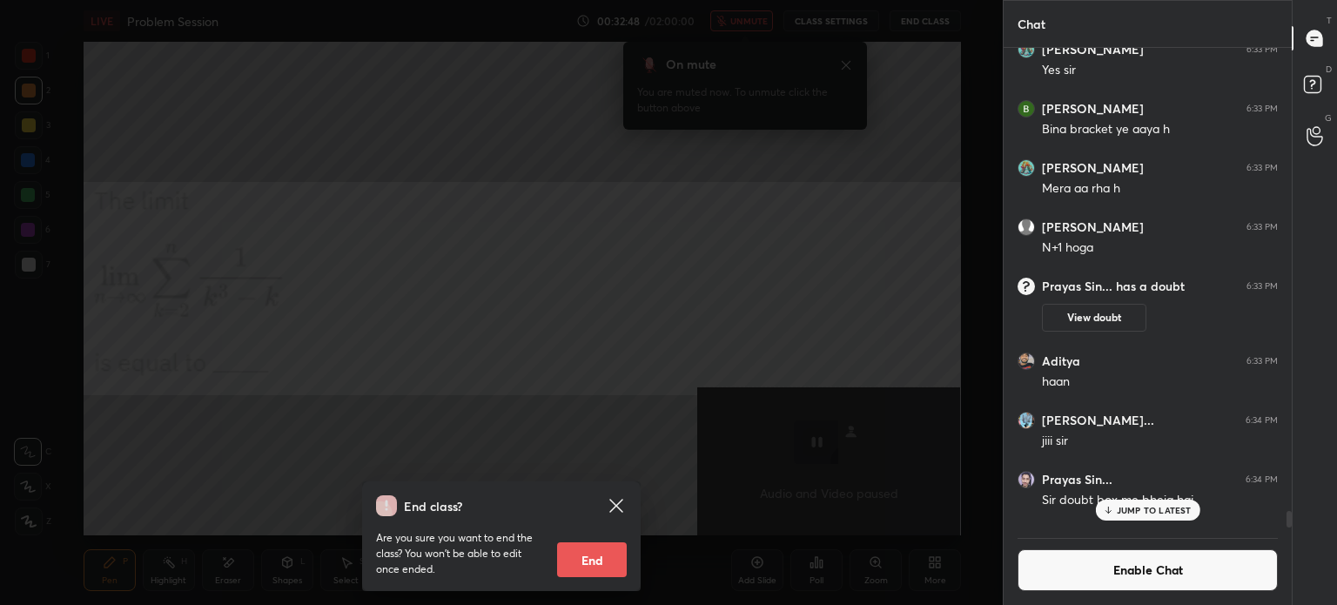
scroll to position [13288, 0]
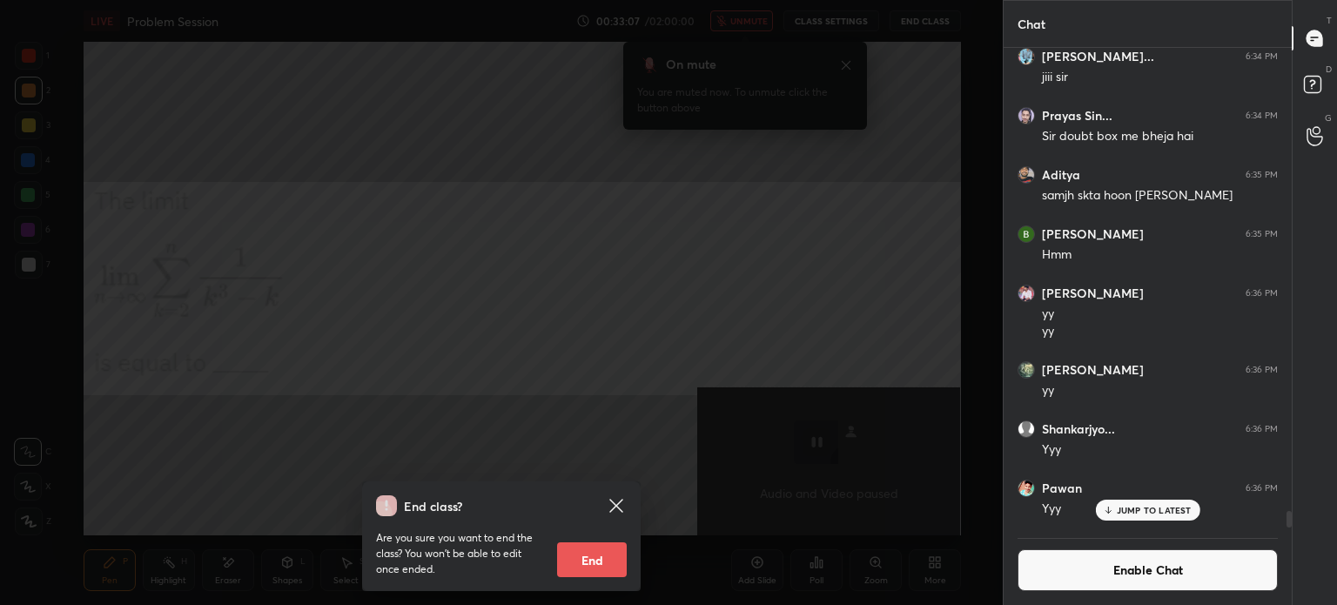
click at [619, 504] on icon at bounding box center [615, 505] width 13 height 13
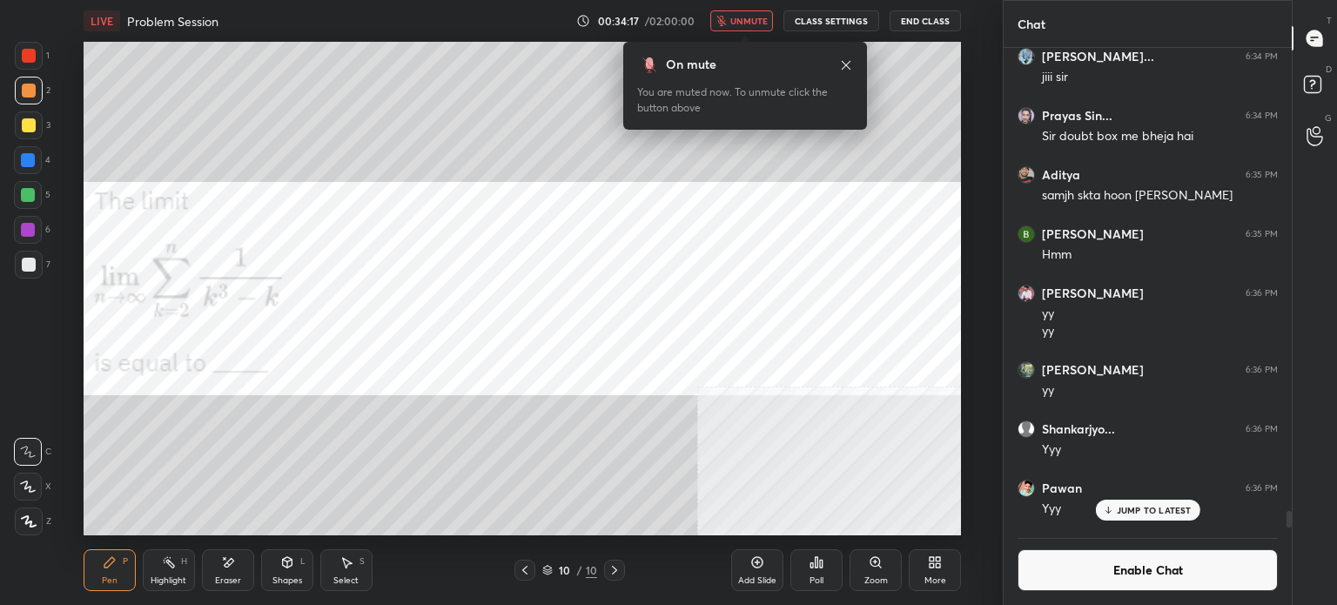
scroll to position [5, 5]
click at [932, 19] on button "End Class" at bounding box center [924, 20] width 71 height 21
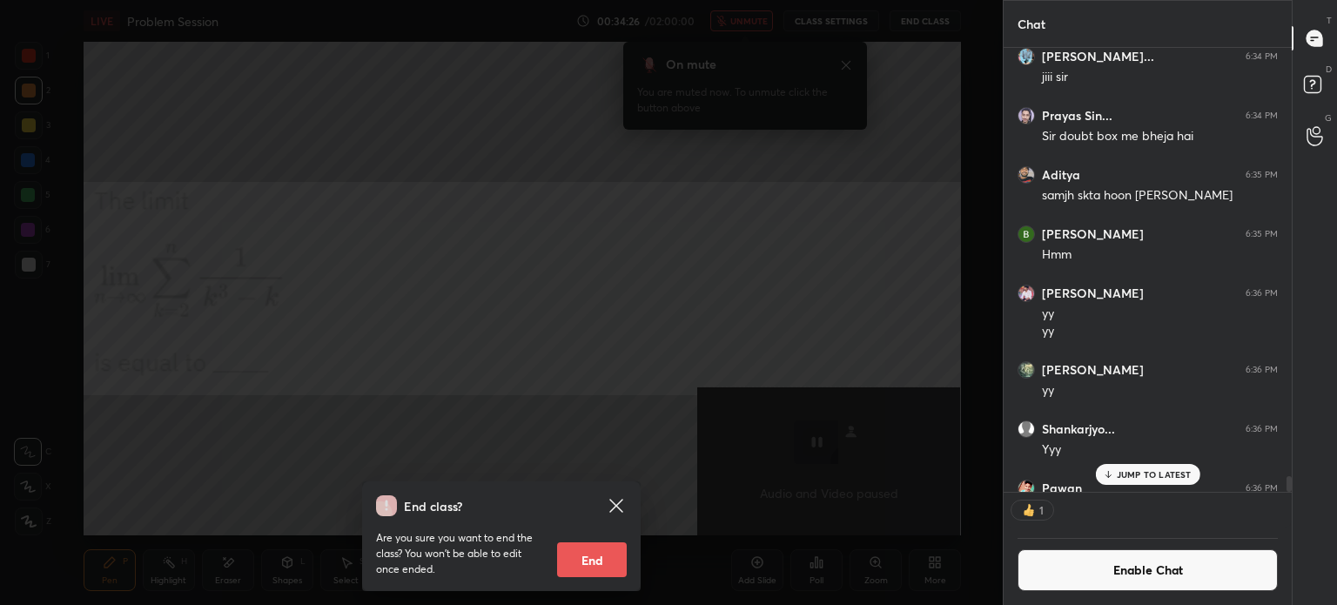
click at [621, 497] on icon at bounding box center [616, 505] width 21 height 21
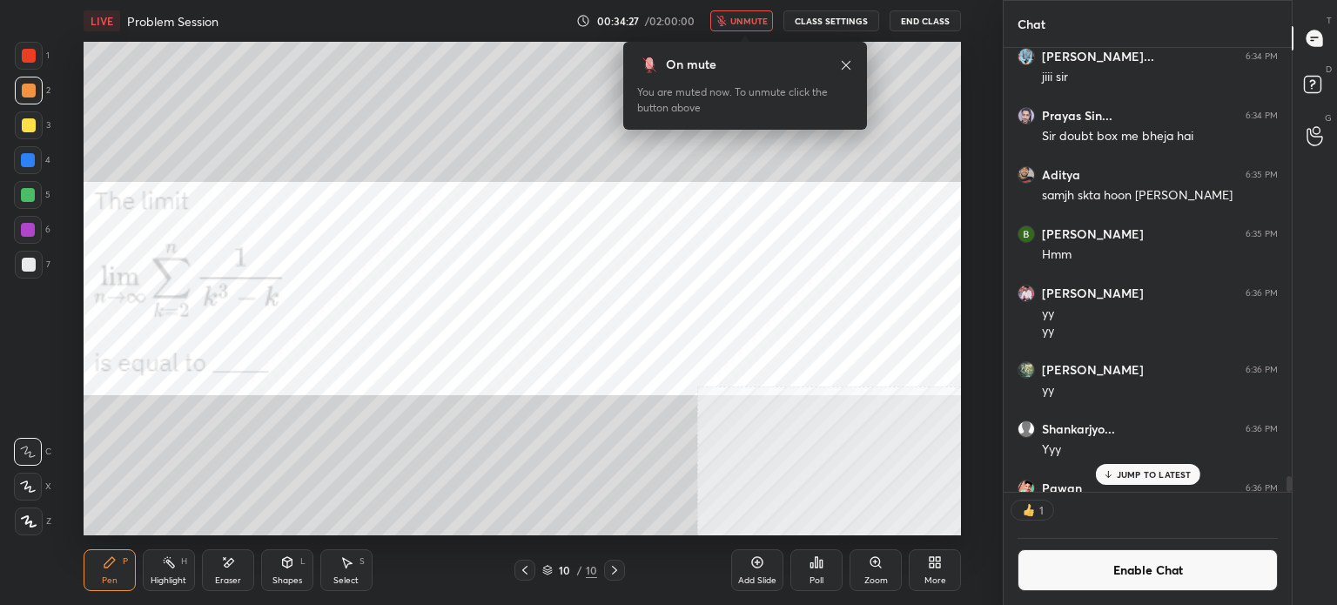
scroll to position [13288, 0]
click at [849, 67] on icon at bounding box center [846, 64] width 9 height 9
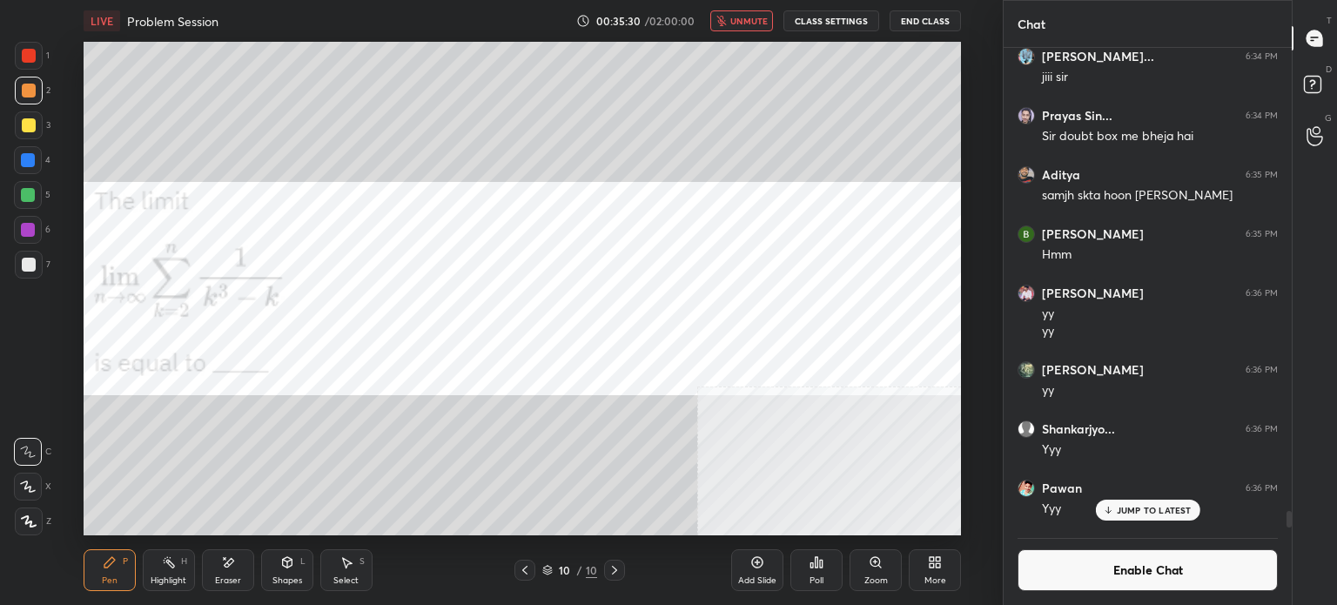
click at [762, 21] on span "unmute" at bounding box center [748, 21] width 37 height 12
click at [1126, 581] on button "Enable Chat" at bounding box center [1147, 570] width 260 height 42
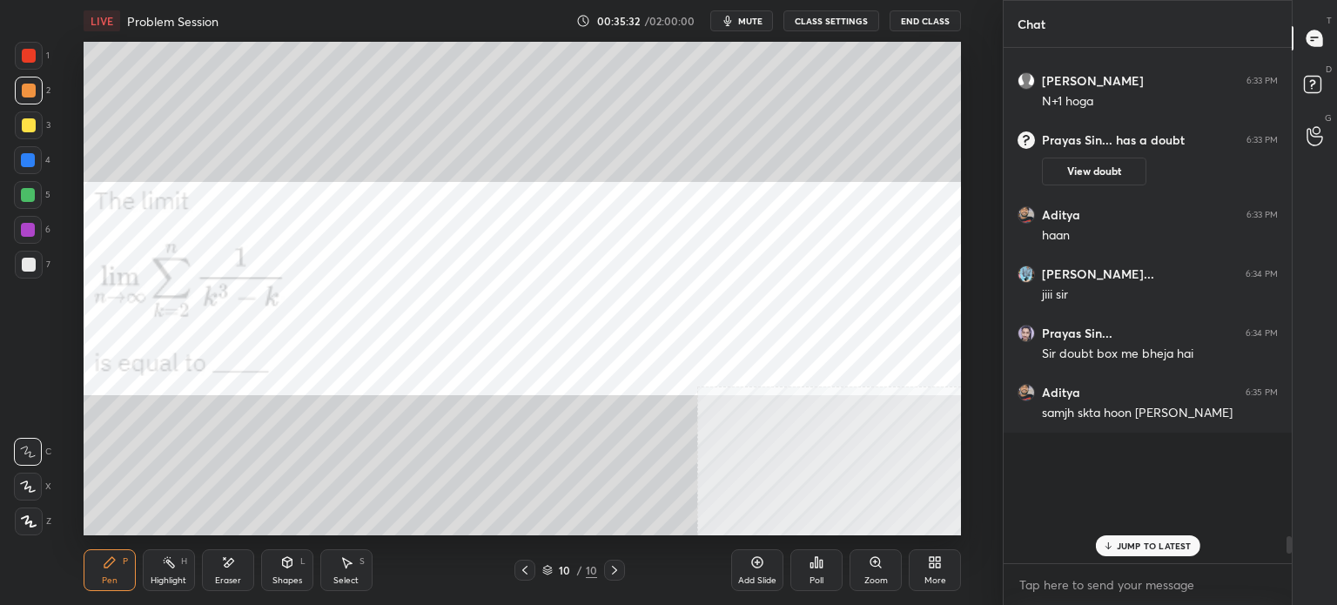
scroll to position [510, 283]
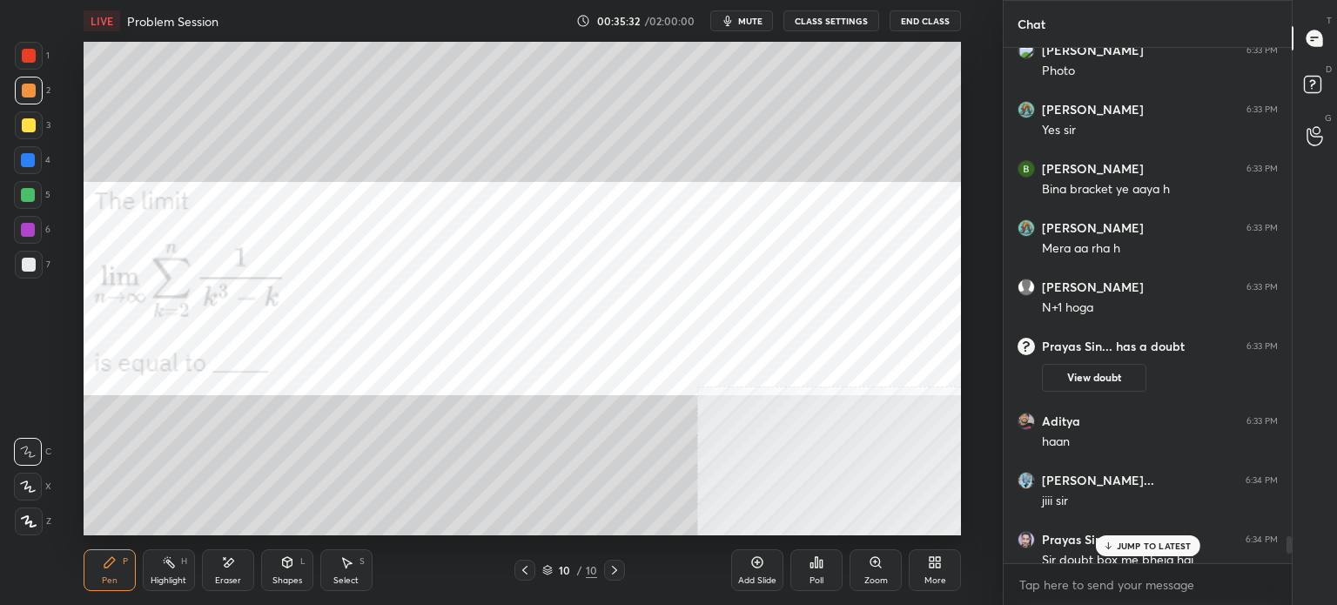
click at [1148, 547] on p "JUMP TO LATEST" at bounding box center [1154, 545] width 75 height 10
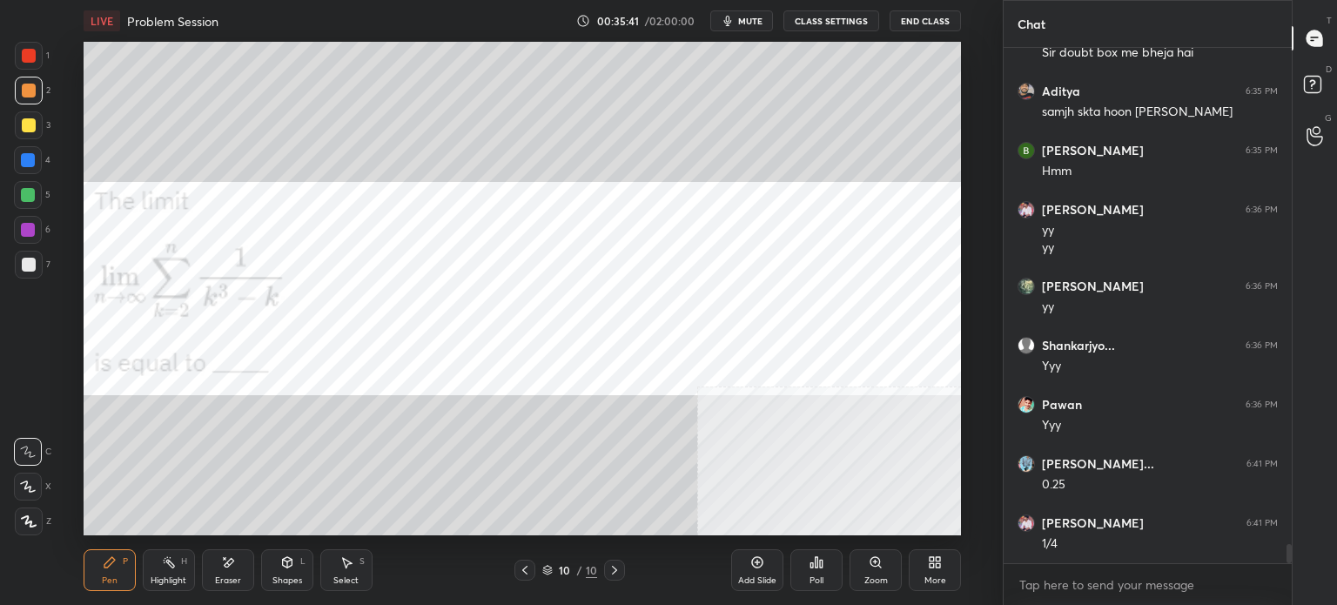
scroll to position [13446, 0]
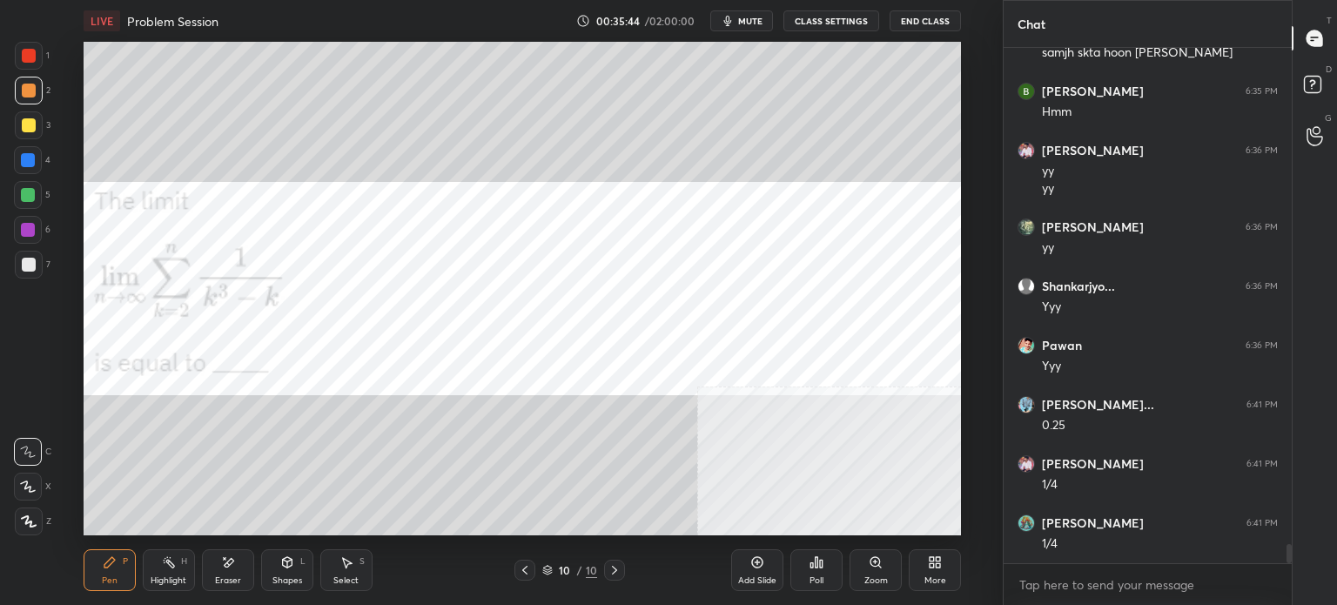
click at [824, 572] on div "Poll" at bounding box center [816, 570] width 52 height 42
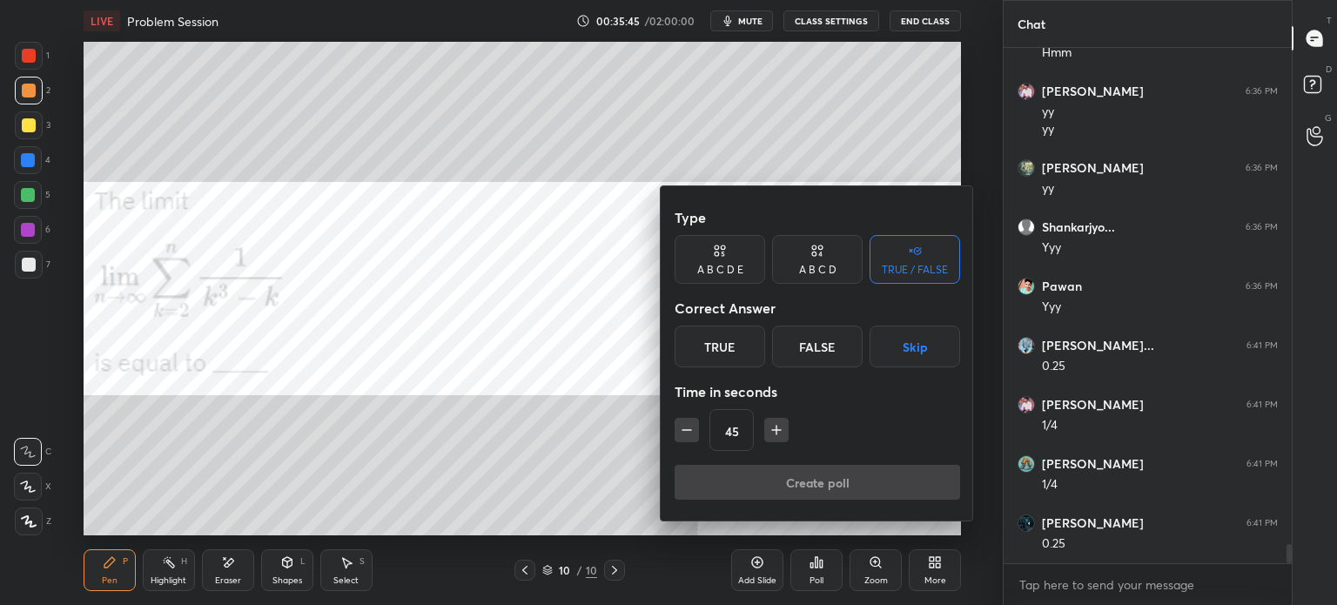
click at [818, 348] on div "False" at bounding box center [817, 346] width 91 height 42
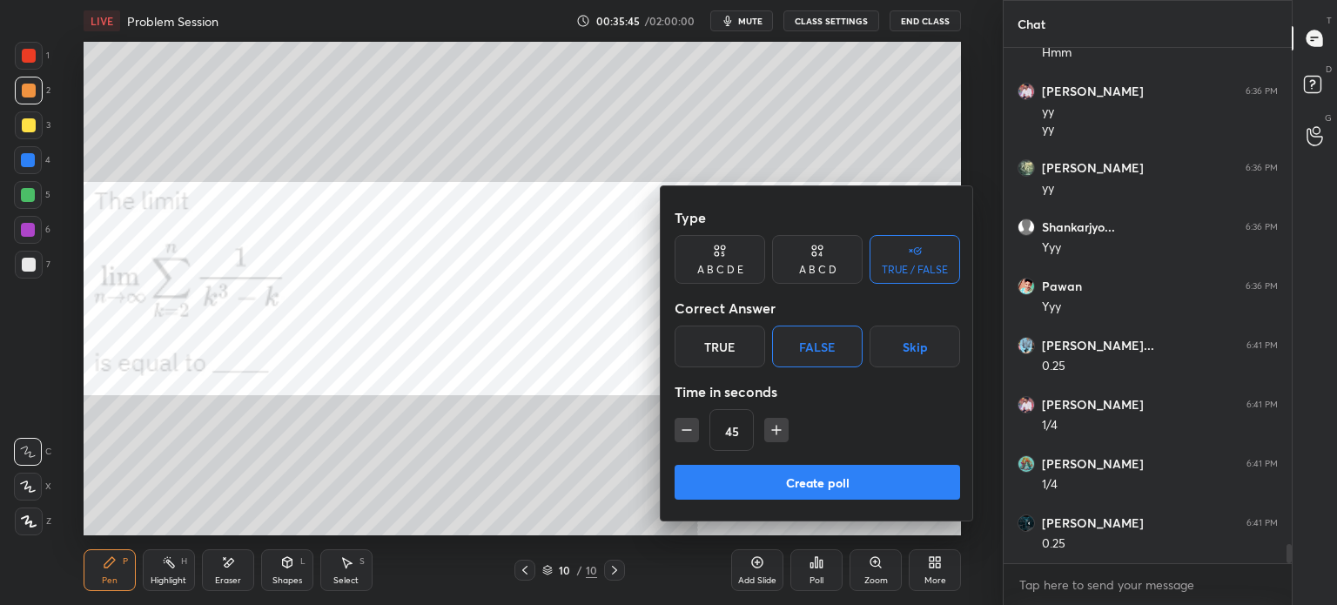
scroll to position [13565, 0]
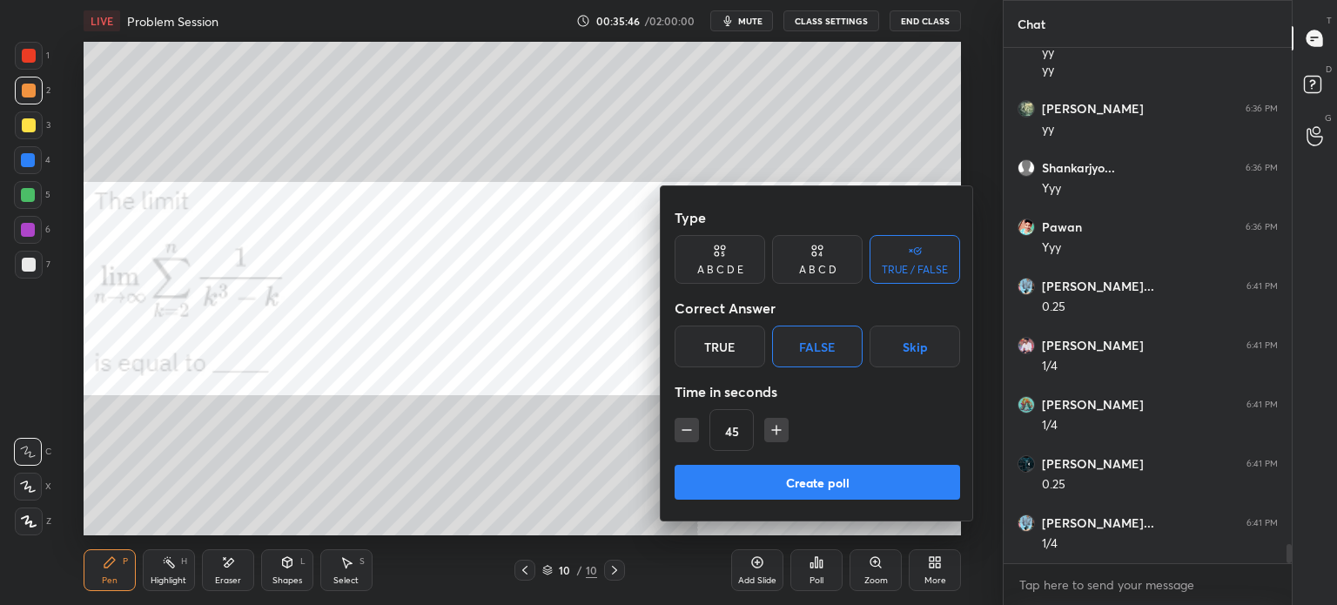
click at [831, 489] on button "Create poll" at bounding box center [816, 482] width 285 height 35
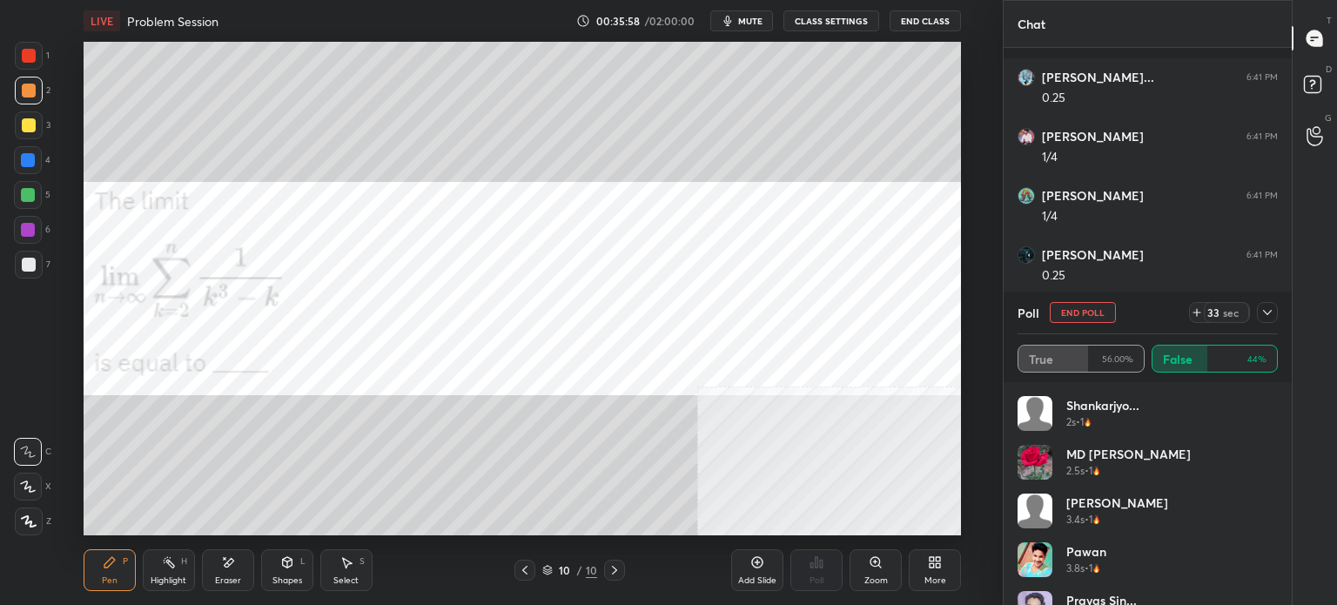
scroll to position [13892, 0]
click at [1079, 313] on button "End Poll" at bounding box center [1083, 312] width 66 height 21
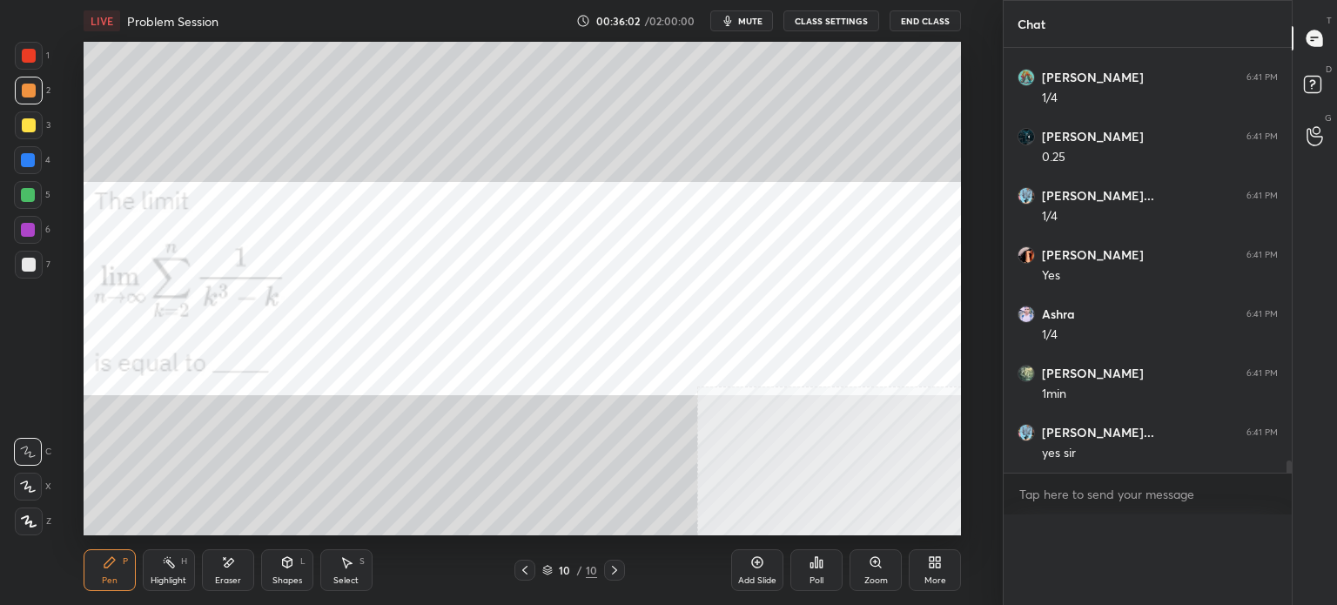
scroll to position [17, 255]
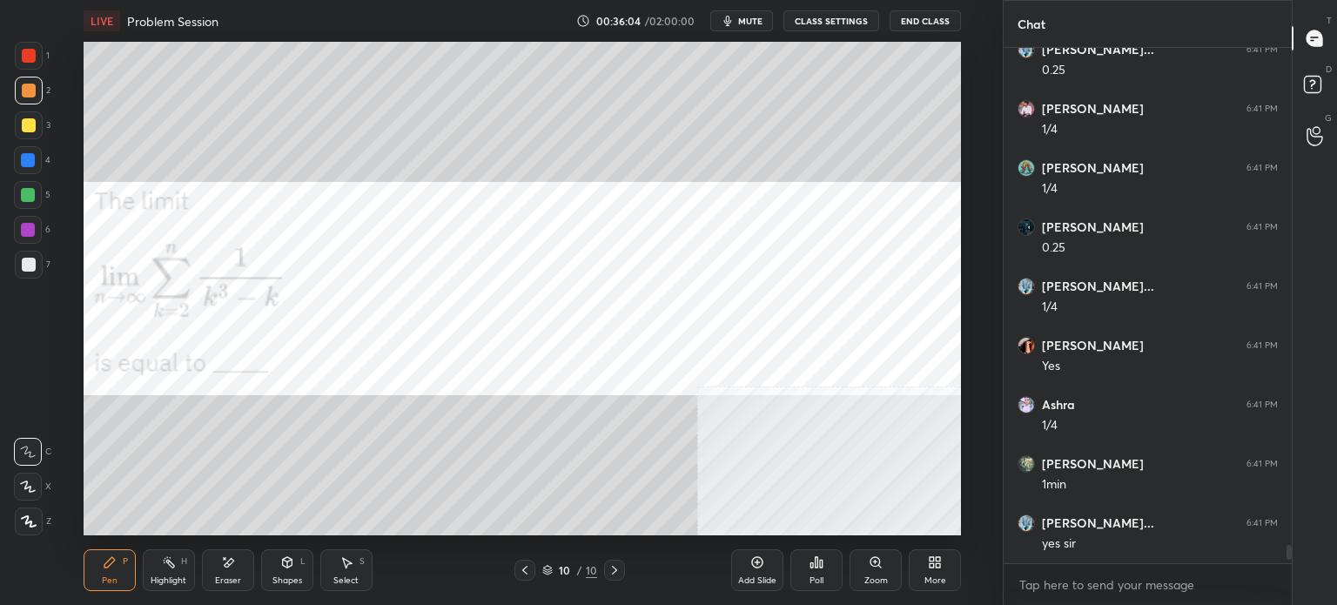
click at [24, 141] on div "3" at bounding box center [33, 128] width 36 height 35
click at [758, 580] on div "Add Slide" at bounding box center [757, 580] width 38 height 9
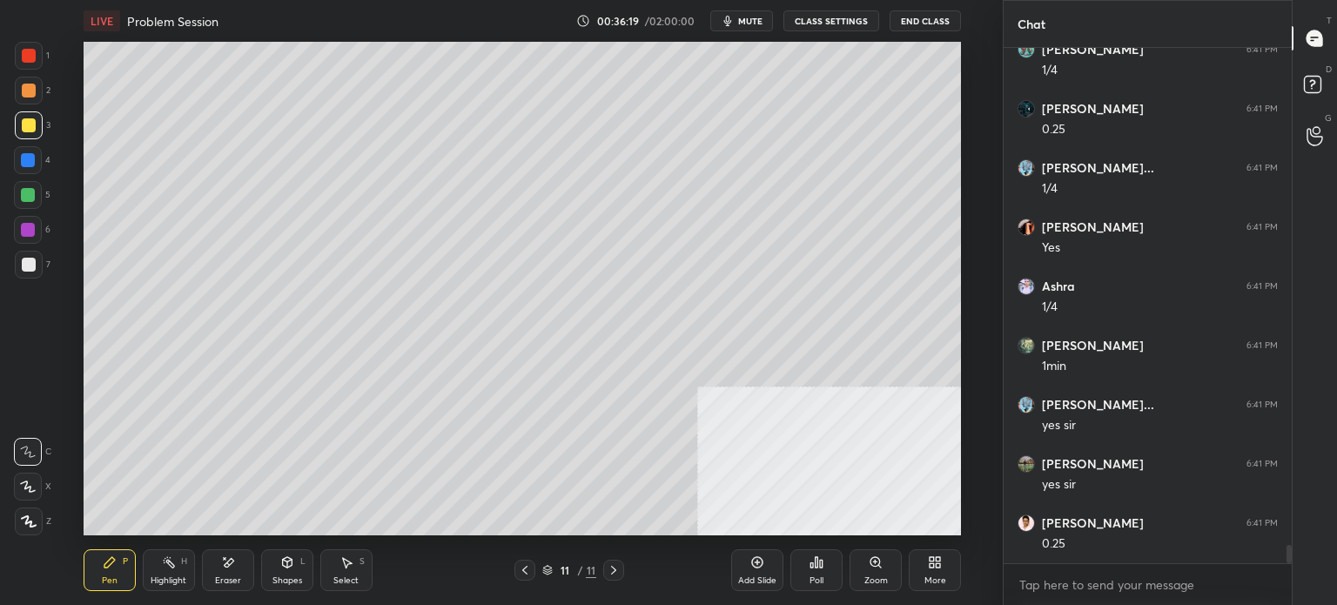
click at [519, 567] on icon at bounding box center [525, 570] width 14 height 14
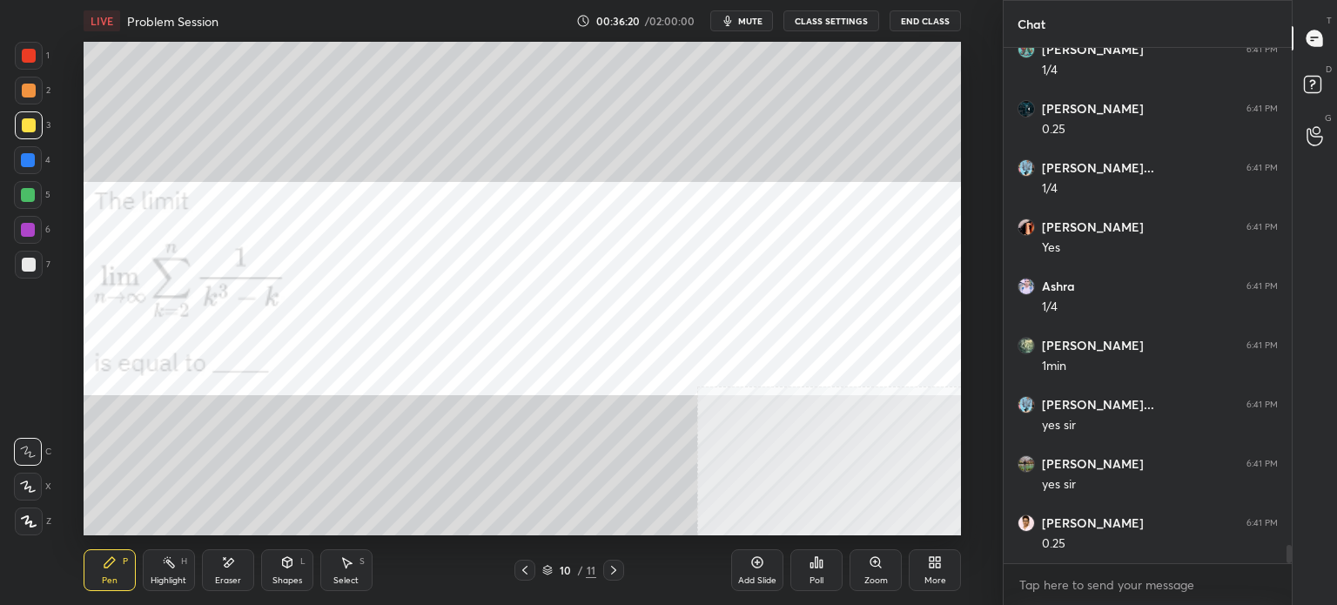
click at [613, 573] on icon at bounding box center [613, 570] width 5 height 9
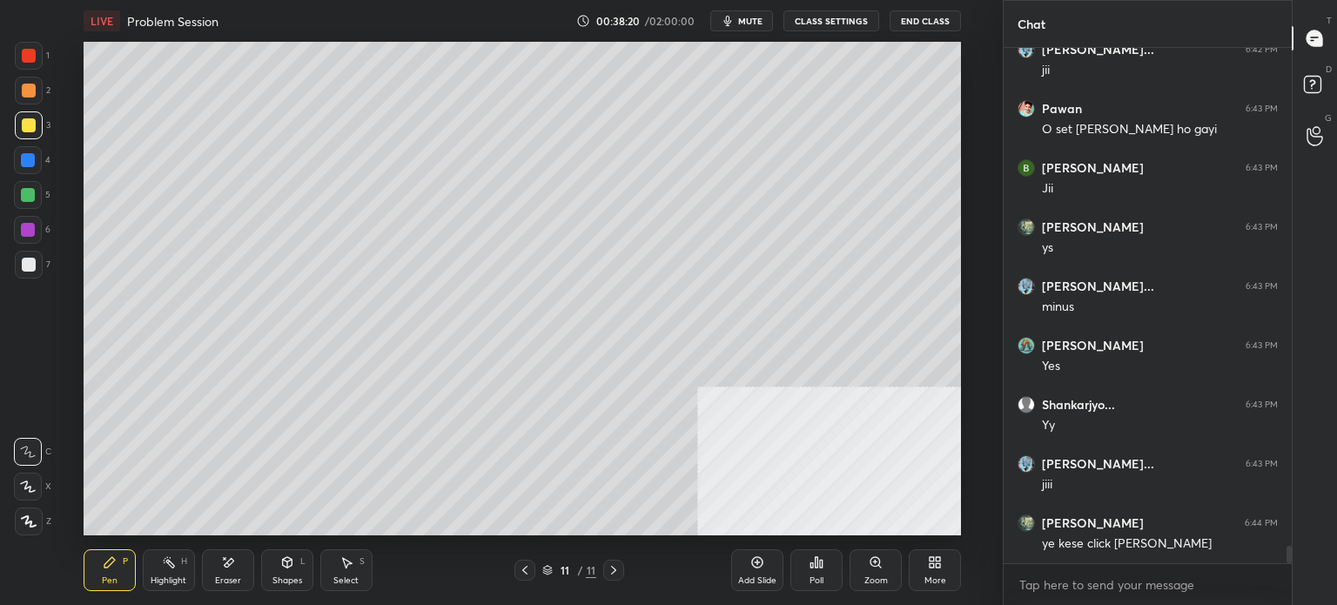
scroll to position [14630, 0]
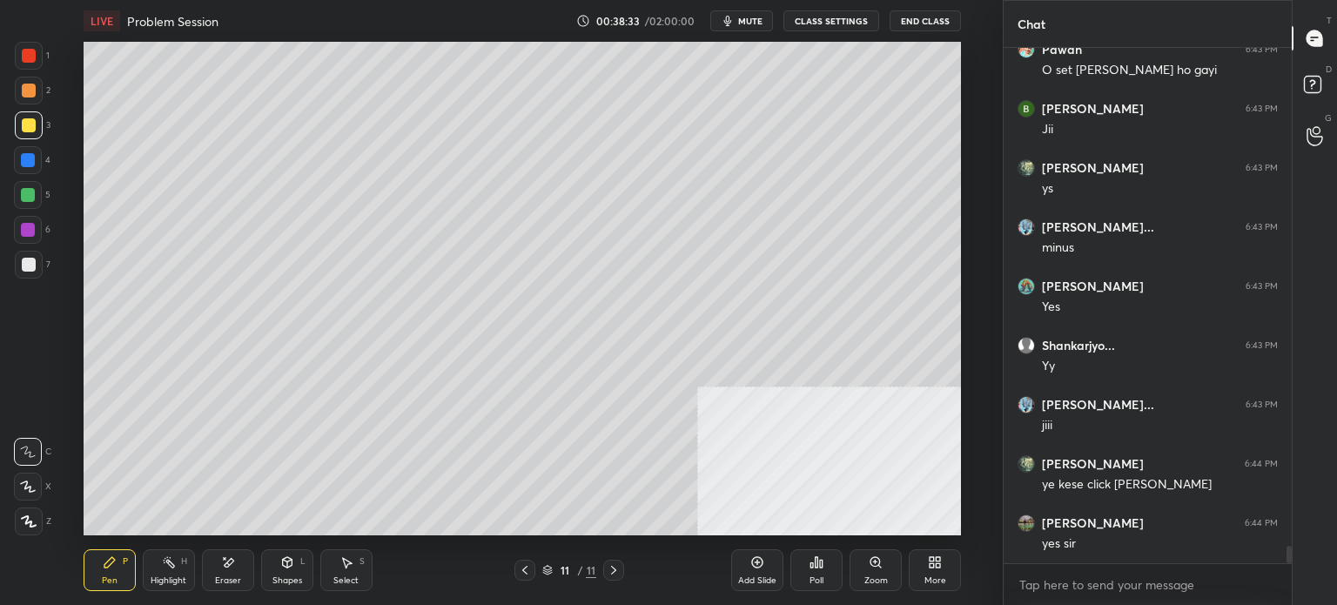
click at [31, 163] on div at bounding box center [28, 160] width 14 height 14
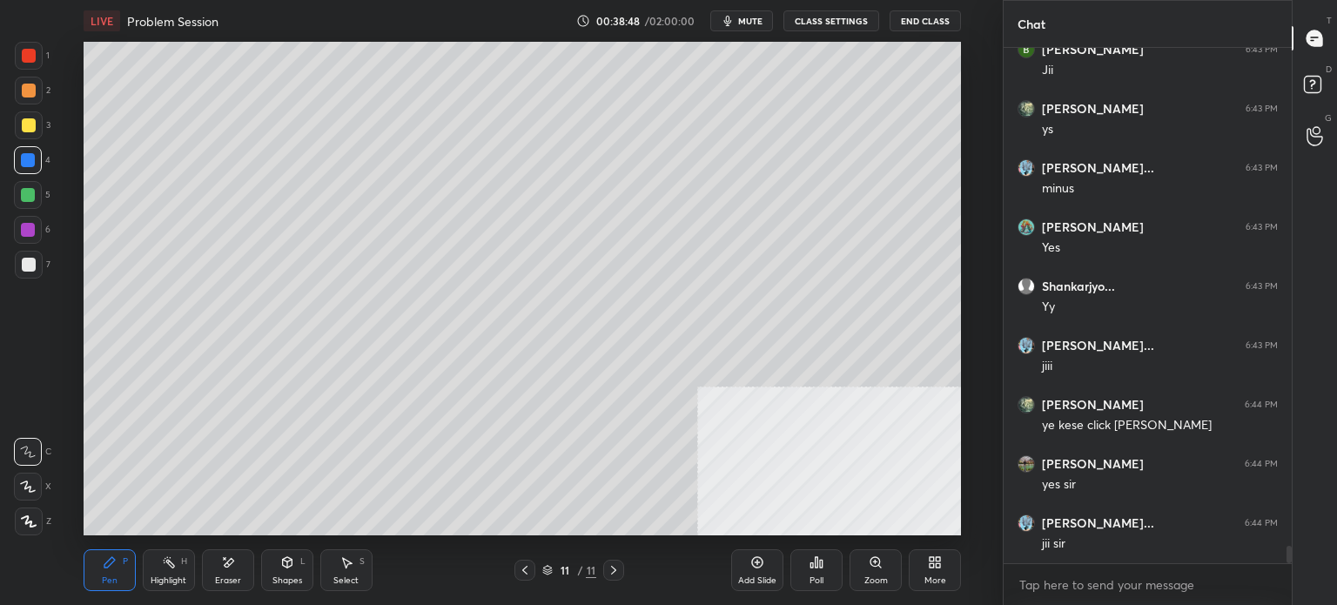
scroll to position [14748, 0]
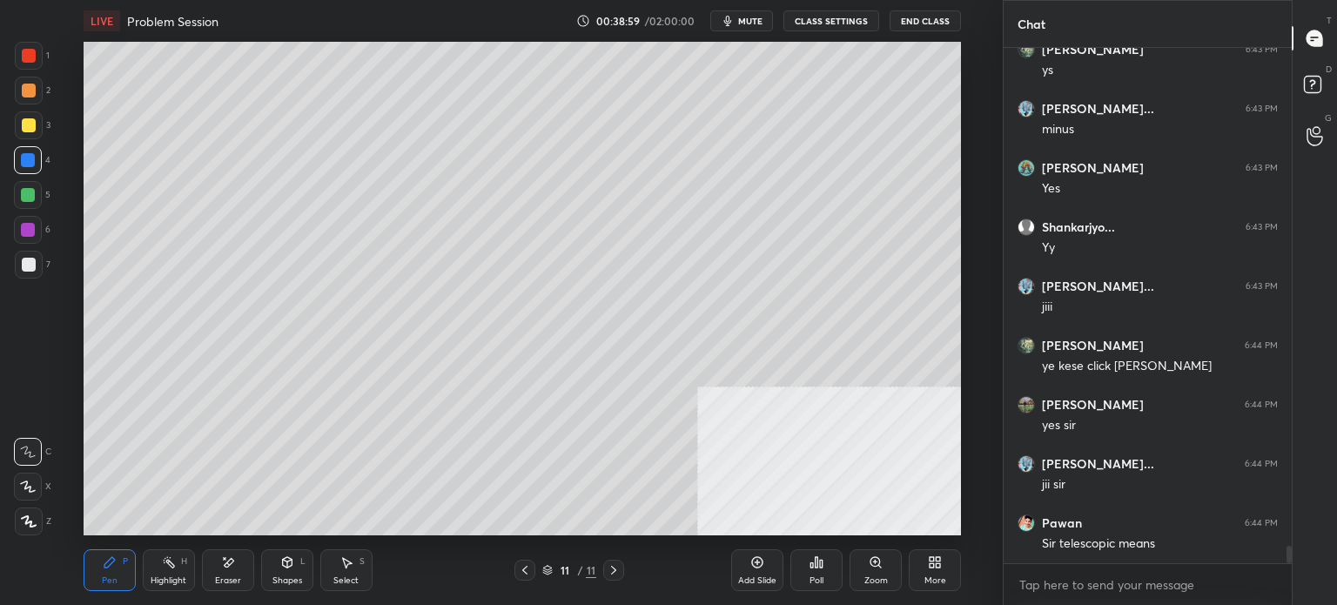
click at [28, 114] on div at bounding box center [29, 125] width 28 height 28
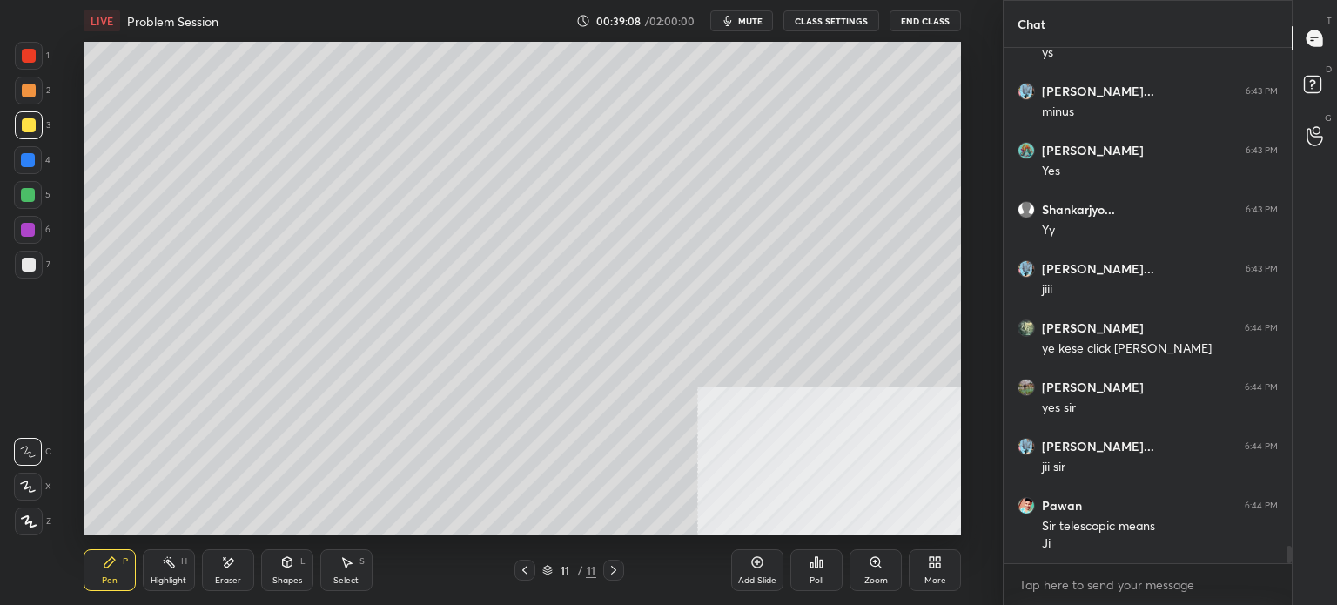
click at [31, 263] on div at bounding box center [29, 265] width 14 height 14
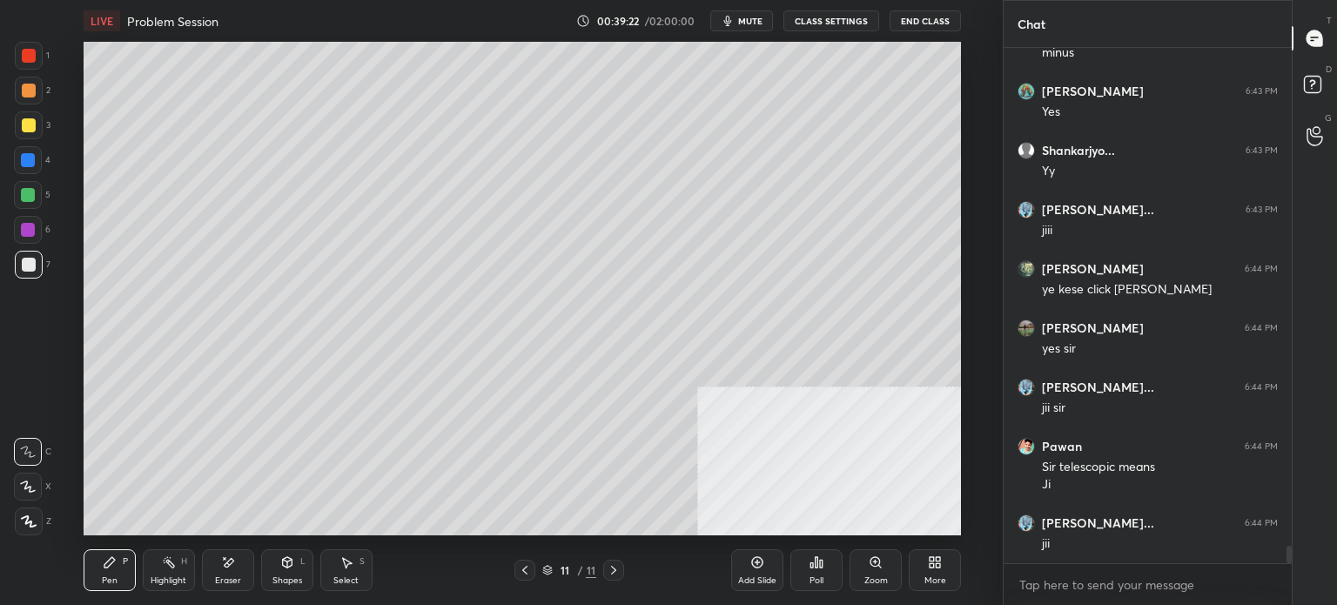
scroll to position [14884, 0]
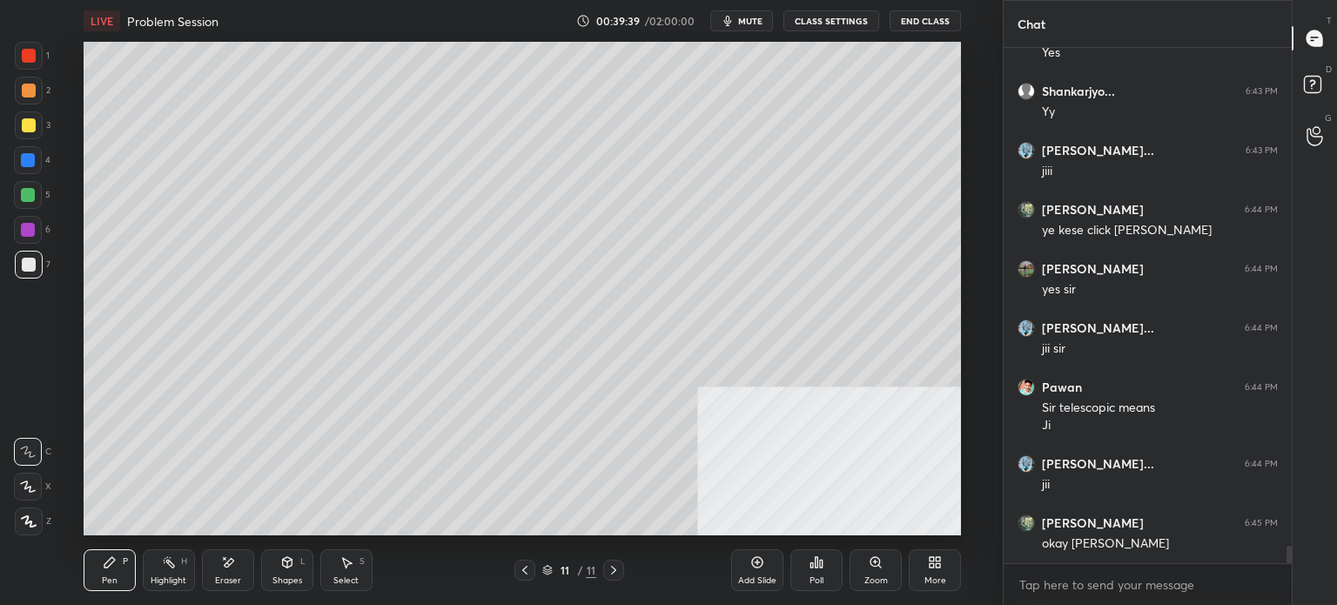
click at [21, 231] on div at bounding box center [28, 230] width 14 height 14
click at [34, 260] on div at bounding box center [29, 265] width 28 height 28
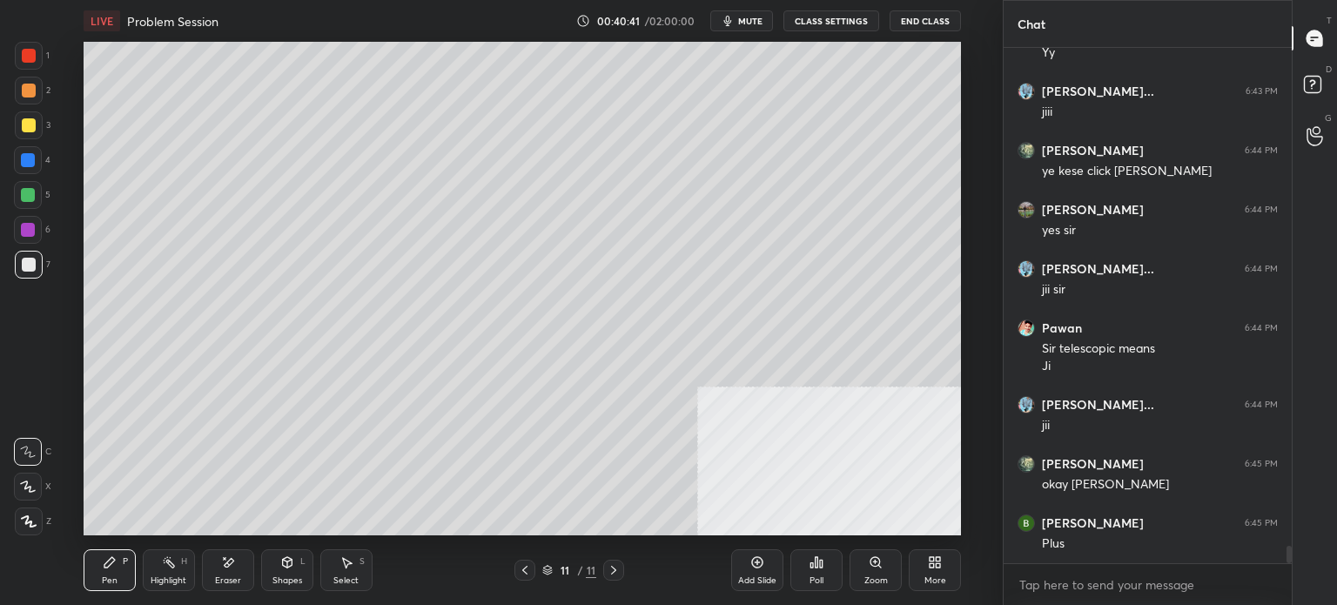
scroll to position [15002, 0]
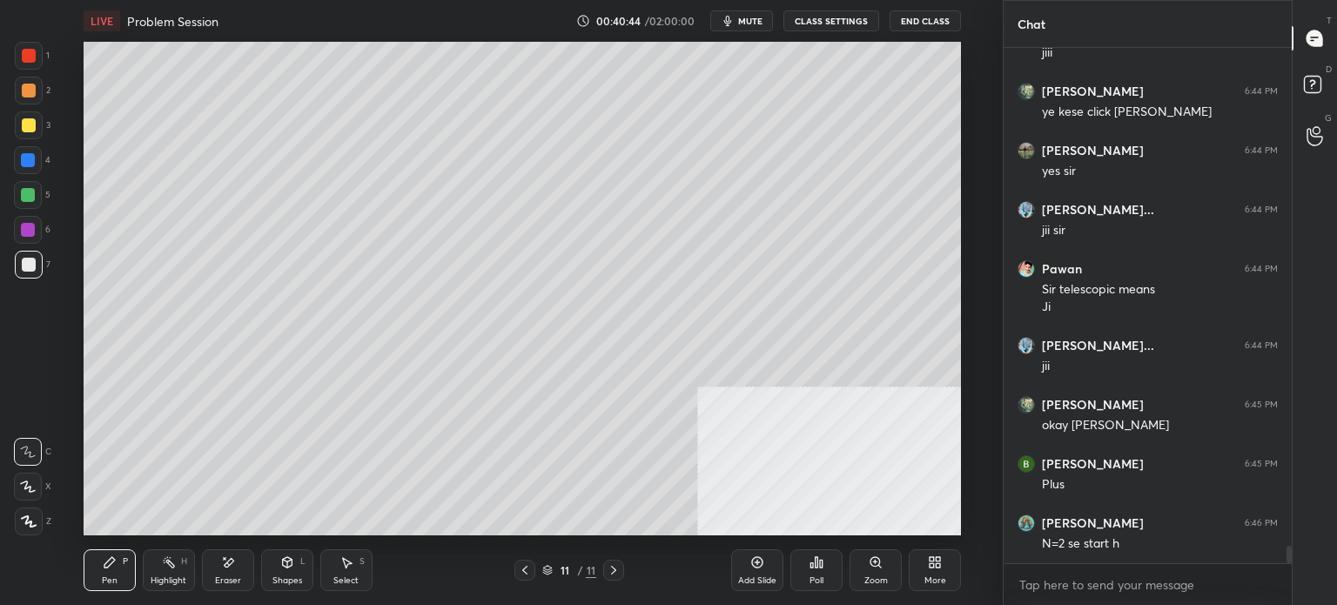
click at [202, 567] on div "Pen P Highlight H Eraser Shapes L Select S" at bounding box center [246, 570] width 324 height 42
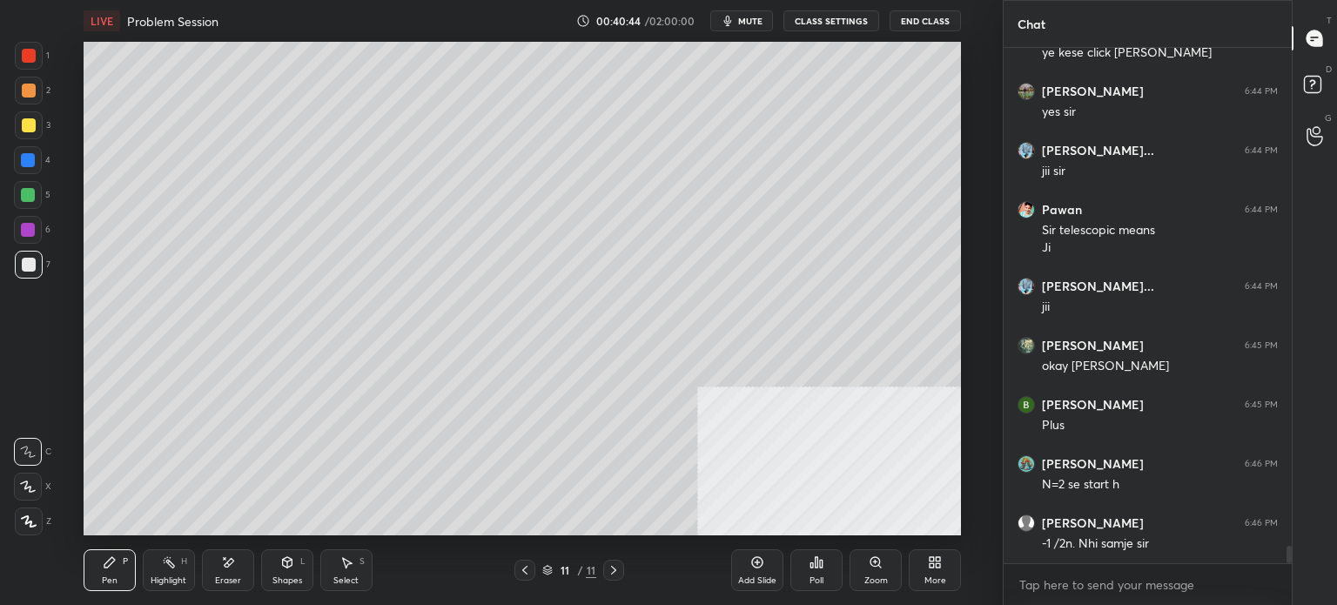
click at [225, 577] on div "Eraser" at bounding box center [228, 580] width 26 height 9
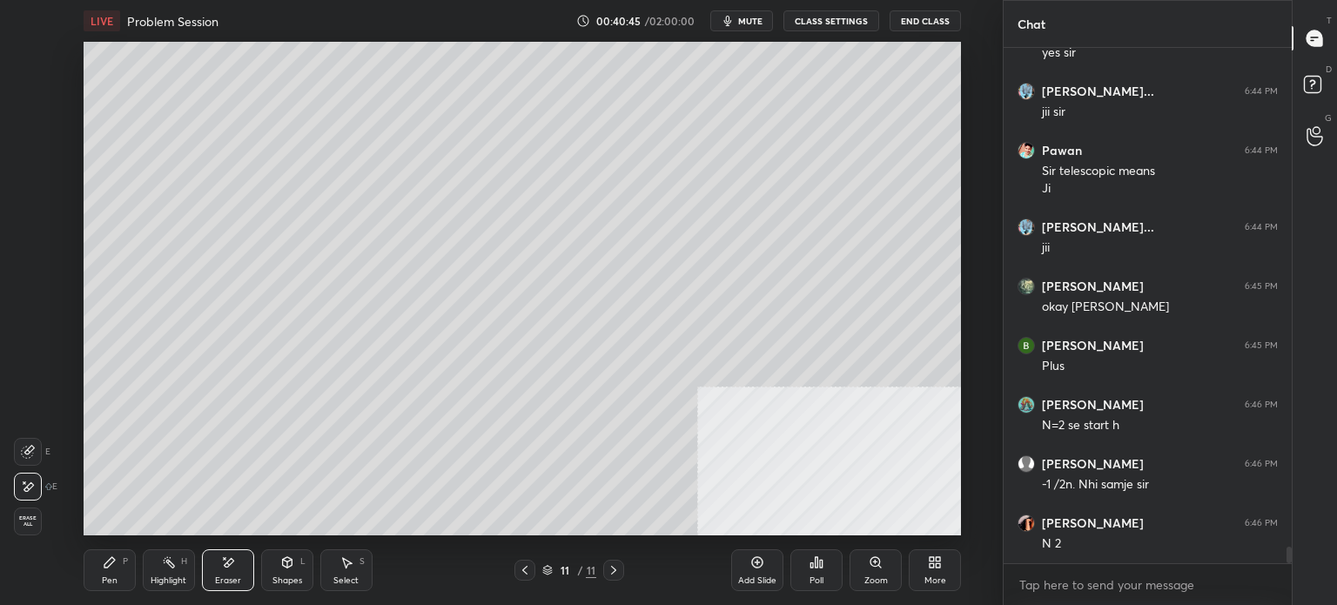
scroll to position [15180, 0]
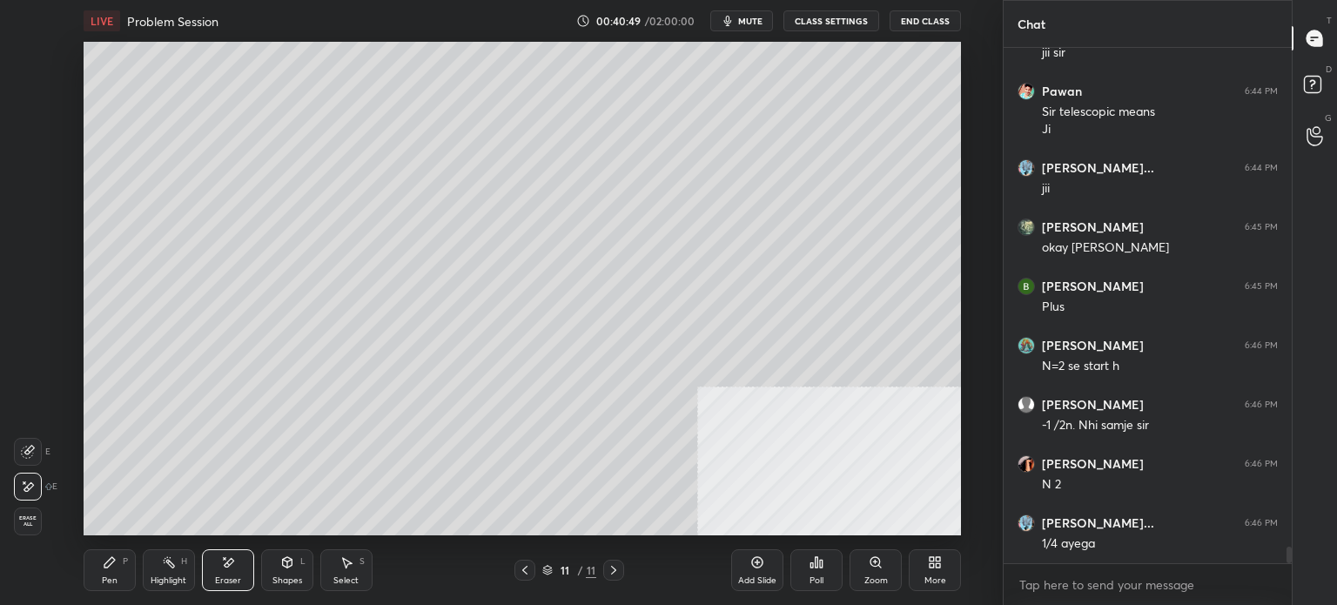
click at [106, 560] on icon at bounding box center [110, 562] width 14 height 14
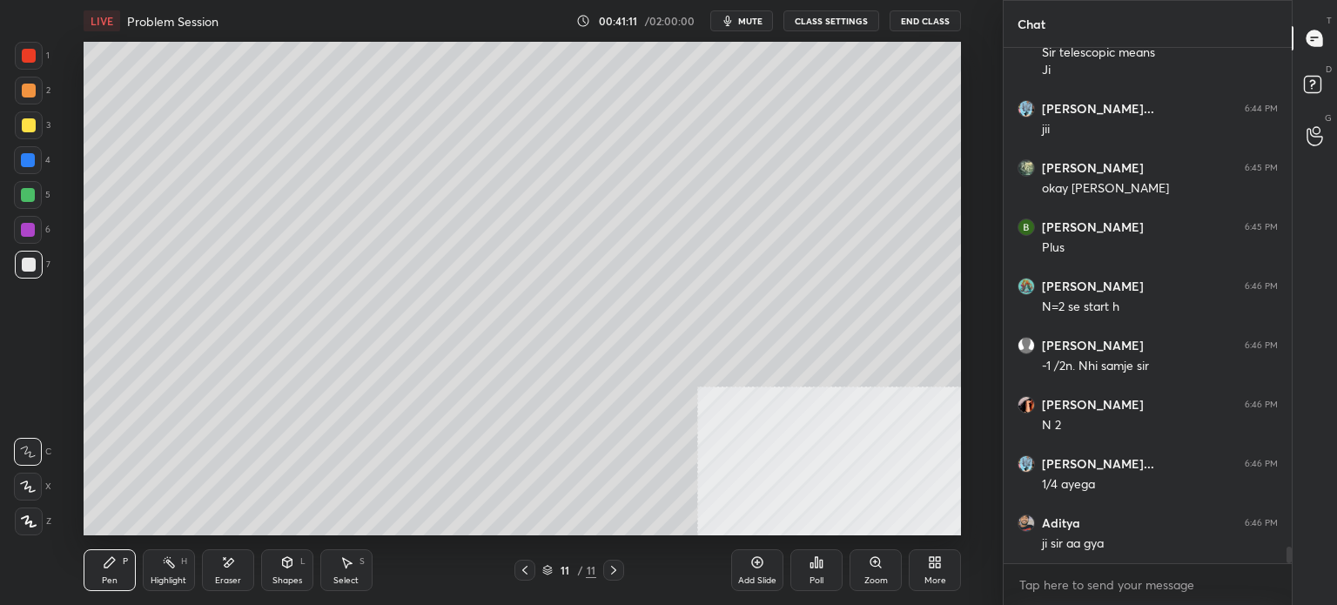
drag, startPoint x: 36, startPoint y: 169, endPoint x: 38, endPoint y: 159, distance: 9.9
click at [37, 168] on div at bounding box center [28, 160] width 28 height 28
click at [24, 262] on div at bounding box center [29, 265] width 14 height 14
click at [230, 574] on div "Eraser" at bounding box center [228, 570] width 52 height 42
click at [117, 567] on div "Pen P" at bounding box center [110, 570] width 52 height 42
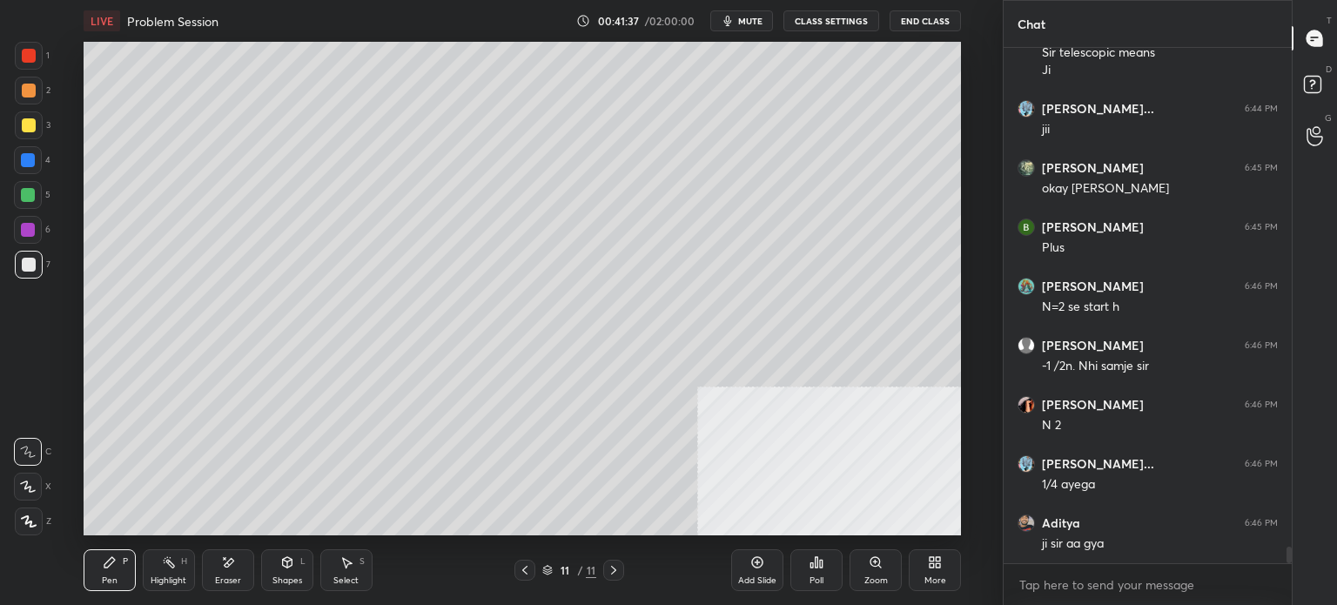
click at [28, 267] on div at bounding box center [29, 265] width 14 height 14
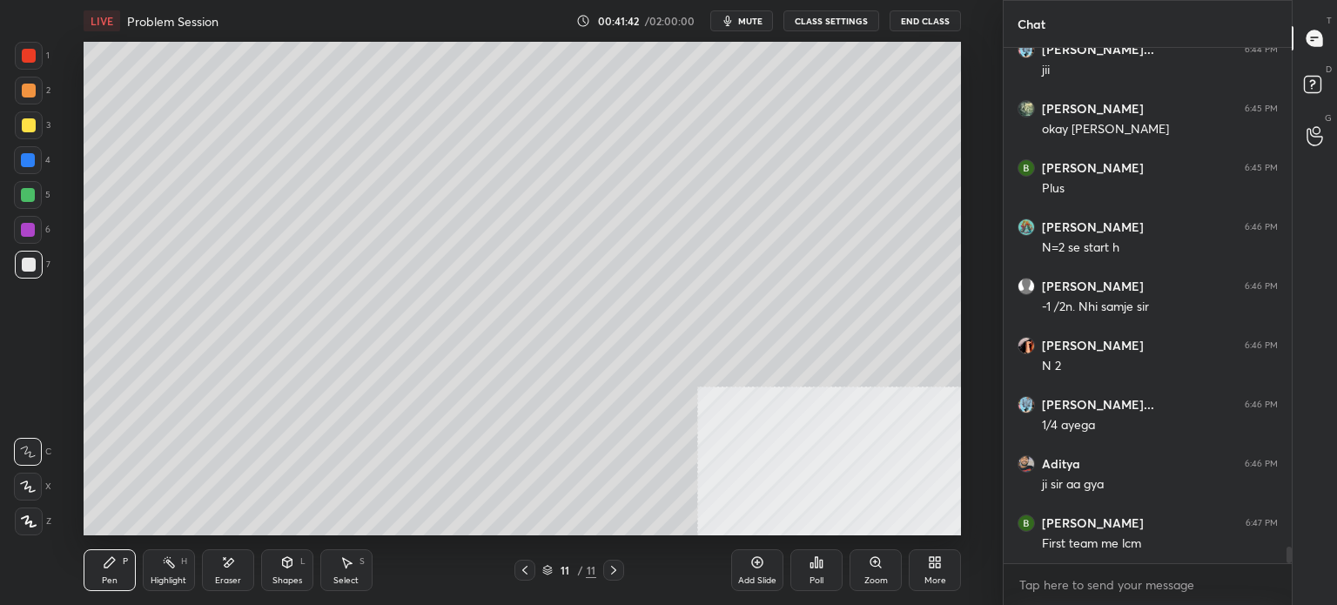
scroll to position [15357, 0]
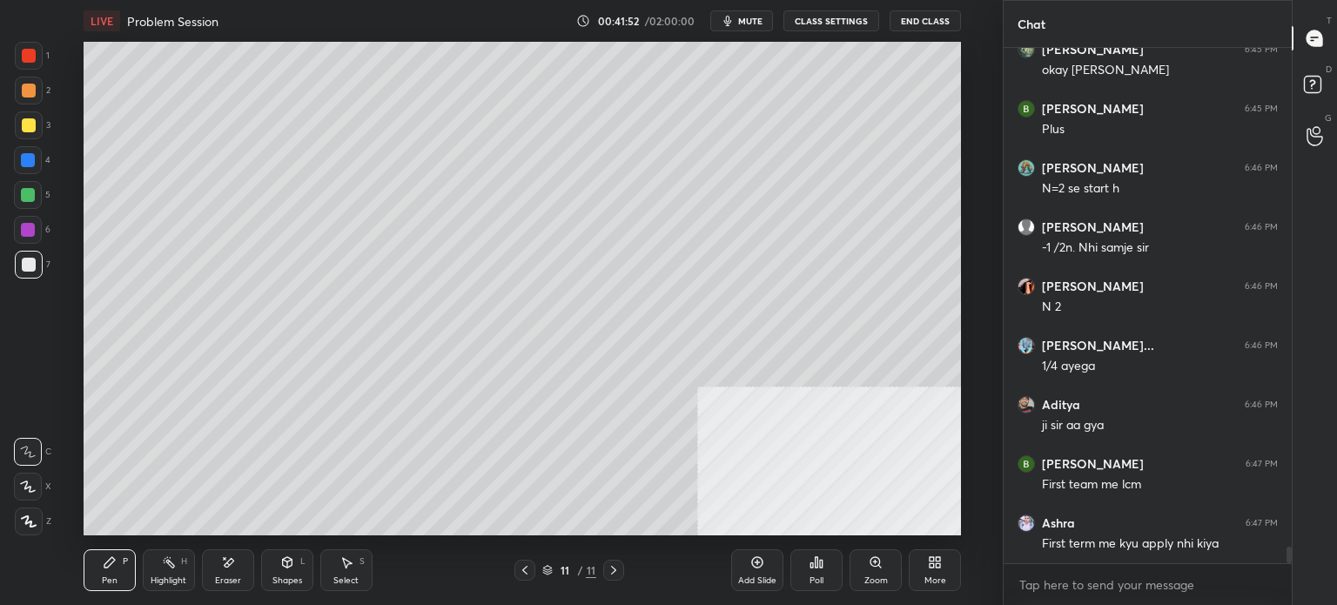
click at [30, 265] on div at bounding box center [29, 265] width 14 height 14
click at [38, 265] on div at bounding box center [29, 265] width 28 height 28
click at [35, 240] on div at bounding box center [28, 230] width 28 height 28
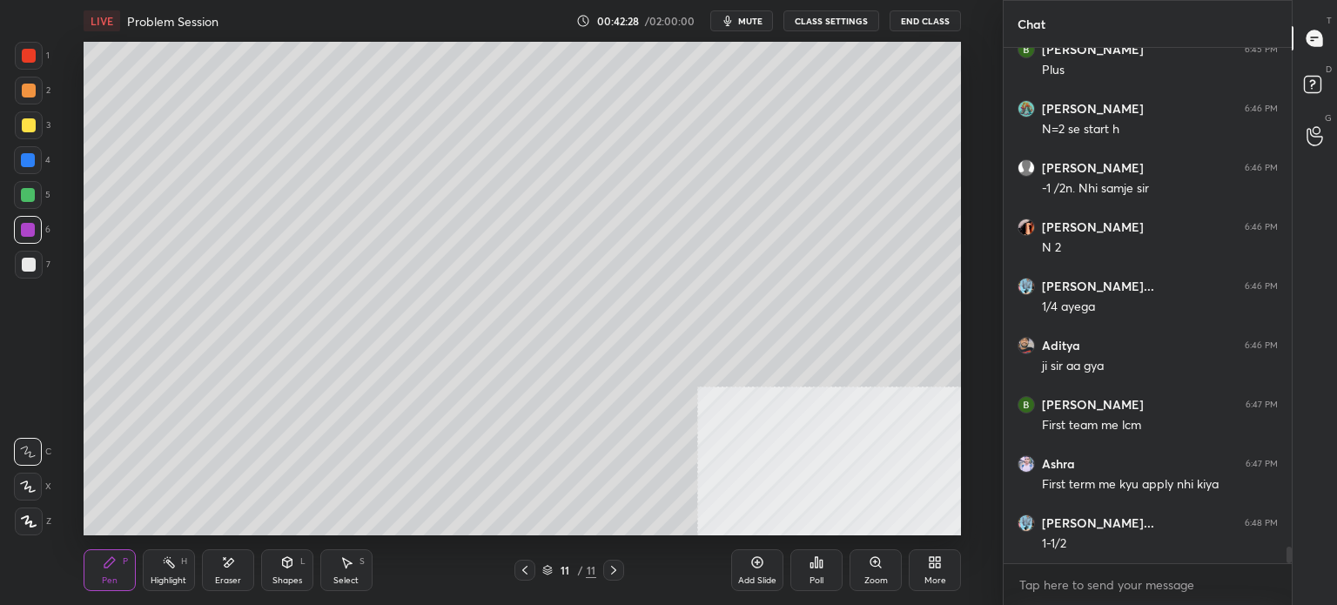
click at [25, 265] on div at bounding box center [29, 265] width 14 height 14
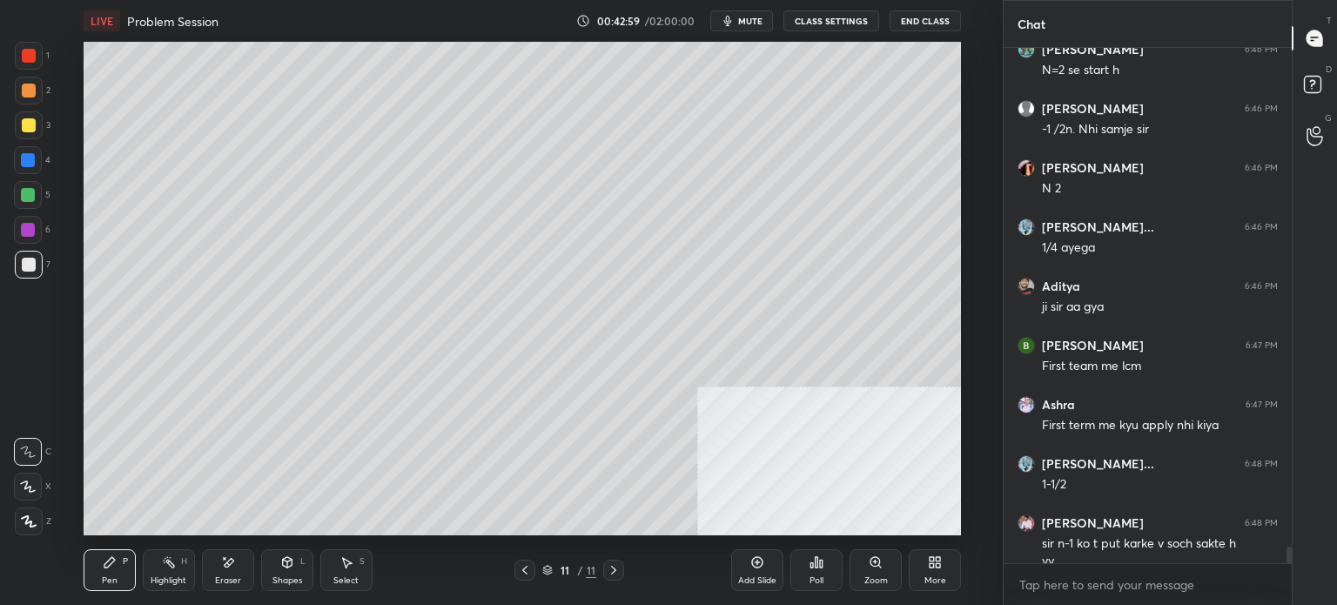
scroll to position [15493, 0]
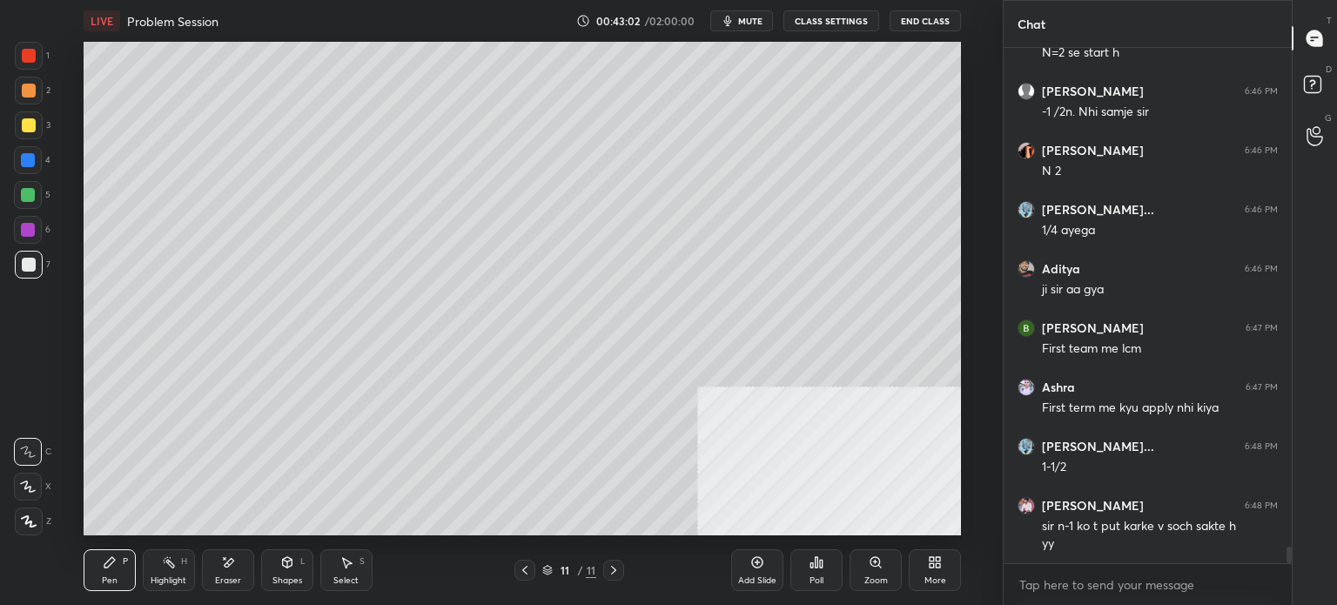
click at [524, 569] on icon at bounding box center [525, 570] width 14 height 14
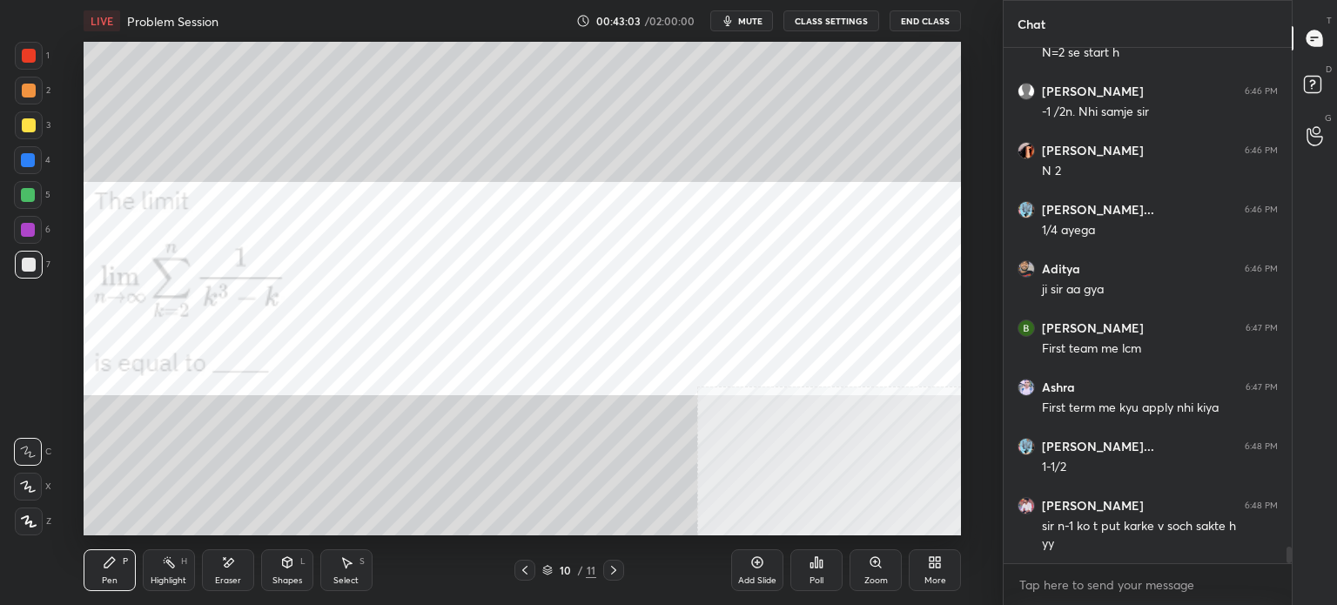
click at [33, 68] on div "1" at bounding box center [32, 59] width 35 height 35
click at [24, 55] on div at bounding box center [29, 56] width 14 height 14
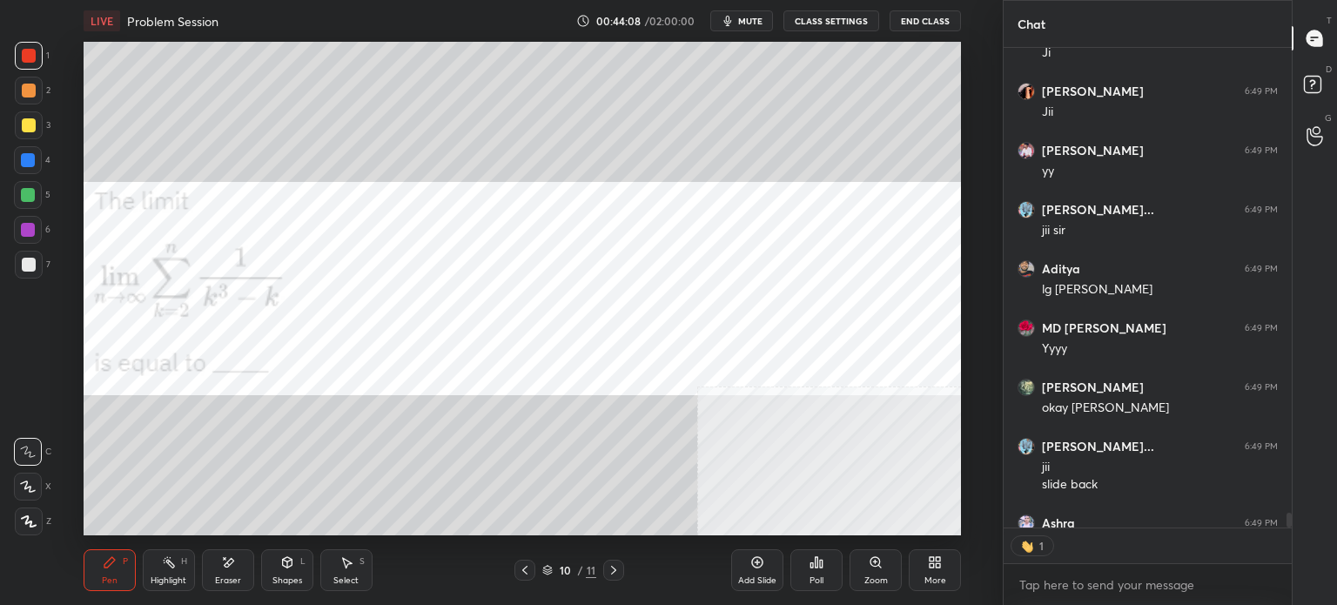
scroll to position [5, 5]
click at [620, 572] on icon at bounding box center [614, 570] width 14 height 14
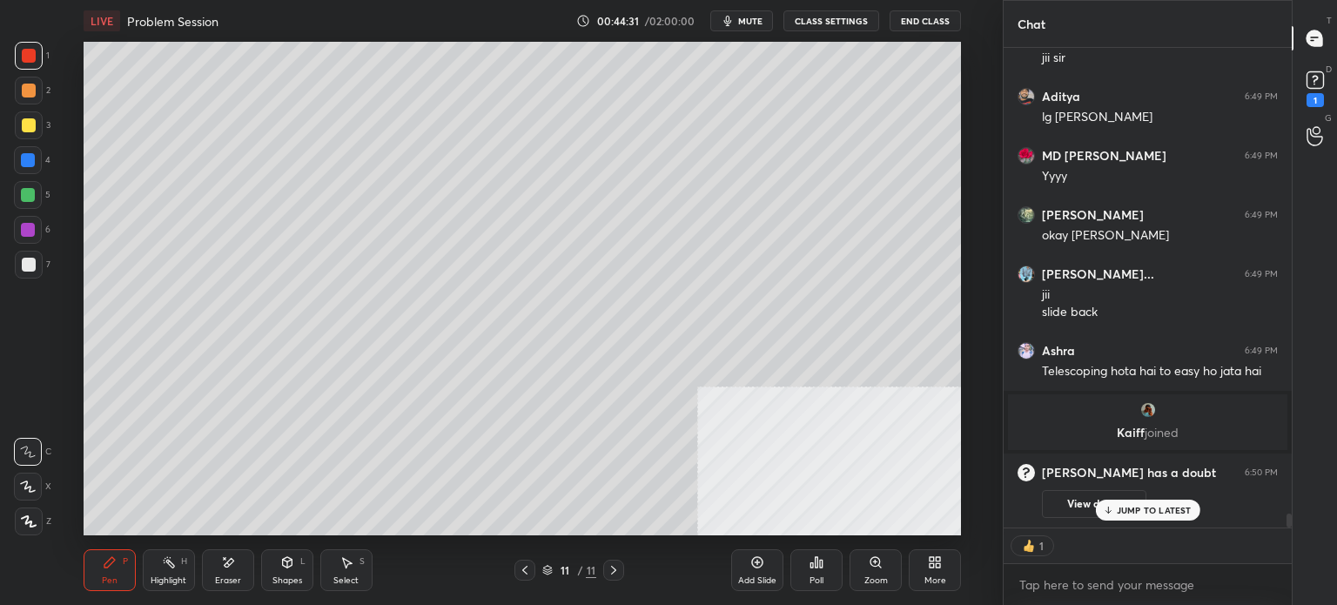
scroll to position [15572, 0]
click at [619, 571] on icon at bounding box center [614, 570] width 14 height 14
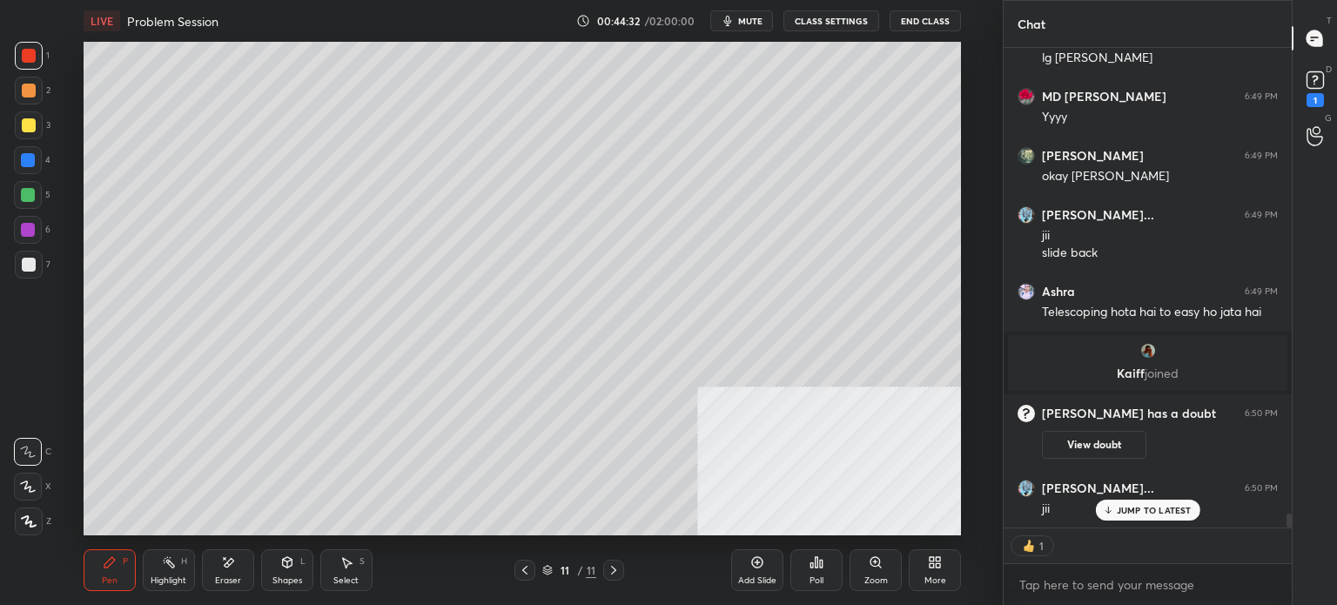
click at [755, 580] on div "Add Slide" at bounding box center [757, 580] width 38 height 9
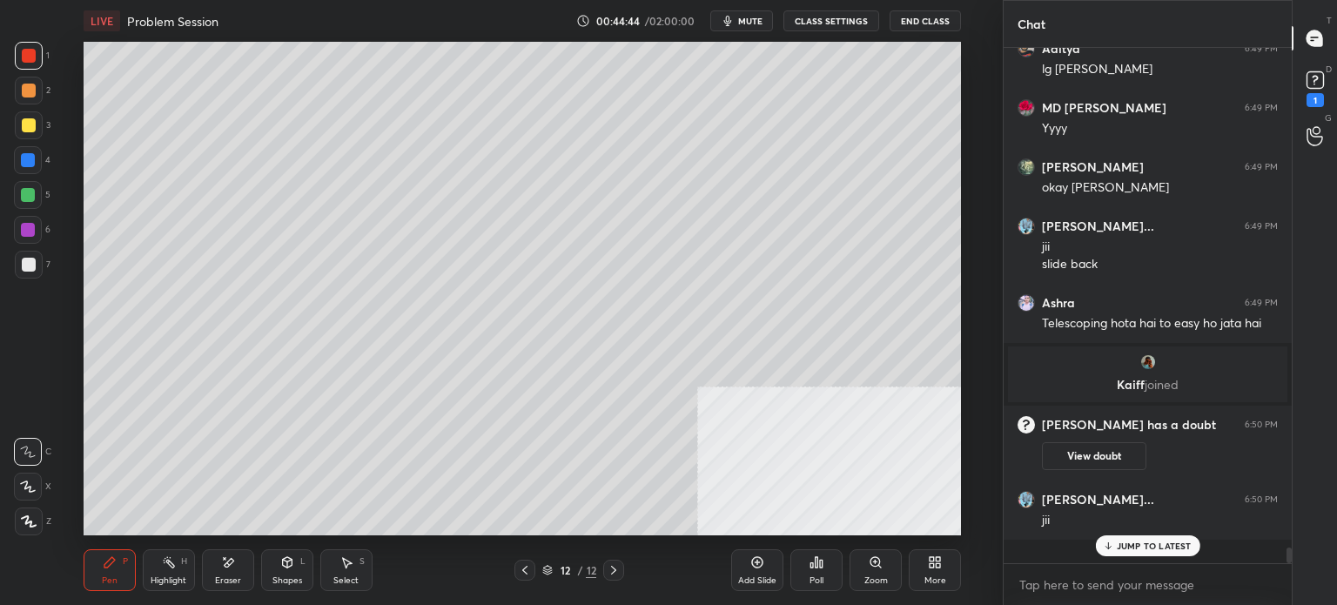
scroll to position [510, 283]
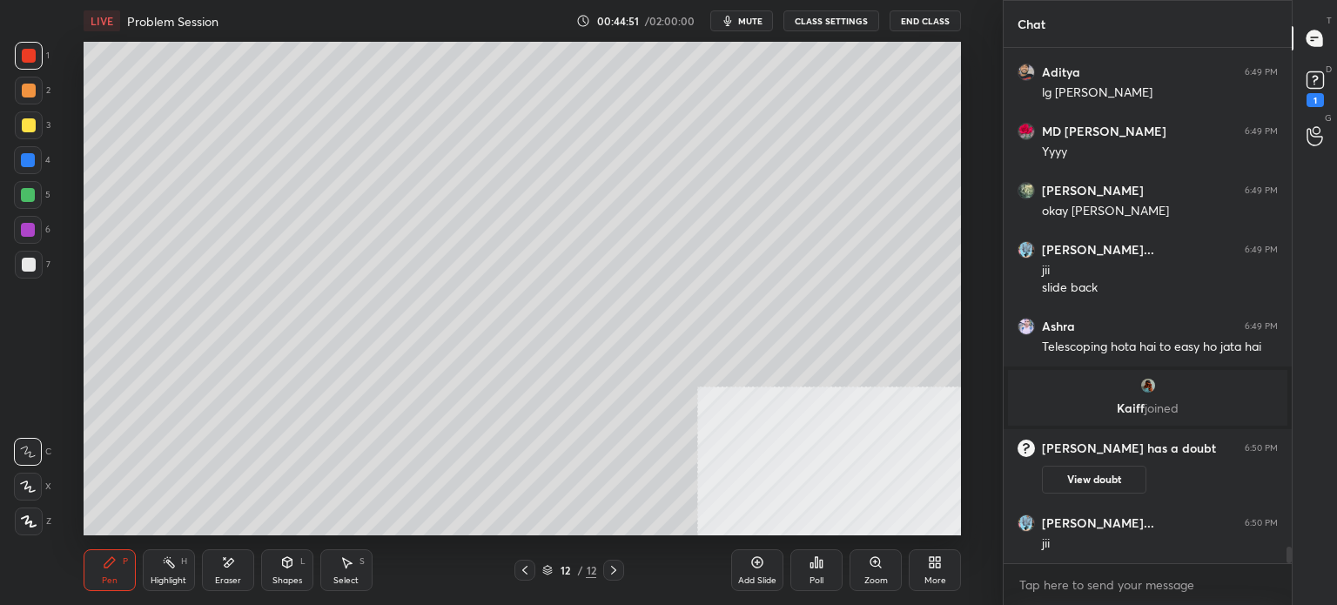
click at [29, 267] on div at bounding box center [29, 265] width 14 height 14
click at [292, 583] on div "Shapes" at bounding box center [287, 580] width 30 height 9
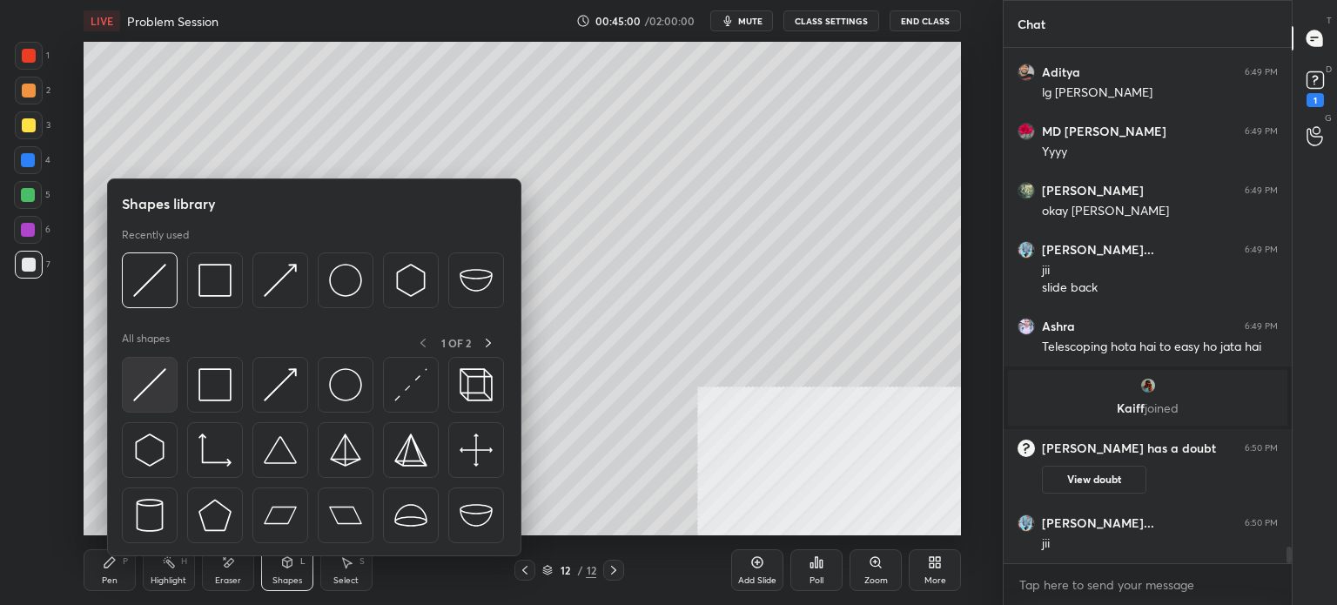
click at [167, 386] on div at bounding box center [150, 385] width 56 height 56
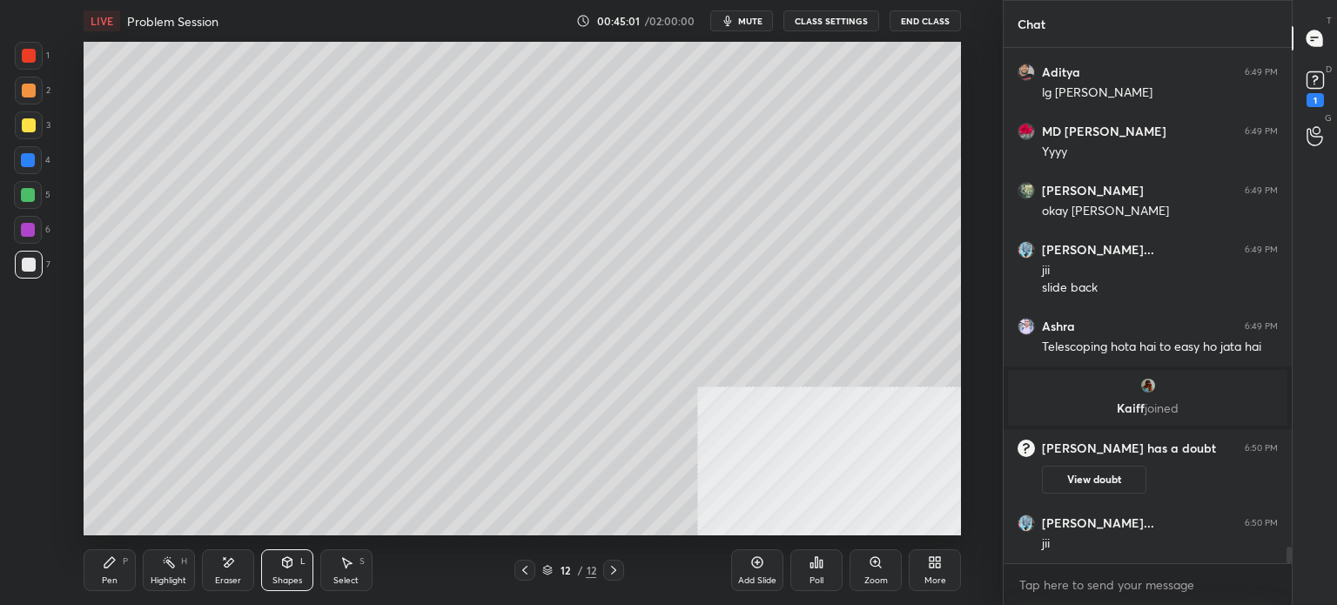
drag, startPoint x: 19, startPoint y: 40, endPoint x: 81, endPoint y: 73, distance: 70.1
click at [28, 49] on div "1 2 3 4 5 6 7 C X Z E E Erase all H H LIVE Problem Session 00:45:01 / 02:00:00 …" at bounding box center [494, 302] width 989 height 605
drag, startPoint x: 29, startPoint y: 116, endPoint x: 64, endPoint y: 119, distance: 35.9
click at [28, 121] on div at bounding box center [29, 125] width 28 height 28
click at [101, 560] on div "Pen P" at bounding box center [110, 570] width 52 height 42
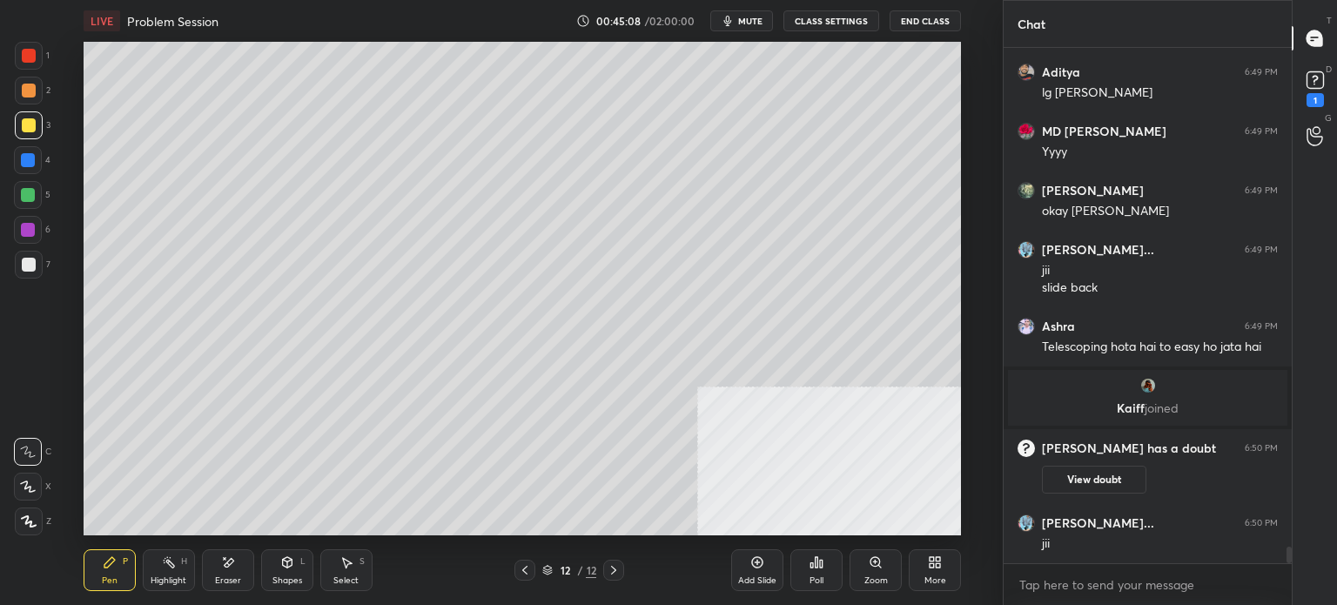
drag, startPoint x: 26, startPoint y: 268, endPoint x: 39, endPoint y: 271, distance: 13.3
click at [32, 266] on div at bounding box center [29, 265] width 14 height 14
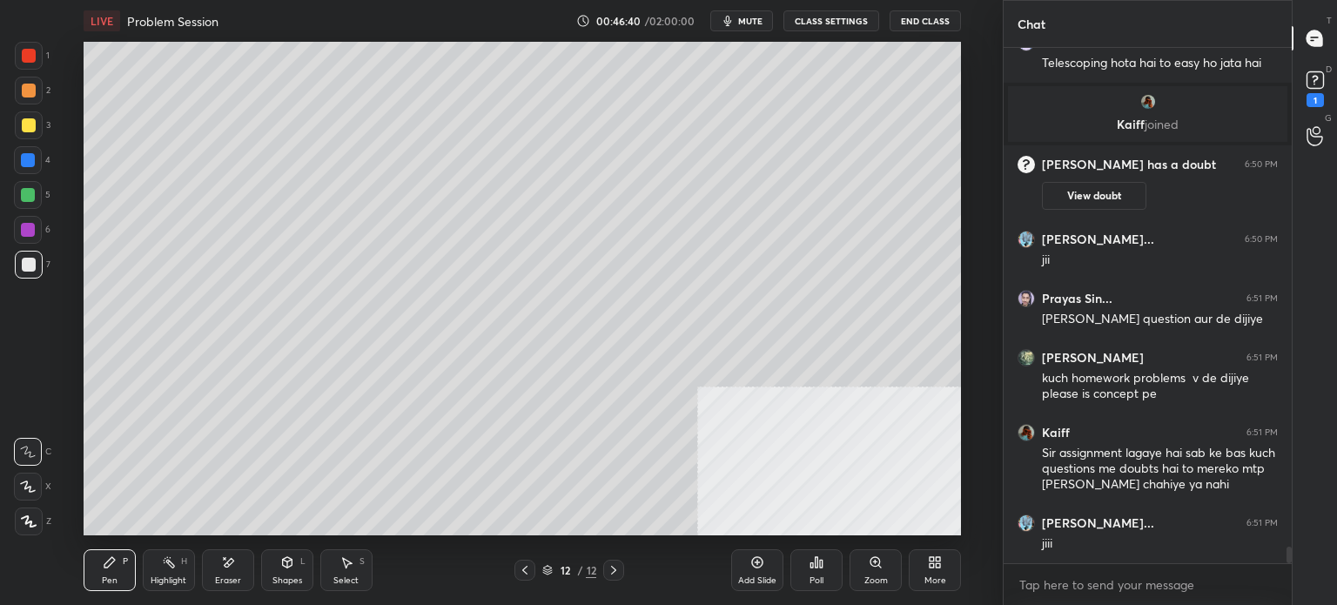
scroll to position [15880, 0]
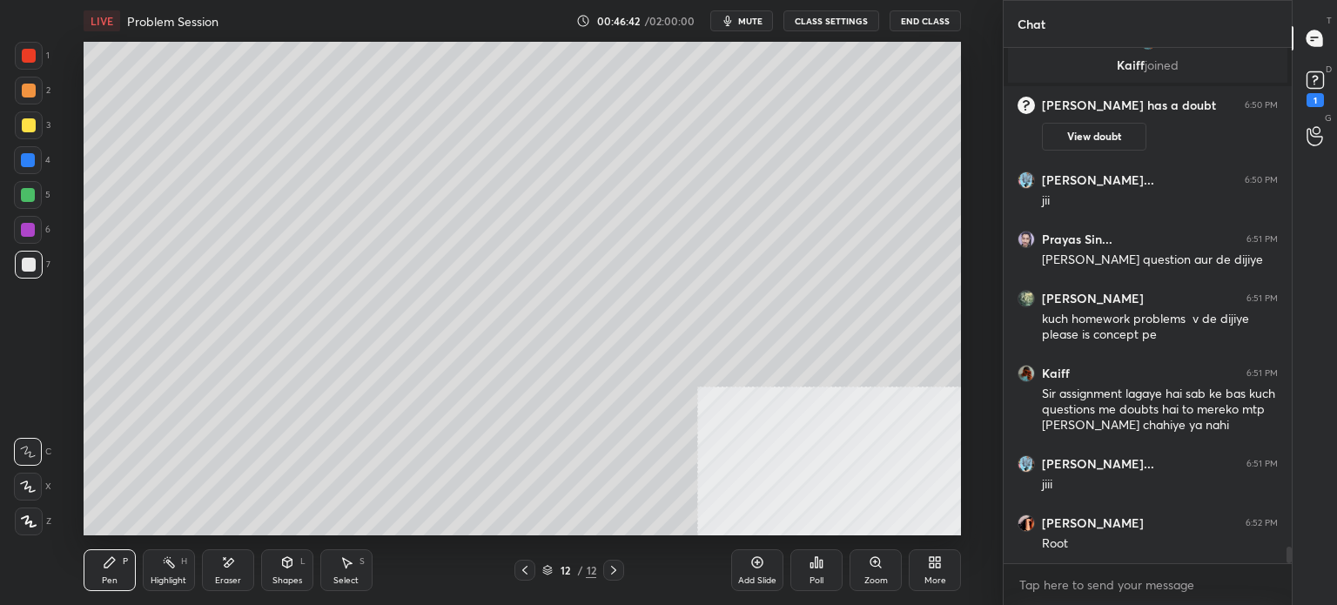
click at [29, 200] on div at bounding box center [28, 195] width 14 height 14
click at [285, 578] on div "Shapes" at bounding box center [287, 580] width 30 height 9
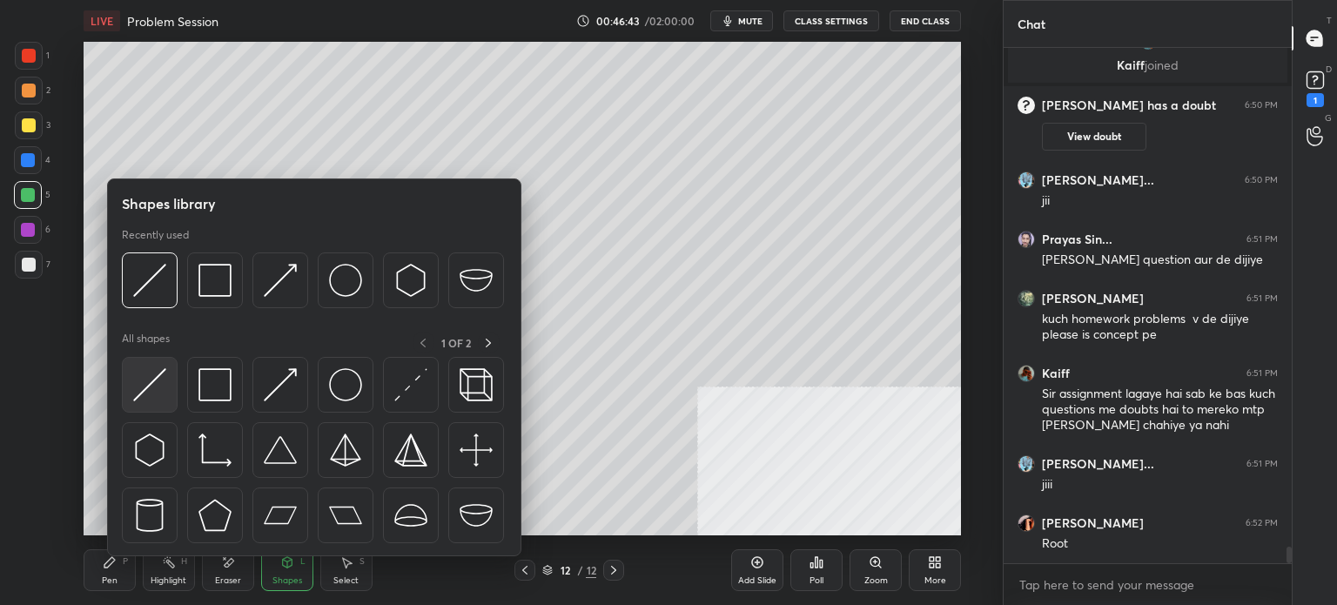
click at [170, 386] on div at bounding box center [150, 385] width 56 height 56
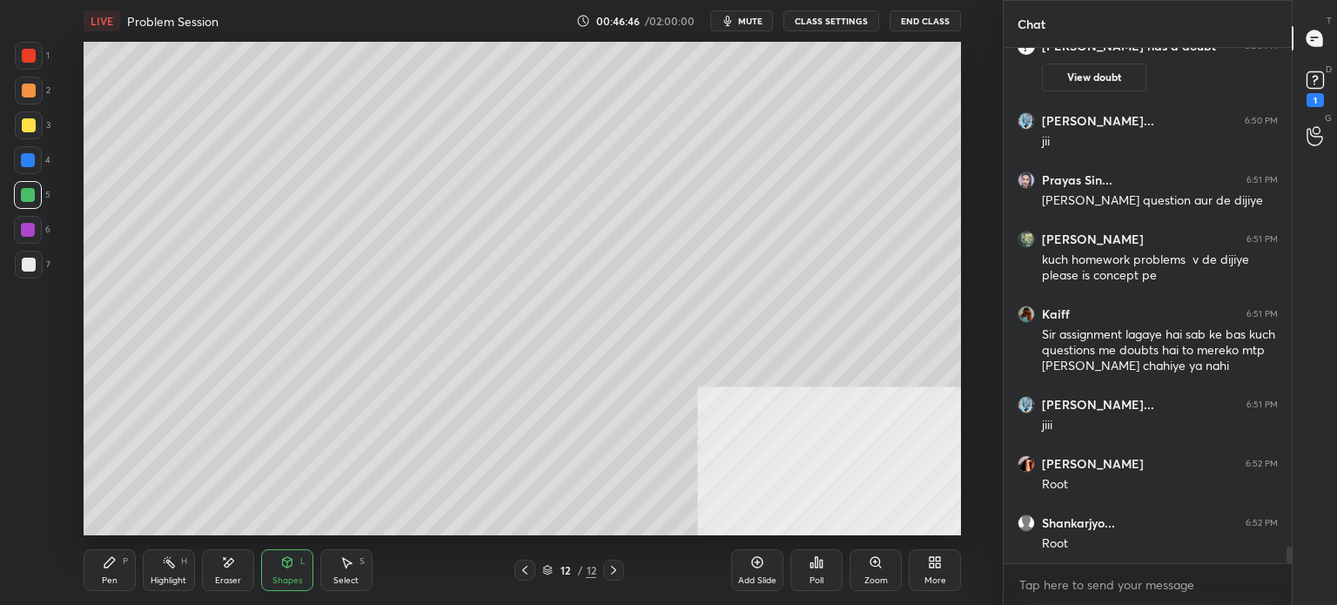
click at [747, 13] on button "mute" at bounding box center [741, 20] width 63 height 21
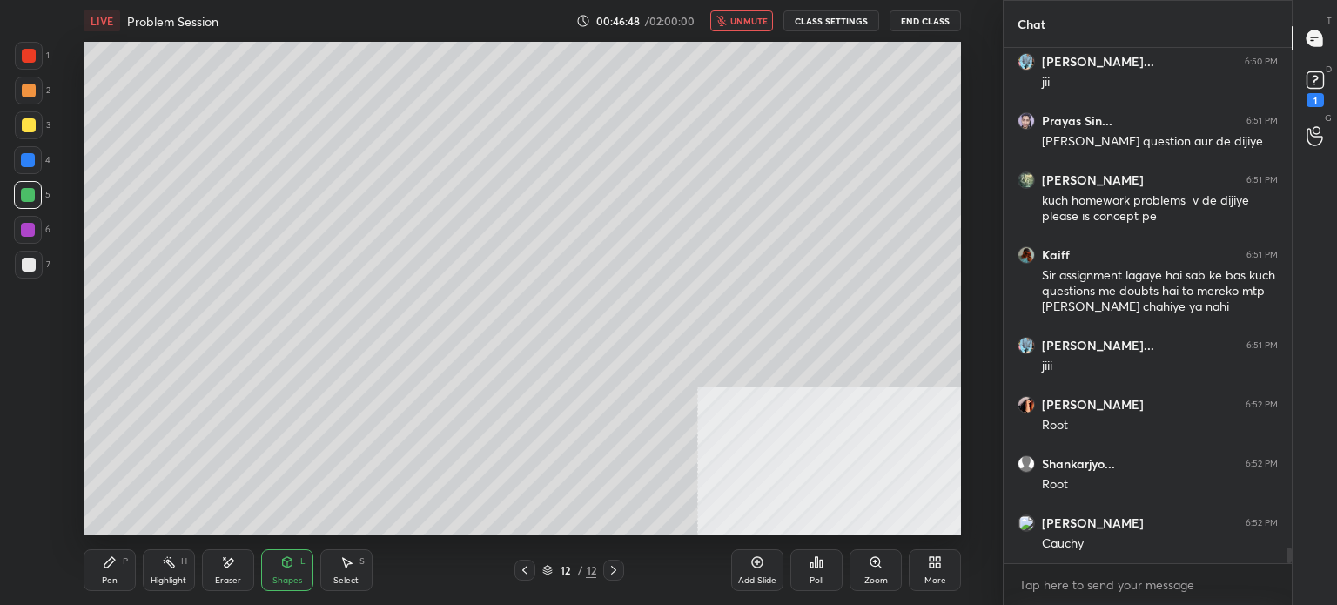
click at [117, 574] on div "Pen P" at bounding box center [110, 570] width 52 height 42
click at [758, 19] on span "unmute" at bounding box center [748, 21] width 37 height 12
click at [233, 563] on div "Eraser" at bounding box center [228, 570] width 52 height 42
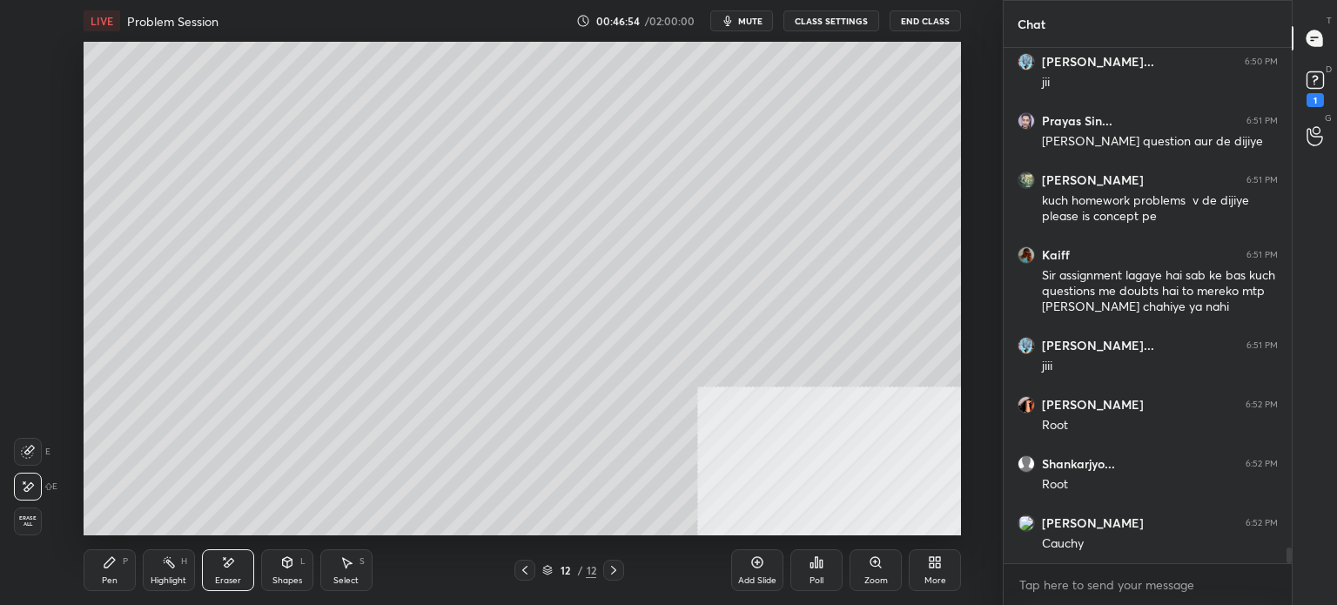
click at [101, 567] on div "Pen P" at bounding box center [110, 570] width 52 height 42
click at [32, 265] on div at bounding box center [29, 265] width 14 height 14
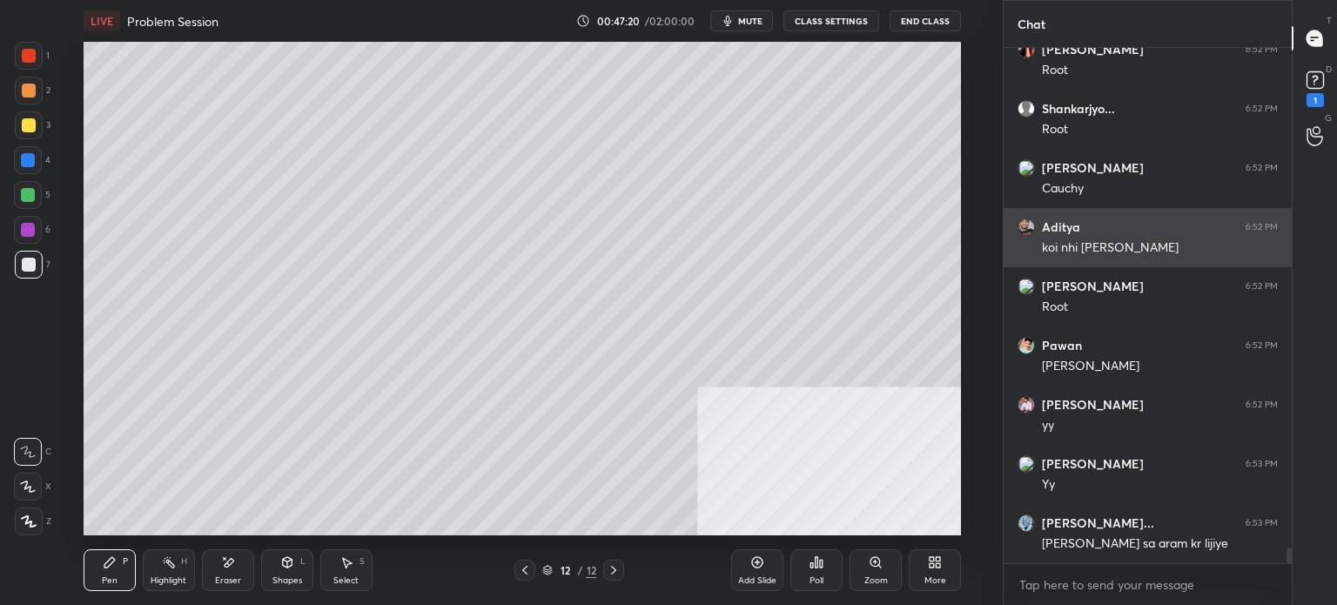
scroll to position [16444, 0]
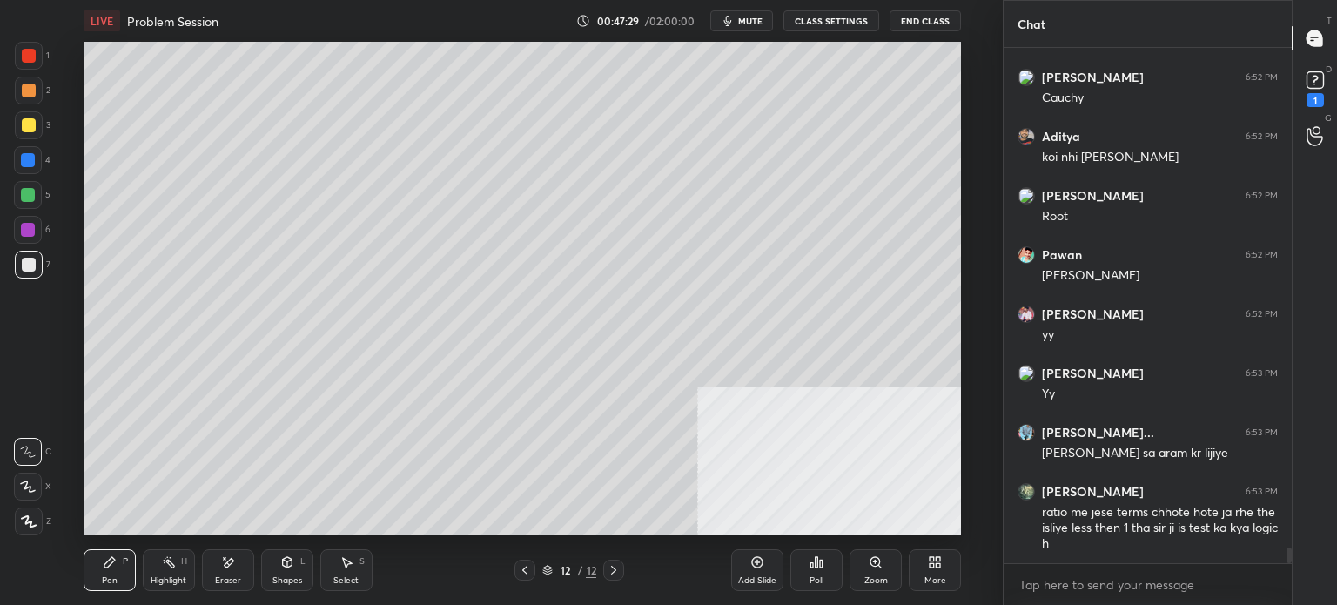
click at [762, 580] on div "Add Slide" at bounding box center [757, 580] width 38 height 9
click at [35, 260] on div at bounding box center [29, 265] width 28 height 28
click at [528, 570] on icon at bounding box center [525, 570] width 14 height 14
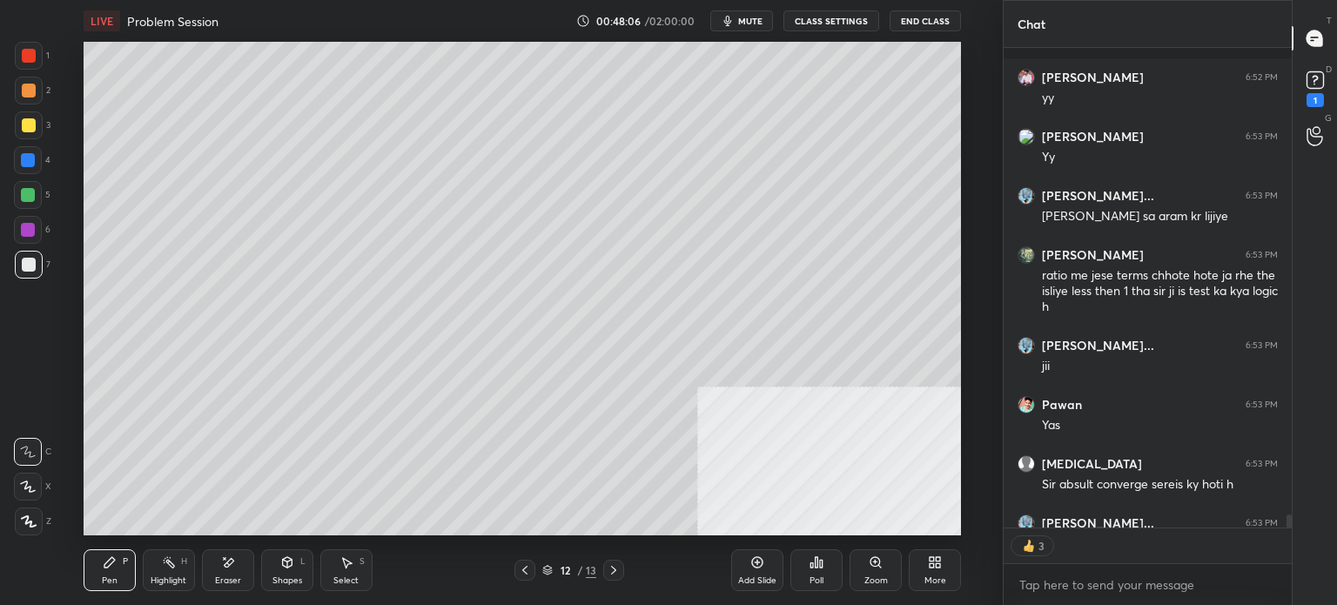
scroll to position [16775, 0]
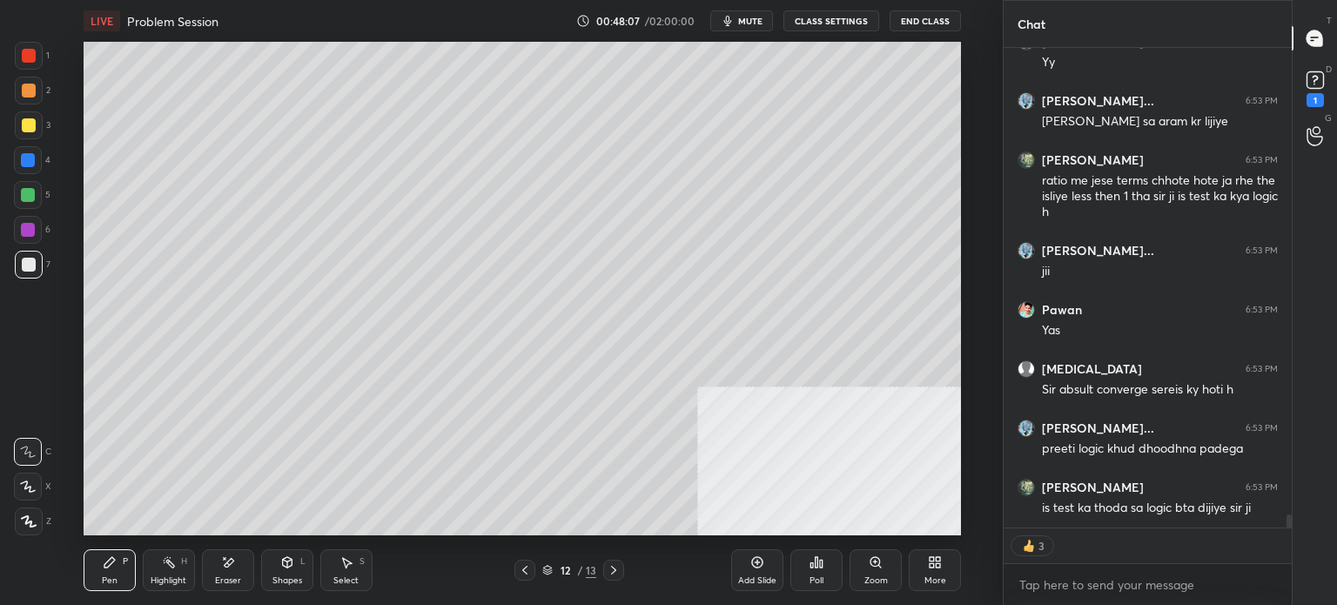
click at [757, 573] on div "Add Slide" at bounding box center [757, 570] width 52 height 42
click at [31, 124] on div at bounding box center [29, 125] width 14 height 14
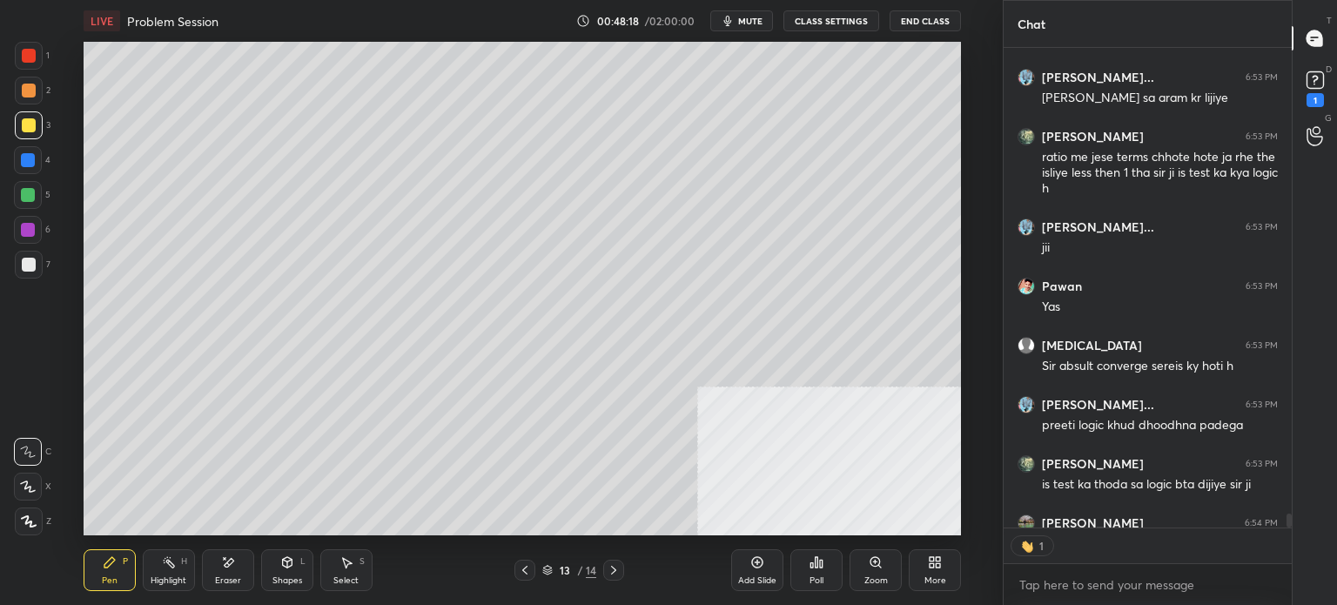
scroll to position [475, 283]
click at [526, 566] on icon at bounding box center [525, 570] width 14 height 14
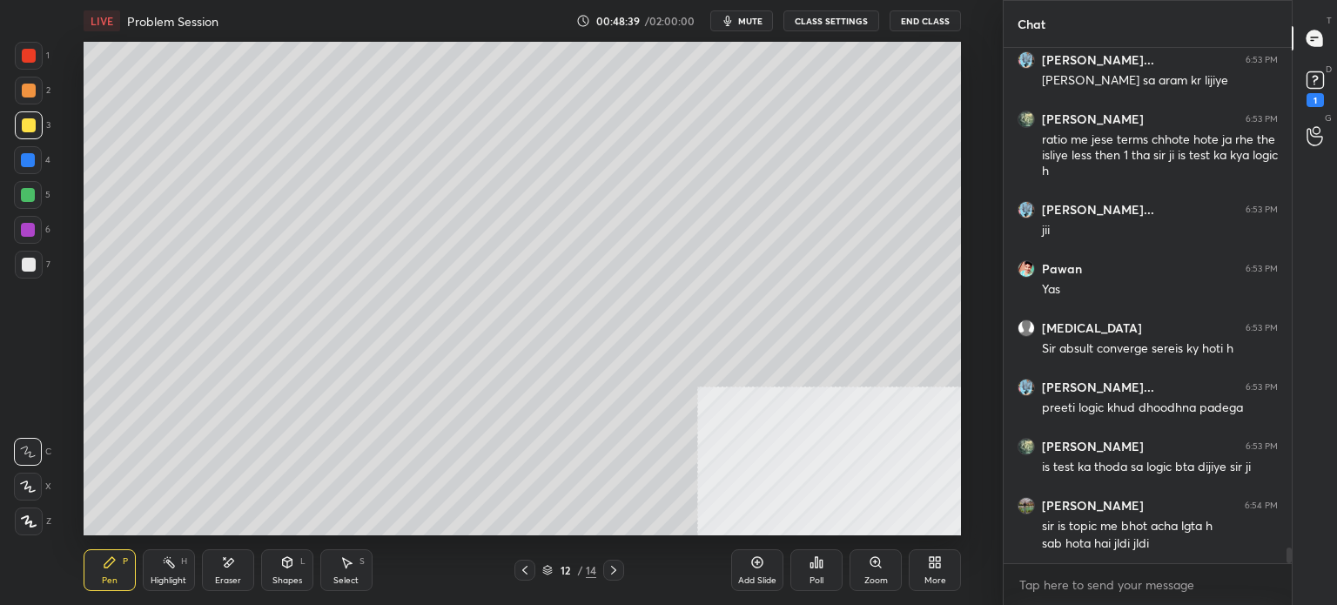
scroll to position [16875, 0]
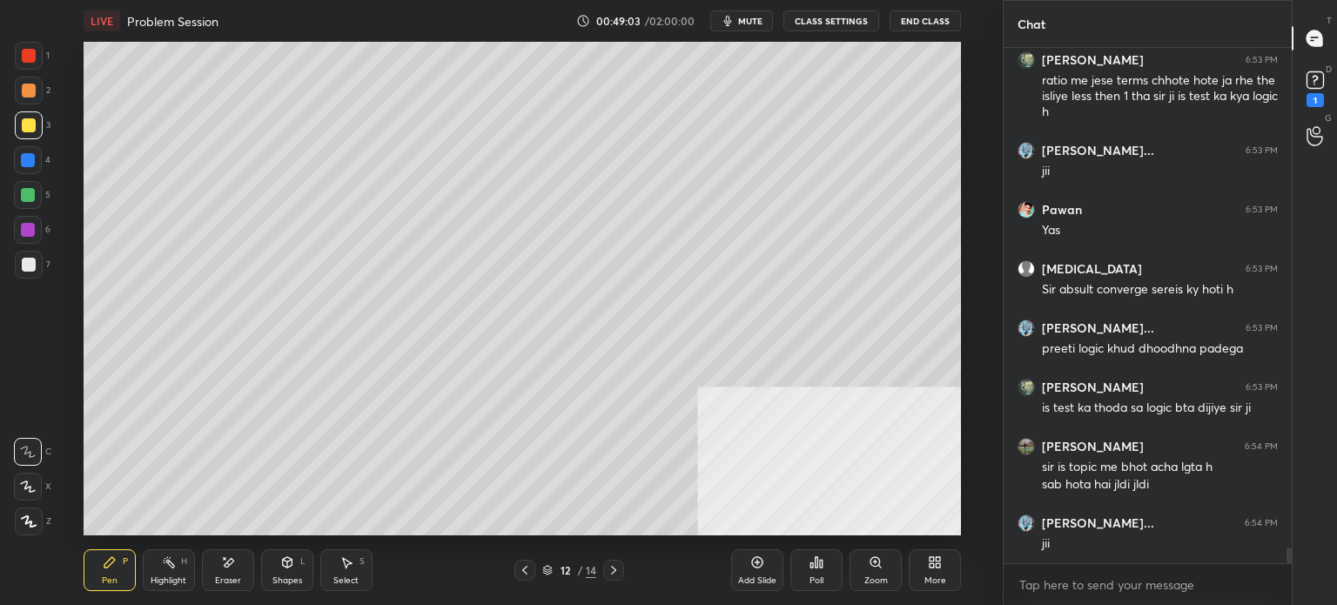
click at [614, 570] on icon at bounding box center [614, 570] width 14 height 14
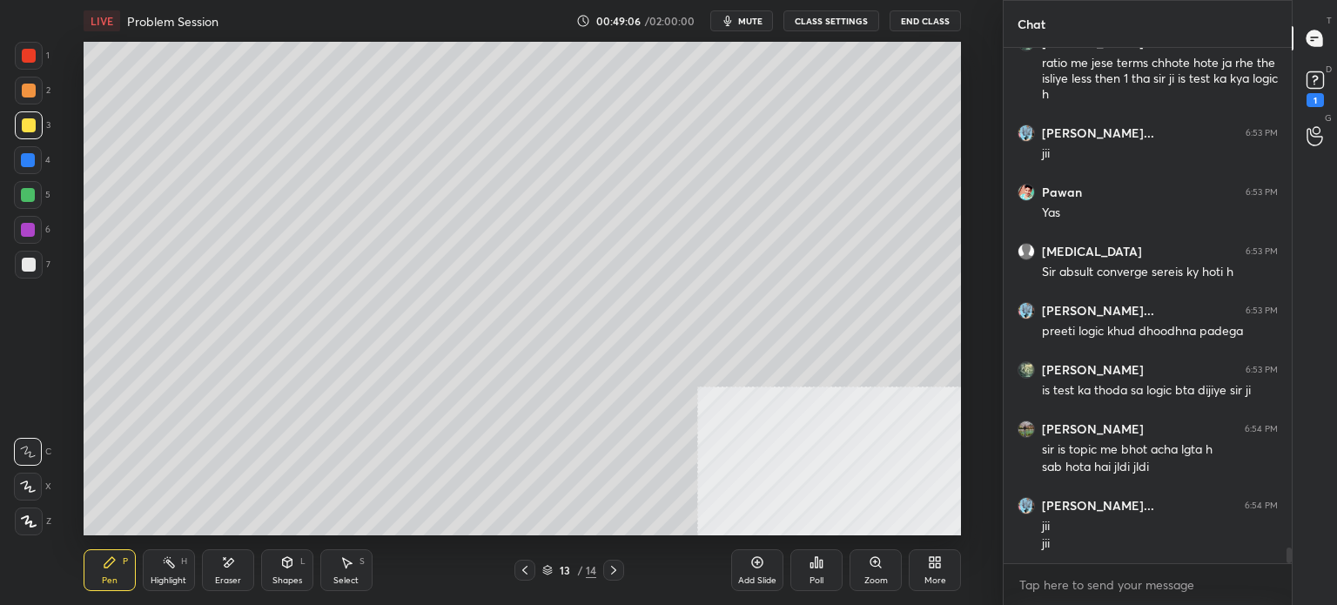
scroll to position [16952, 0]
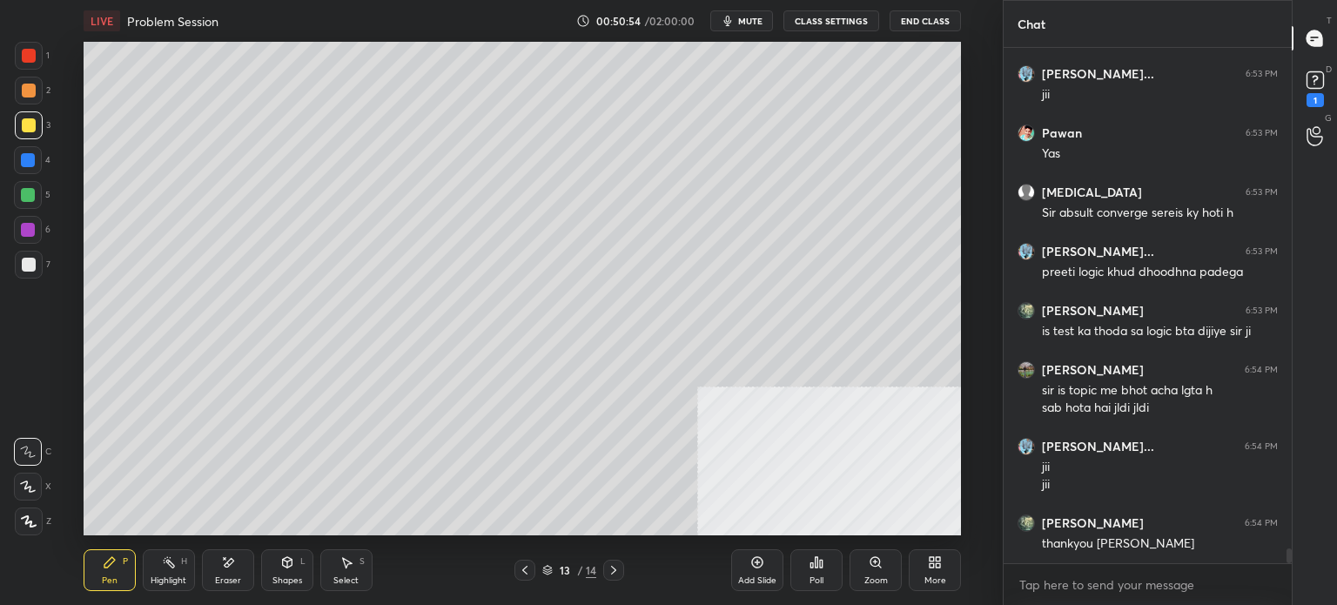
click at [735, 23] on icon "button" at bounding box center [728, 21] width 14 height 14
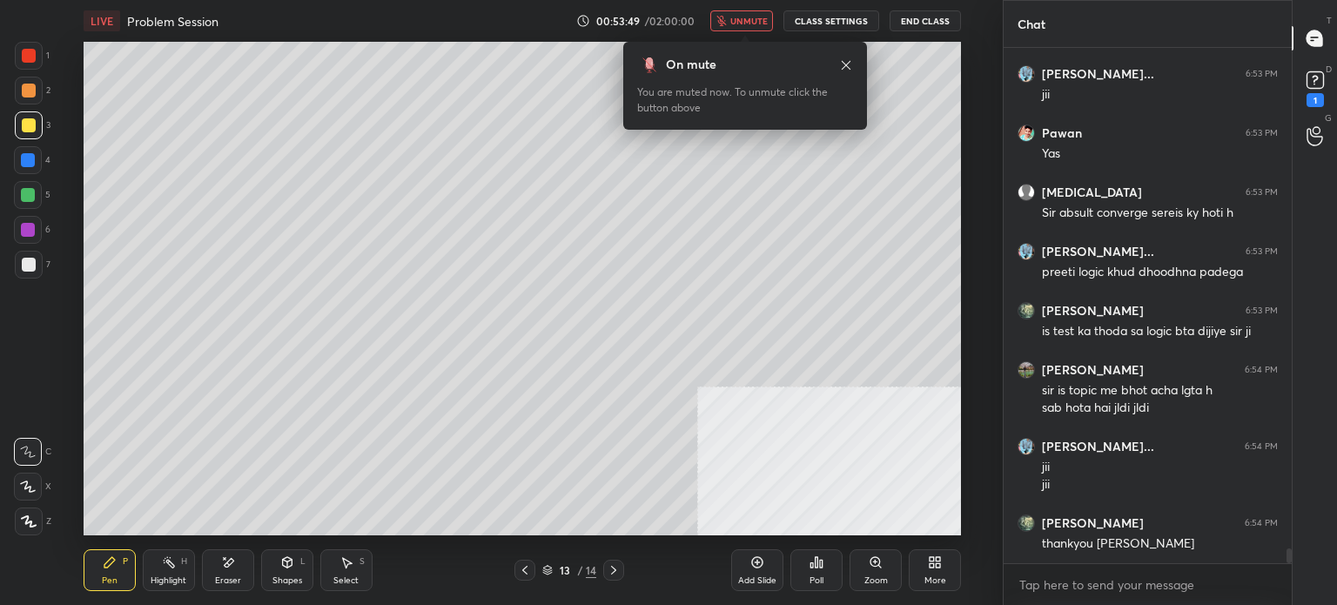
click at [759, 23] on span "unmute" at bounding box center [748, 21] width 37 height 12
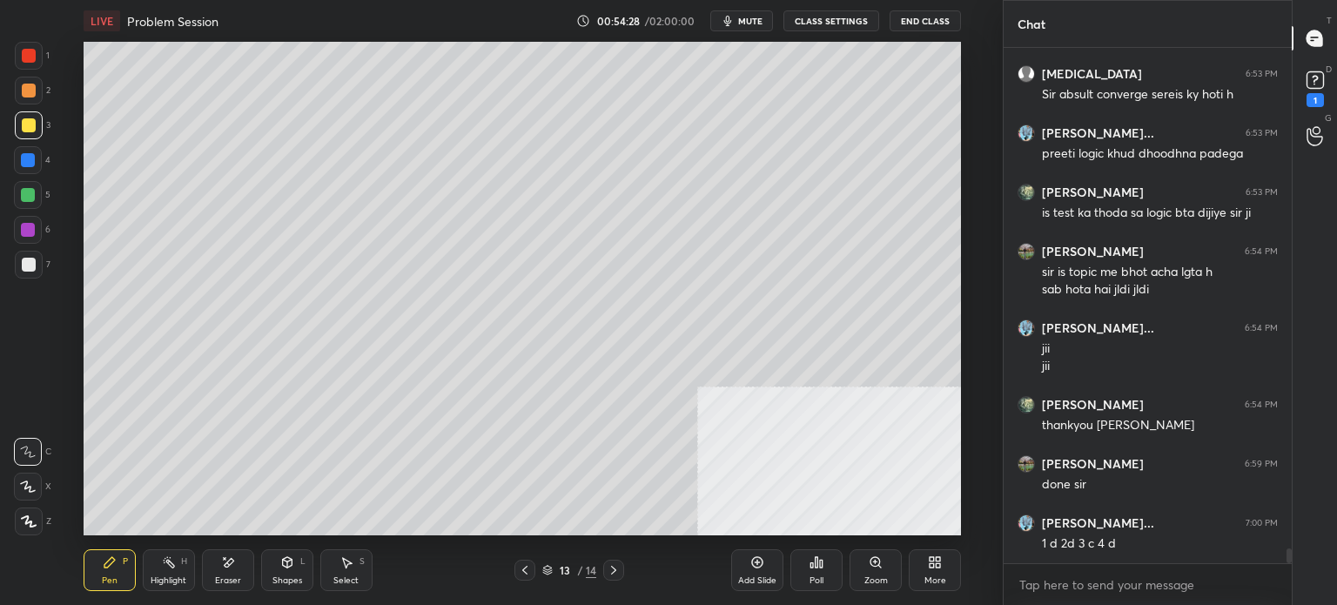
scroll to position [17129, 0]
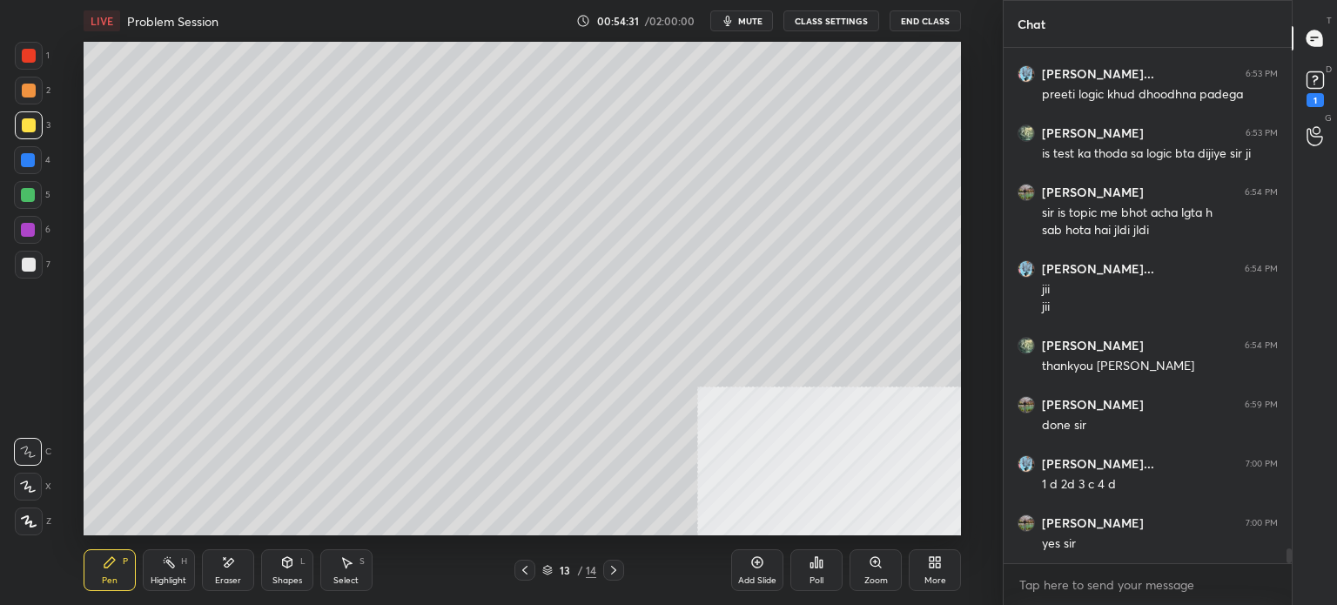
click at [752, 22] on span "mute" at bounding box center [750, 21] width 24 height 12
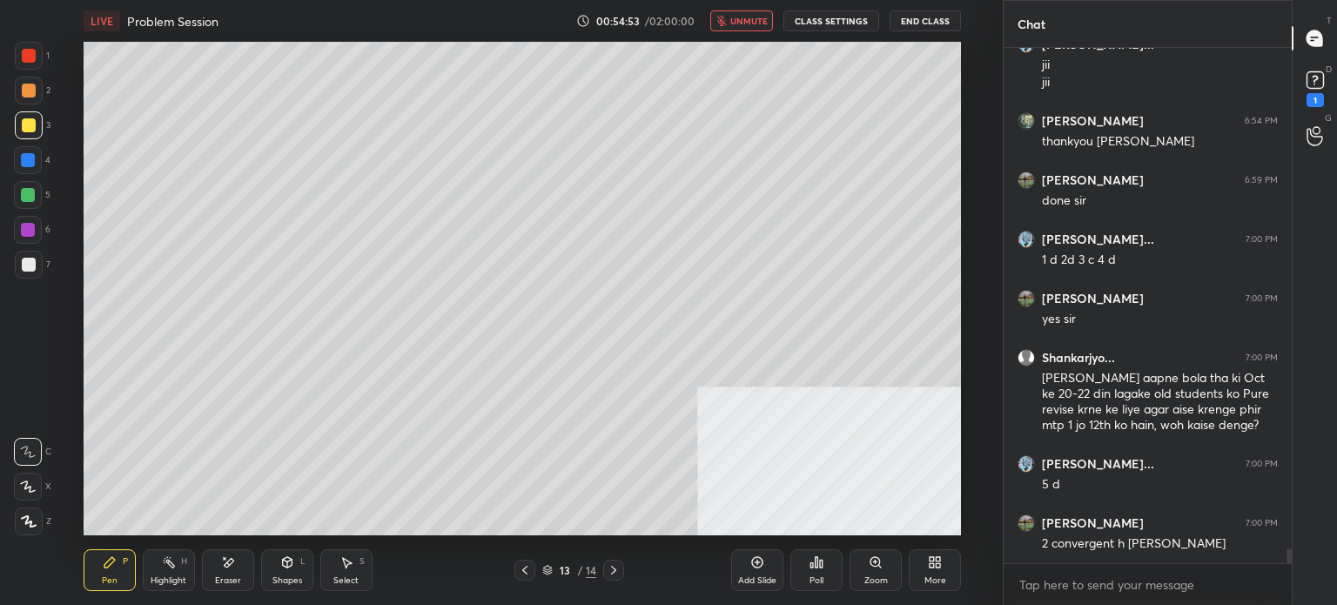
scroll to position [17413, 0]
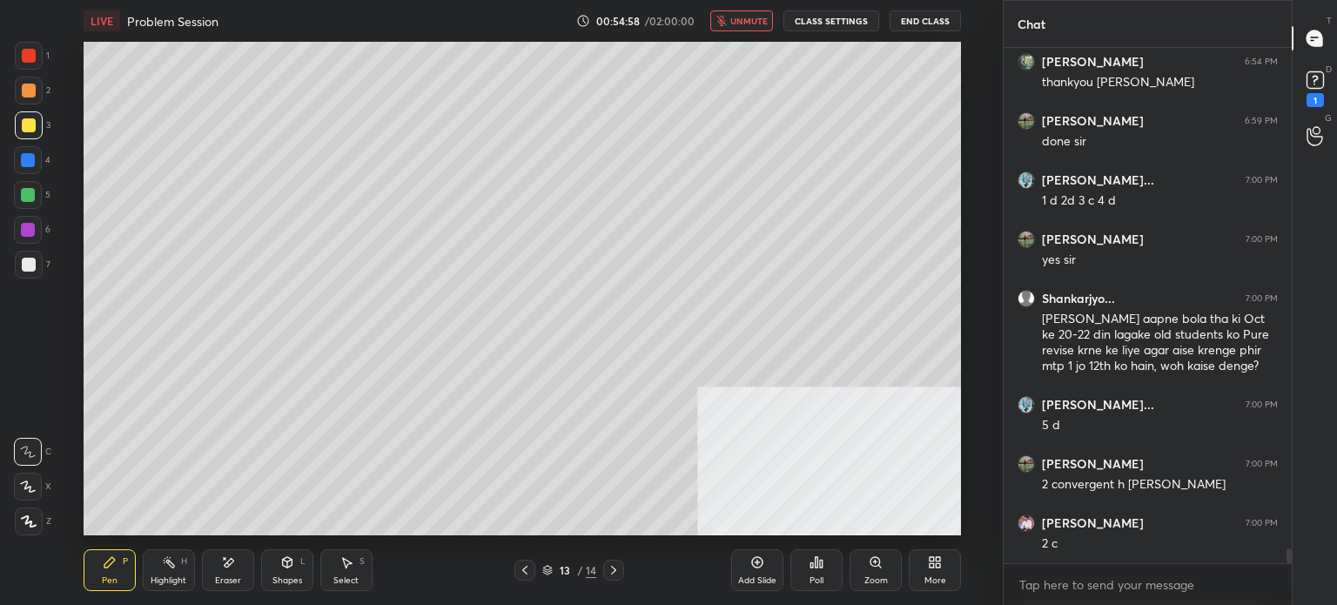
click at [763, 22] on span "unmute" at bounding box center [748, 21] width 37 height 12
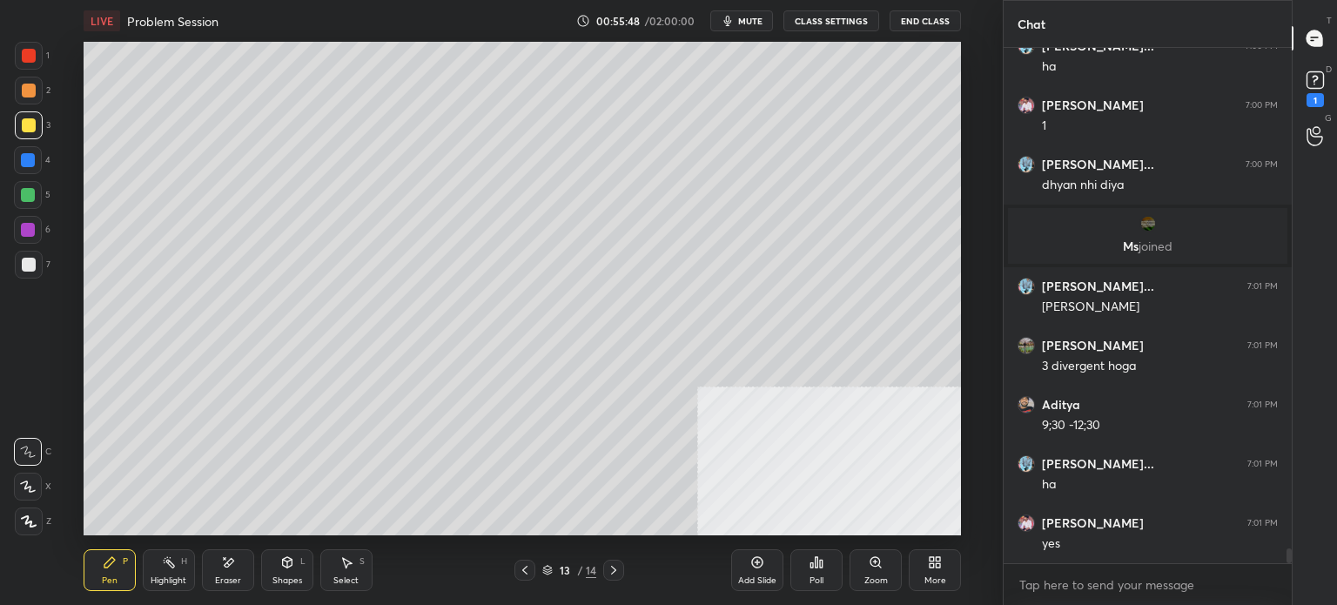
scroll to position [17344, 0]
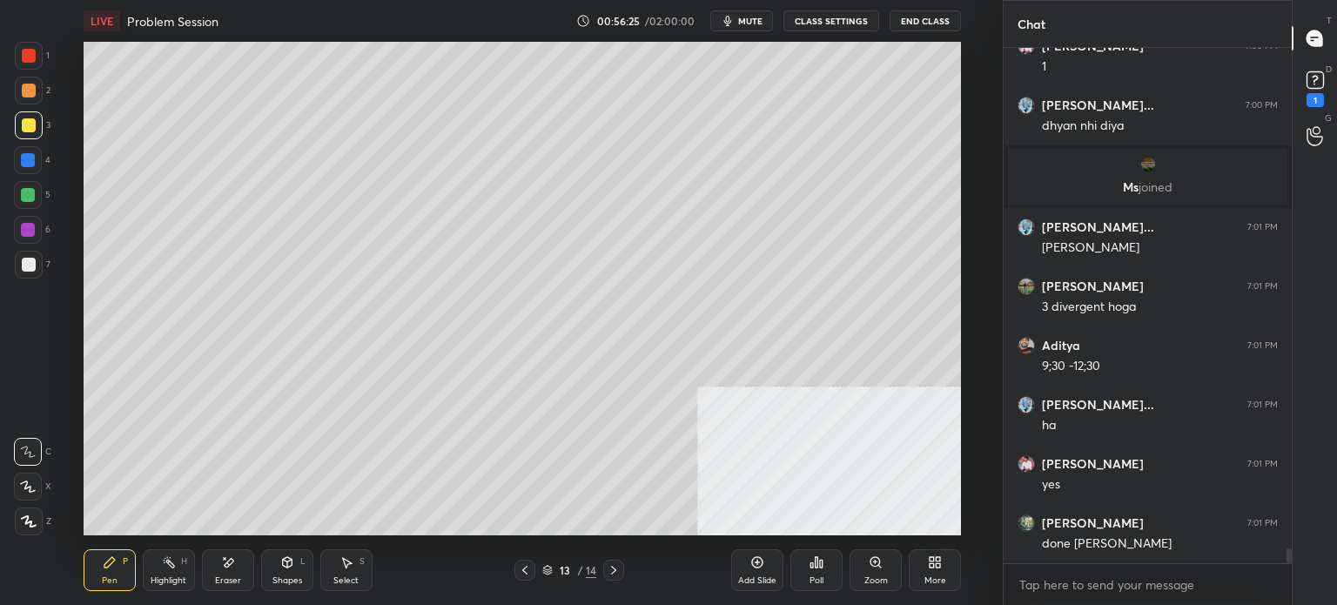
click at [30, 117] on div at bounding box center [29, 125] width 28 height 28
click at [755, 549] on div "Add Slide Poll Zoom More" at bounding box center [846, 569] width 230 height 97
click at [755, 559] on icon at bounding box center [757, 562] width 14 height 14
click at [30, 267] on div at bounding box center [29, 265] width 14 height 14
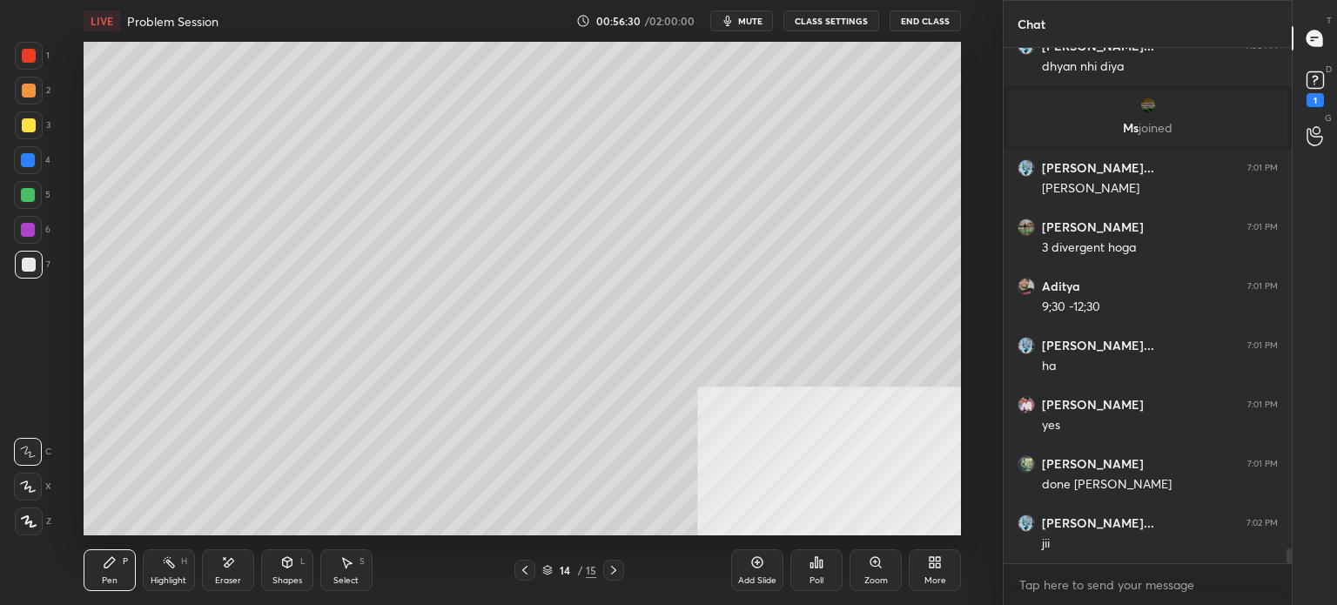
click at [521, 569] on icon at bounding box center [525, 570] width 14 height 14
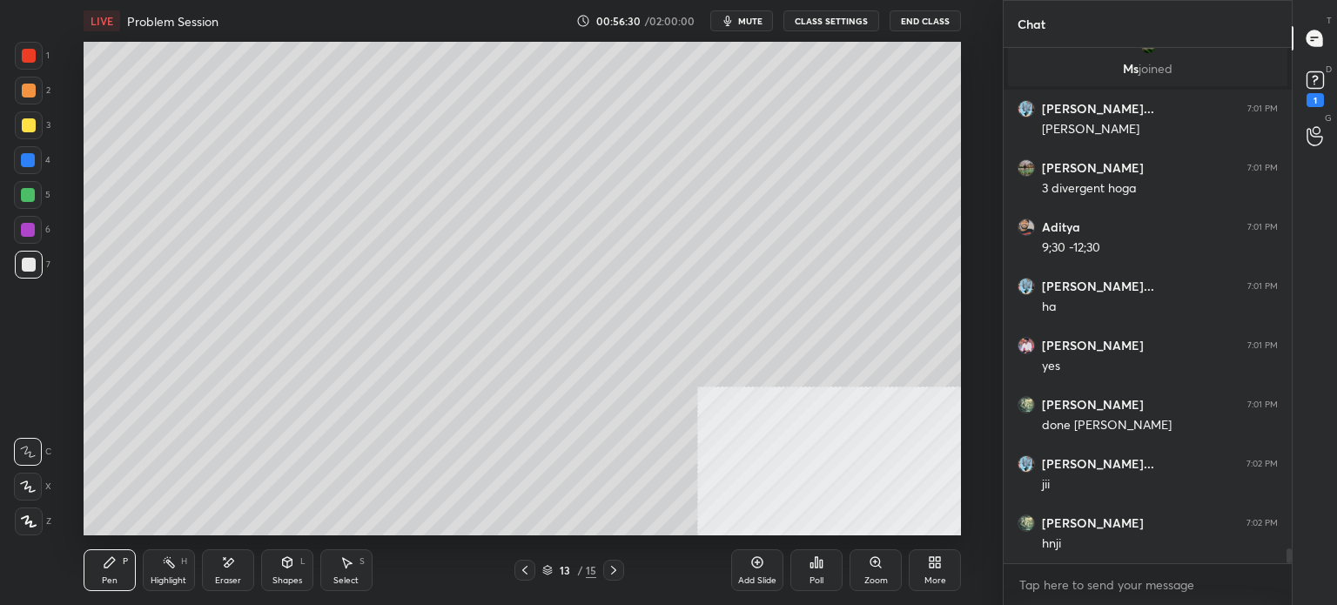
click at [618, 569] on icon at bounding box center [614, 570] width 14 height 14
click at [527, 568] on icon at bounding box center [525, 570] width 14 height 14
click at [617, 576] on icon at bounding box center [614, 570] width 14 height 14
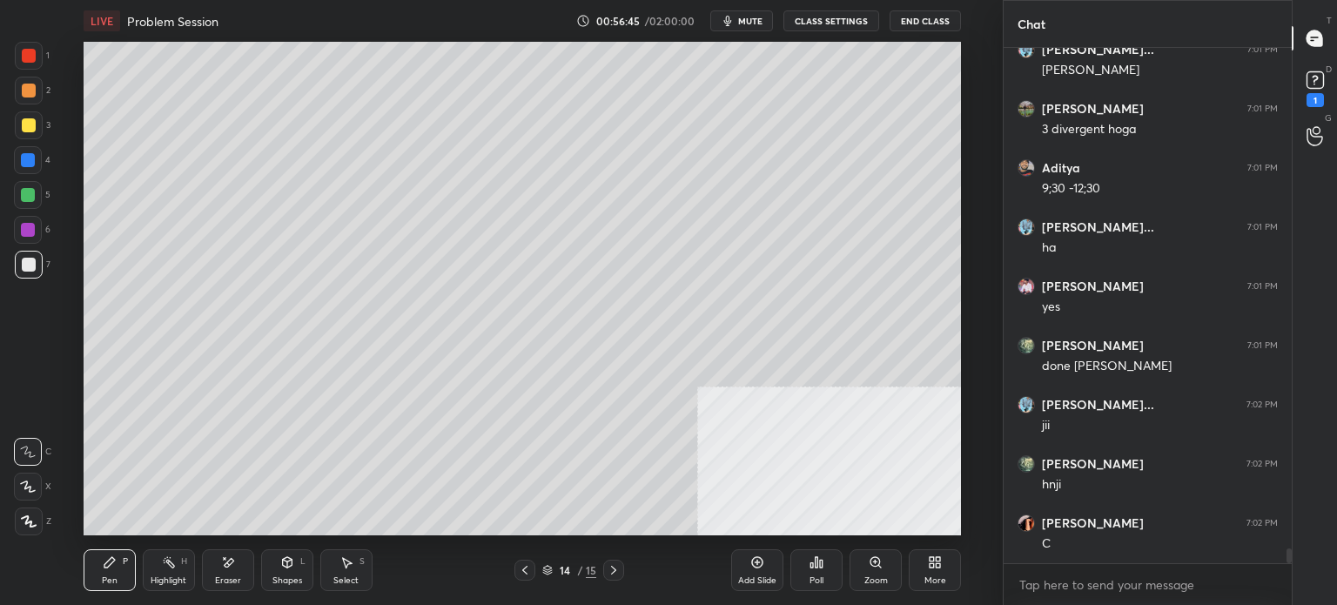
click at [520, 577] on div at bounding box center [524, 570] width 21 height 21
click at [615, 570] on icon at bounding box center [614, 570] width 14 height 14
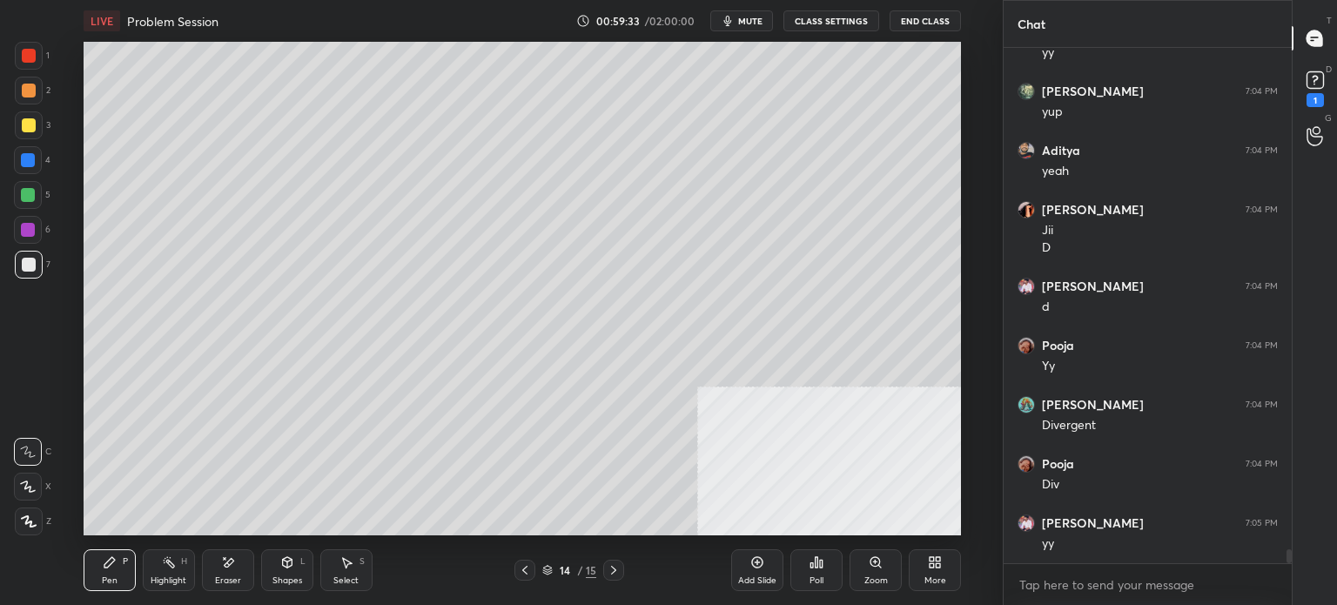
scroll to position [19018, 0]
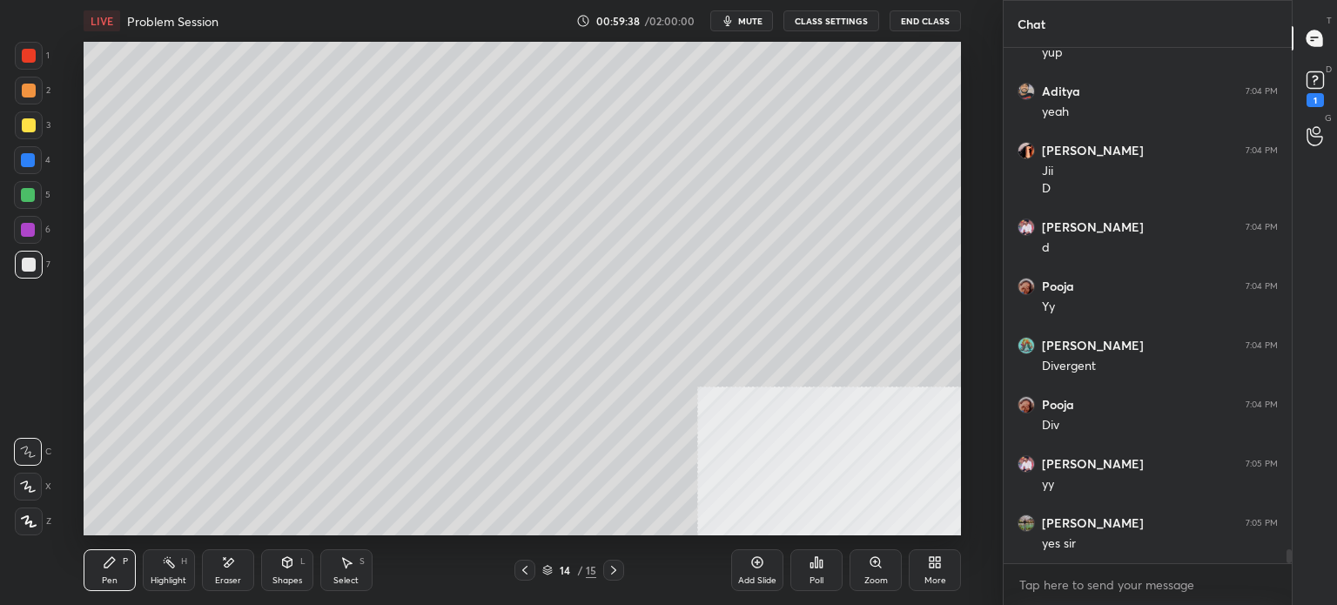
click at [237, 579] on div "Eraser" at bounding box center [228, 580] width 26 height 9
click at [106, 583] on div "Pen" at bounding box center [110, 580] width 16 height 9
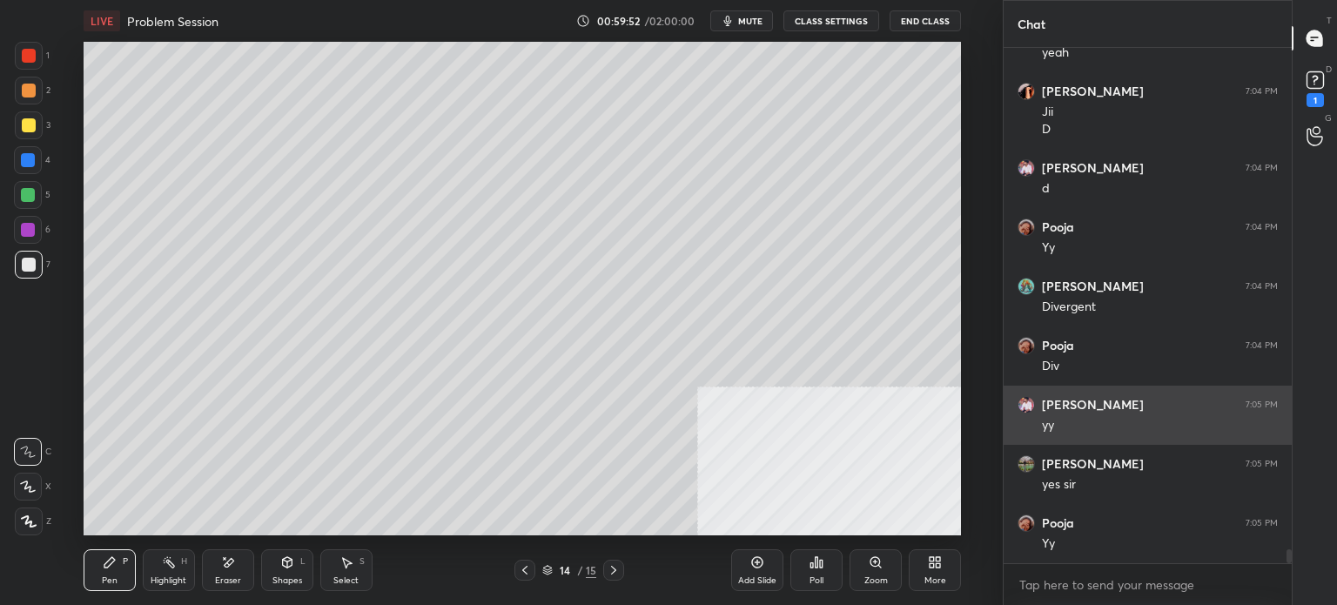
scroll to position [19136, 0]
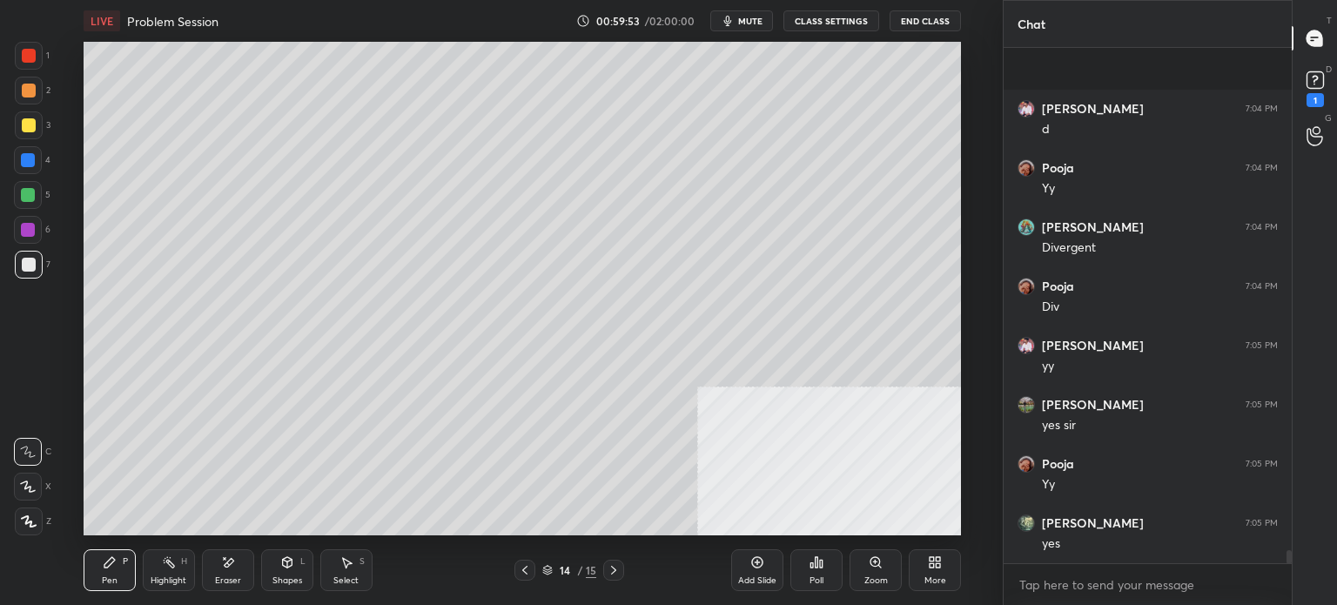
click at [755, 576] on div "Add Slide" at bounding box center [757, 580] width 38 height 9
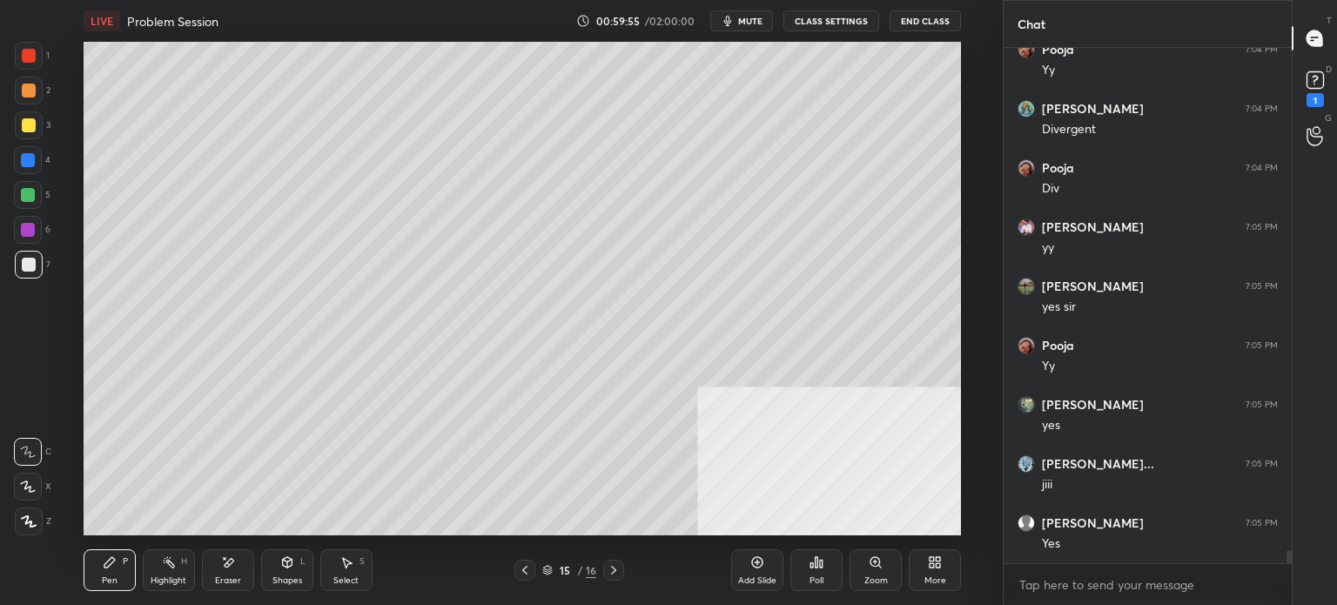
click at [522, 569] on icon at bounding box center [525, 570] width 14 height 14
click at [527, 568] on icon at bounding box center [525, 570] width 14 height 14
click at [619, 568] on icon at bounding box center [614, 570] width 14 height 14
click at [617, 570] on icon at bounding box center [614, 570] width 14 height 14
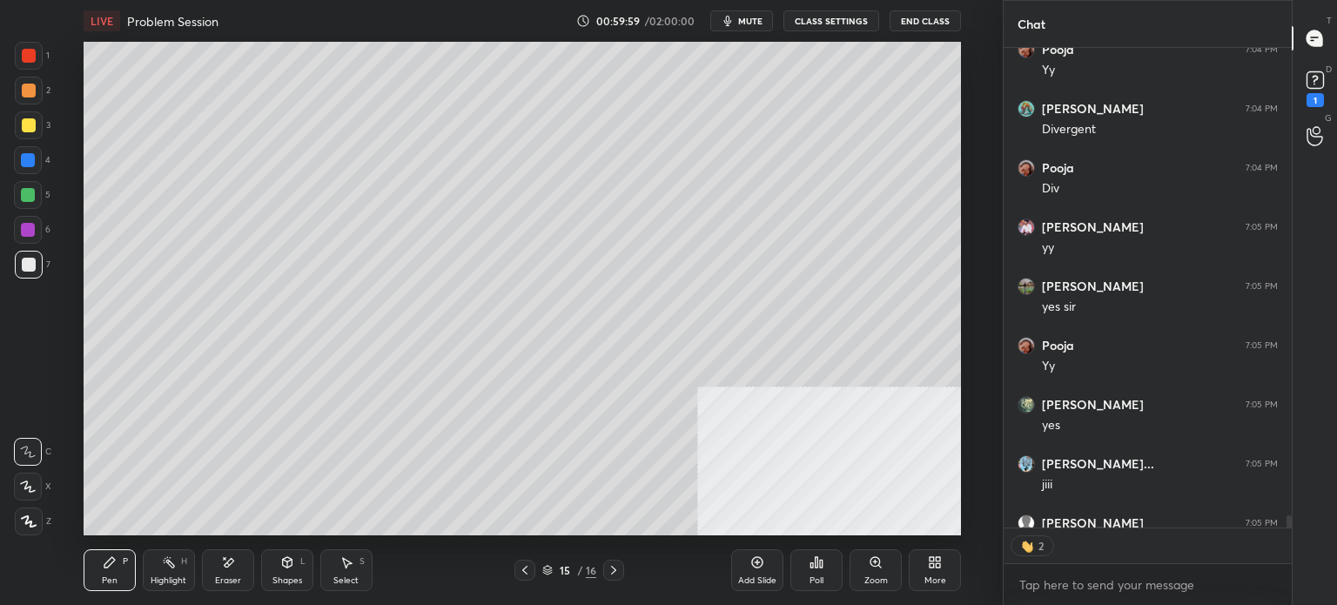
click at [526, 574] on icon at bounding box center [525, 570] width 14 height 14
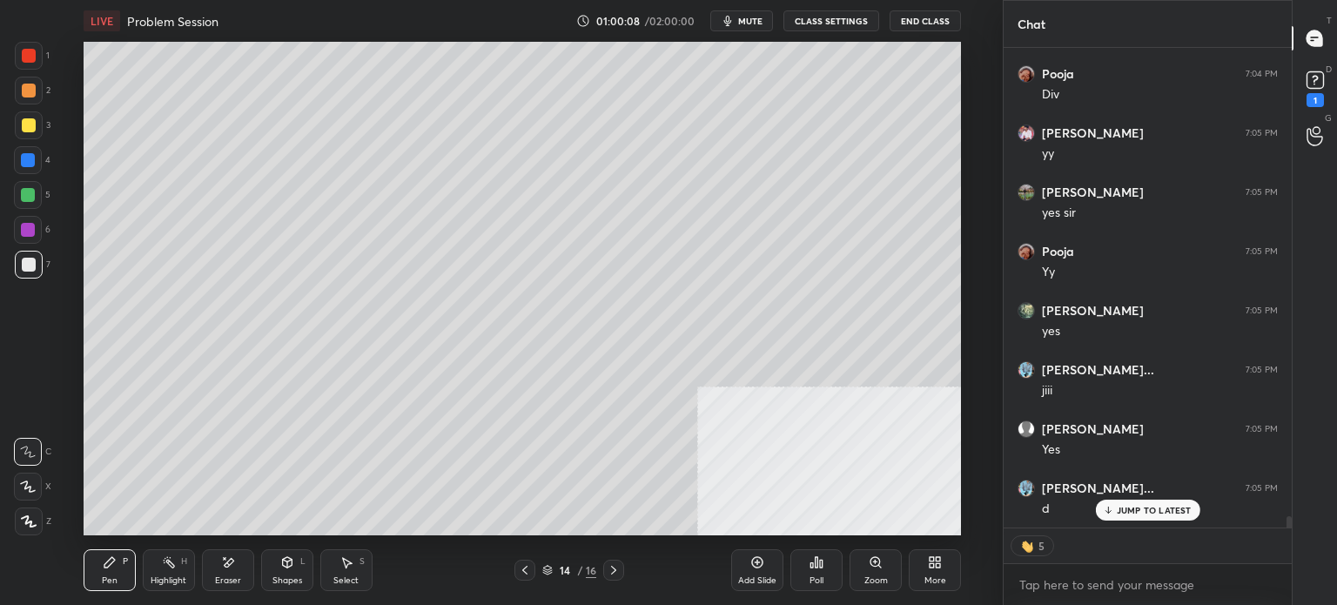
click at [614, 572] on icon at bounding box center [614, 570] width 14 height 14
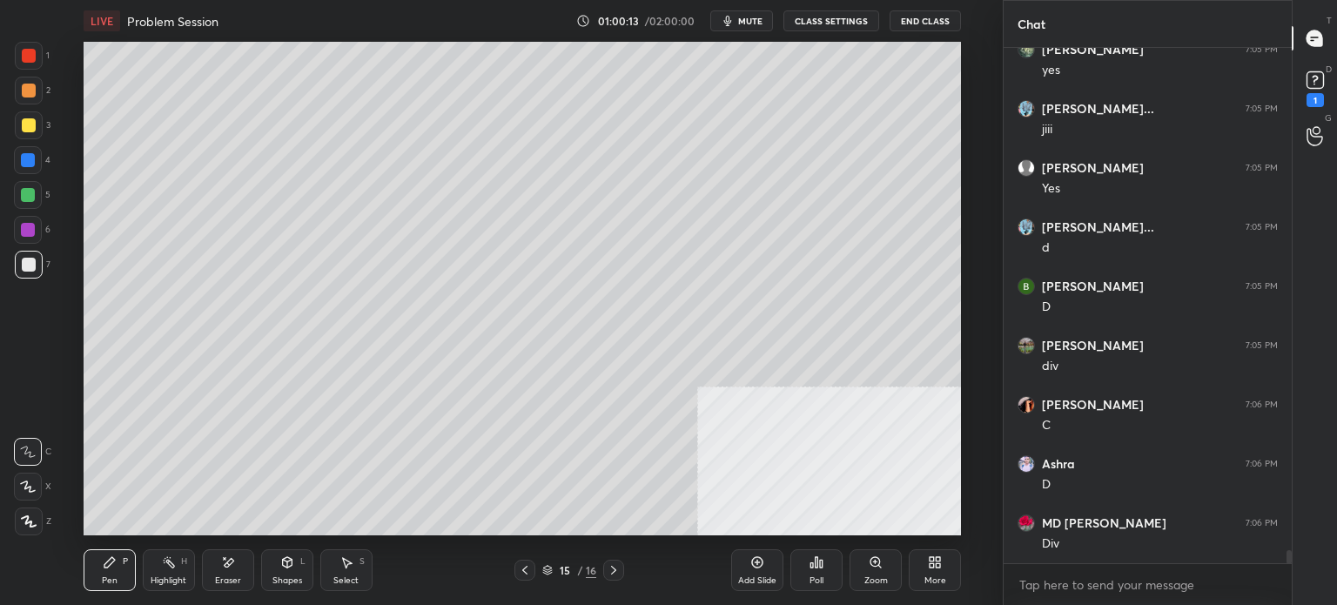
scroll to position [19669, 0]
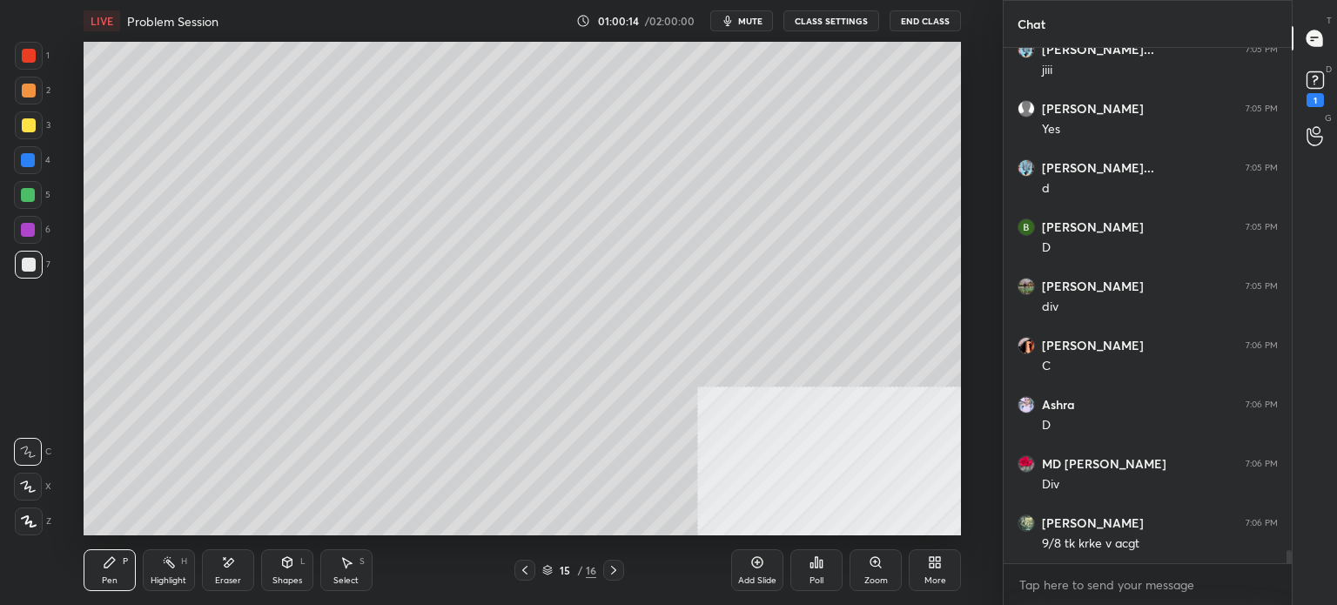
click at [829, 574] on div "Poll" at bounding box center [816, 570] width 52 height 42
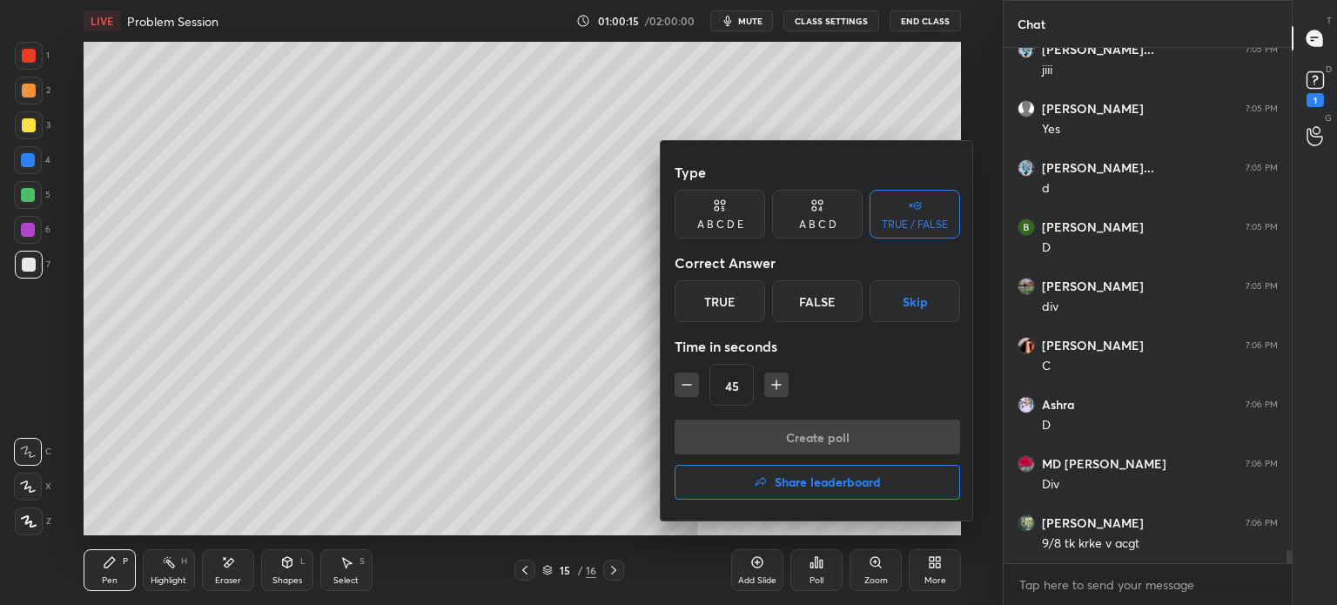
click at [809, 303] on div "False" at bounding box center [817, 301] width 91 height 42
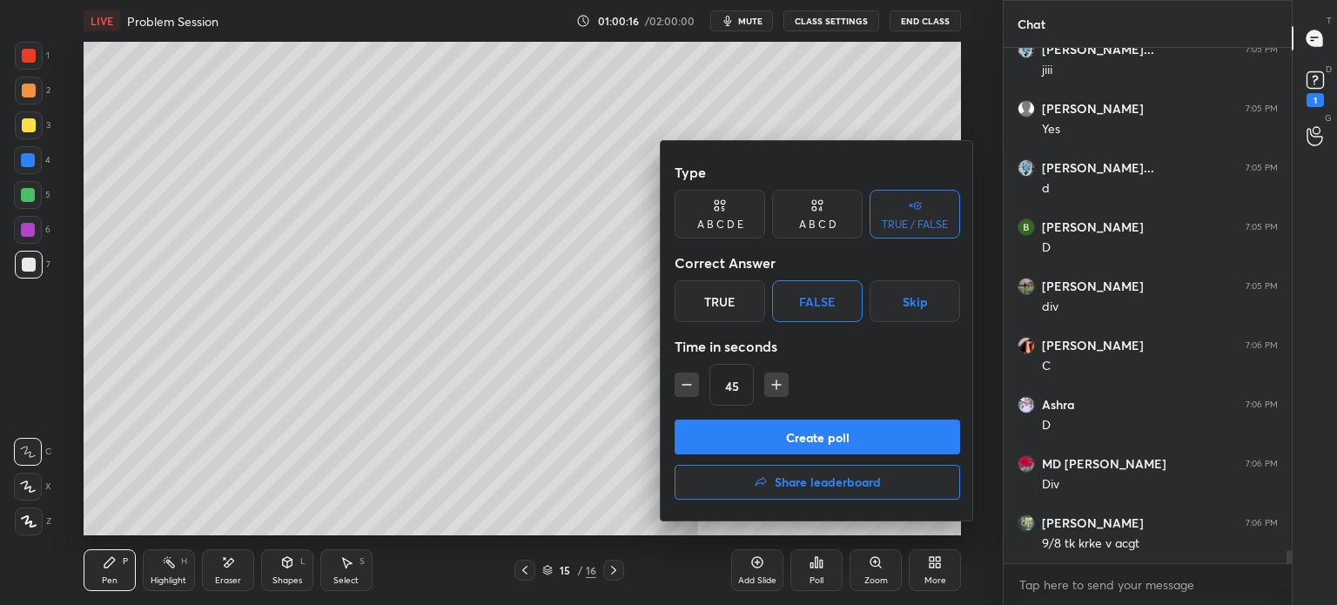
click at [796, 428] on button "Create poll" at bounding box center [816, 436] width 285 height 35
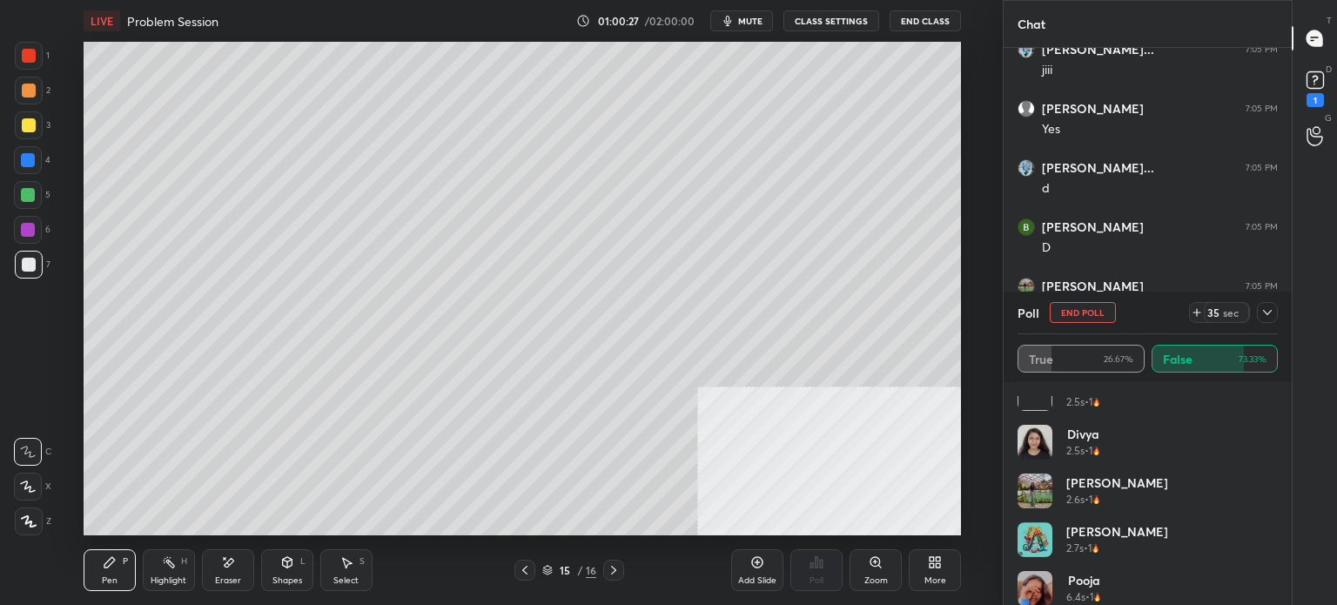
scroll to position [425, 0]
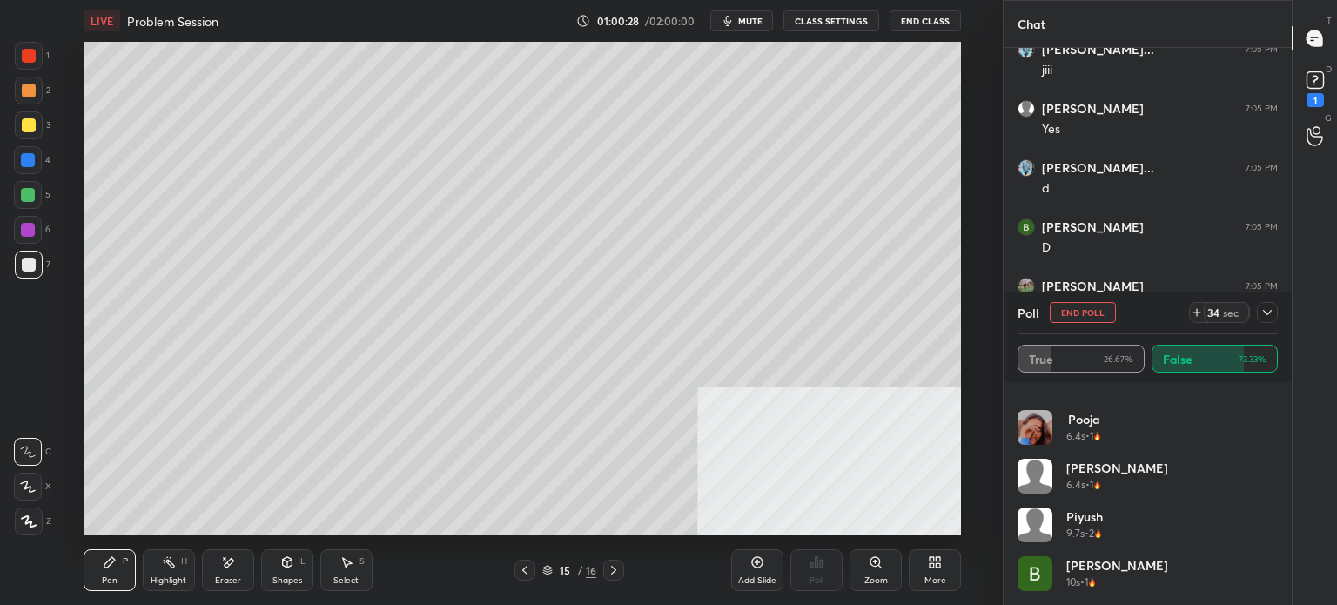
click at [1085, 319] on button "End Poll" at bounding box center [1083, 312] width 66 height 21
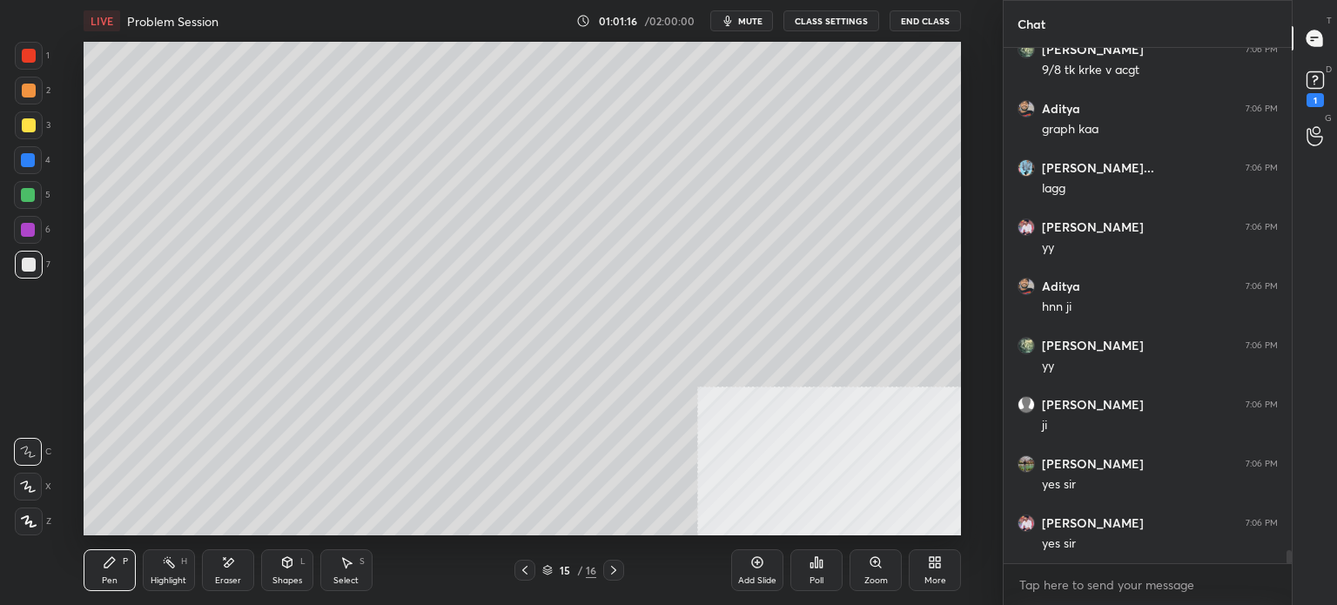
click at [527, 571] on icon at bounding box center [525, 570] width 14 height 14
click at [614, 573] on icon at bounding box center [614, 570] width 14 height 14
click at [523, 571] on icon at bounding box center [525, 570] width 14 height 14
click at [526, 571] on icon at bounding box center [525, 570] width 14 height 14
click at [612, 571] on icon at bounding box center [614, 570] width 14 height 14
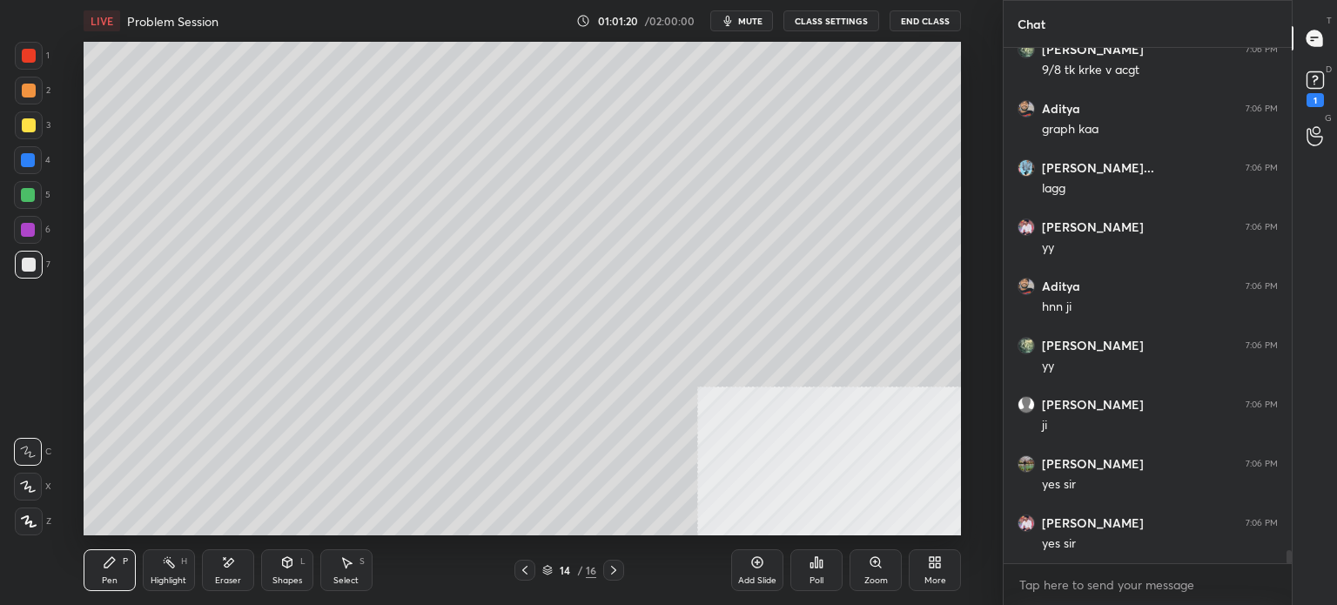
click at [611, 572] on icon at bounding box center [614, 570] width 14 height 14
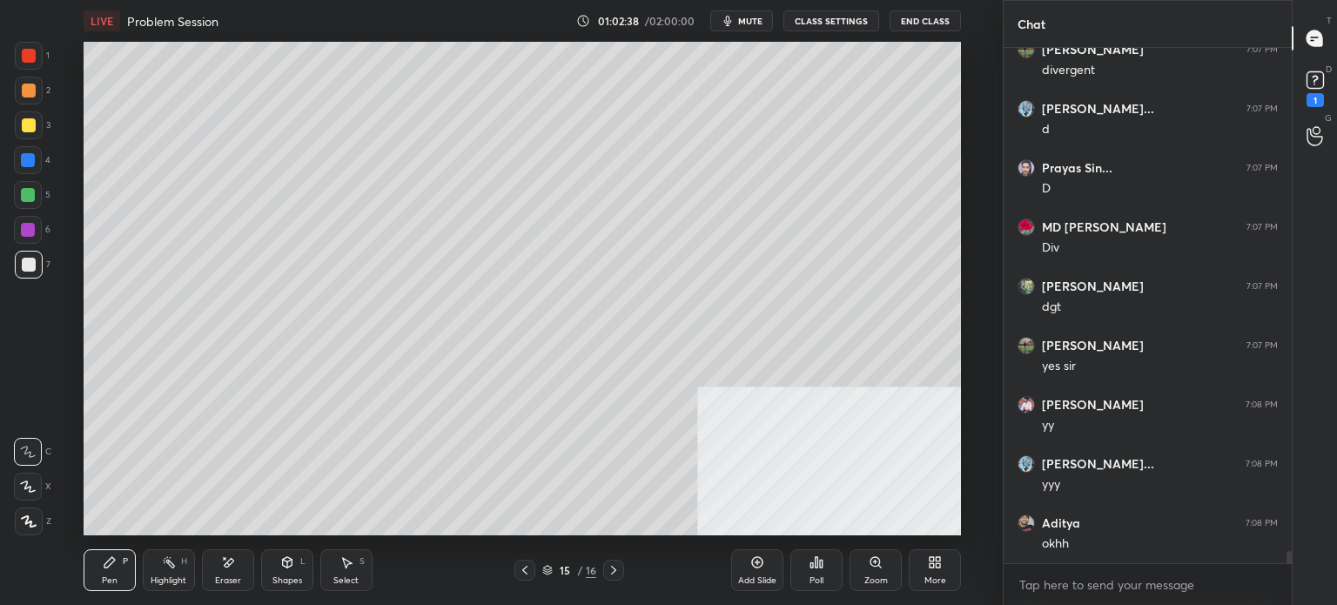
click at [759, 571] on div "Add Slide" at bounding box center [757, 570] width 52 height 42
click at [530, 577] on icon at bounding box center [525, 570] width 14 height 14
click at [529, 576] on icon at bounding box center [525, 570] width 14 height 14
click at [526, 580] on div "Pen P Highlight H Eraser Shapes L Select S 14 / 17 Add Slide Poll Zoom More" at bounding box center [522, 570] width 877 height 70
click at [533, 563] on div at bounding box center [524, 570] width 21 height 21
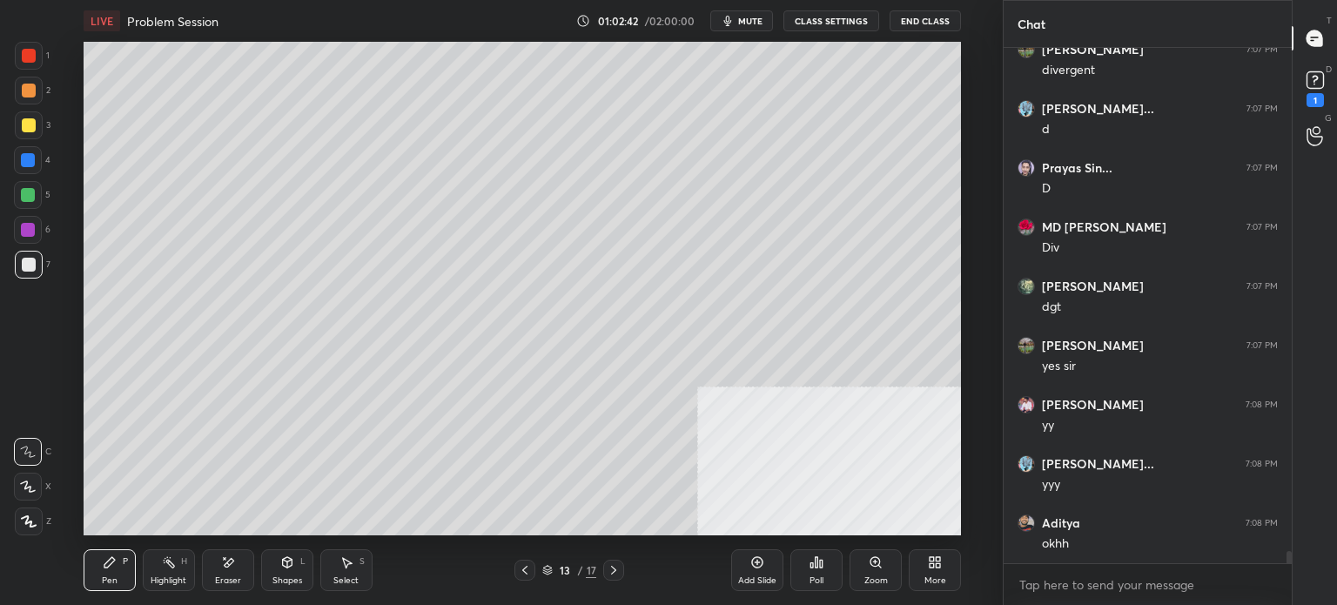
click at [526, 570] on icon at bounding box center [525, 570] width 14 height 14
click at [614, 567] on icon at bounding box center [614, 570] width 14 height 14
click at [614, 574] on icon at bounding box center [614, 570] width 14 height 14
click at [615, 575] on icon at bounding box center [614, 570] width 14 height 14
click at [610, 570] on div at bounding box center [613, 570] width 21 height 21
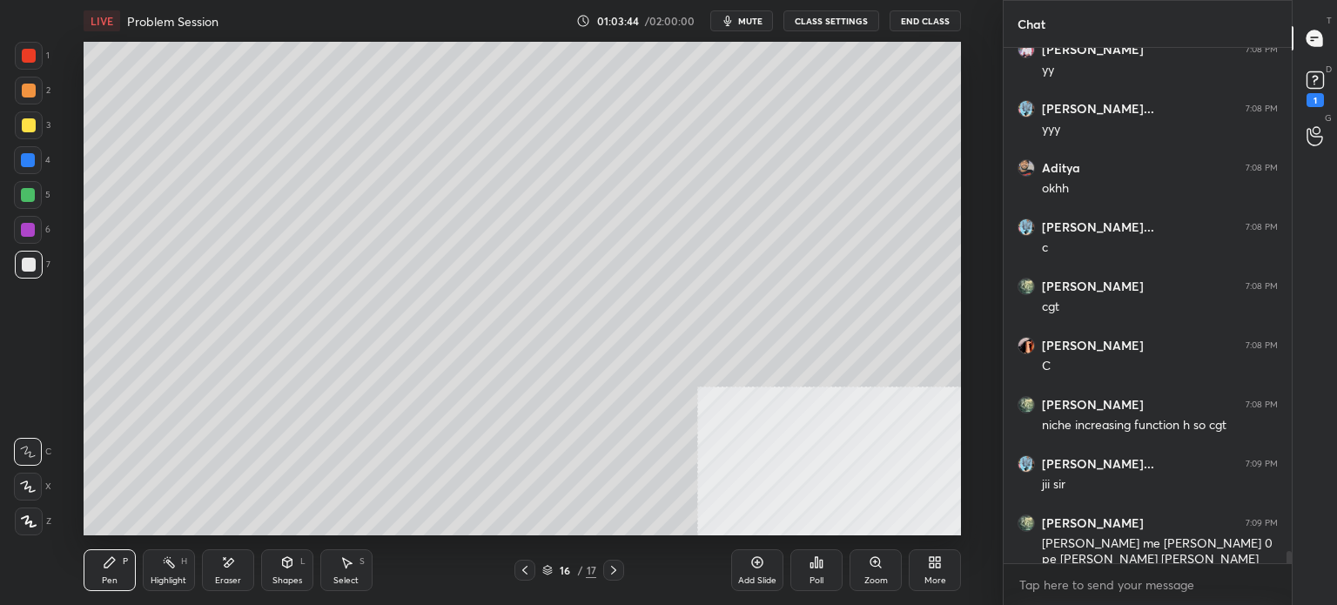
scroll to position [21079, 0]
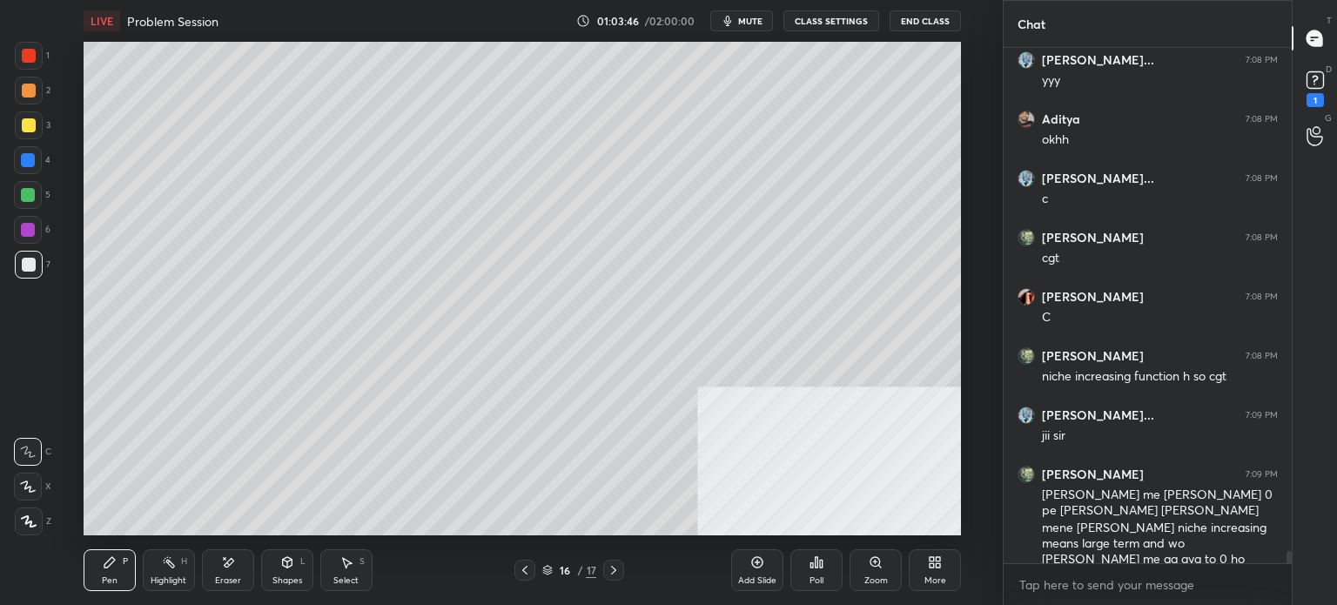
click at [24, 170] on div at bounding box center [28, 160] width 28 height 28
click at [529, 563] on icon at bounding box center [525, 570] width 14 height 14
click at [612, 580] on div at bounding box center [613, 570] width 21 height 21
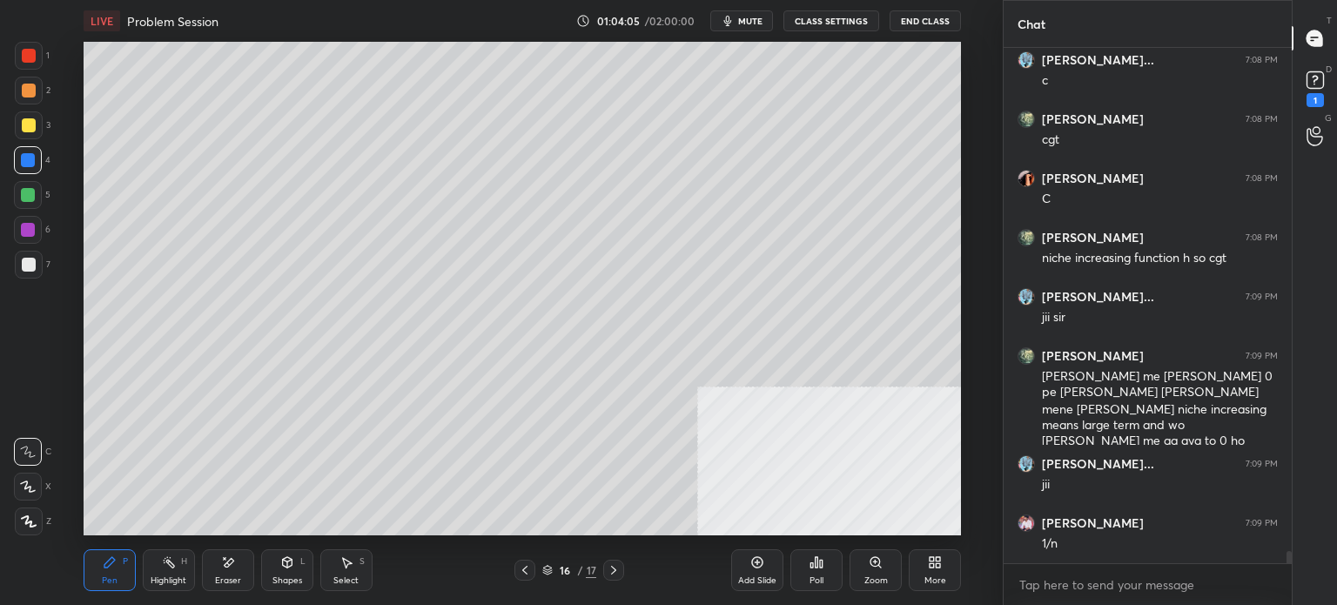
scroll to position [21256, 0]
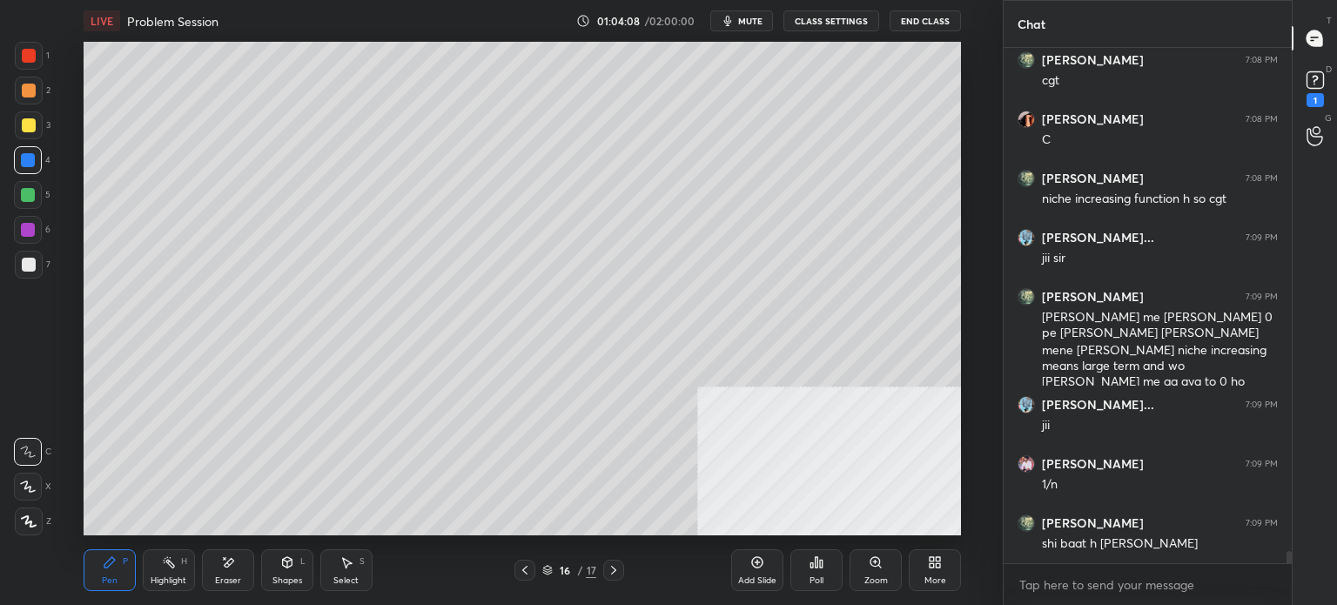
click at [521, 570] on icon at bounding box center [525, 570] width 14 height 14
click at [527, 567] on icon at bounding box center [525, 570] width 14 height 14
click at [533, 561] on div "Pen P Highlight H Eraser Shapes L Select S 14 / 17 Add Slide Poll Zoom More" at bounding box center [522, 570] width 877 height 70
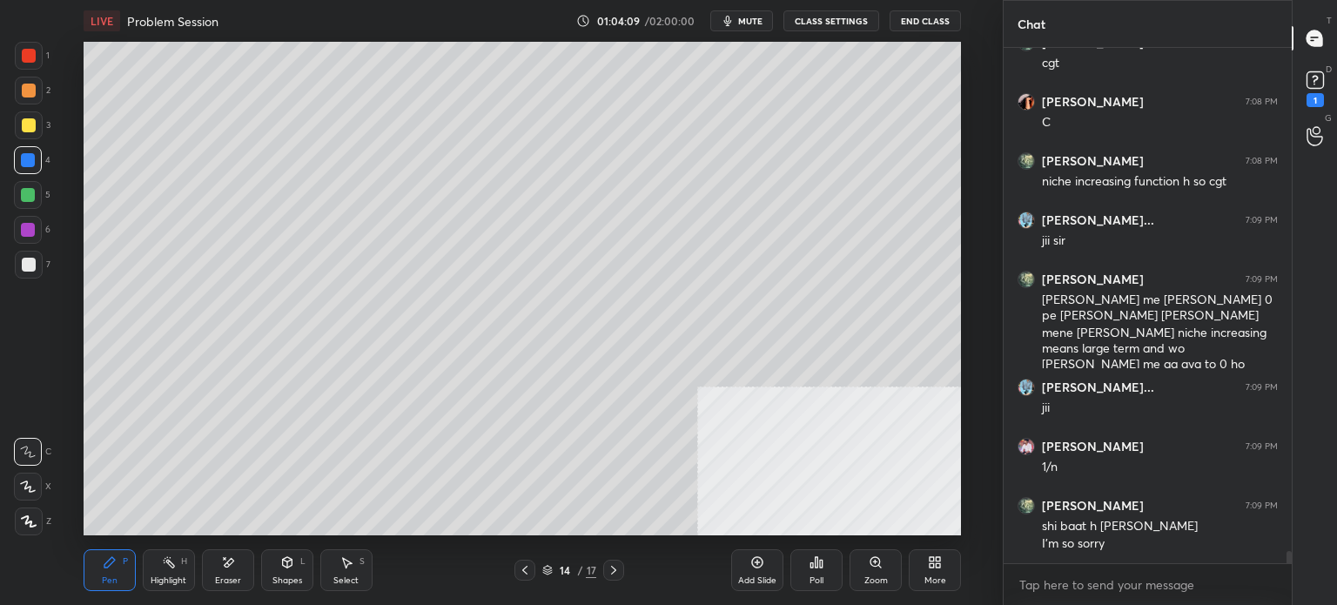
click at [535, 566] on div "14 / 17" at bounding box center [569, 570] width 110 height 21
click at [529, 571] on icon at bounding box center [525, 570] width 14 height 14
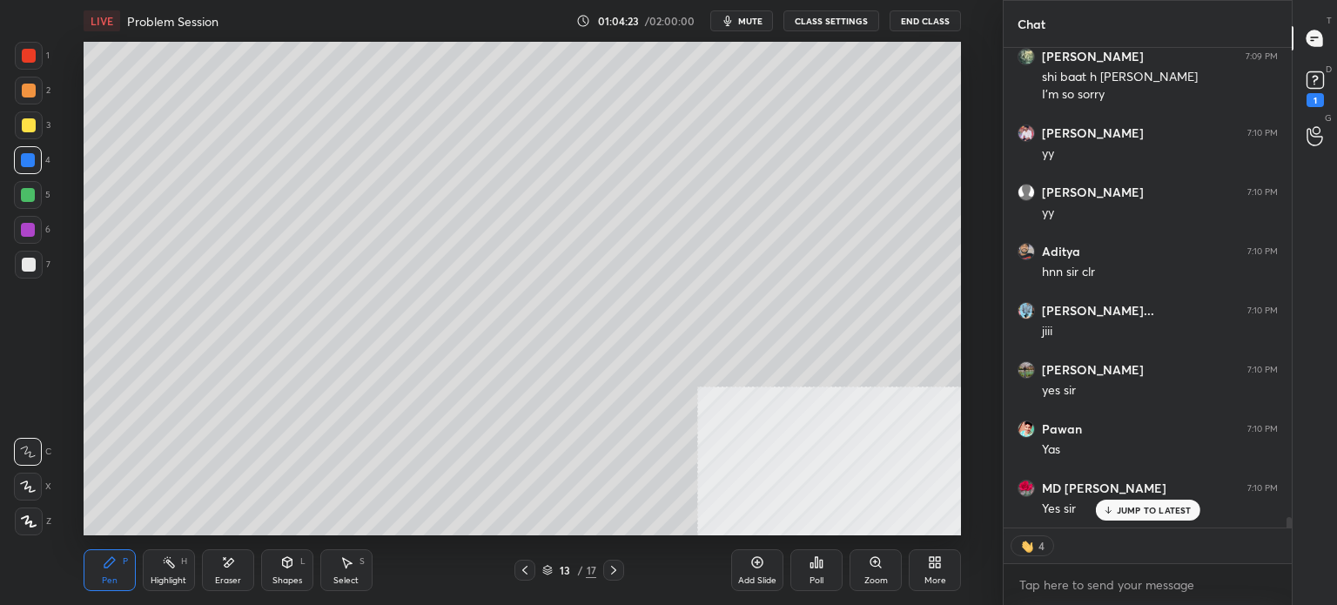
scroll to position [21782, 0]
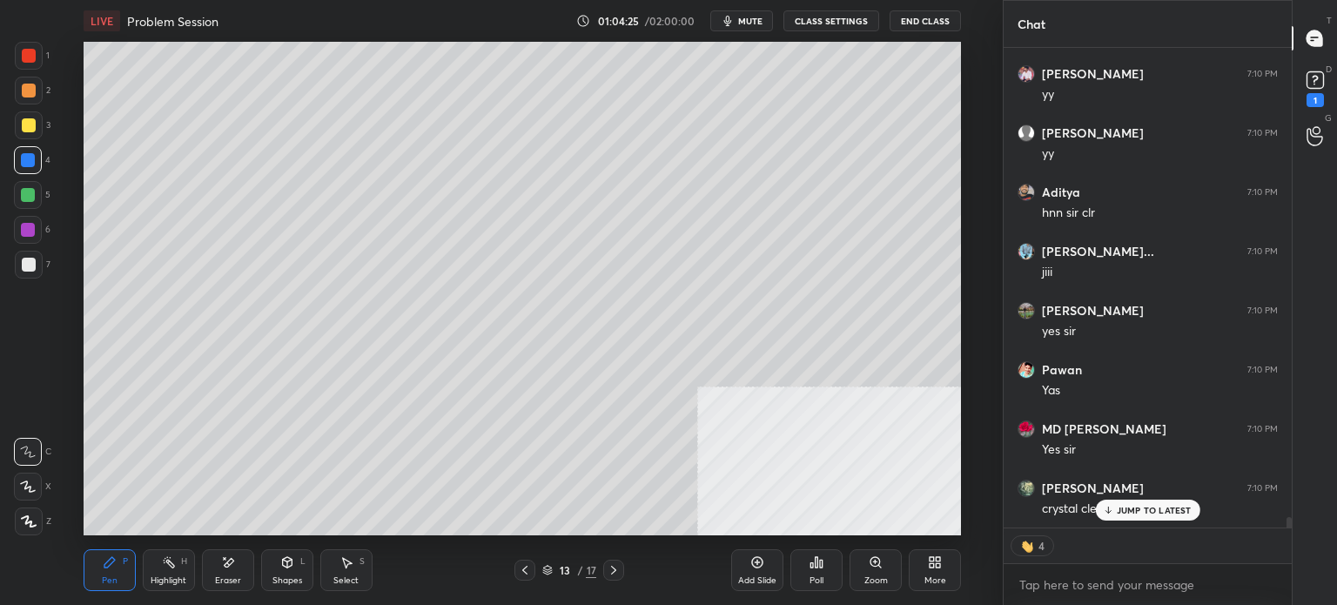
type textarea "x"
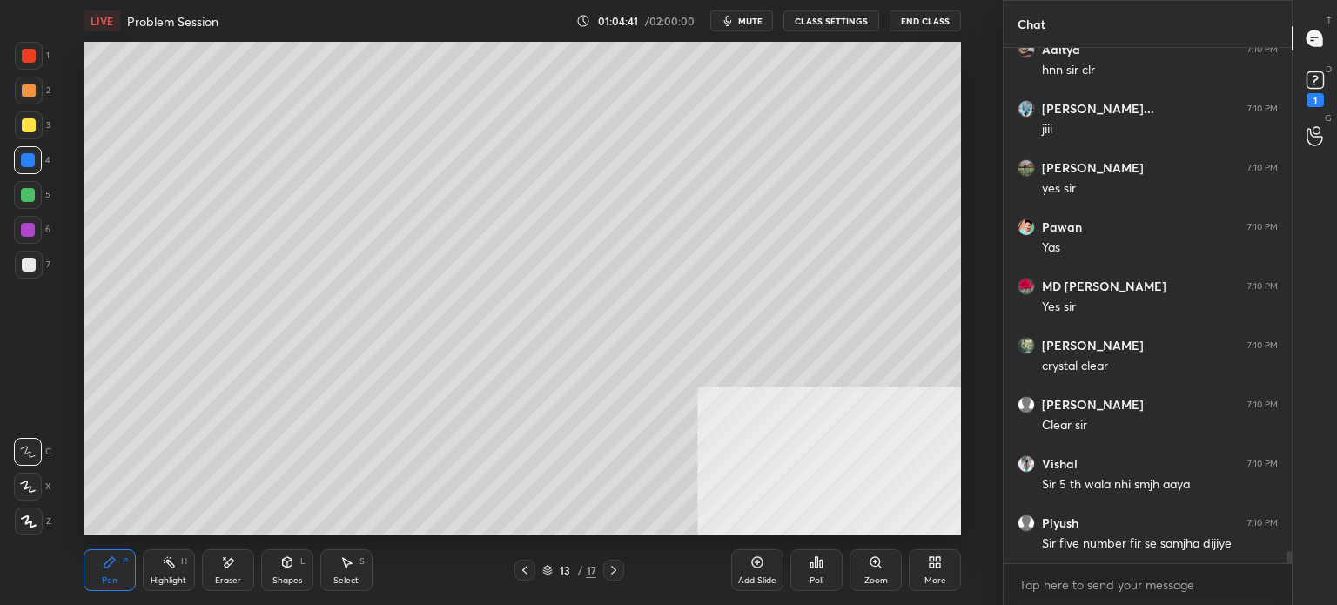
scroll to position [21984, 0]
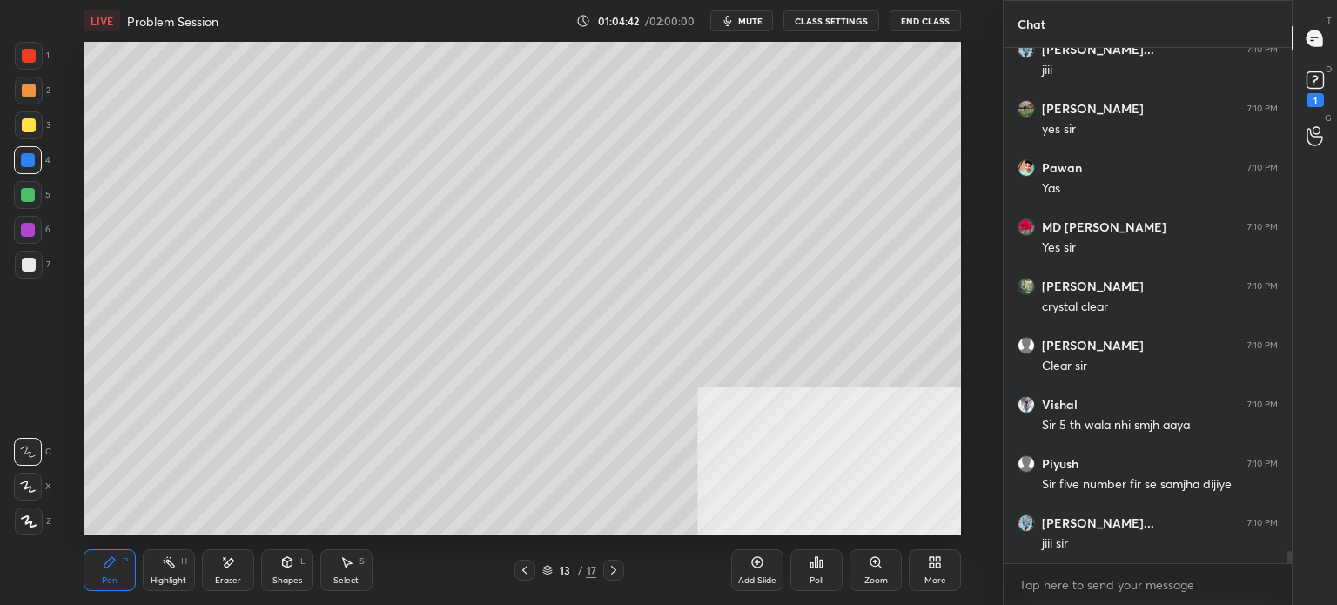
click at [31, 266] on div at bounding box center [29, 265] width 14 height 14
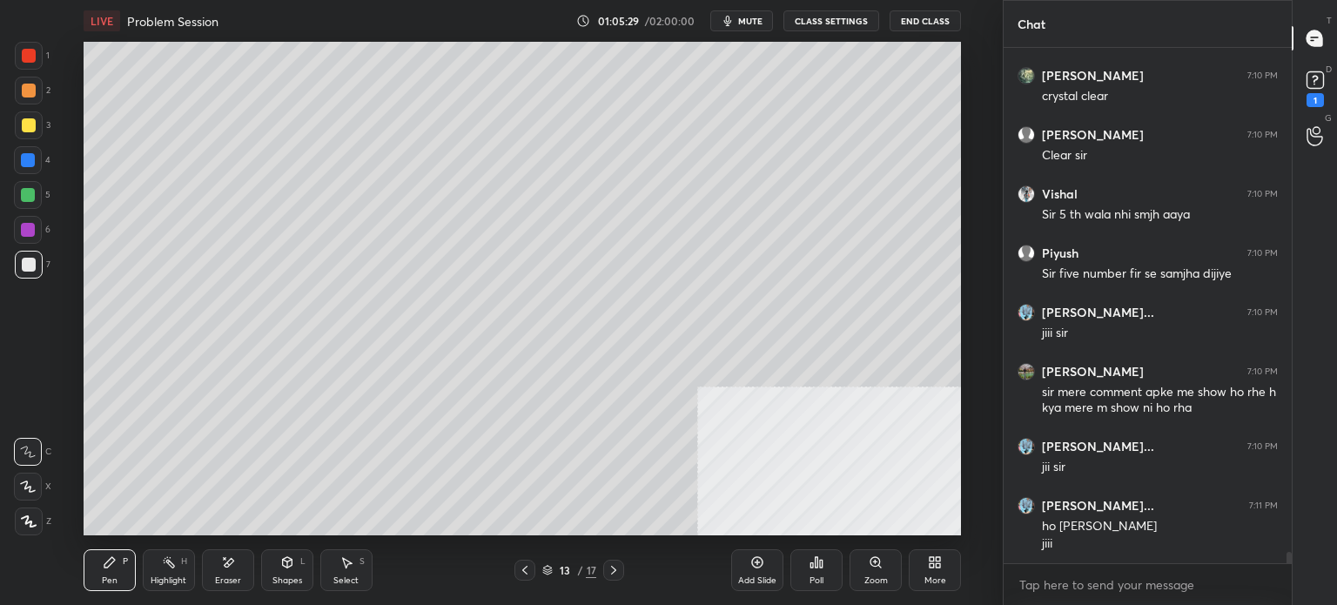
scroll to position [22254, 0]
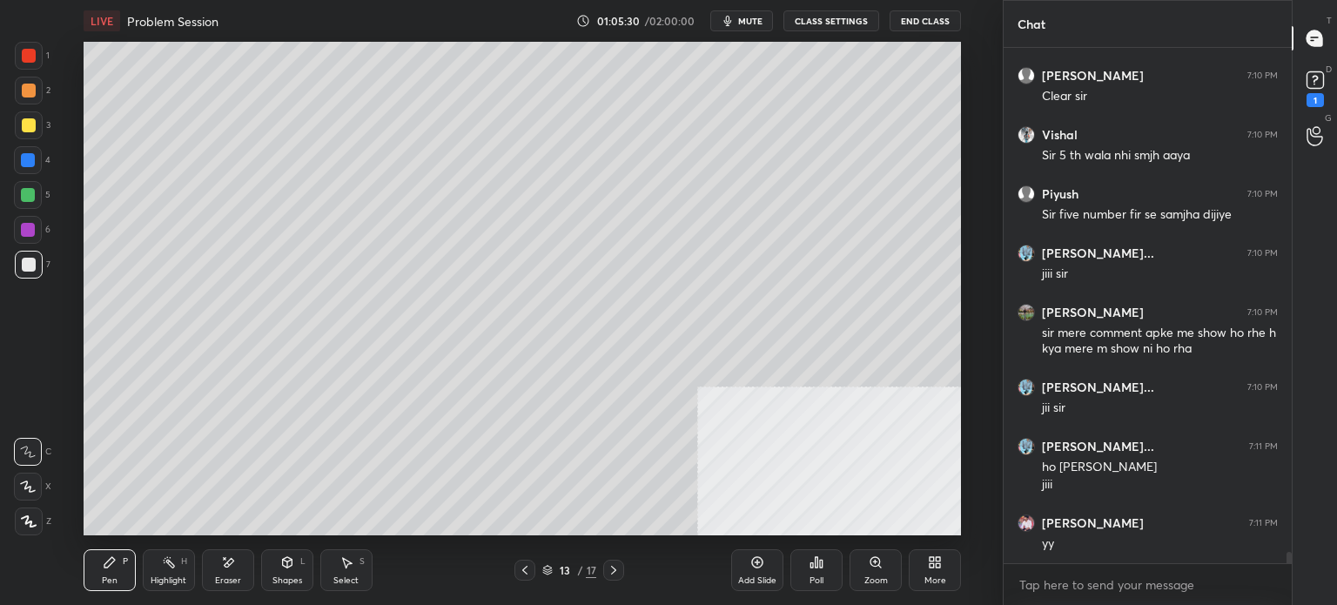
click at [27, 190] on div at bounding box center [28, 195] width 14 height 14
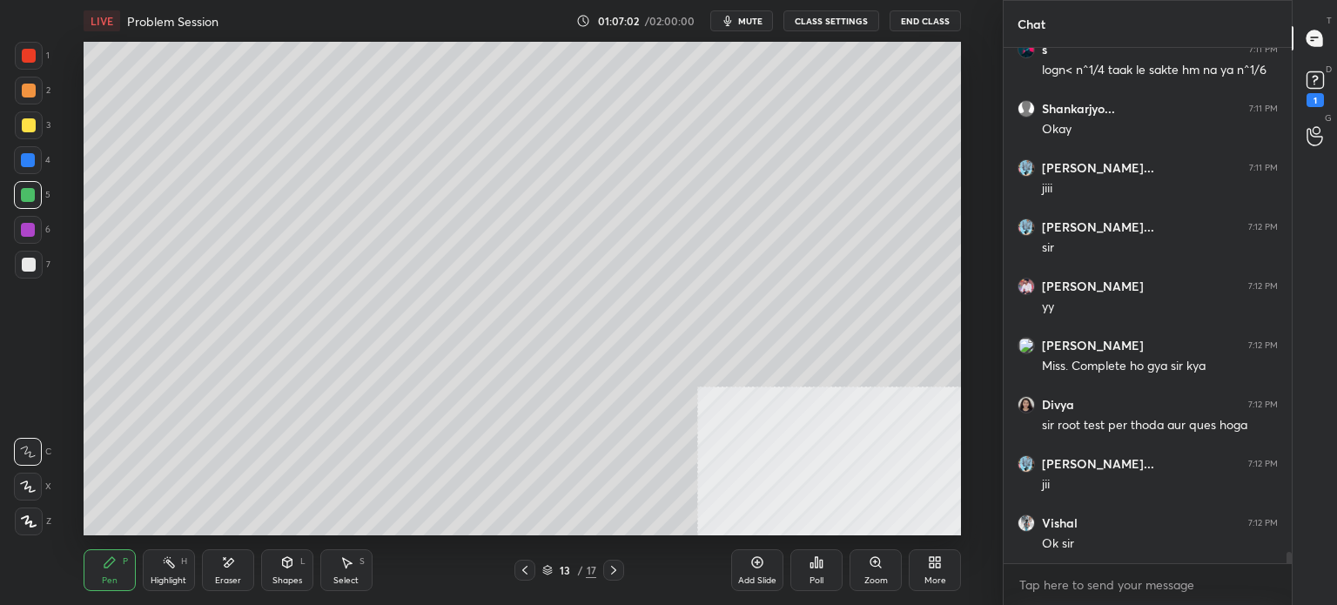
scroll to position [23145, 0]
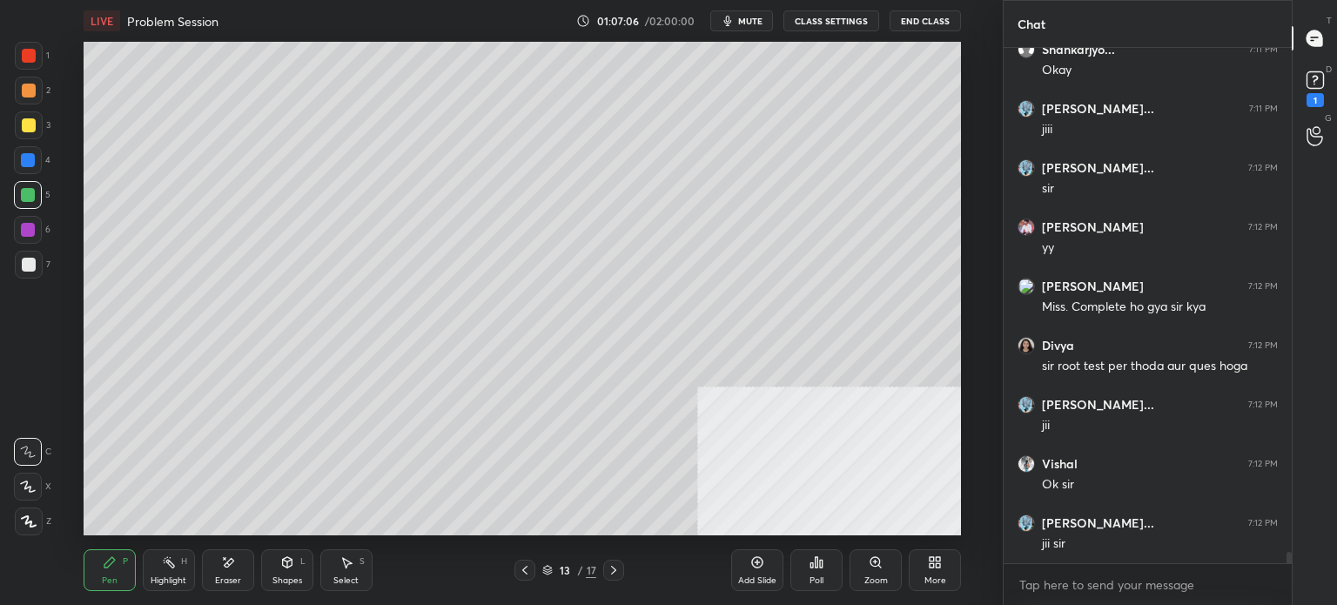
click at [751, 571] on div "Add Slide" at bounding box center [757, 570] width 52 height 42
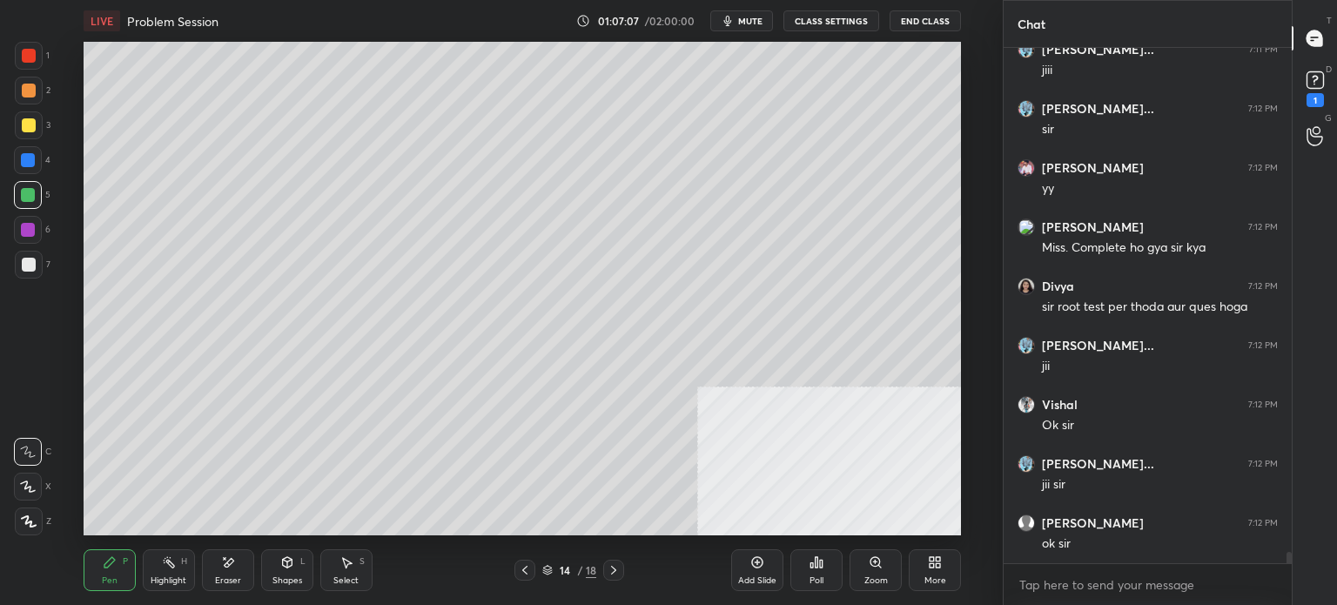
click at [32, 130] on div at bounding box center [29, 125] width 14 height 14
click at [291, 567] on icon at bounding box center [287, 562] width 14 height 14
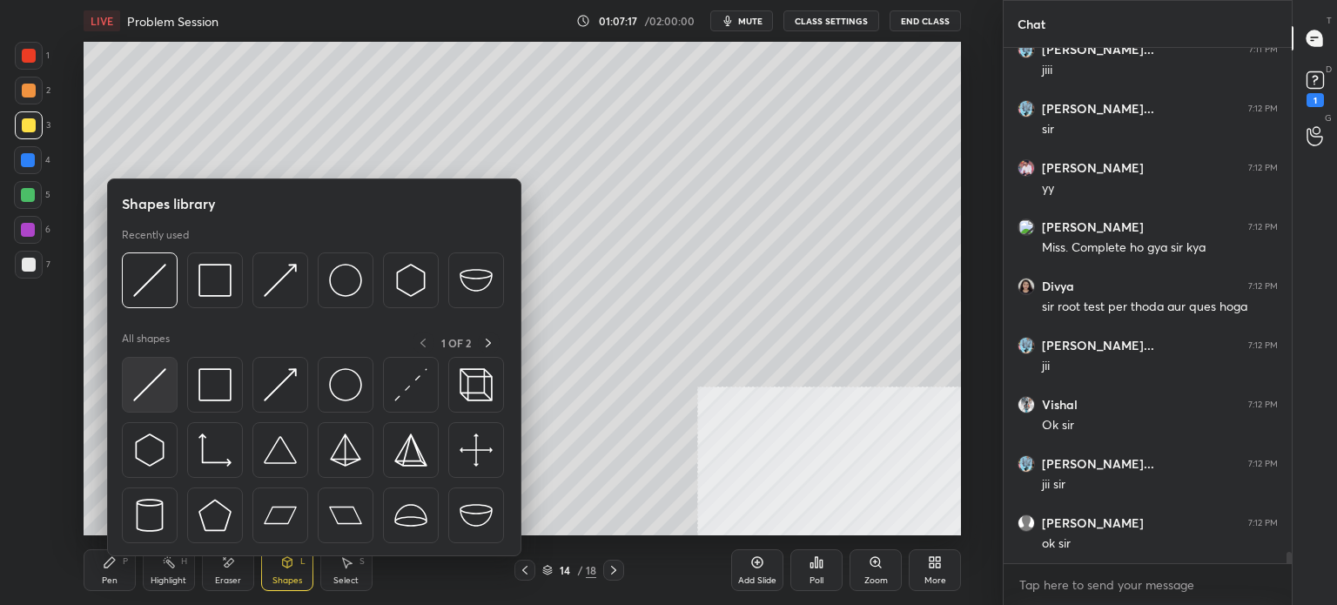
click at [167, 386] on div at bounding box center [150, 385] width 56 height 56
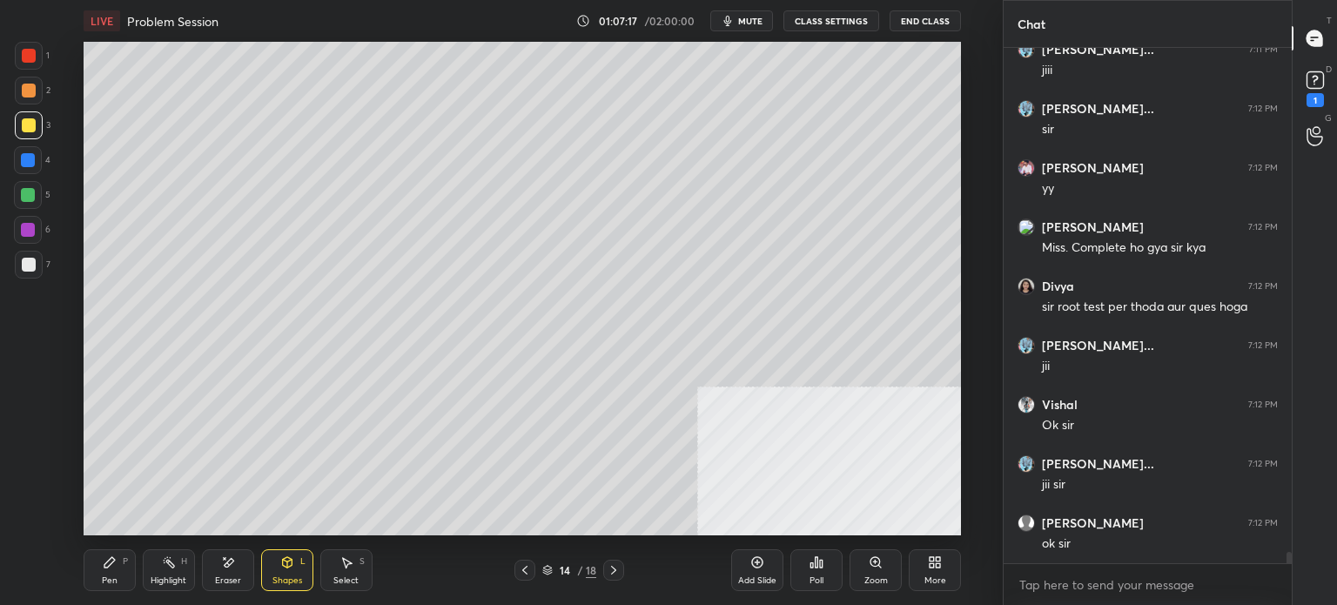
click at [36, 164] on div at bounding box center [28, 160] width 28 height 28
click at [124, 567] on div "Pen P" at bounding box center [110, 570] width 52 height 42
click at [33, 265] on div at bounding box center [29, 265] width 14 height 14
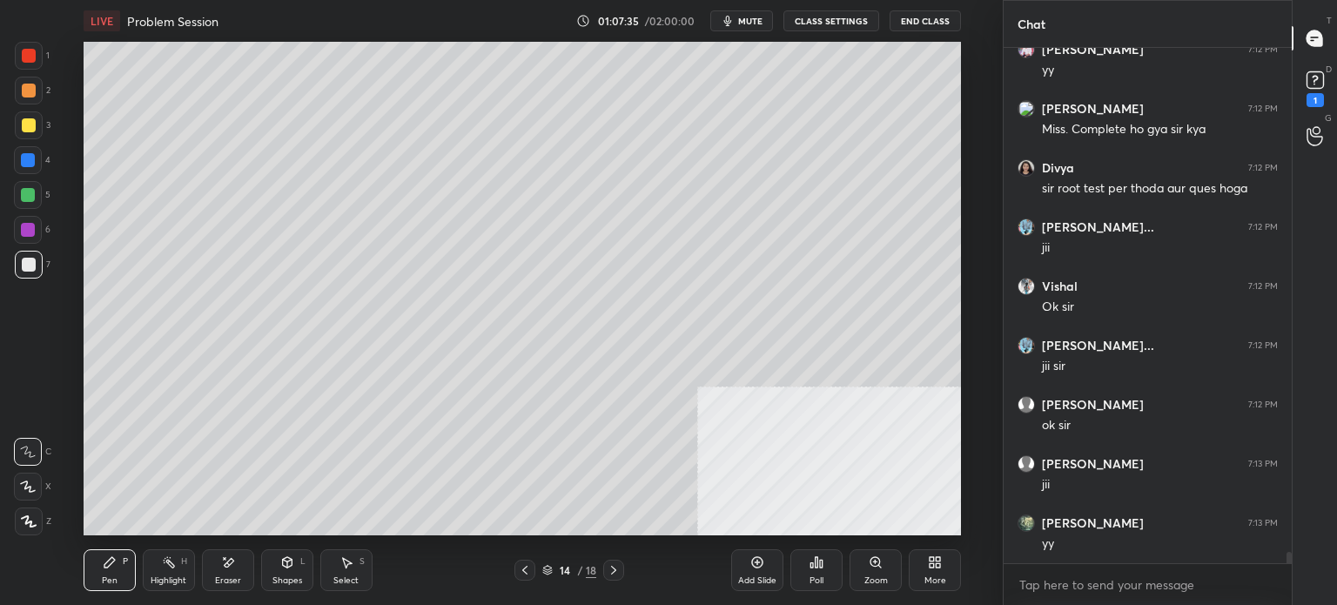
scroll to position [23382, 0]
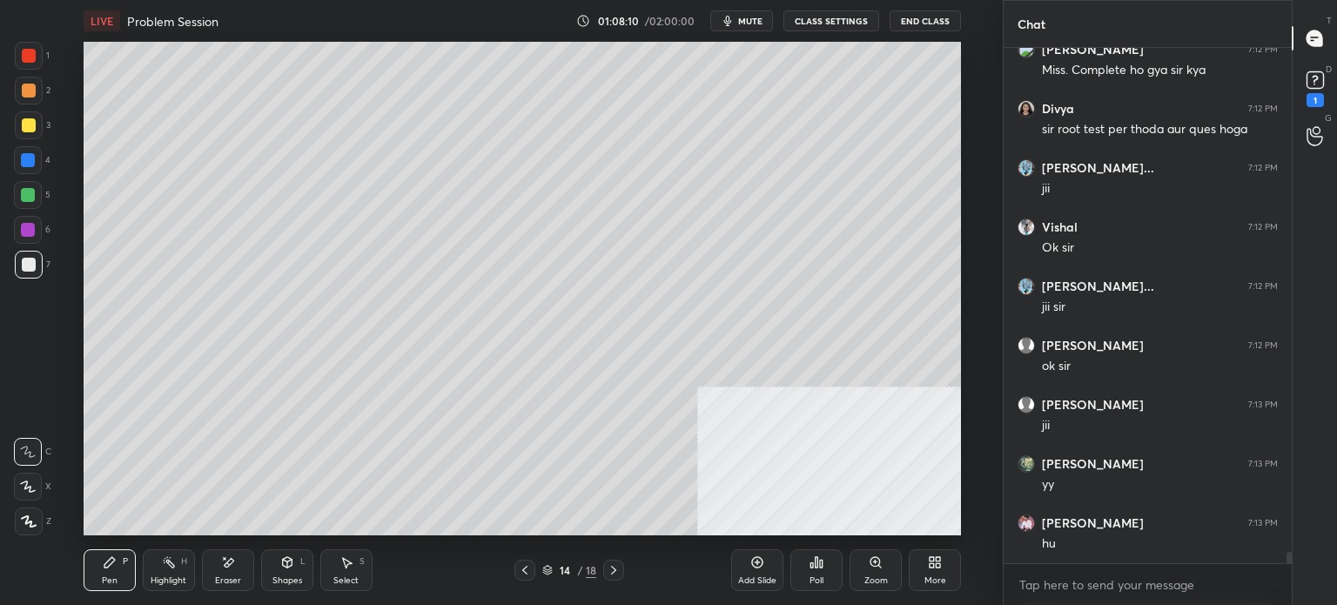
click at [215, 567] on div "Eraser" at bounding box center [228, 570] width 52 height 42
click at [117, 580] on div "Pen P" at bounding box center [110, 570] width 52 height 42
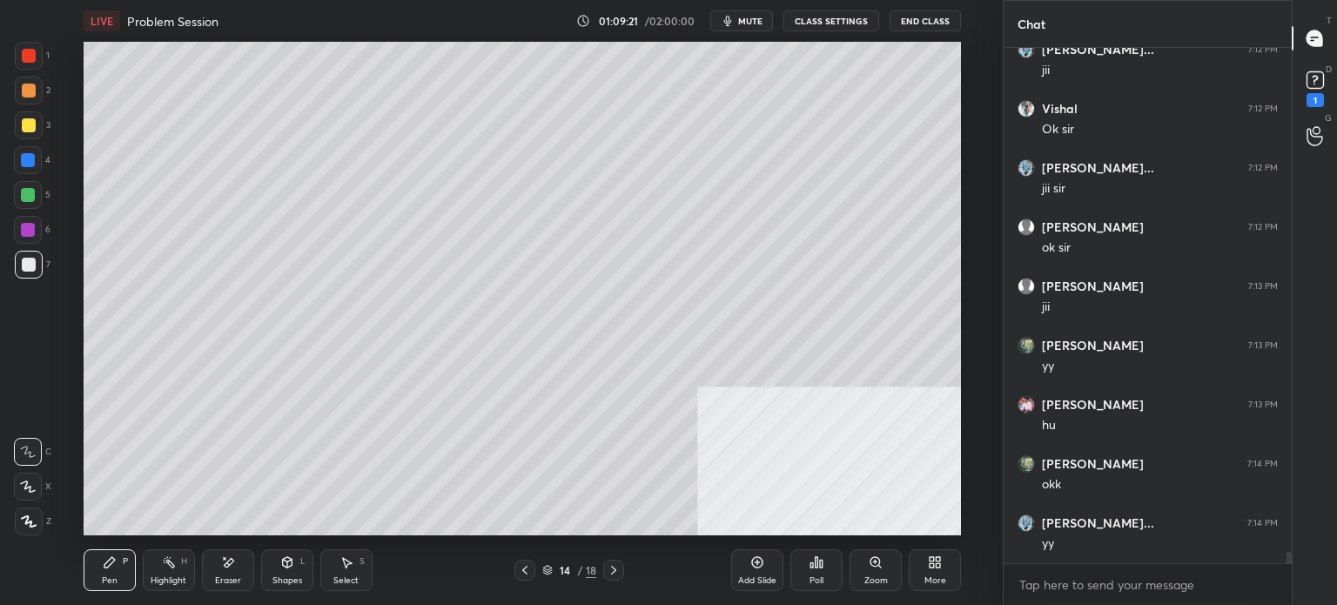
scroll to position [23559, 0]
click at [748, 18] on span "mute" at bounding box center [750, 21] width 24 height 12
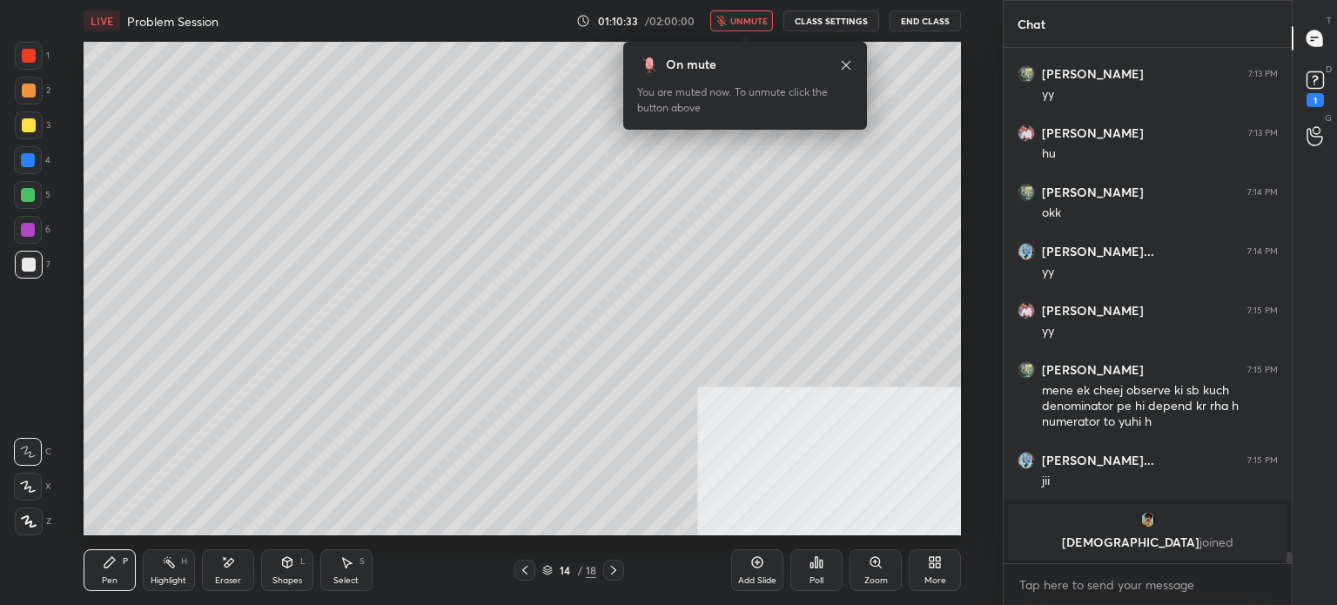
scroll to position [21780, 0]
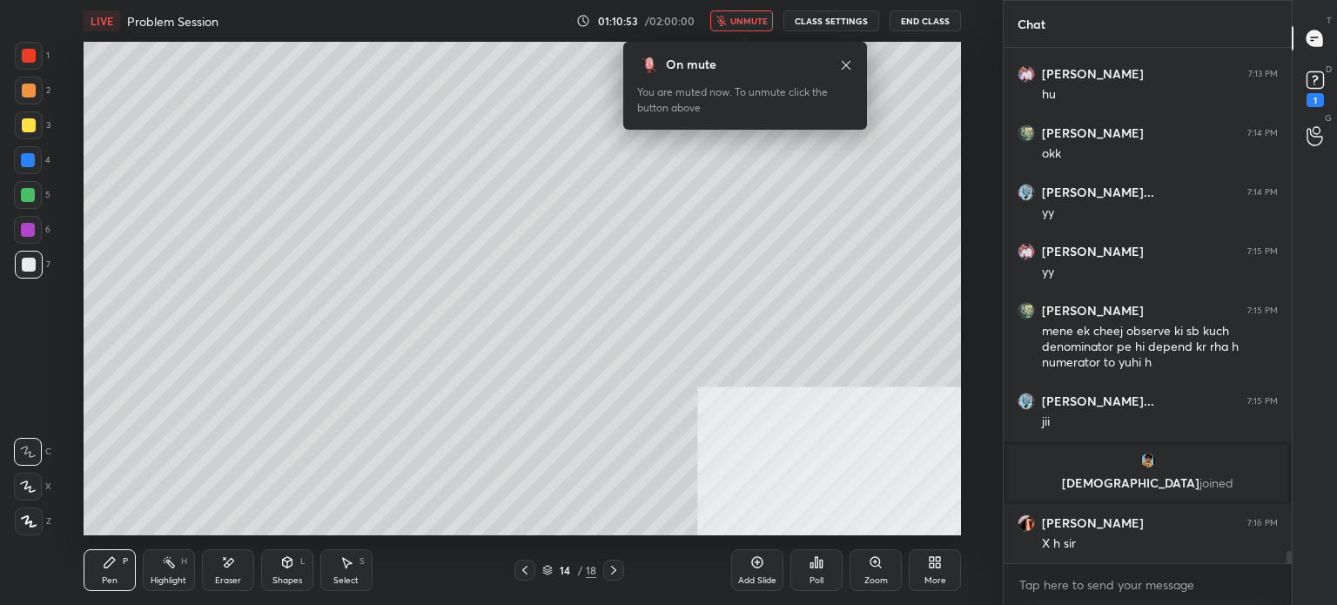
click at [34, 198] on div at bounding box center [28, 195] width 28 height 28
click at [32, 205] on div at bounding box center [28, 195] width 28 height 28
click at [842, 67] on icon at bounding box center [846, 65] width 14 height 14
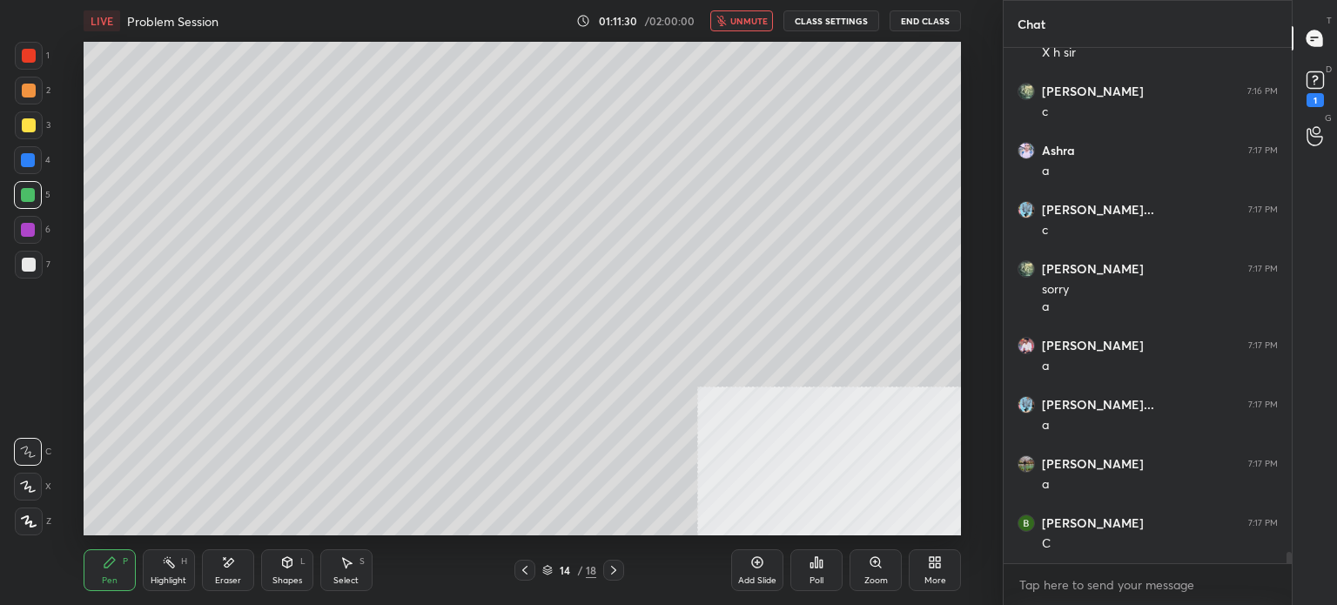
scroll to position [22330, 0]
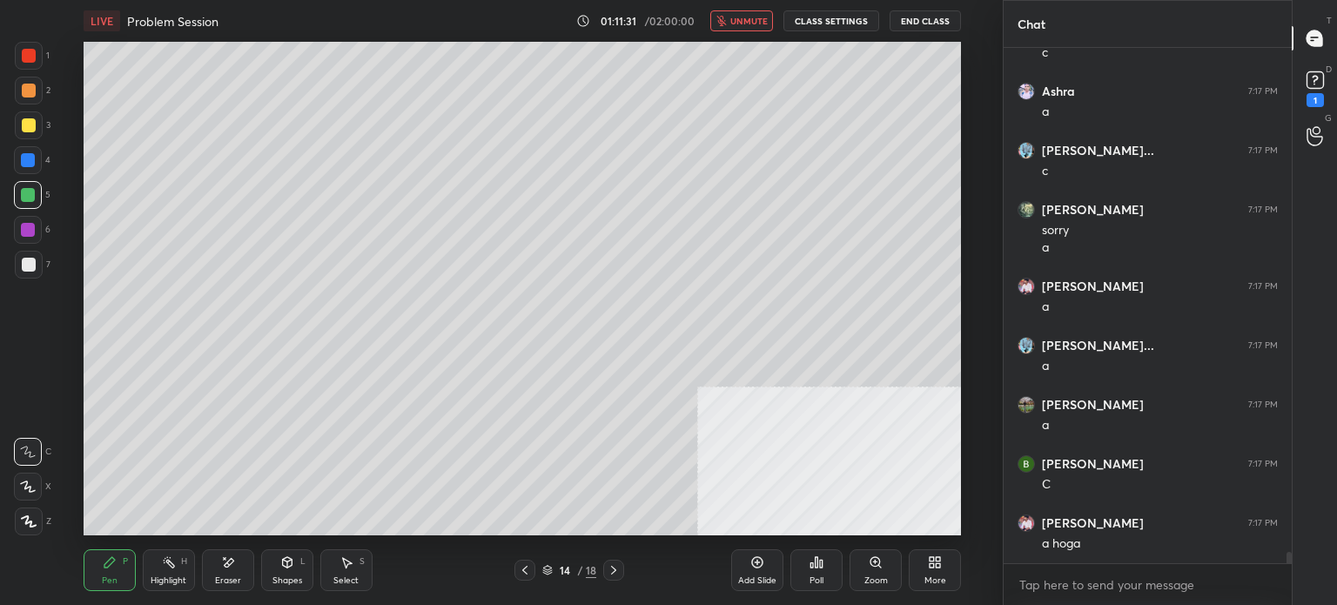
drag, startPoint x: 748, startPoint y: 23, endPoint x: 762, endPoint y: 26, distance: 15.0
click at [747, 23] on span "unmute" at bounding box center [748, 21] width 37 height 12
click at [820, 24] on button "CLASS SETTINGS" at bounding box center [831, 20] width 96 height 21
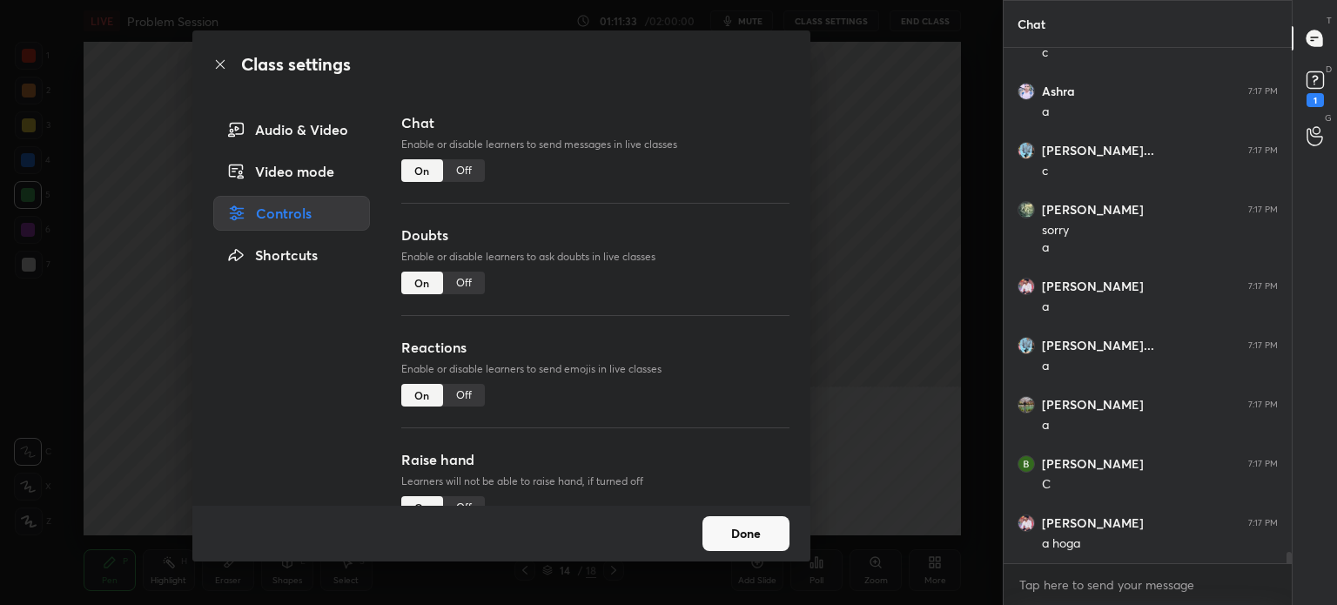
click at [477, 166] on div "Off" at bounding box center [464, 170] width 42 height 23
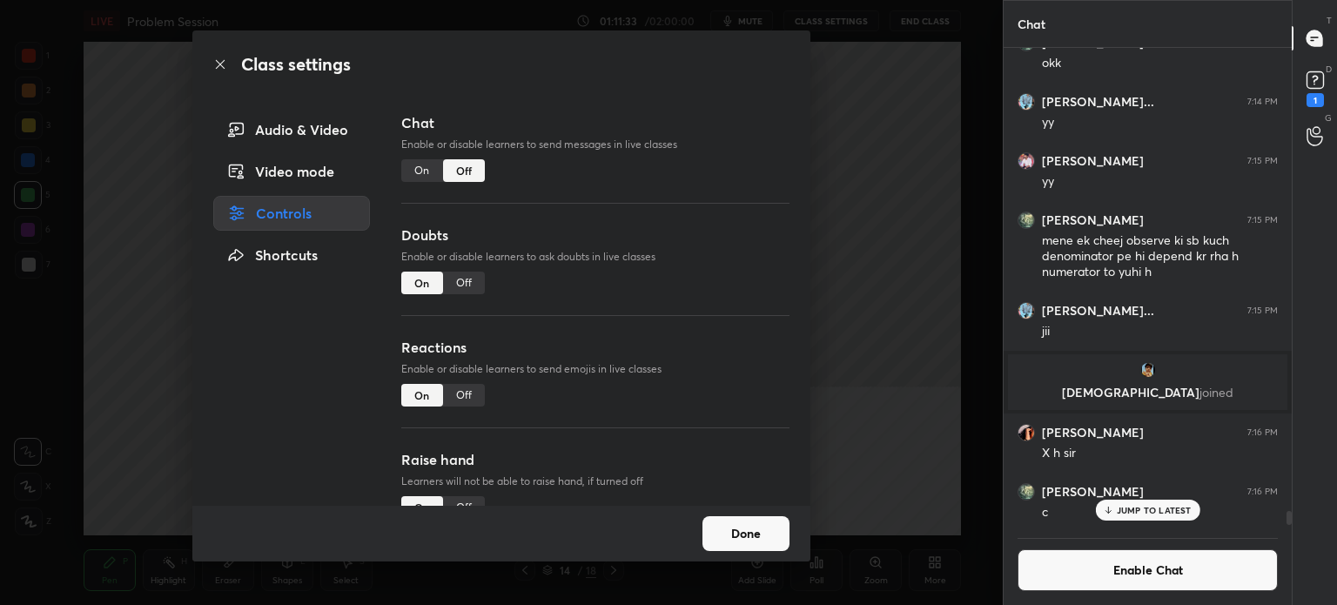
scroll to position [5, 5]
click at [31, 302] on div "Class settings Audio & Video Video mode Controls Shortcuts Chat Enable or disab…" at bounding box center [501, 302] width 1003 height 605
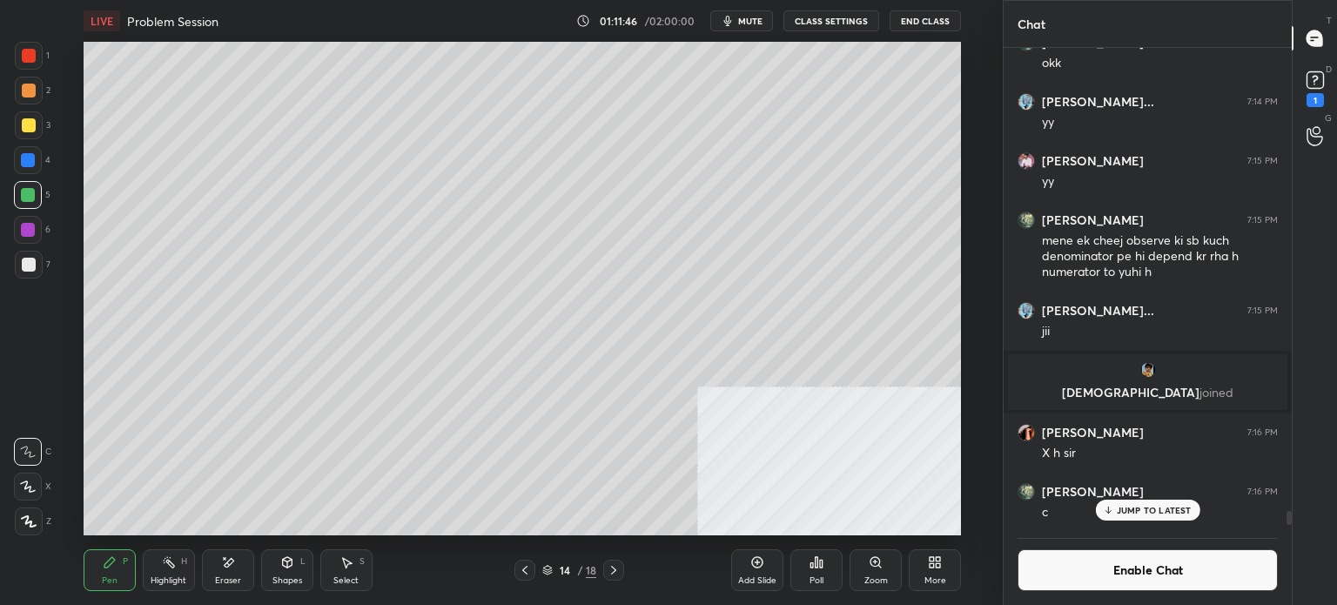
click at [756, 30] on button "mute" at bounding box center [741, 20] width 63 height 21
click at [759, 20] on span "unmute" at bounding box center [748, 21] width 37 height 12
click at [753, 574] on div "Add Slide" at bounding box center [757, 570] width 52 height 42
click at [521, 567] on icon at bounding box center [525, 570] width 14 height 14
click at [616, 574] on icon at bounding box center [614, 570] width 14 height 14
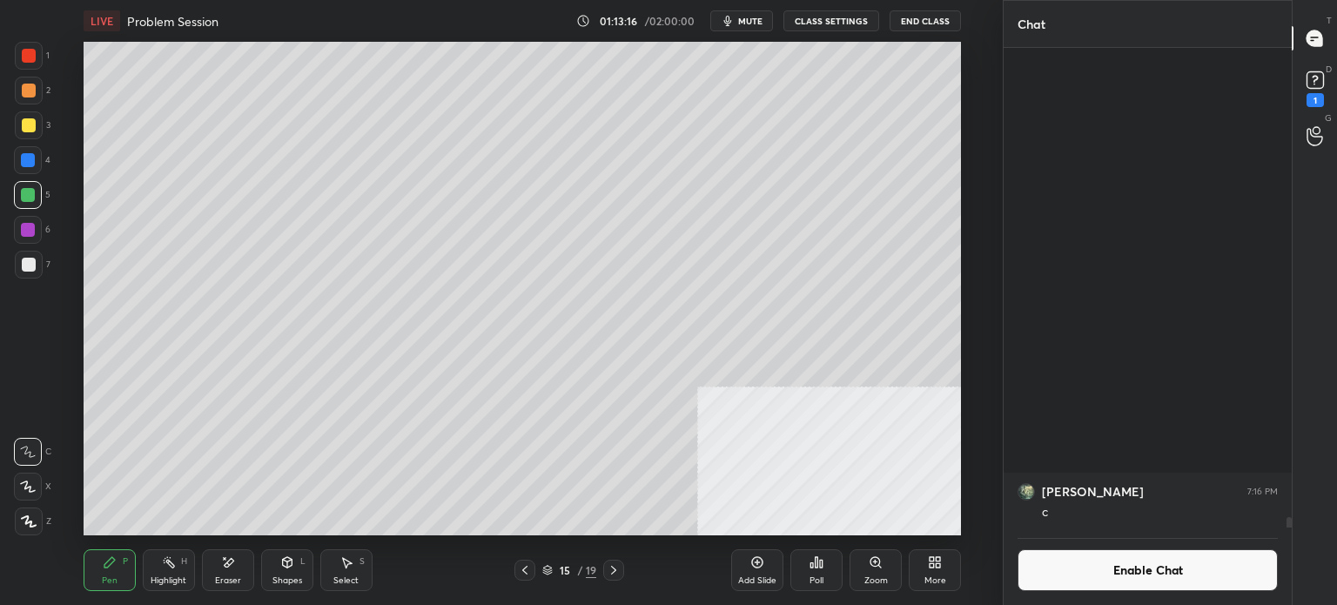
scroll to position [22303, 0]
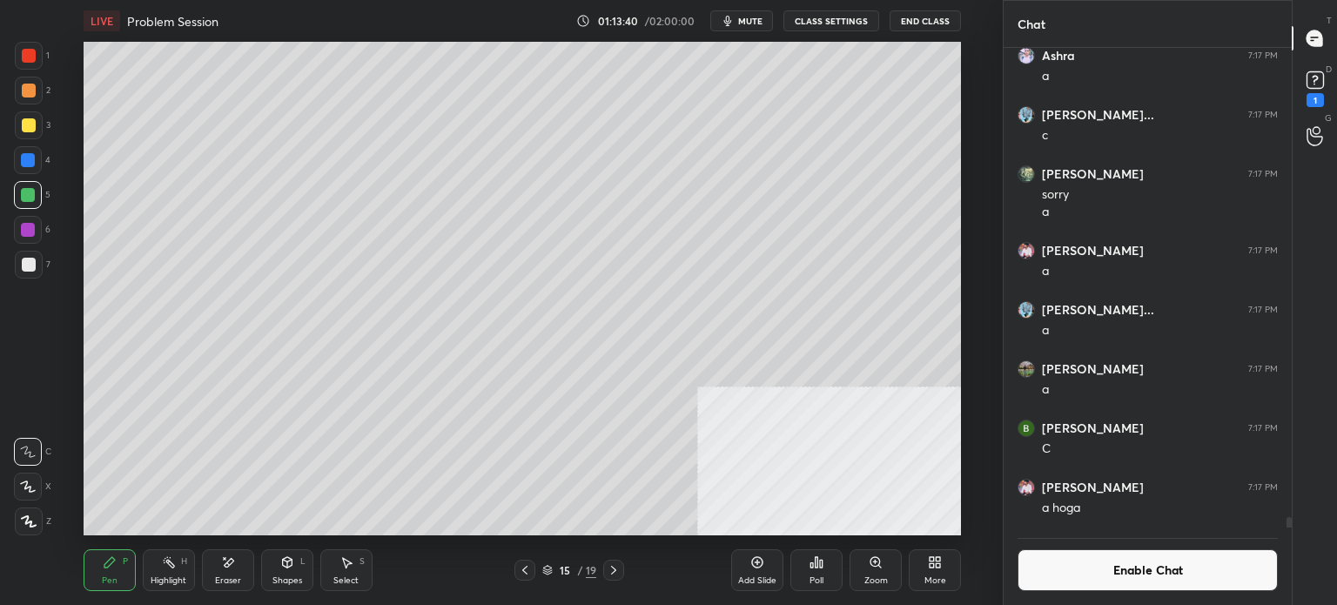
click at [228, 553] on div "Pen P Highlight H Eraser Shapes L Select S 15 / 19 Add Slide Poll Zoom More" at bounding box center [522, 570] width 877 height 70
drag, startPoint x: 228, startPoint y: 554, endPoint x: 225, endPoint y: 568, distance: 14.4
click at [227, 557] on icon at bounding box center [228, 562] width 14 height 15
drag, startPoint x: 225, startPoint y: 568, endPoint x: 231, endPoint y: 558, distance: 12.1
click at [225, 569] on icon at bounding box center [228, 562] width 14 height 15
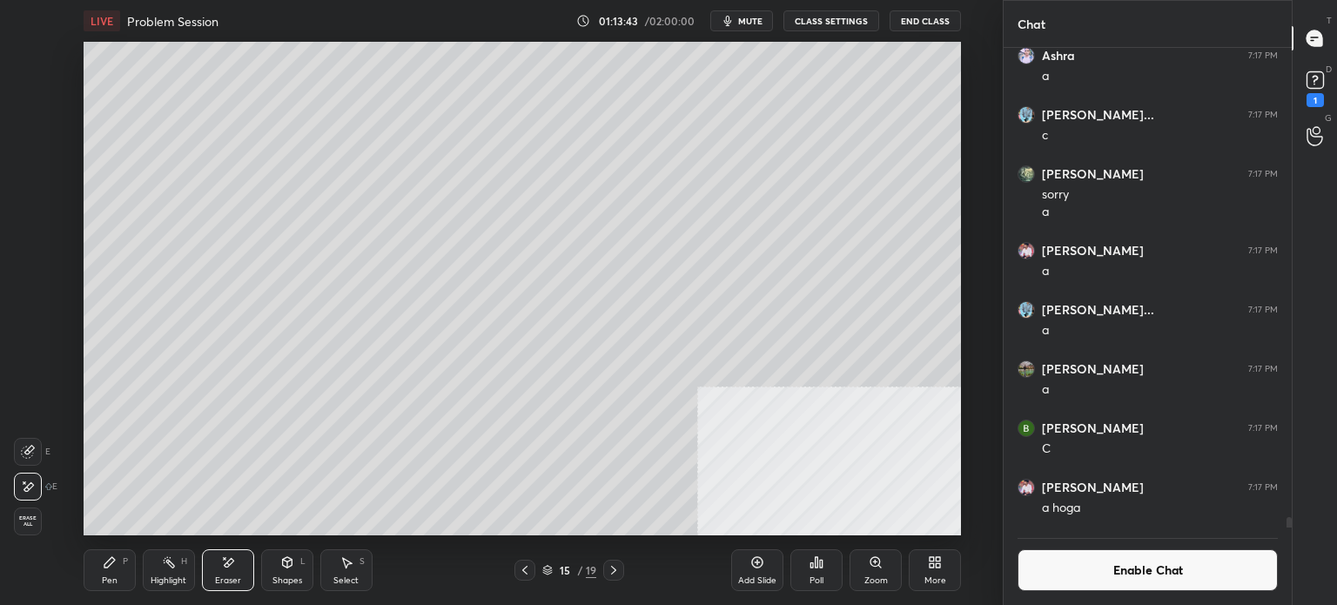
click at [103, 567] on icon at bounding box center [110, 562] width 14 height 14
click at [1127, 597] on div "Enable Chat" at bounding box center [1147, 565] width 288 height 77
drag, startPoint x: 1124, startPoint y: 584, endPoint x: 1120, endPoint y: 573, distance: 11.8
click at [1124, 582] on button "Enable Chat" at bounding box center [1147, 570] width 260 height 42
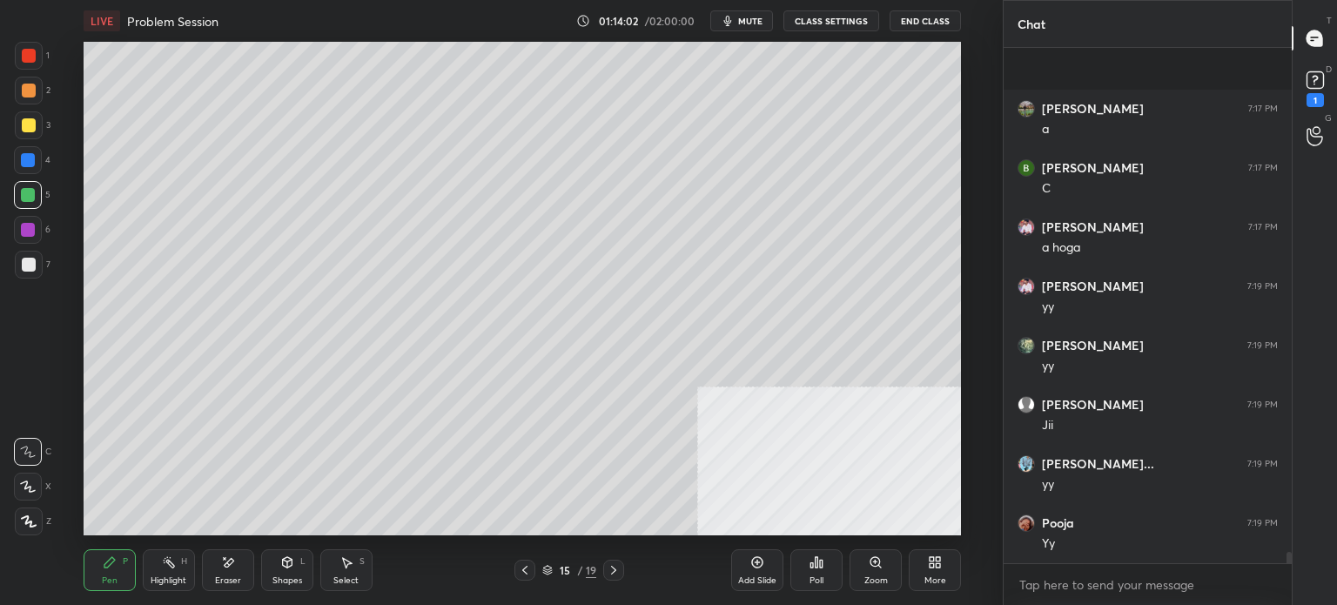
scroll to position [22666, 0]
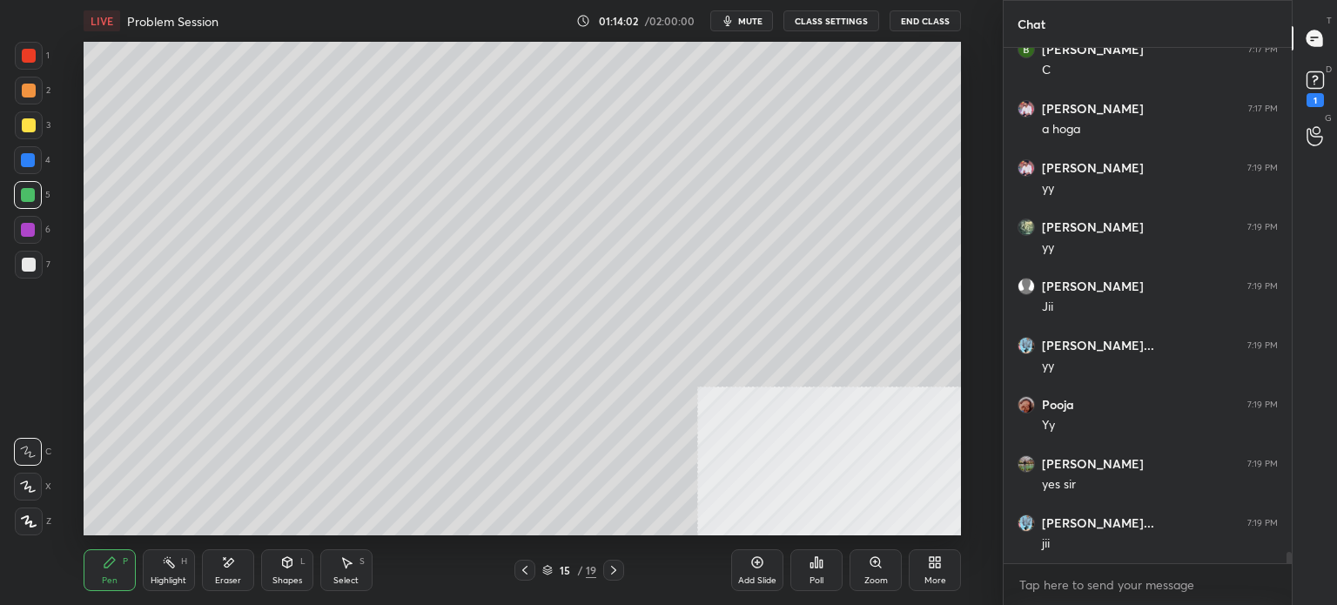
click at [842, 22] on button "CLASS SETTINGS" at bounding box center [831, 20] width 96 height 21
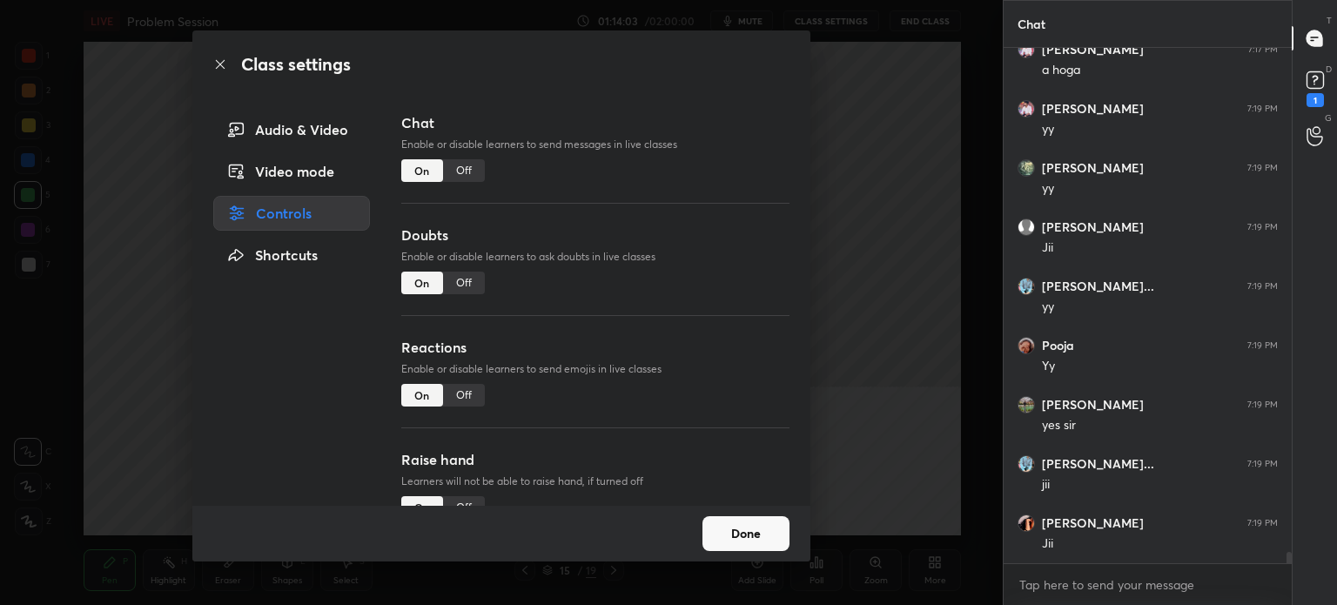
click at [469, 170] on div "Off" at bounding box center [464, 170] width 42 height 23
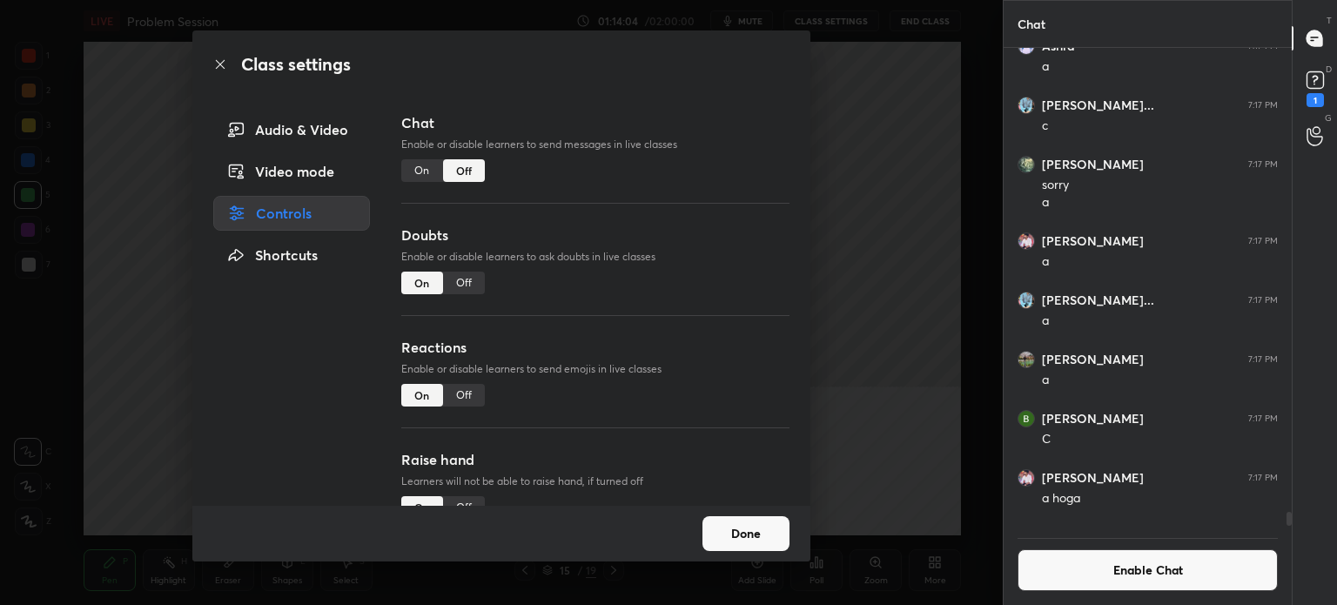
scroll to position [5, 5]
click at [1, 476] on div "Class settings Audio & Video Video mode Controls Shortcuts Chat Enable or disab…" at bounding box center [501, 302] width 1003 height 605
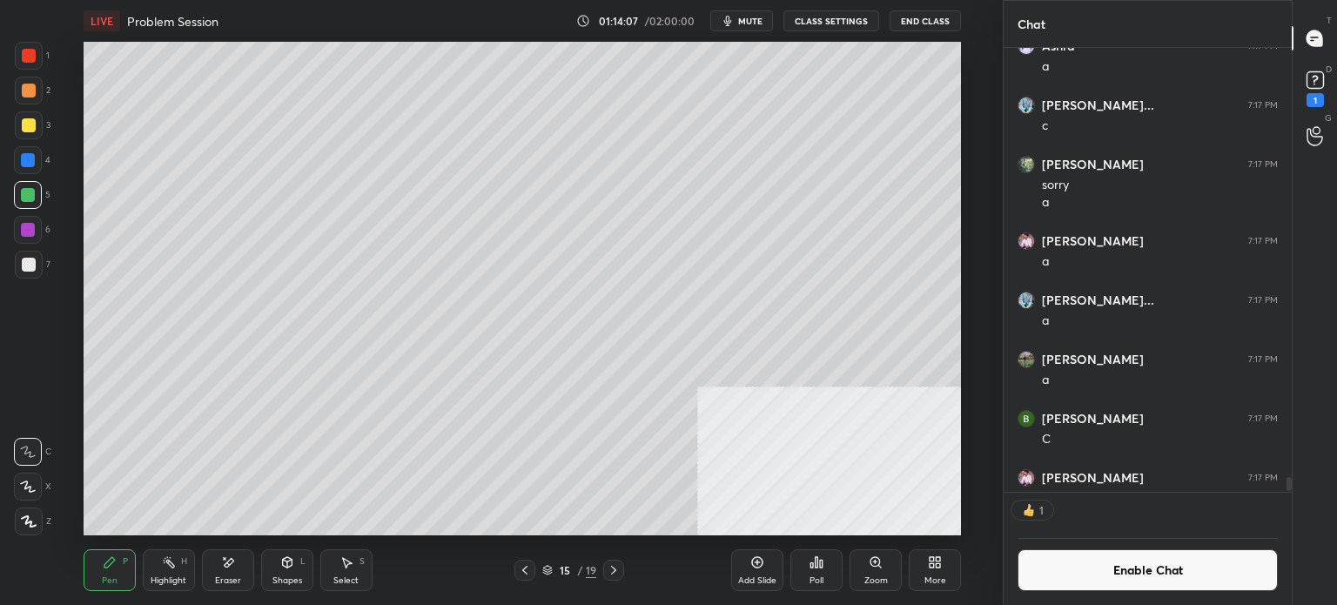
click at [30, 274] on div at bounding box center [29, 265] width 28 height 28
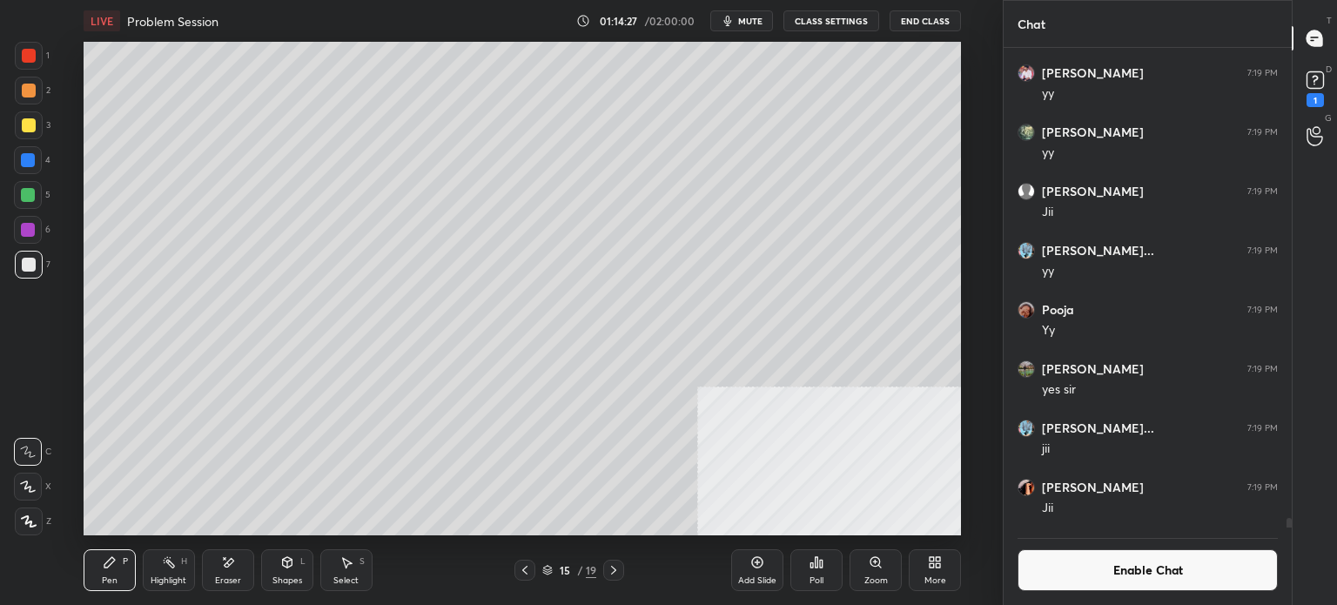
click at [522, 572] on icon at bounding box center [525, 570] width 14 height 14
click at [1145, 576] on button "Enable Chat" at bounding box center [1147, 570] width 260 height 42
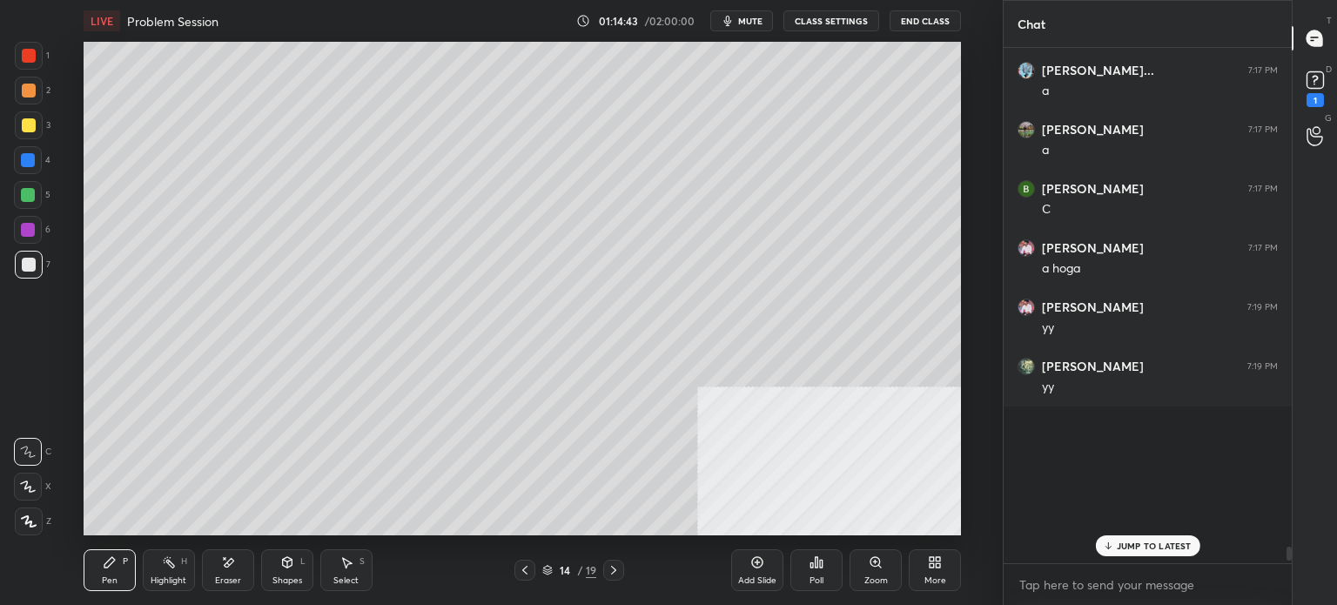
scroll to position [510, 283]
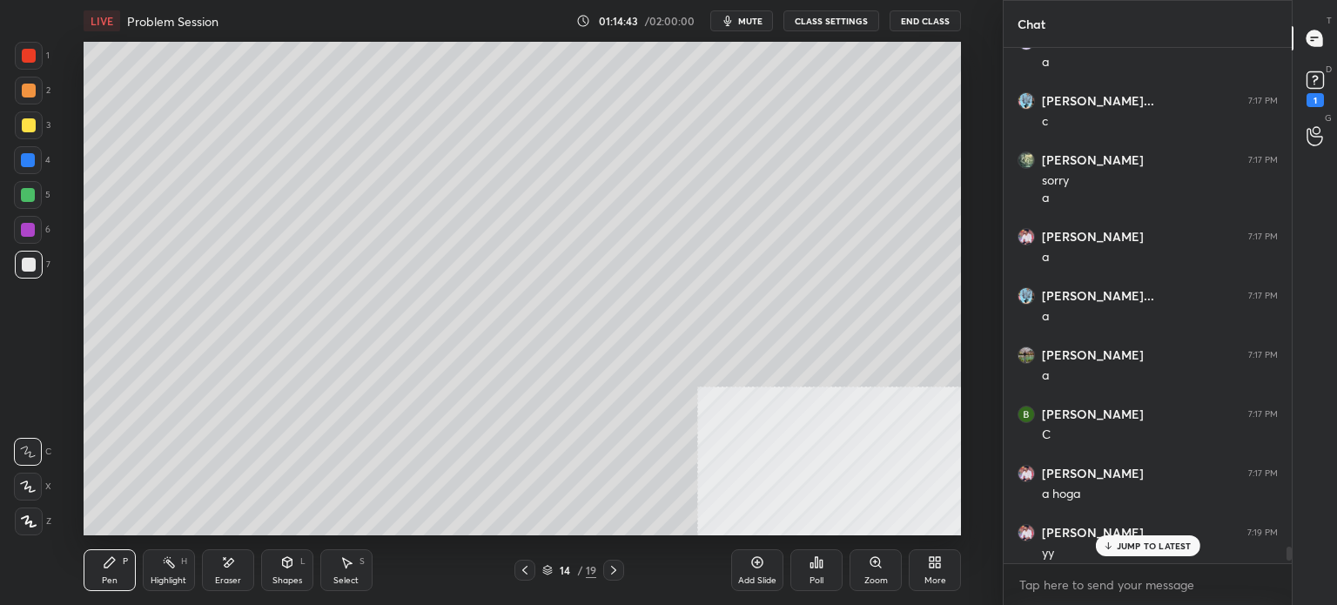
click at [1156, 544] on p "JUMP TO LATEST" at bounding box center [1154, 545] width 75 height 10
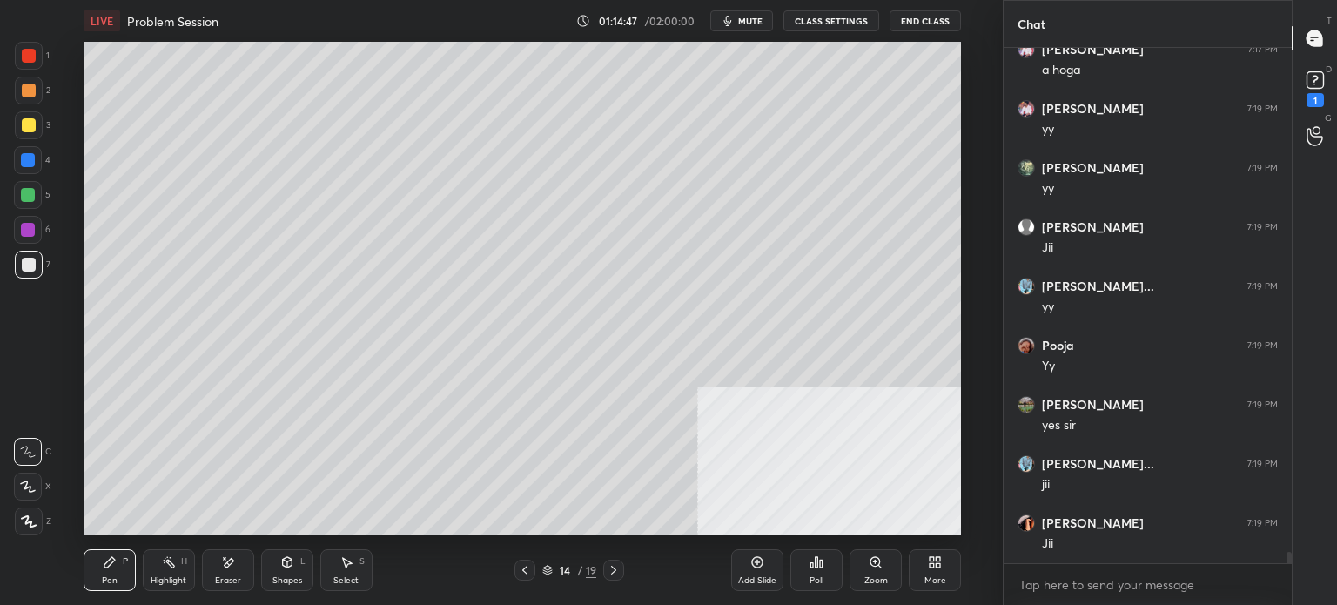
click at [615, 565] on icon at bounding box center [614, 570] width 14 height 14
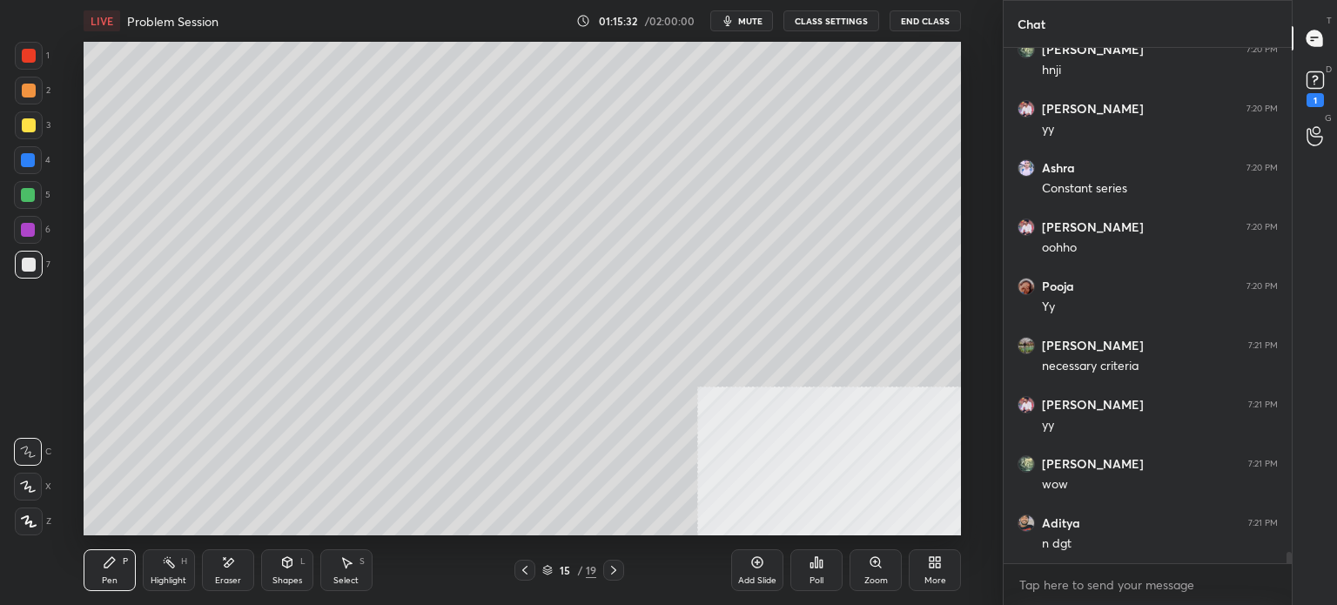
click at [530, 567] on icon at bounding box center [525, 570] width 14 height 14
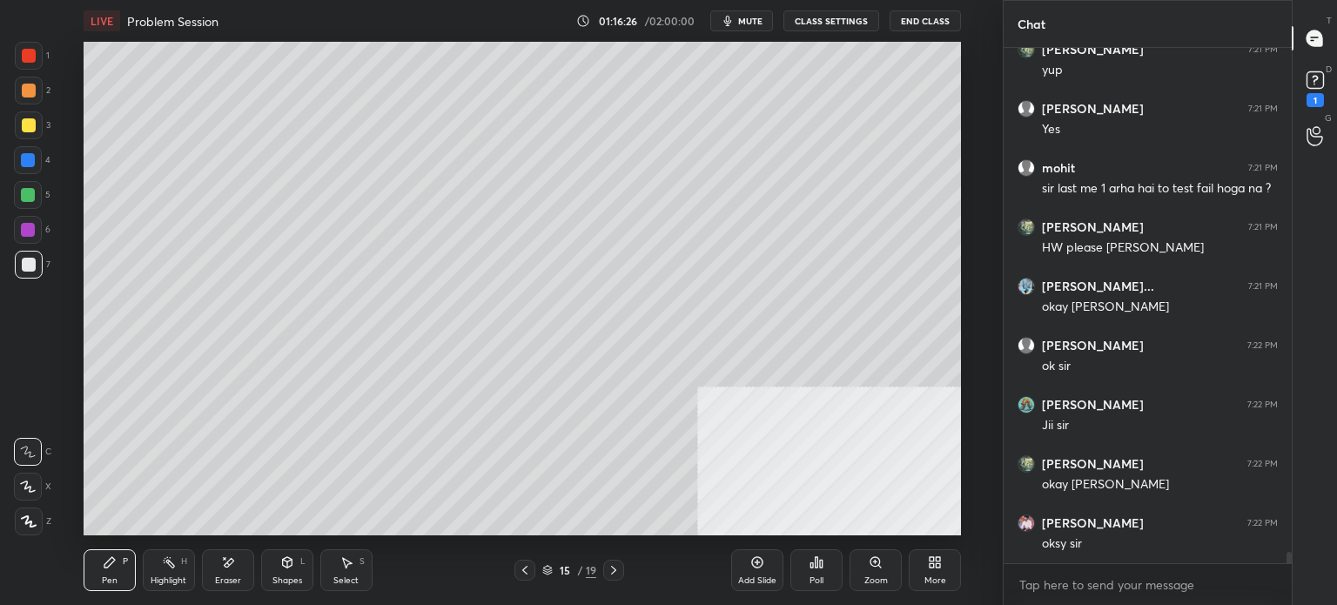
scroll to position [23817, 0]
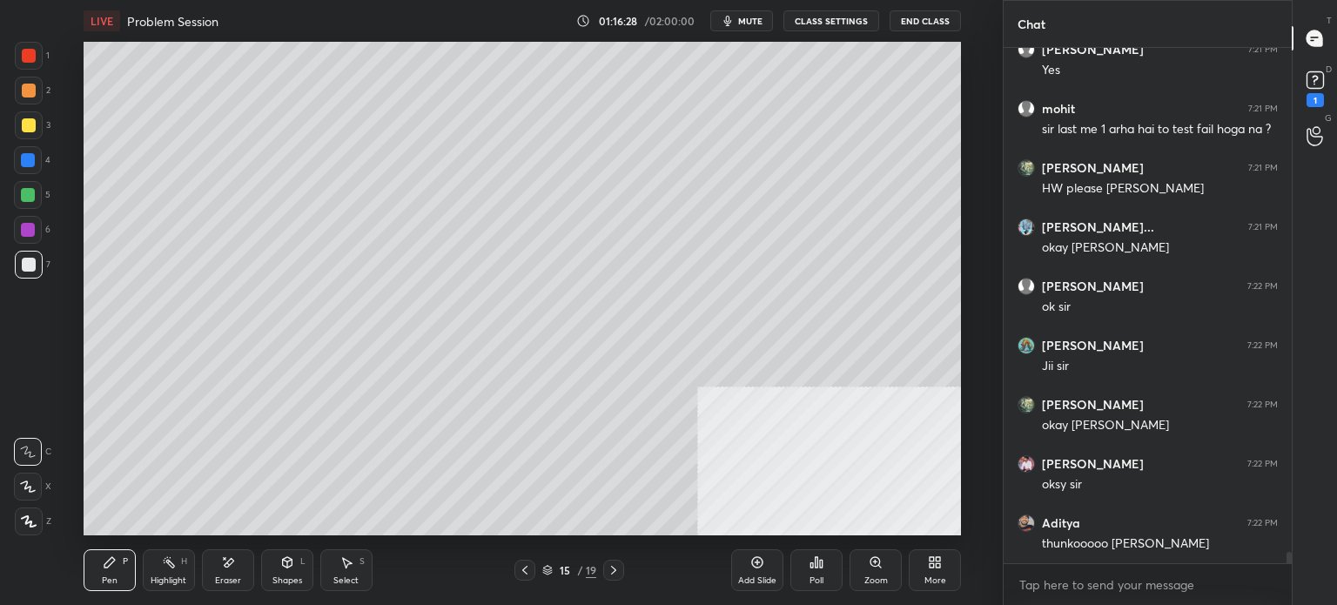
click at [931, 20] on button "End Class" at bounding box center [924, 20] width 71 height 21
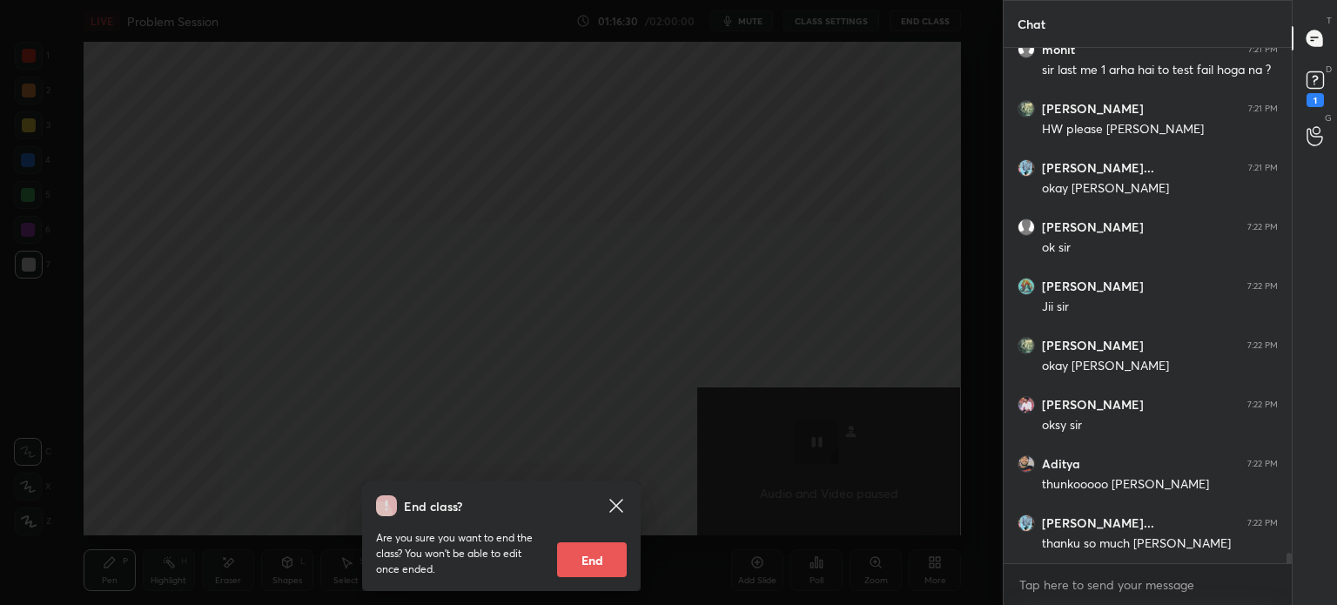
scroll to position [23935, 0]
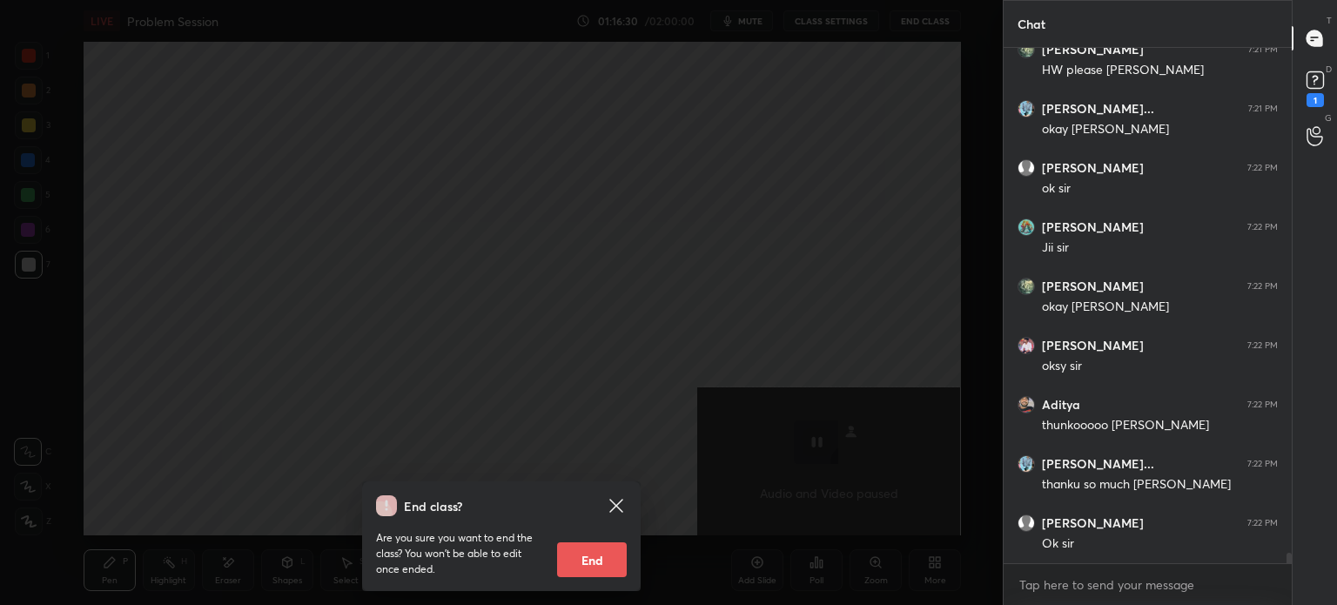
click at [613, 556] on button "End" at bounding box center [592, 559] width 70 height 35
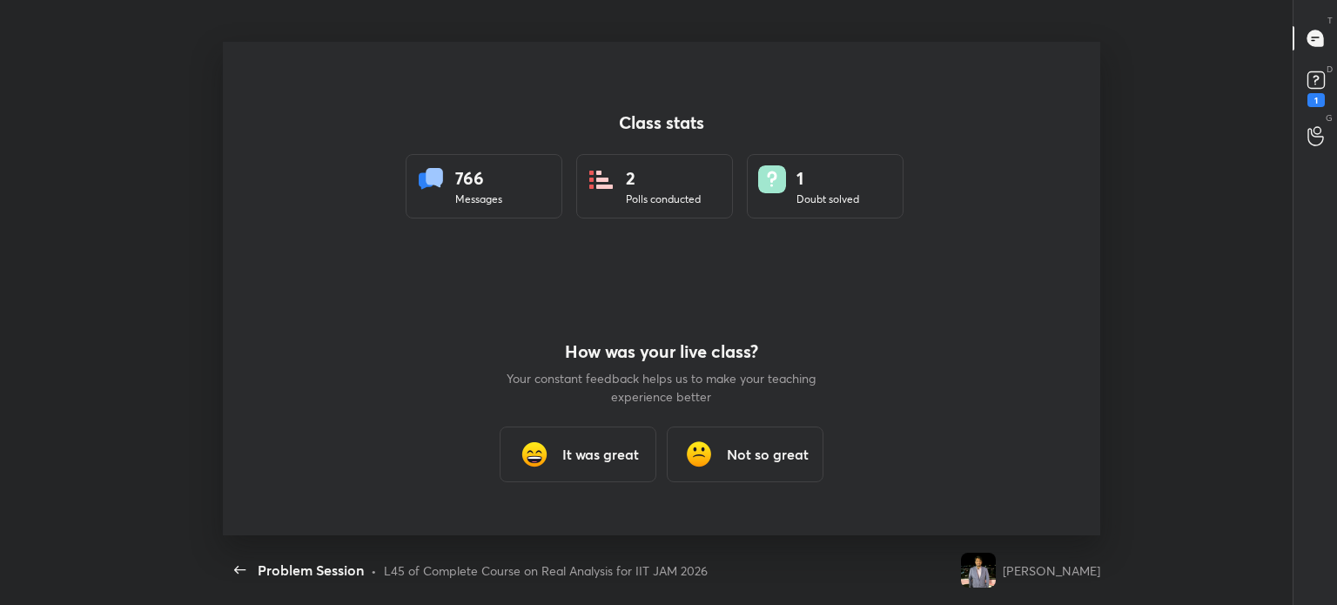
scroll to position [493, 1124]
type textarea "x"
click at [613, 554] on div "Back Problem Session • L45 of Complete Course on Real Analysis for IIT JAM 2026" at bounding box center [588, 570] width 731 height 70
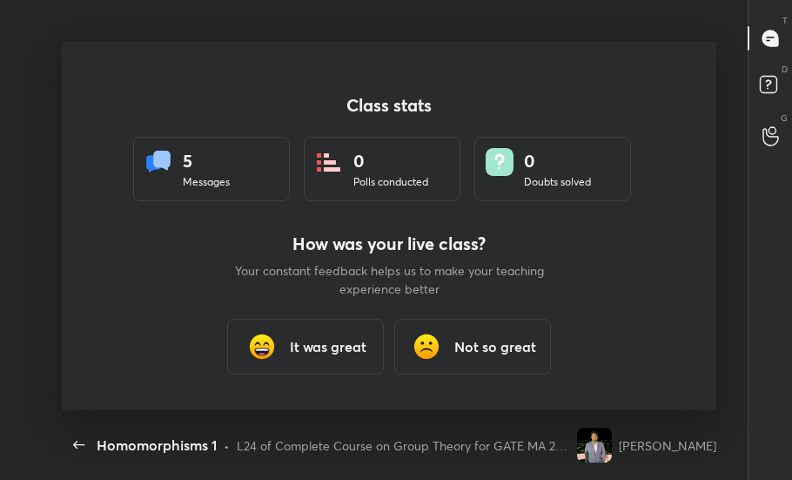
scroll to position [5, 0]
